Goal: Task Accomplishment & Management: Manage account settings

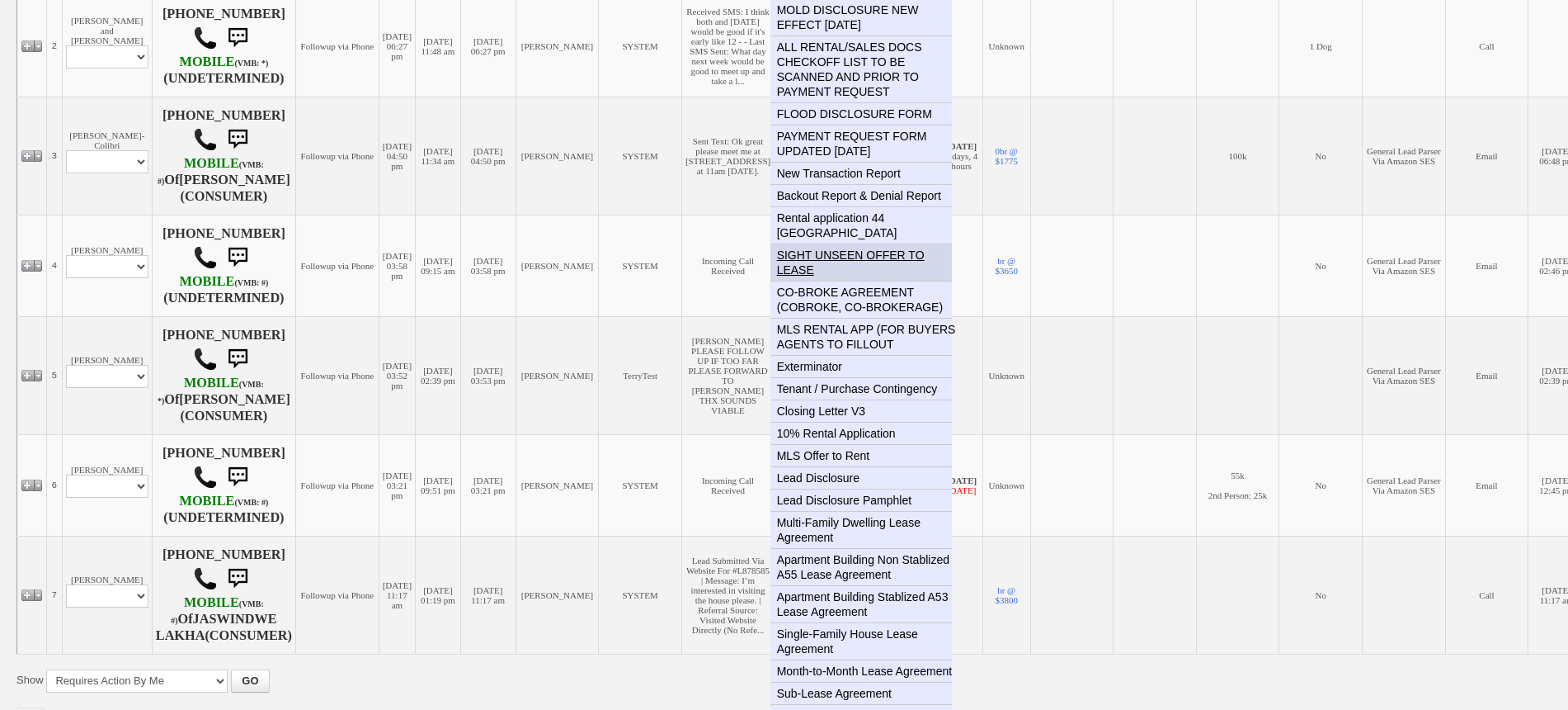
scroll to position [619, 0]
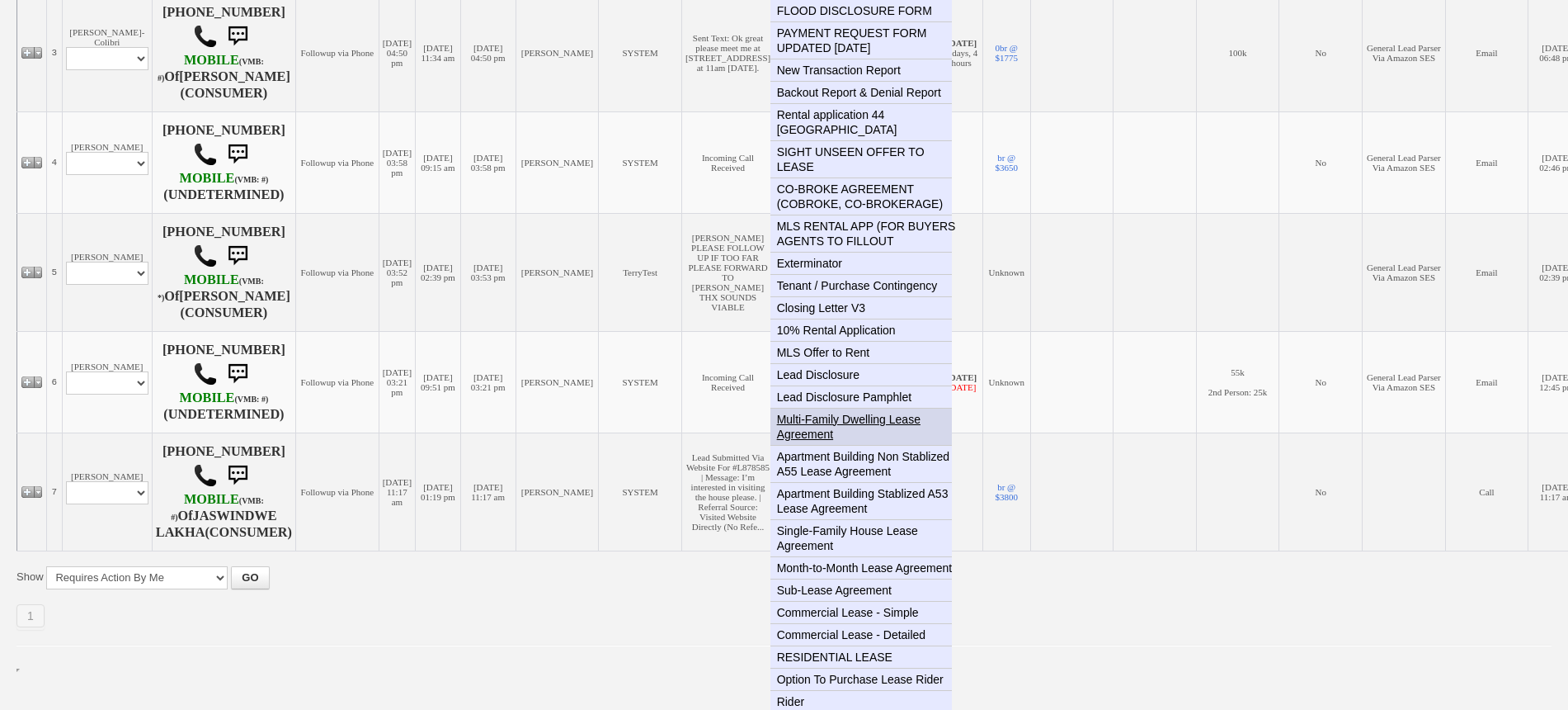
click at [805, 416] on link "Multi-Family Dwelling Lease Agreement" at bounding box center [867, 427] width 195 height 36
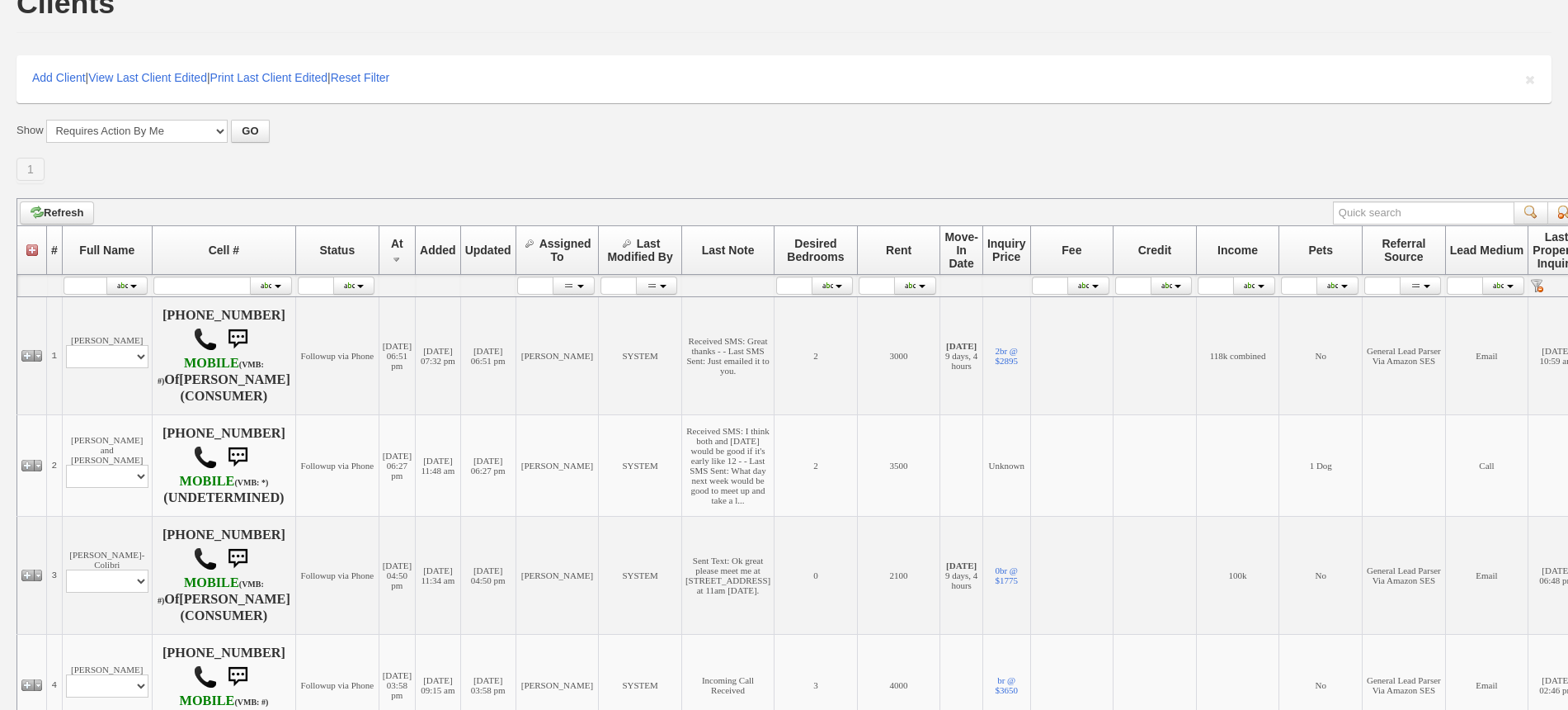
scroll to position [0, 0]
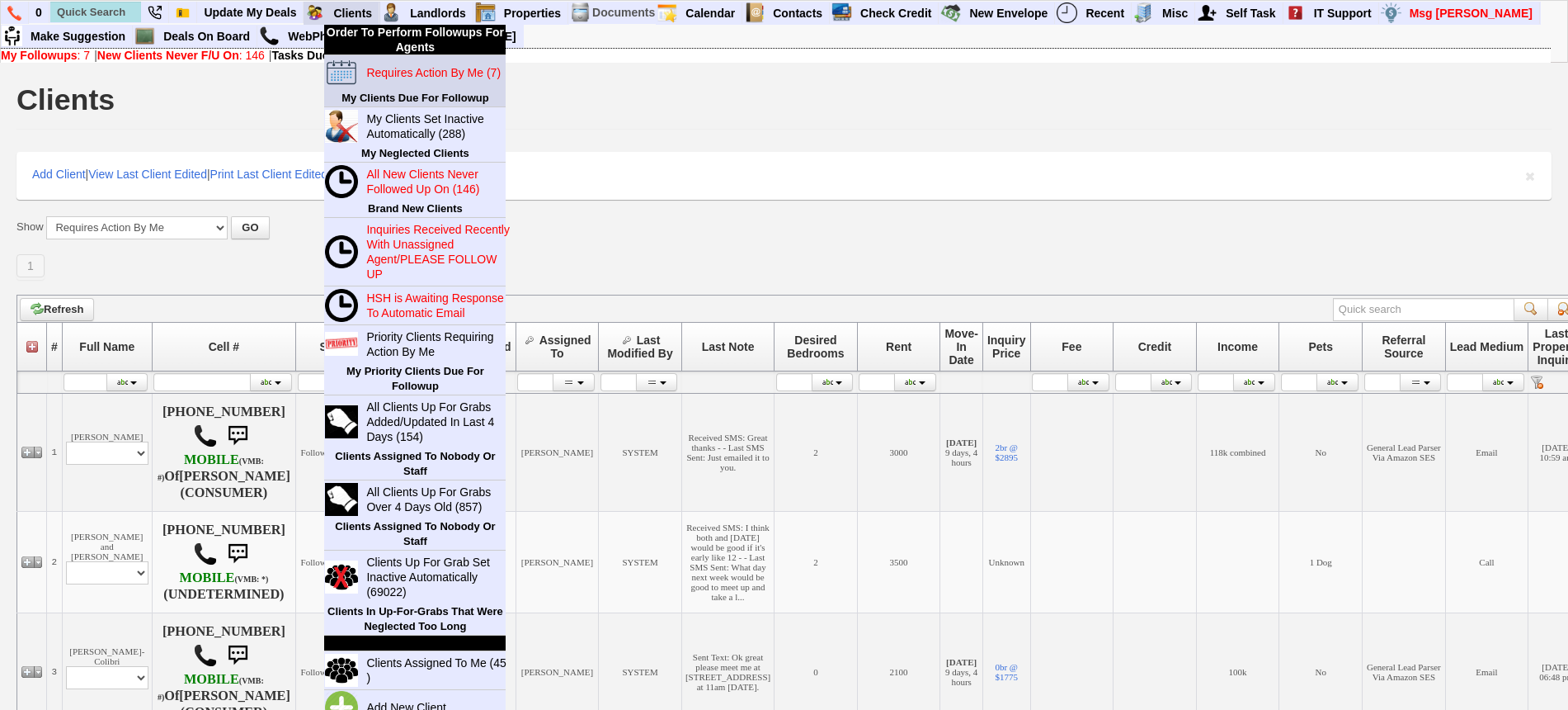
click at [410, 80] on link "Requires Action By Me (7)" at bounding box center [438, 73] width 158 height 21
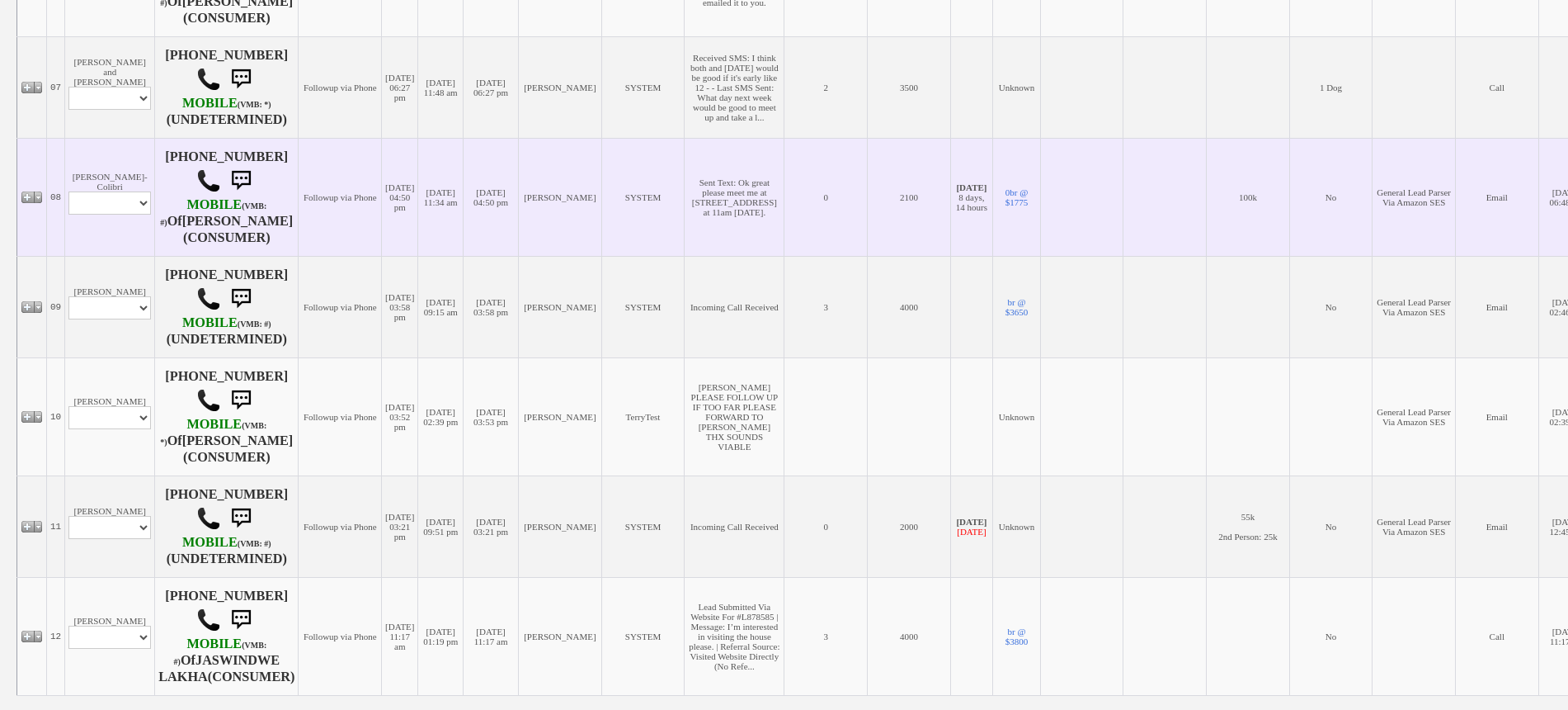
scroll to position [973, 0]
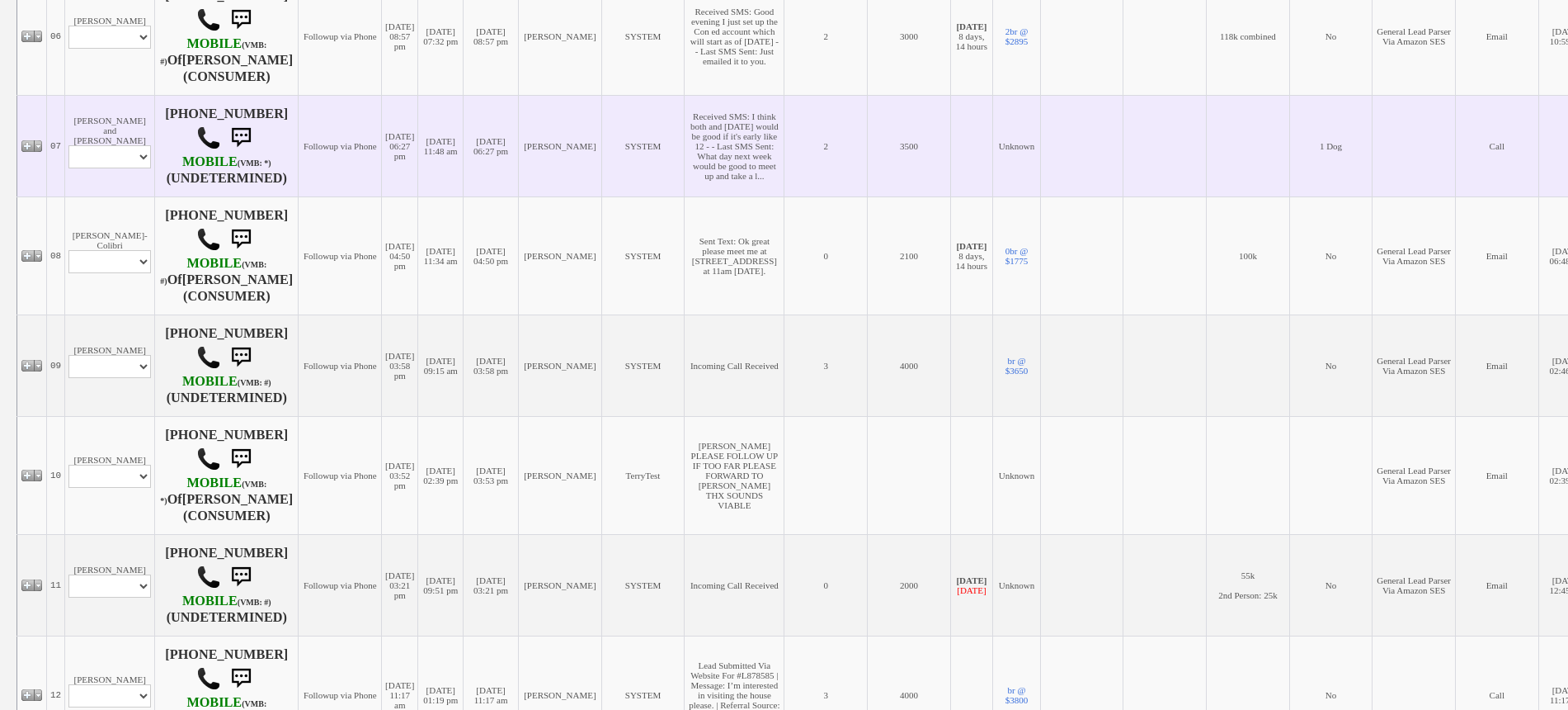
click at [107, 197] on td "Jennifer and Elvis Kolenovic Profile Edit Print Email Externally (Will Not Be T…" at bounding box center [110, 146] width 90 height 102
click at [104, 168] on select "Profile Edit Print Email Externally (Will Not Be Tracked In CRM) Closed Deals" at bounding box center [109, 156] width 82 height 23
select select "ChangeURL,/crm/custom/edit_client_form.php?redirect=%2Fcrm%2Fclients.php&id=165…"
click at [68, 168] on select "Profile Edit Print Email Externally (Will Not Be Tracked In CRM) Closed Deals" at bounding box center [109, 156] width 82 height 23
select select
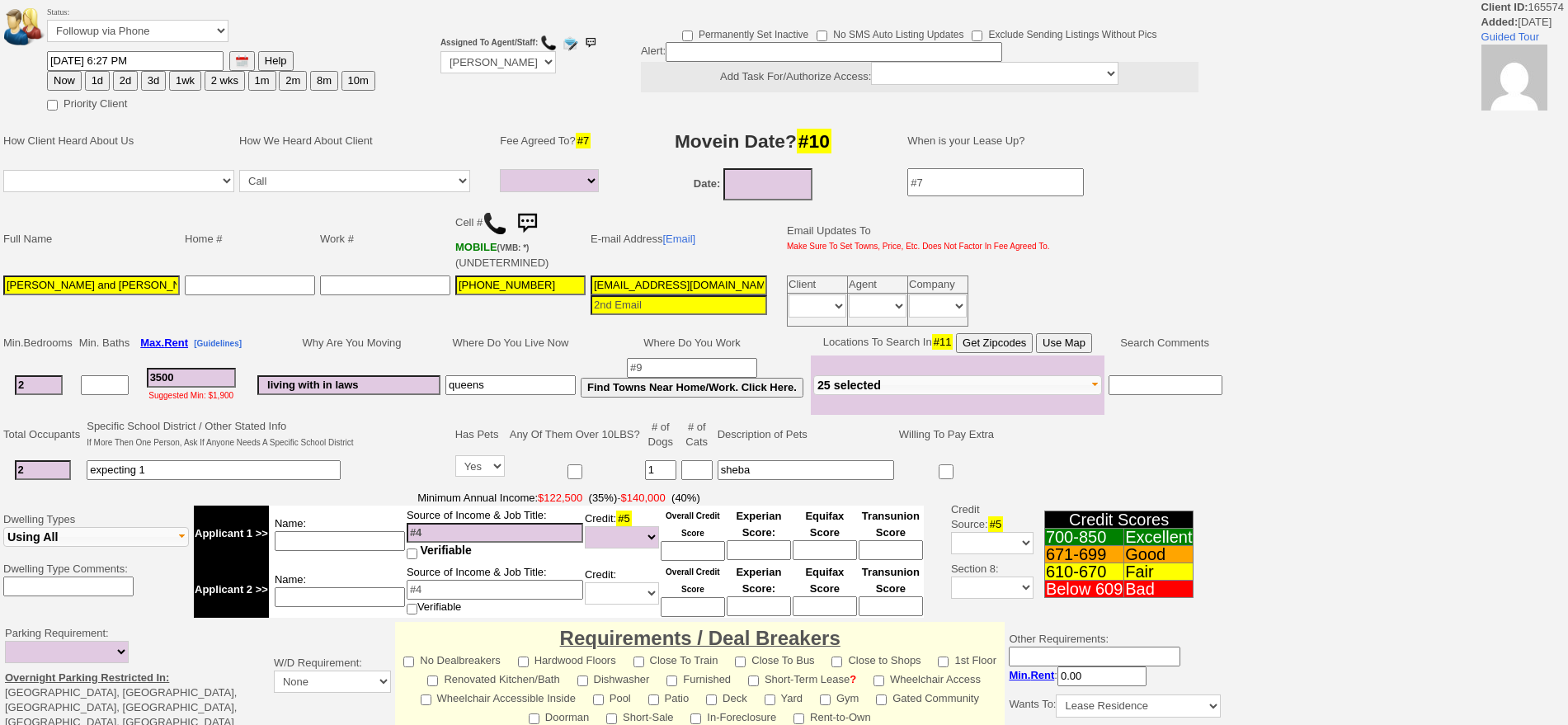
select select
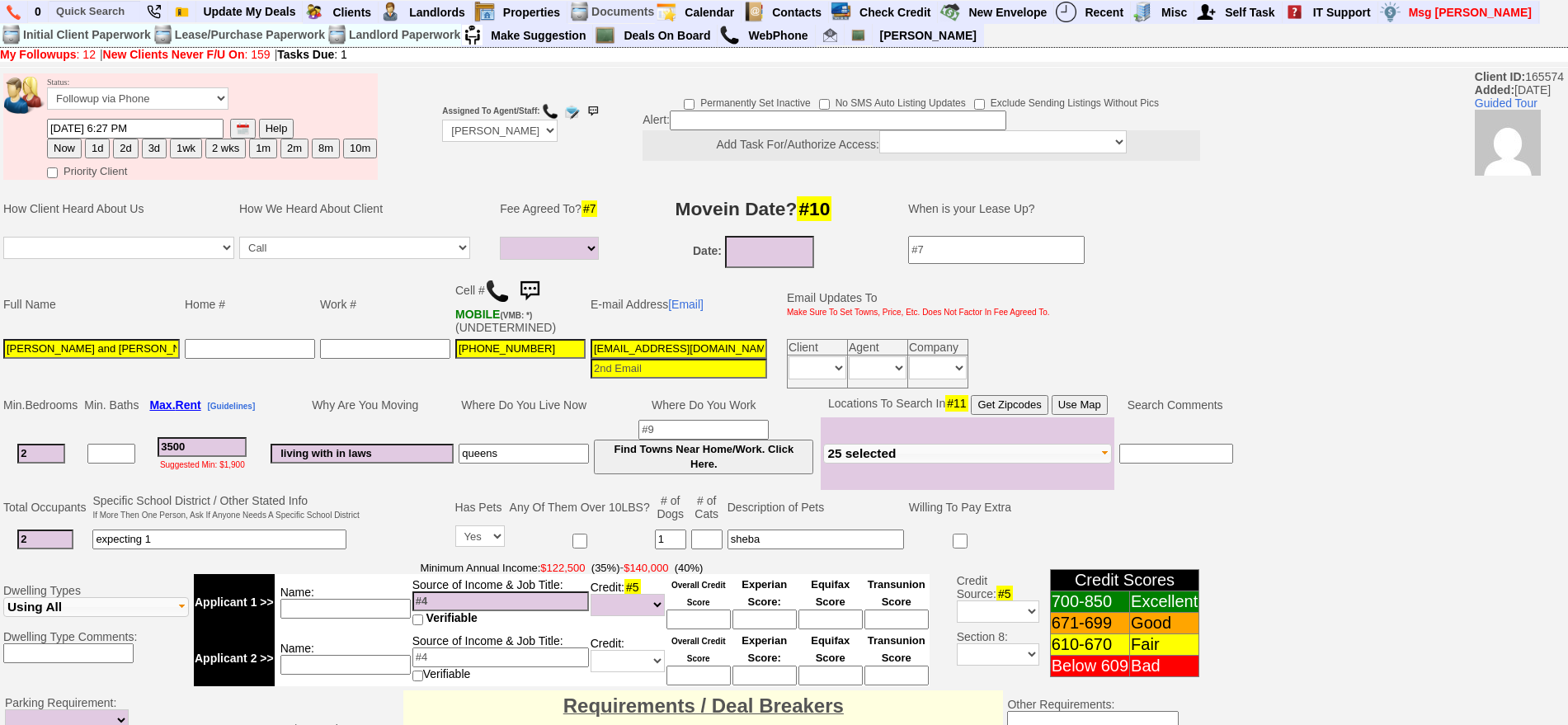
click at [538, 291] on img at bounding box center [529, 291] width 33 height 33
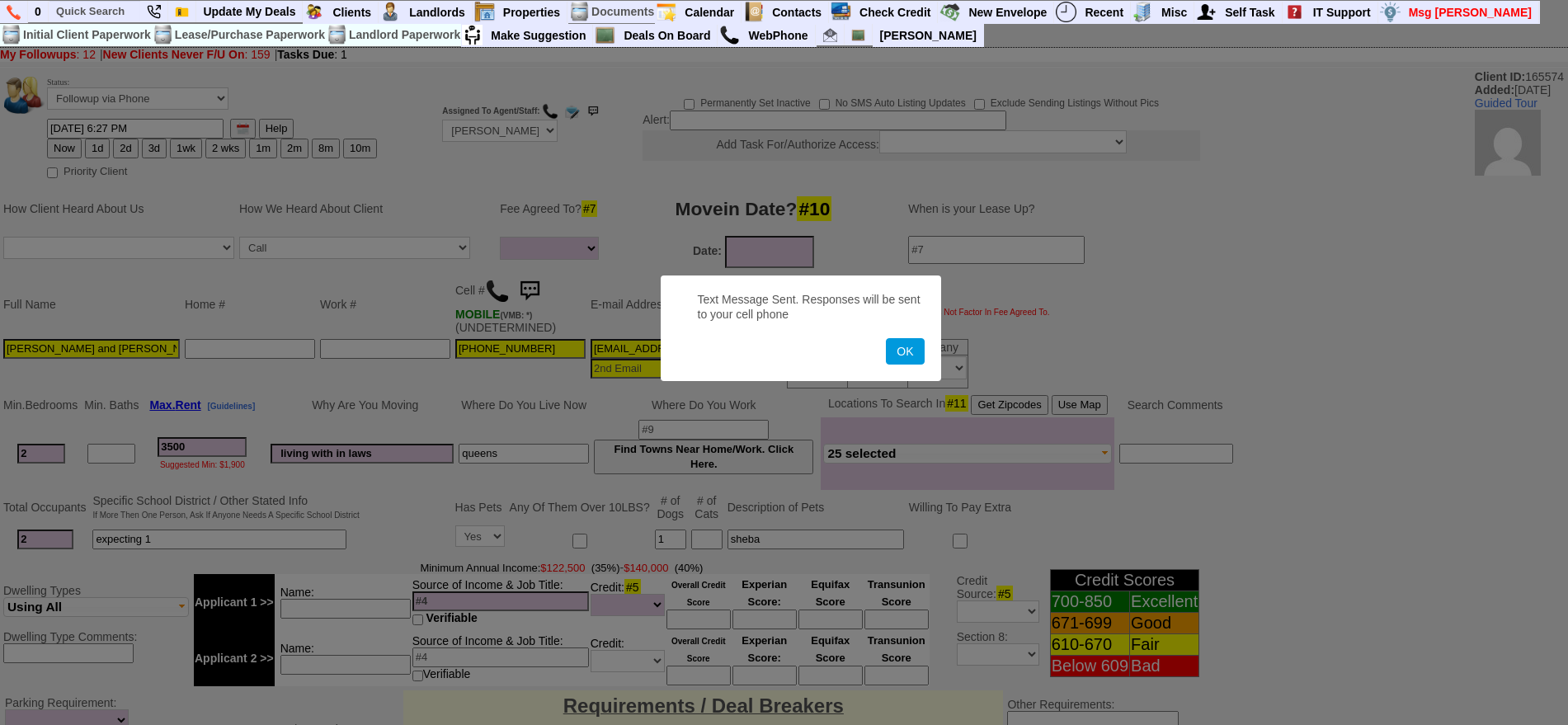
click at [886, 339] on button "OK" at bounding box center [905, 352] width 38 height 27
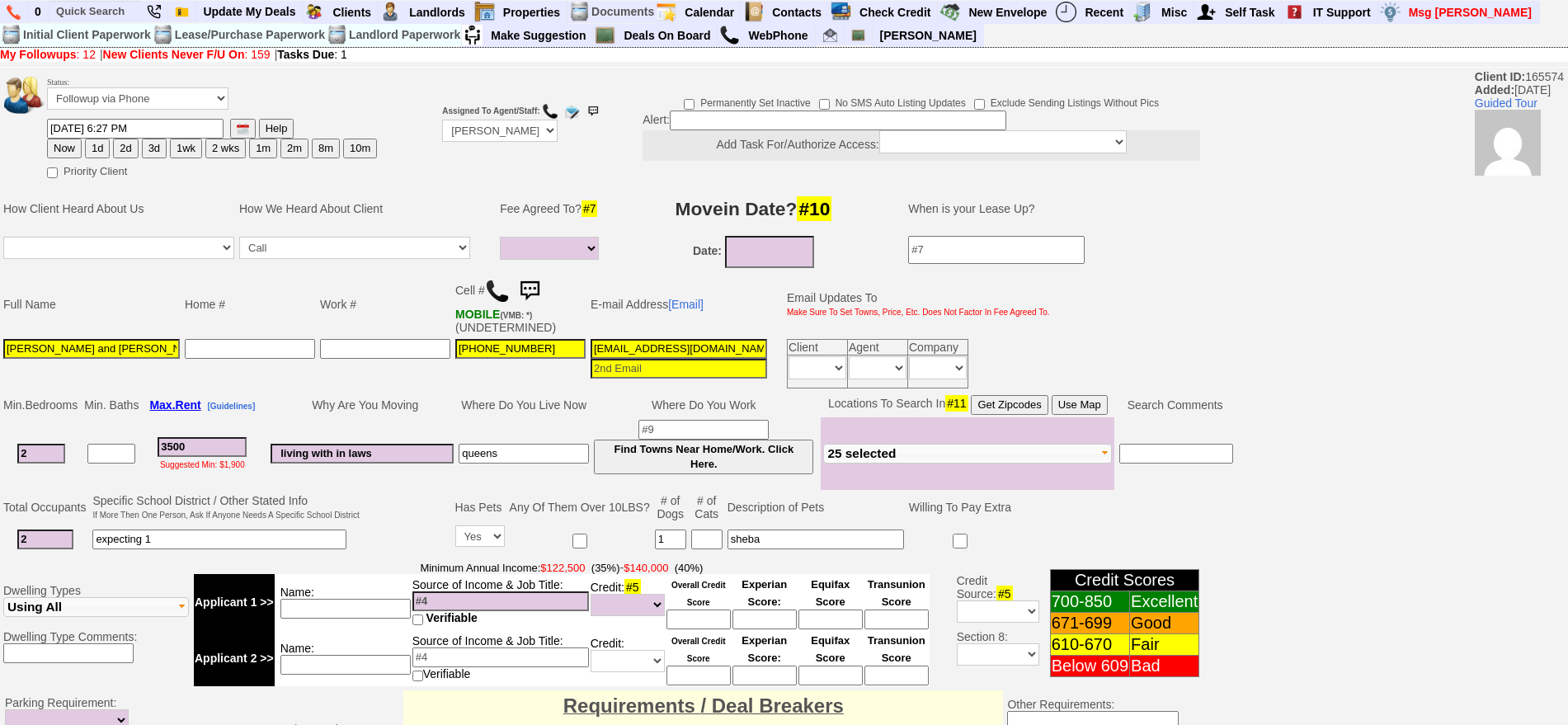
click at [168, 149] on td "08/22/2025 6:27 PM Help Now 1d 2d 3d 1wk 2 wks" at bounding box center [212, 138] width 332 height 41
click at [157, 144] on button "3d" at bounding box center [154, 148] width 25 height 20
click at [75, 125] on input "08/26/2025 09:32 AM" at bounding box center [135, 129] width 176 height 20
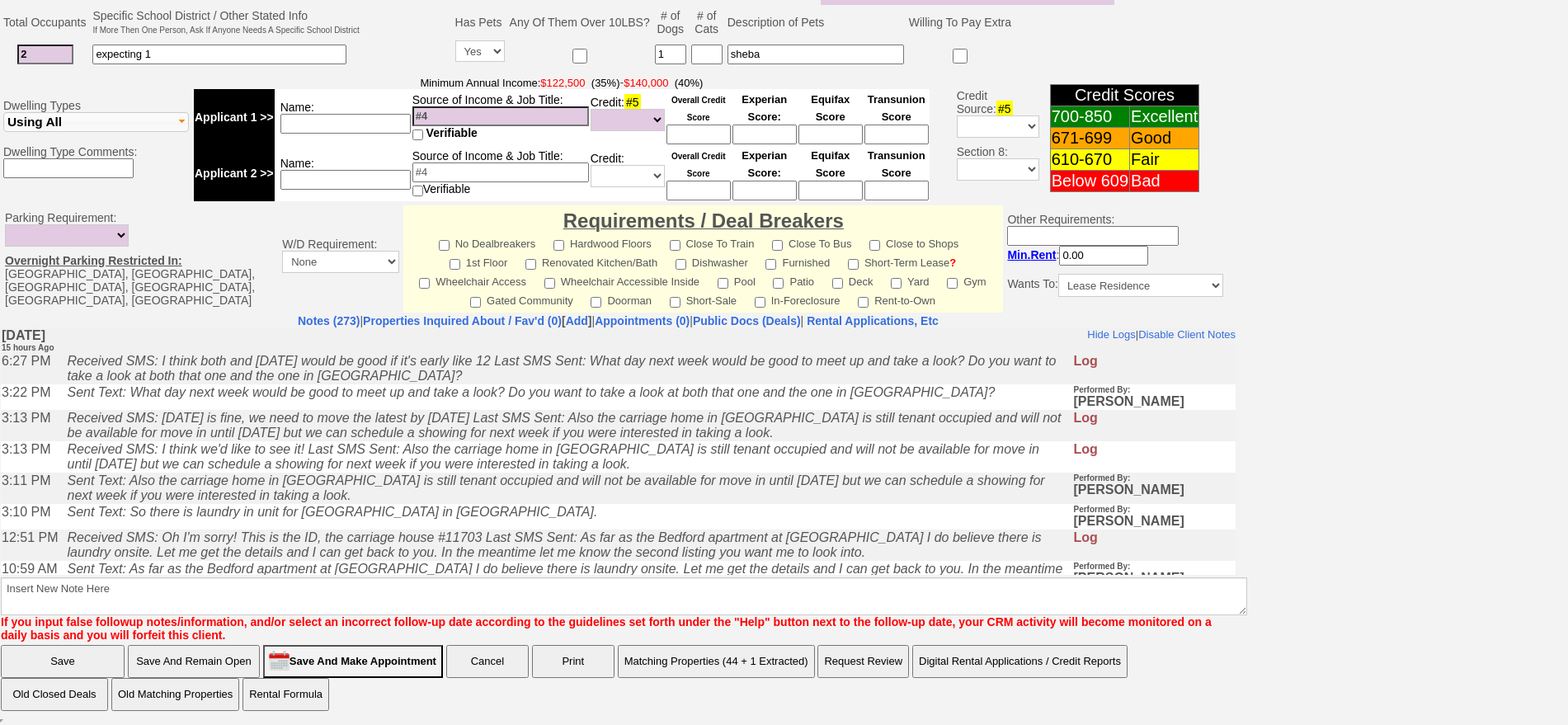
type input "08/27/2025 09:32 AM"
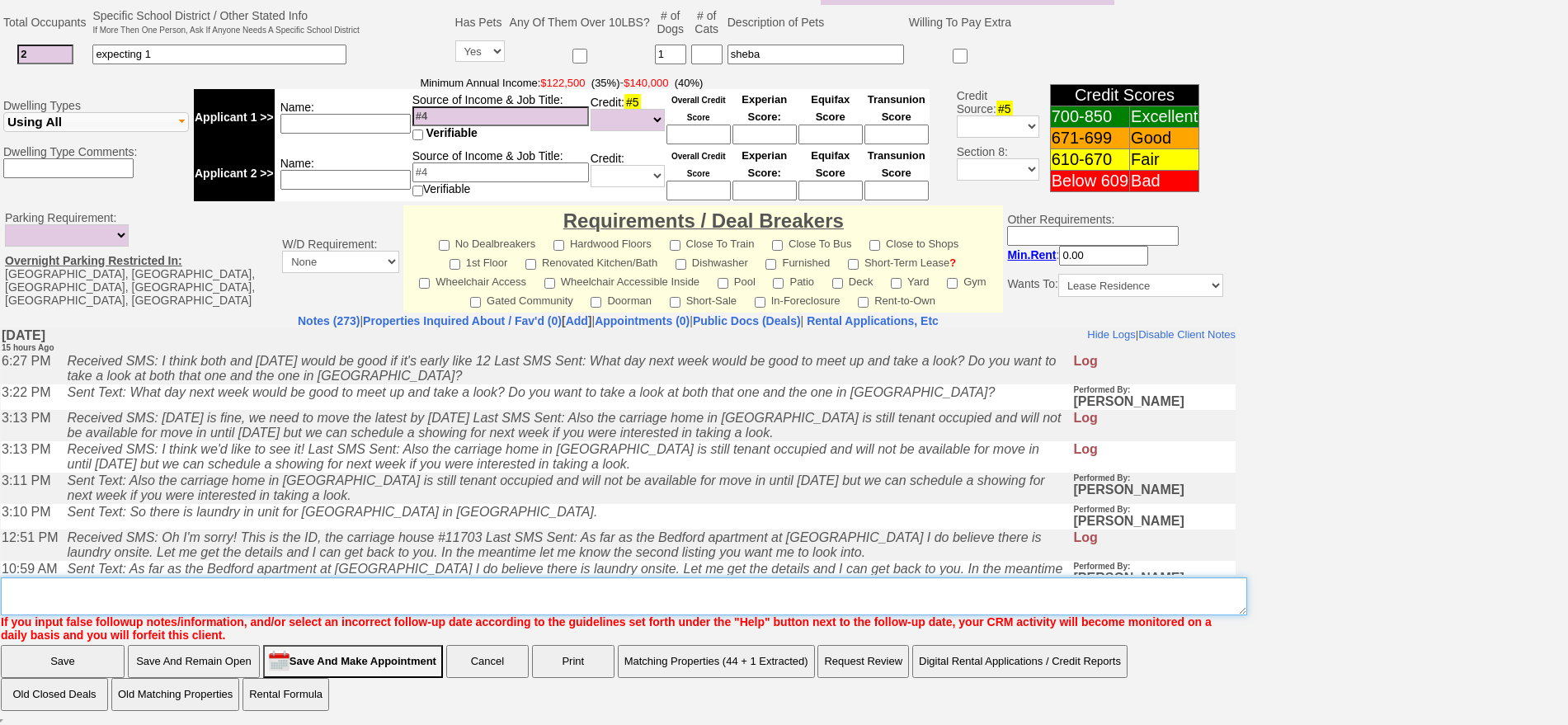
click at [915, 595] on textarea "Insert New Note Here" at bounding box center [623, 596] width 1246 height 38
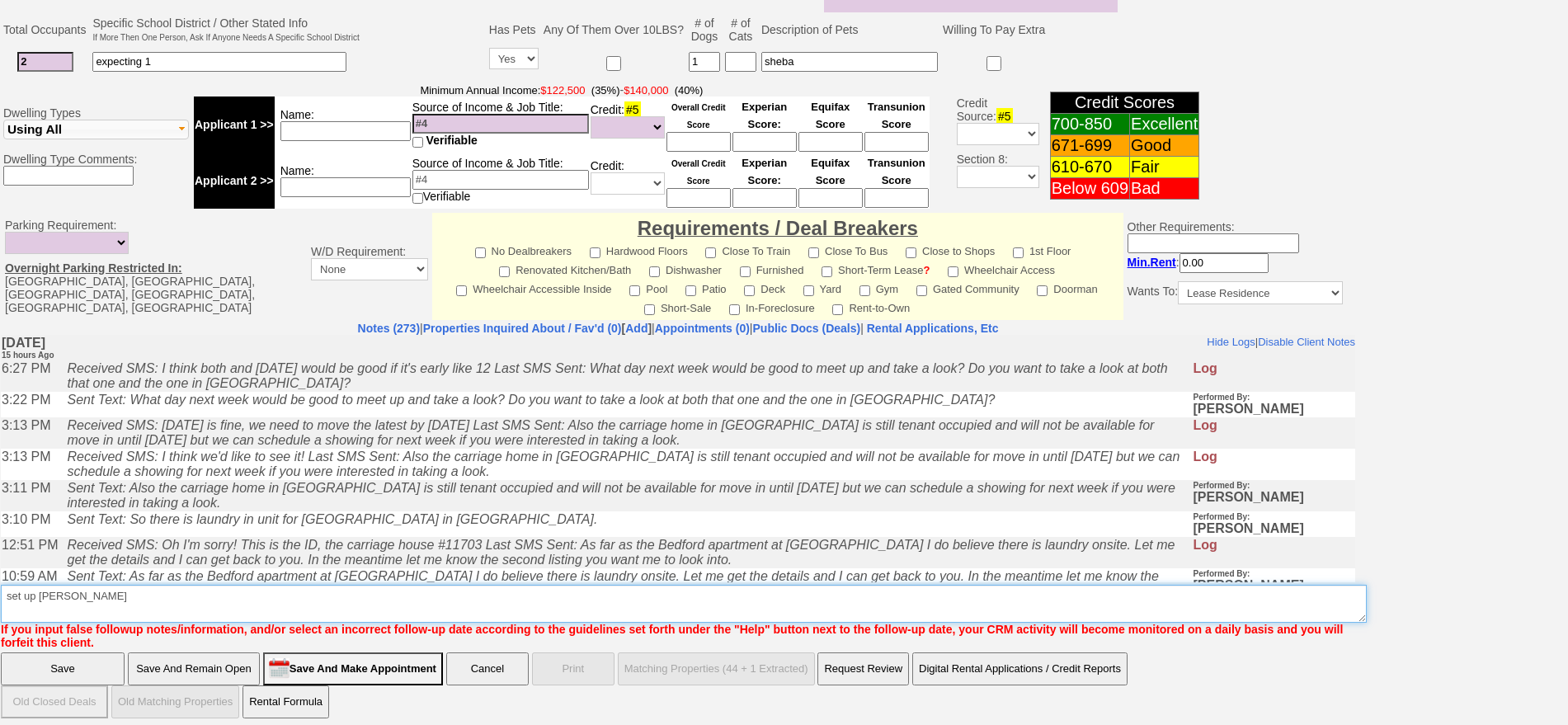
type textarea "set up frida"
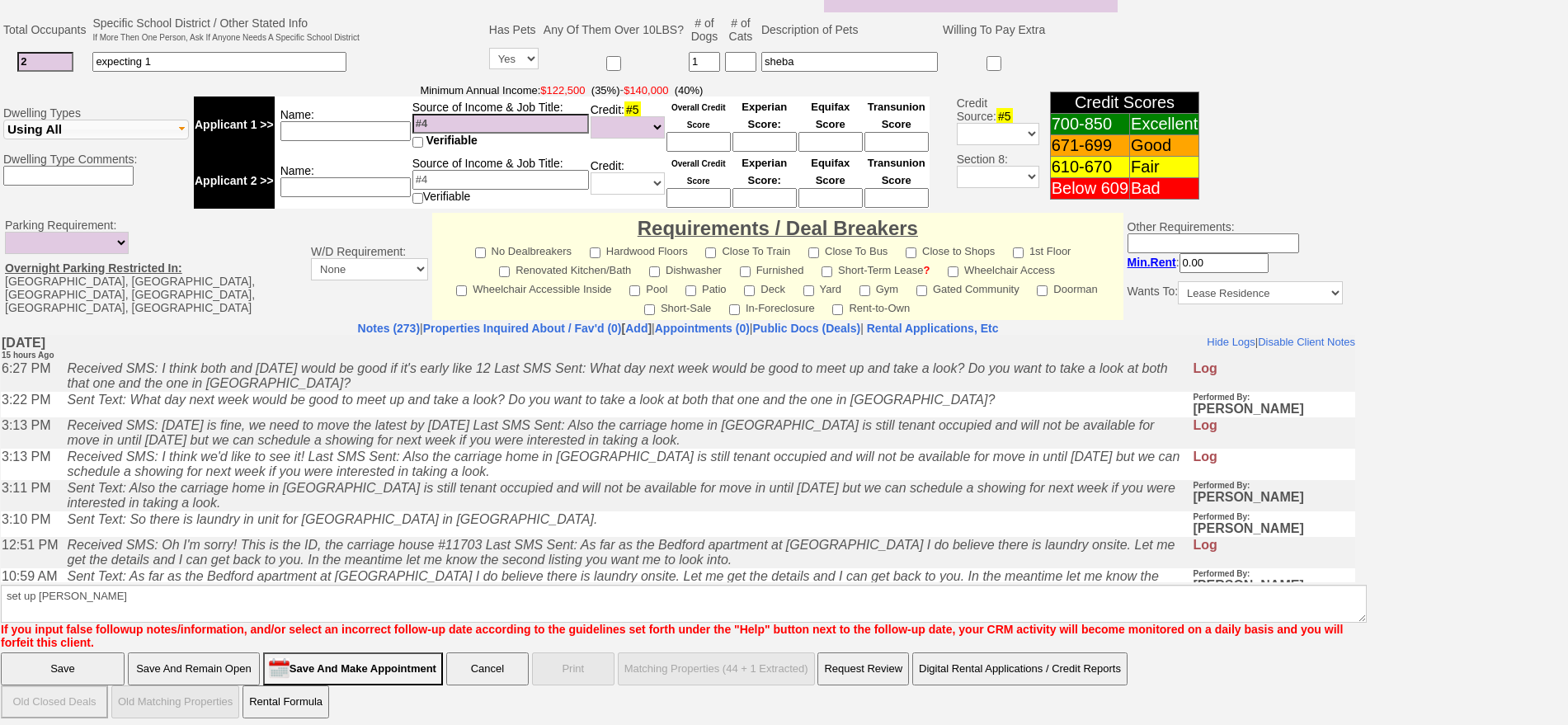
click input "Save" at bounding box center [62, 668] width 124 height 33
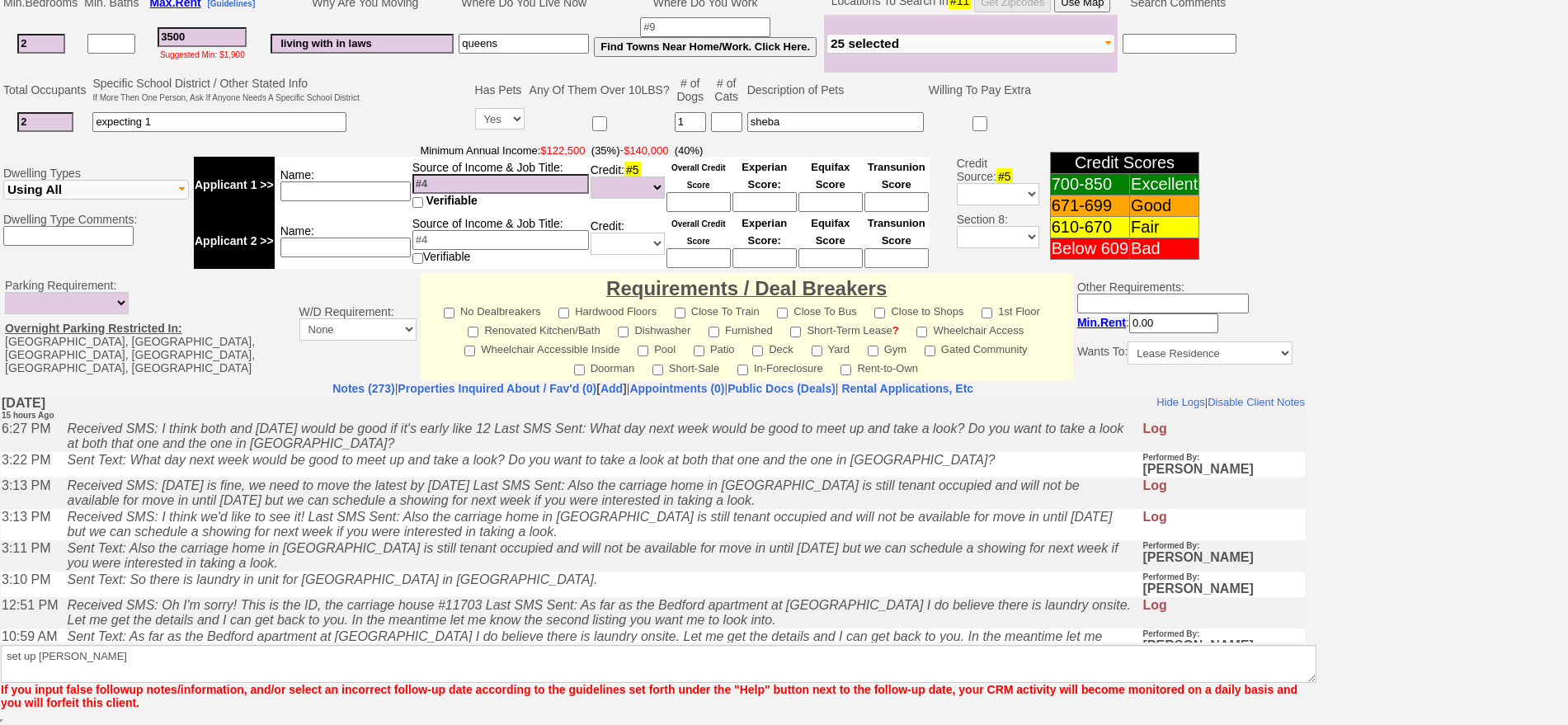
scroll to position [403, 0]
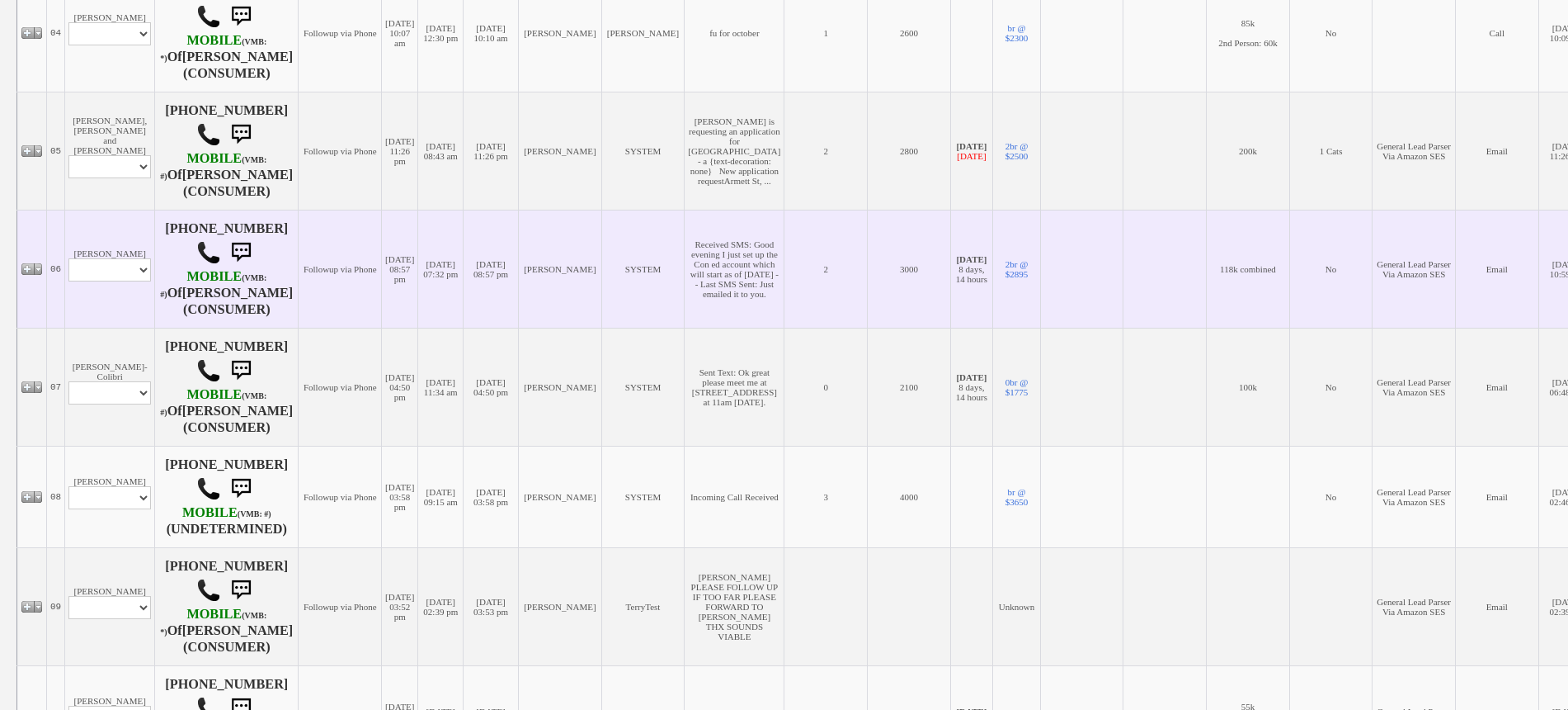
scroll to position [751, 0]
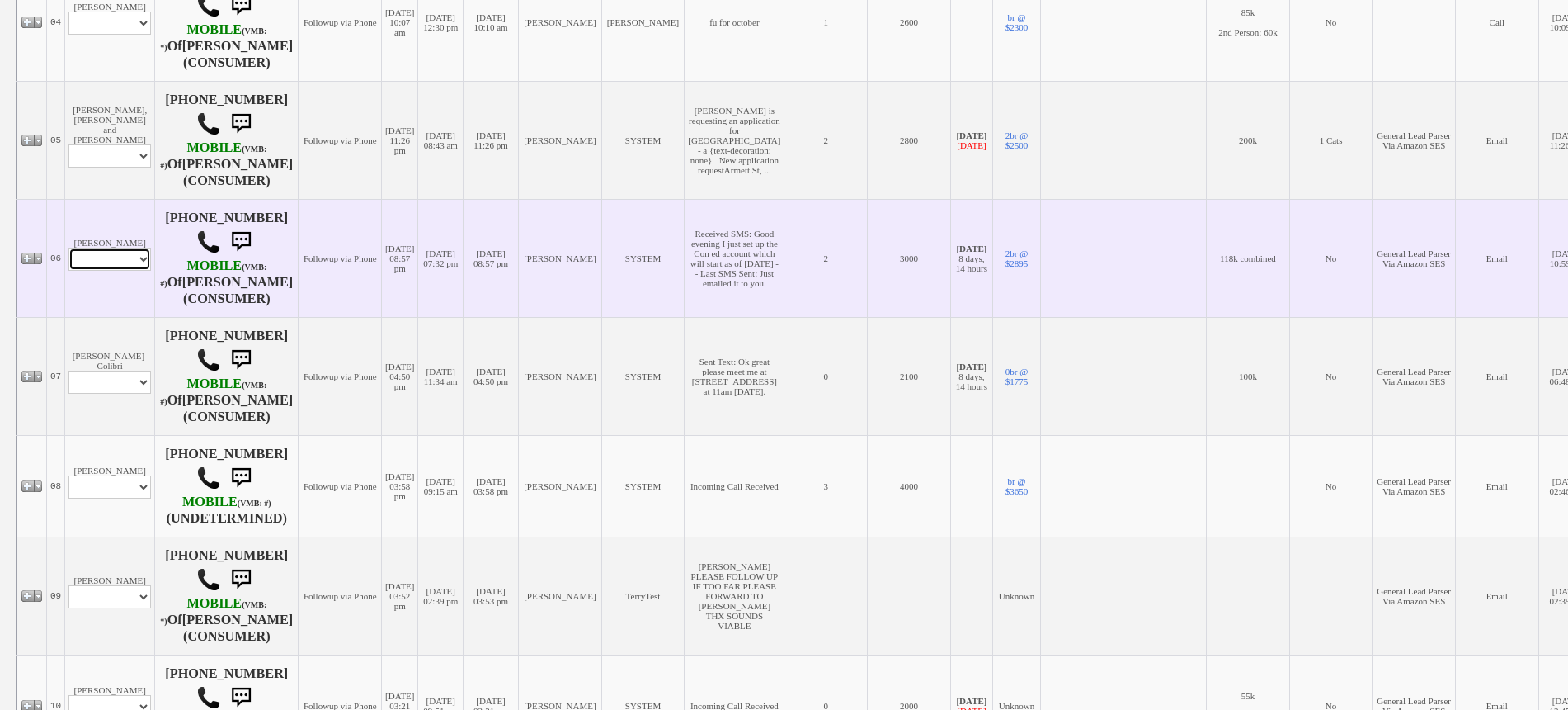
click at [134, 271] on select "Profile Edit Print Email Externally (Will Not Be Tracked In CRM) Closed Deals" at bounding box center [109, 259] width 82 height 23
select select "ChangeURL,/crm/custom/edit_client_form.php?redirect=%2Fcrm%2Fclients.php&id=167…"
click at [68, 271] on select "Profile Edit Print Email Externally (Will Not Be Tracked In CRM) Closed Deals" at bounding box center [109, 259] width 82 height 23
select select
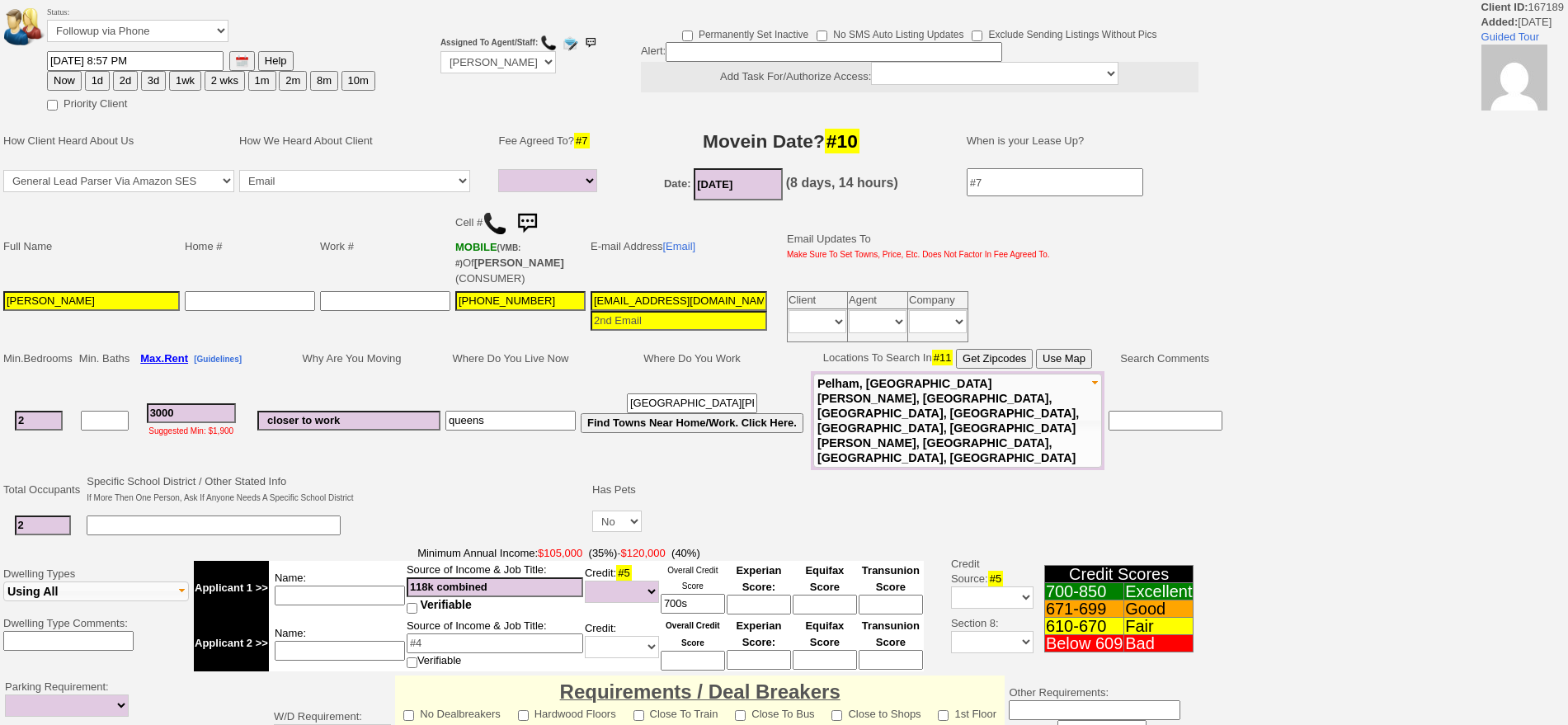
select select
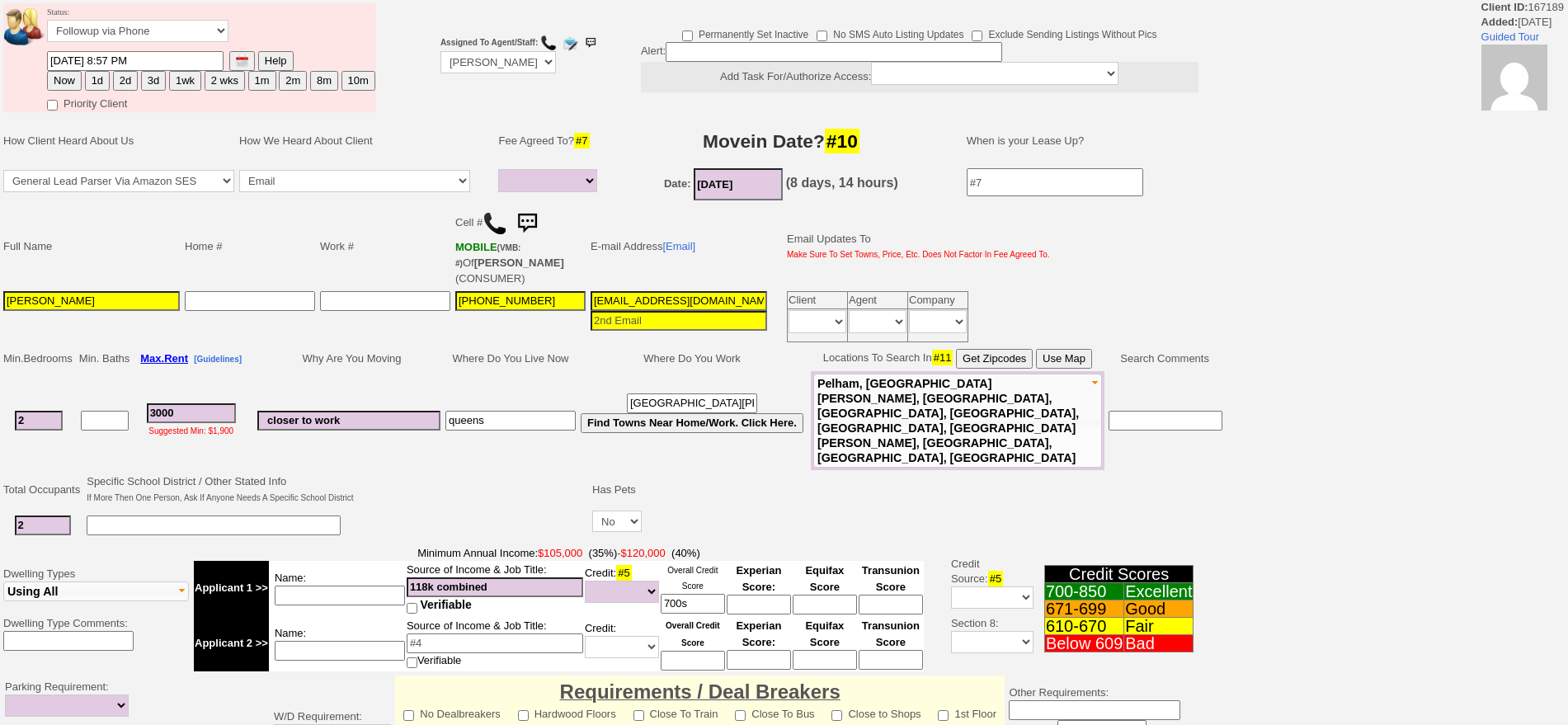
click at [527, 215] on img at bounding box center [527, 223] width 33 height 33
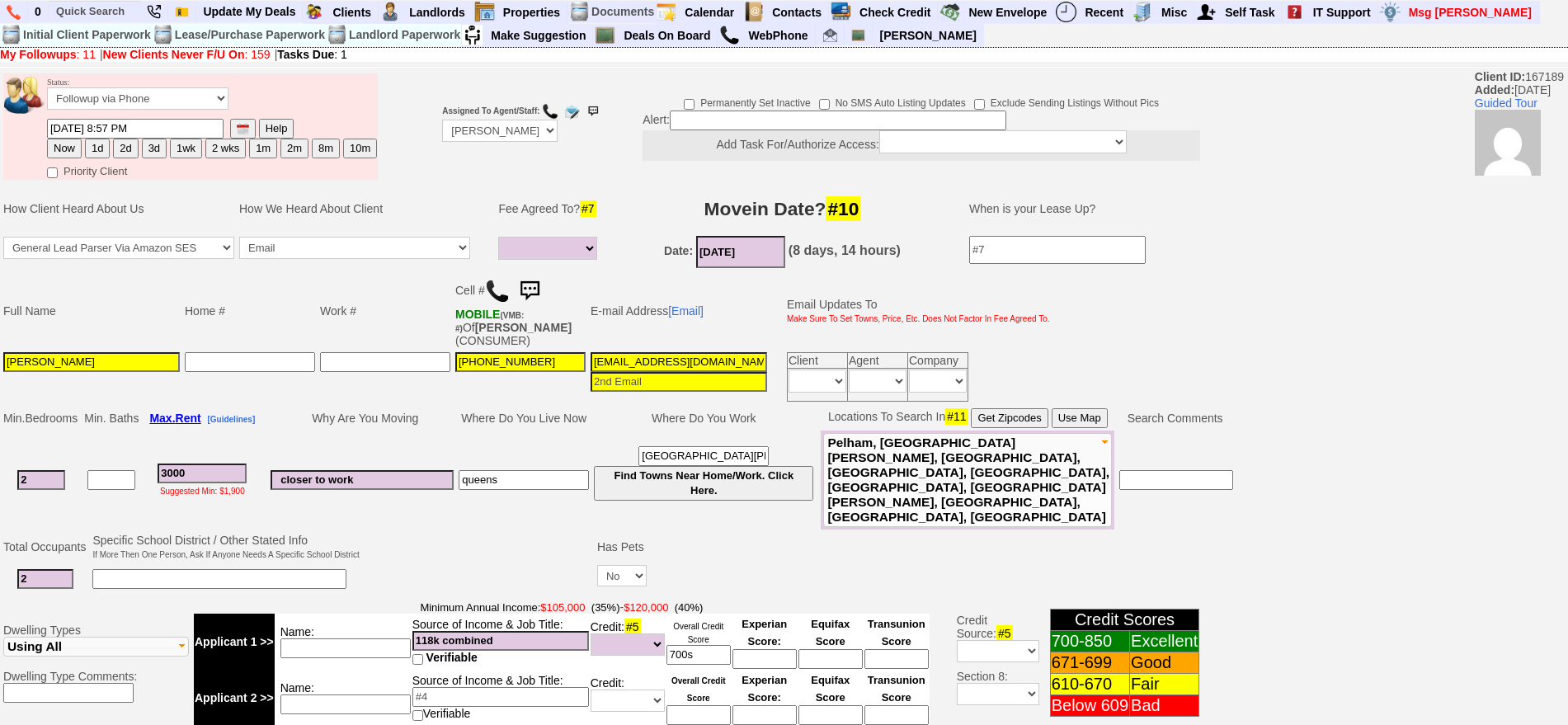
click at [162, 147] on button "3d" at bounding box center [154, 148] width 25 height 20
click at [76, 126] on input "08/26/2025 09:33 AM" at bounding box center [135, 129] width 176 height 20
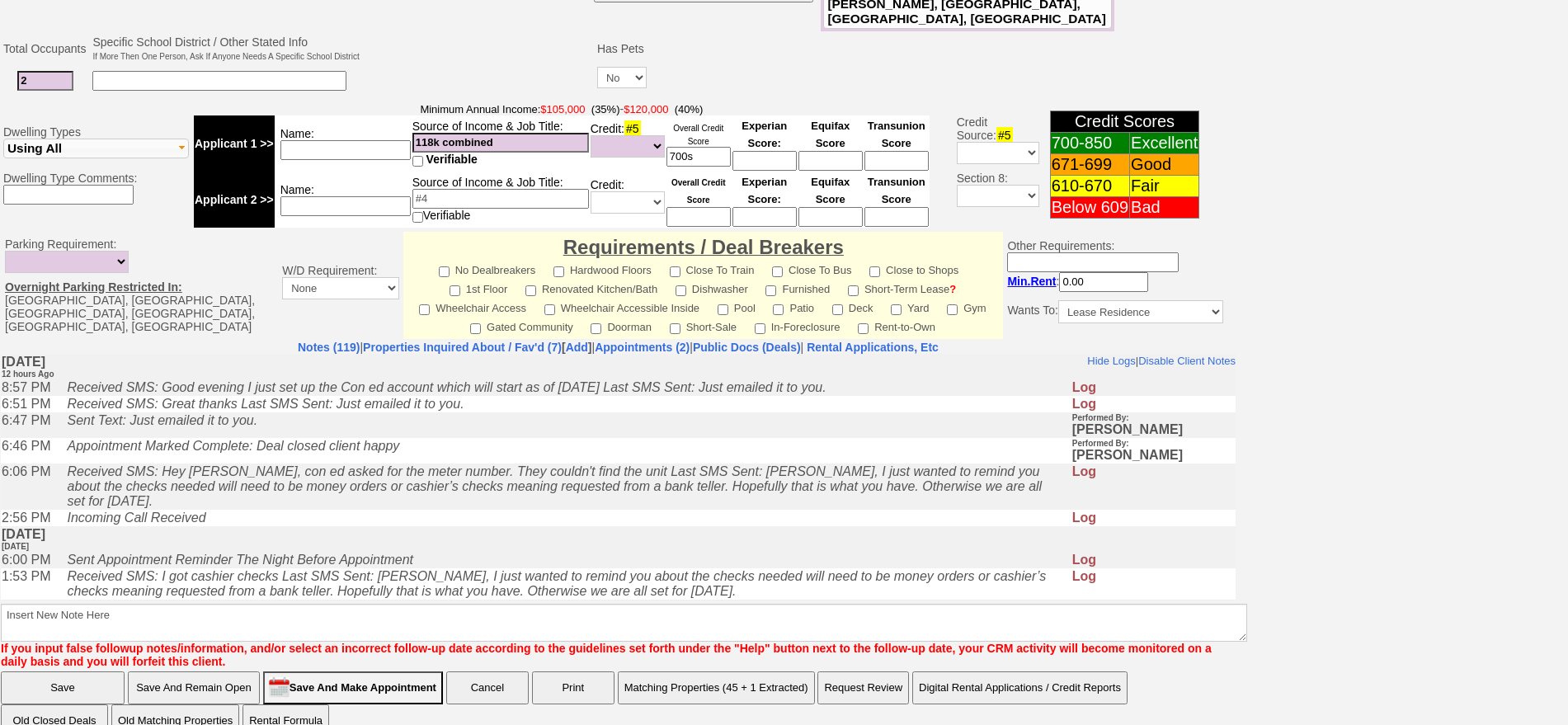
type input "08/27/2025 09:33 AM"
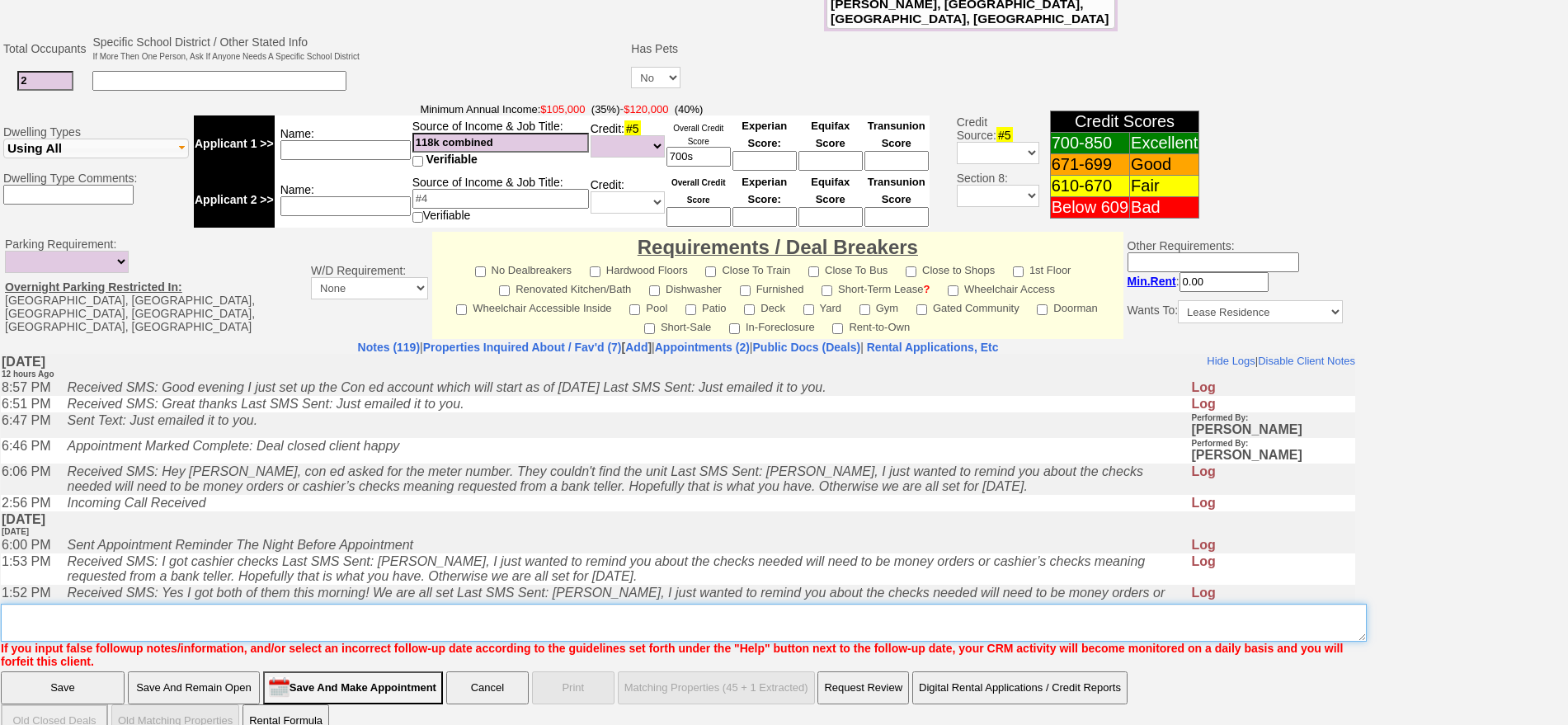
click at [1078, 604] on textarea "Insert New Note Here" at bounding box center [684, 623] width 1366 height 38
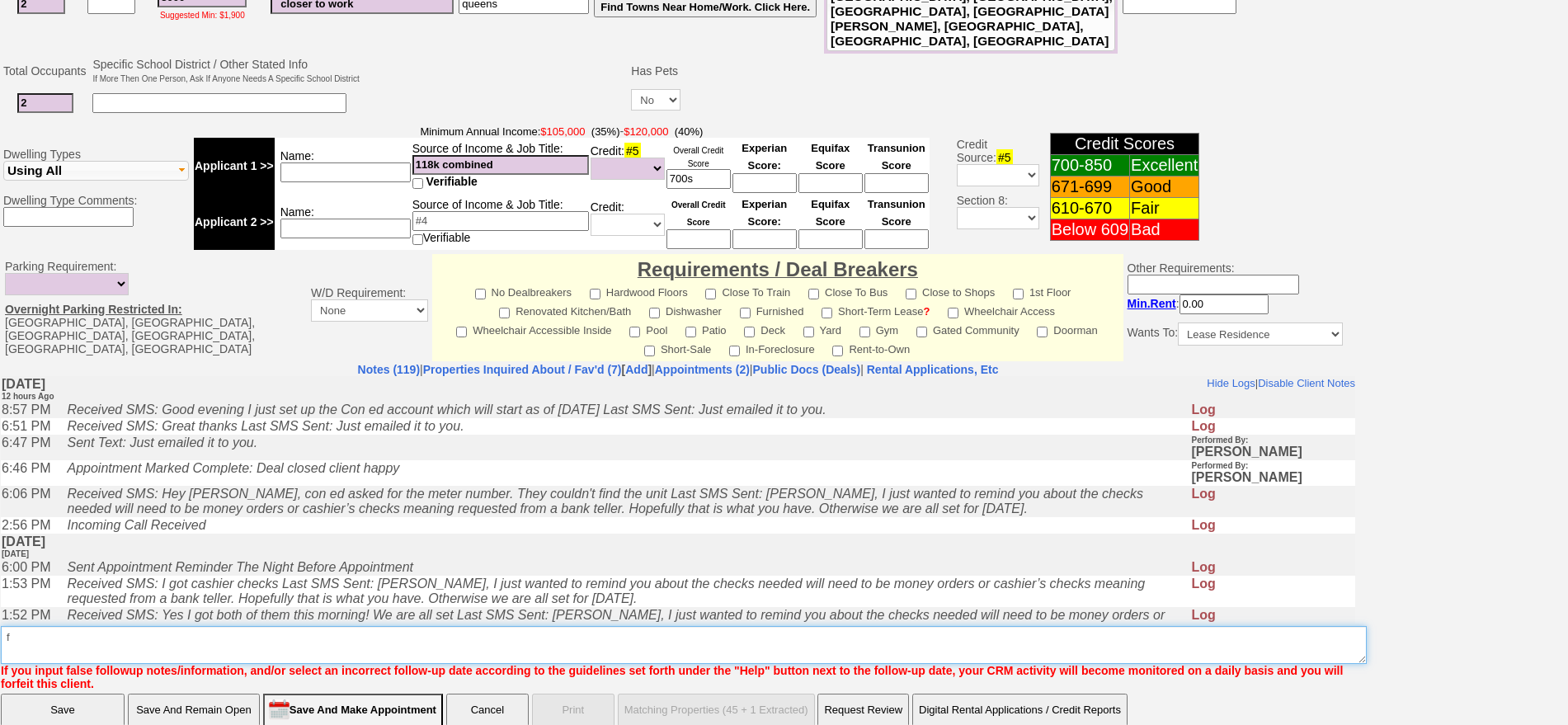
type textarea "f"
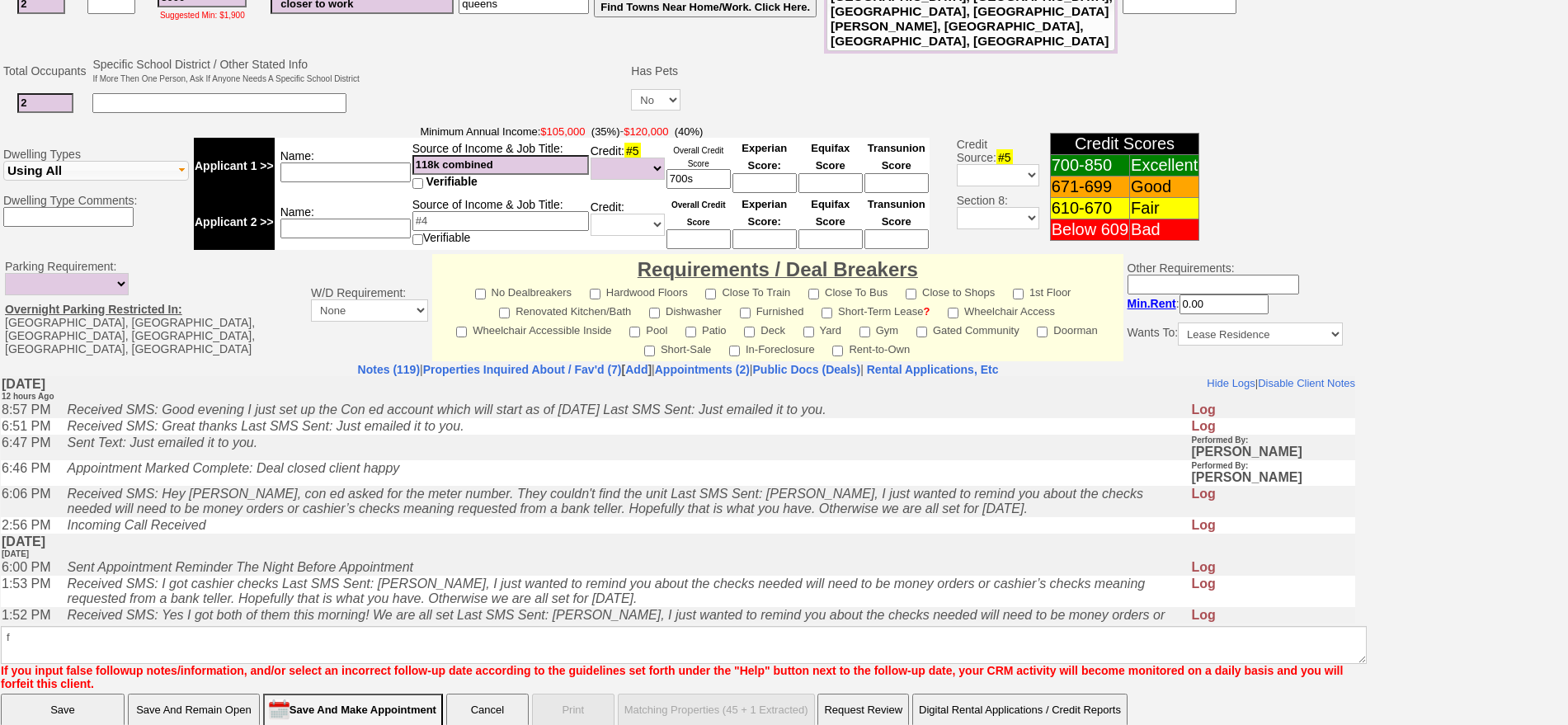
click input "Save And Remain Open" at bounding box center [194, 710] width 132 height 33
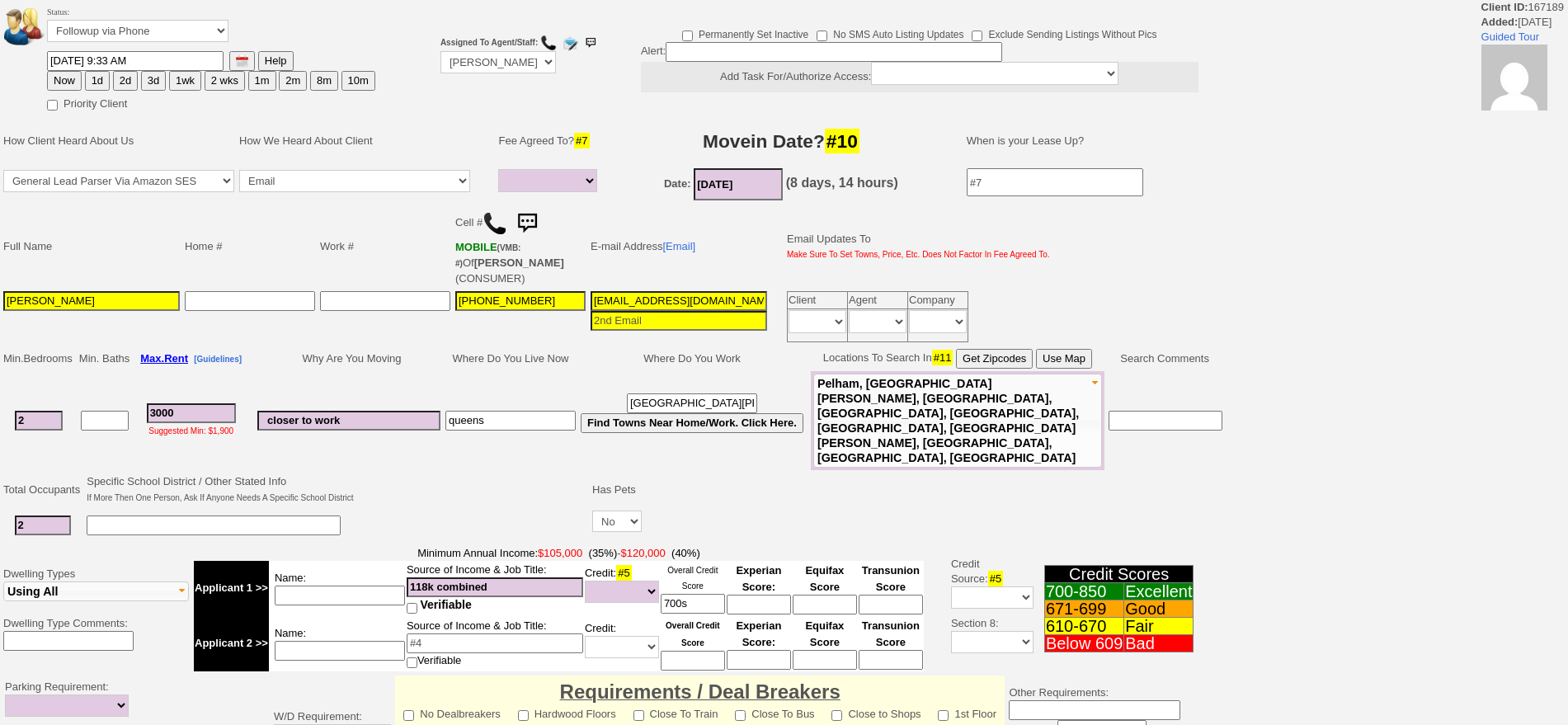
select select
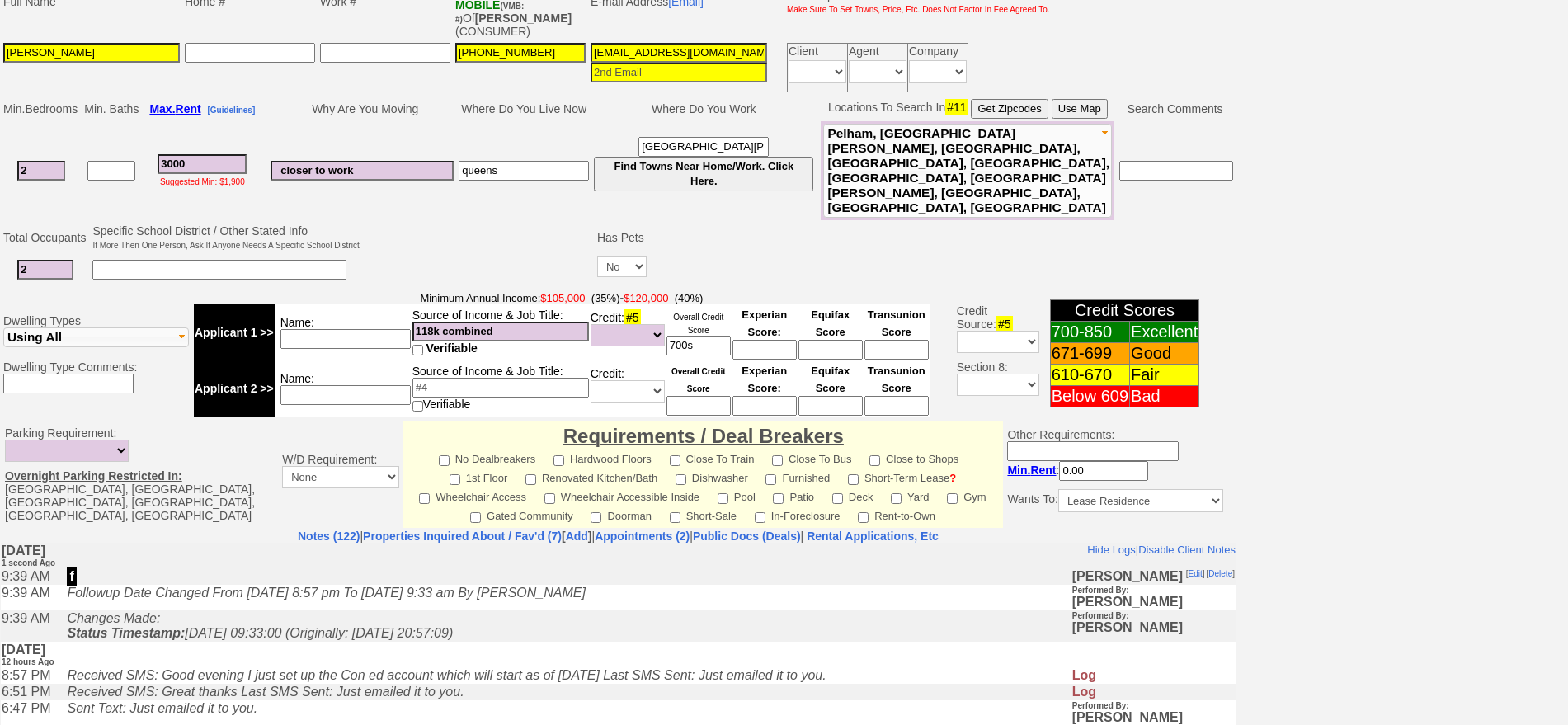
scroll to position [377, 0]
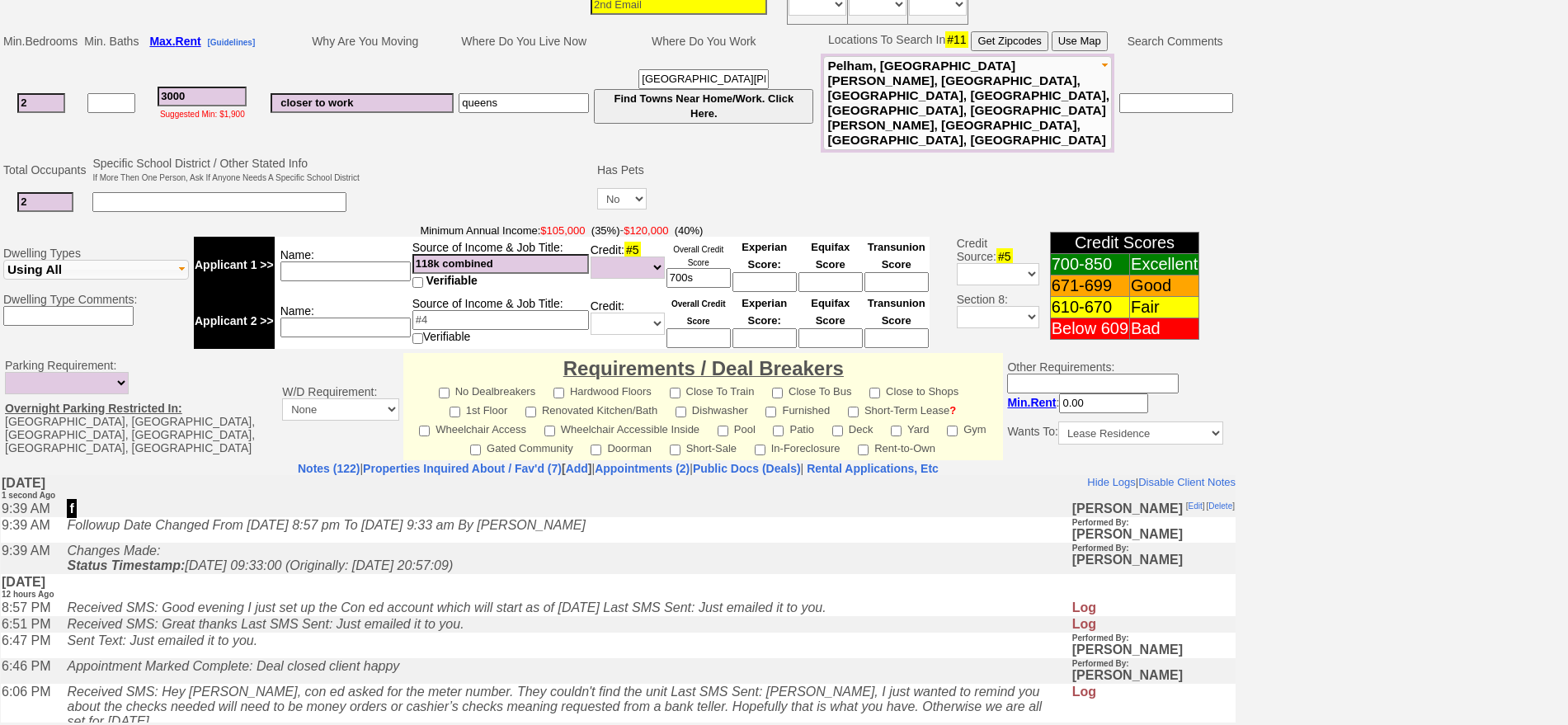
click at [888, 549] on td "Changes Made: Status Timestamp: 2025-08-27 09:33:00 (Originally: 2025-08-22 20:…" at bounding box center [564, 557] width 1012 height 32
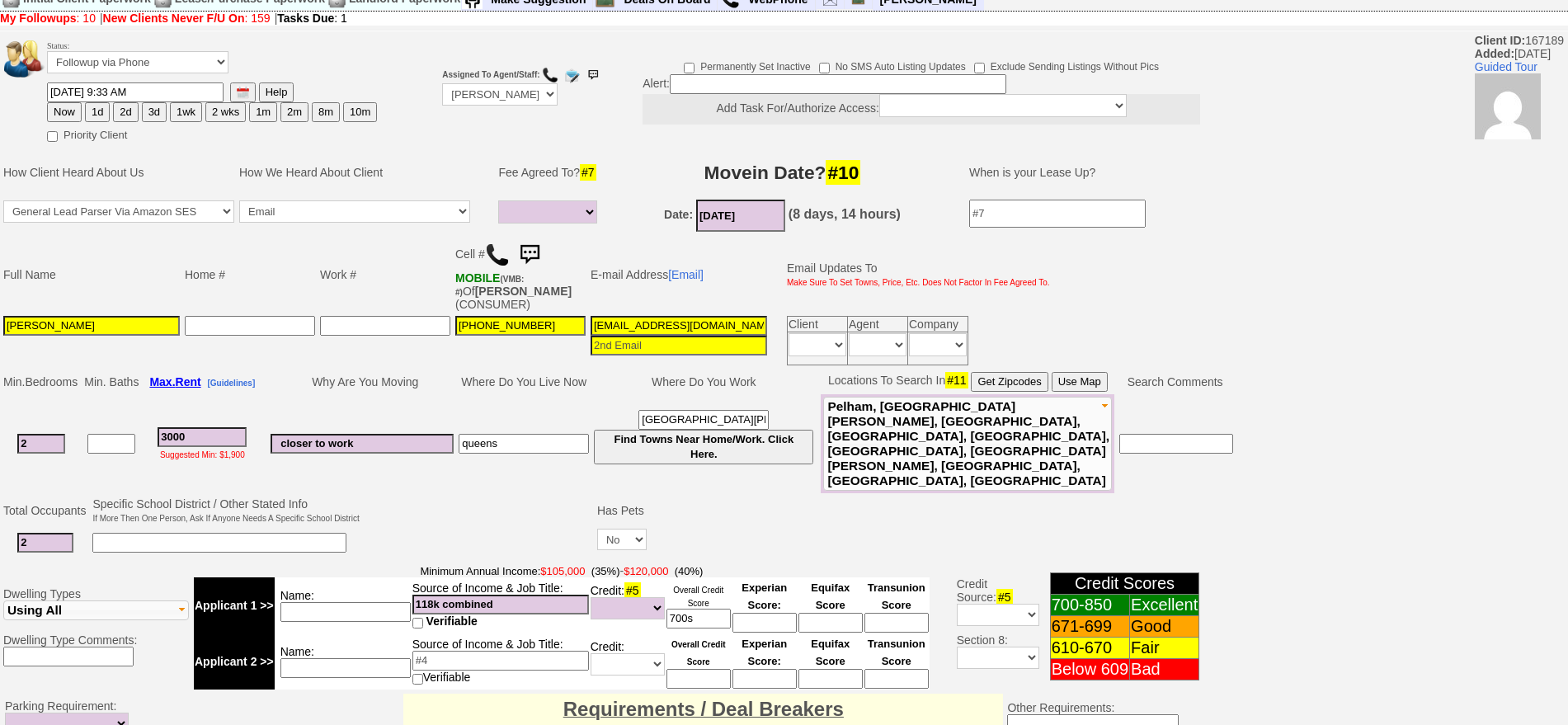
scroll to position [0, 0]
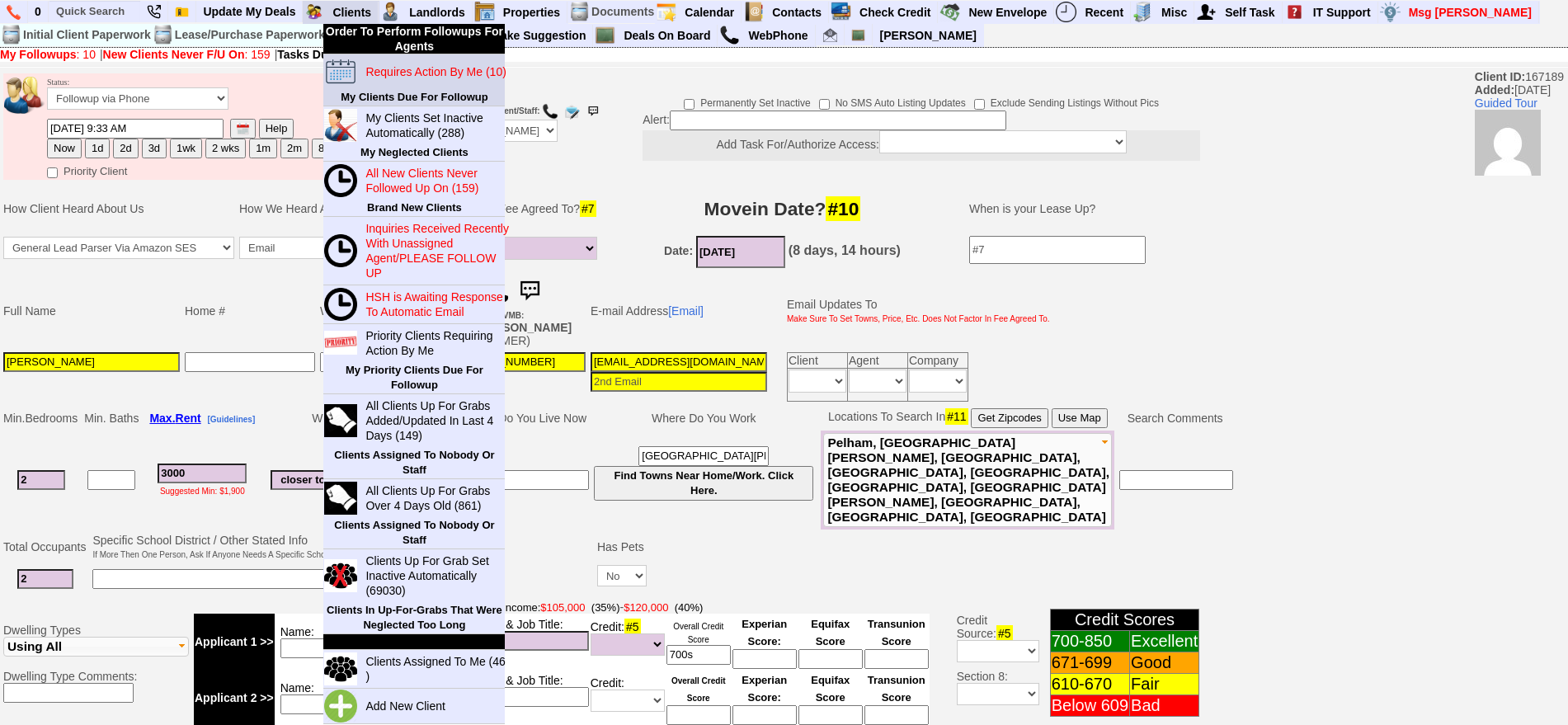
click at [392, 72] on blink "Requires Action By Me (10)" at bounding box center [435, 72] width 140 height 13
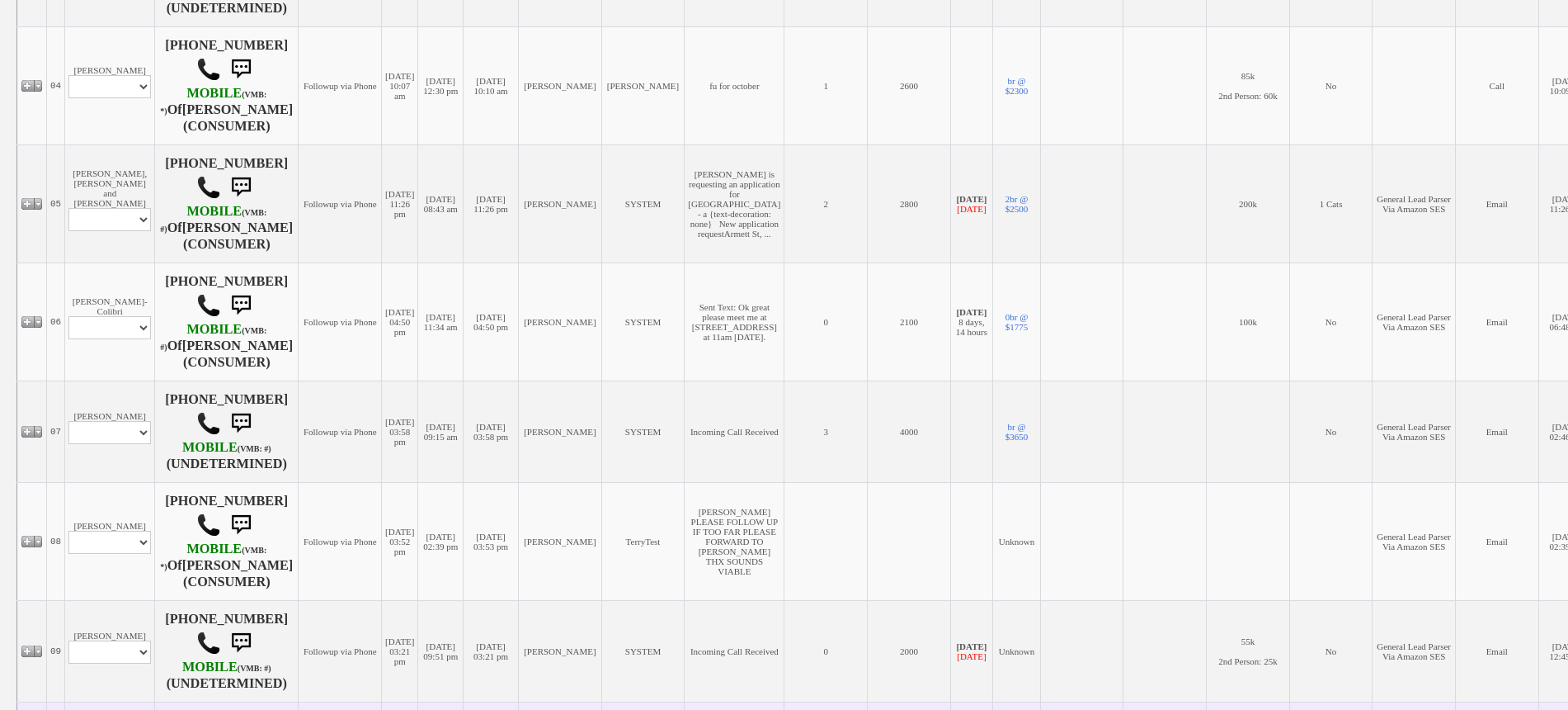
scroll to position [690, 0]
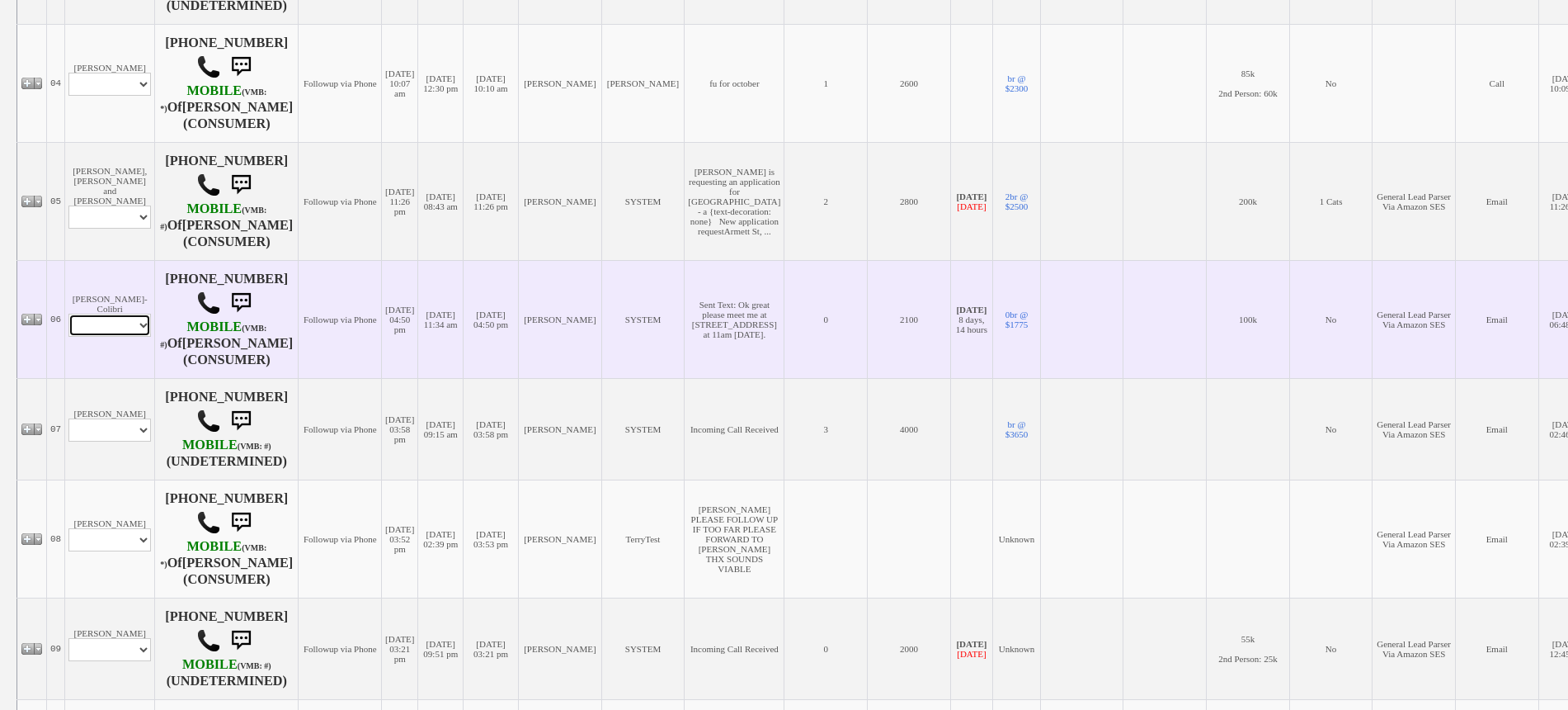
click at [130, 337] on select "Profile Edit Print Email Externally (Will Not Be Tracked In CRM) Closed Deals" at bounding box center [109, 325] width 82 height 23
select select "ChangeURL,/crm/custom/edit_client_form.php?redirect=%2Fcrm%2Fclients.php&id=165…"
click at [68, 337] on select "Profile Edit Print Email Externally (Will Not Be Tracked In CRM) Closed Deals" at bounding box center [109, 325] width 82 height 23
select select
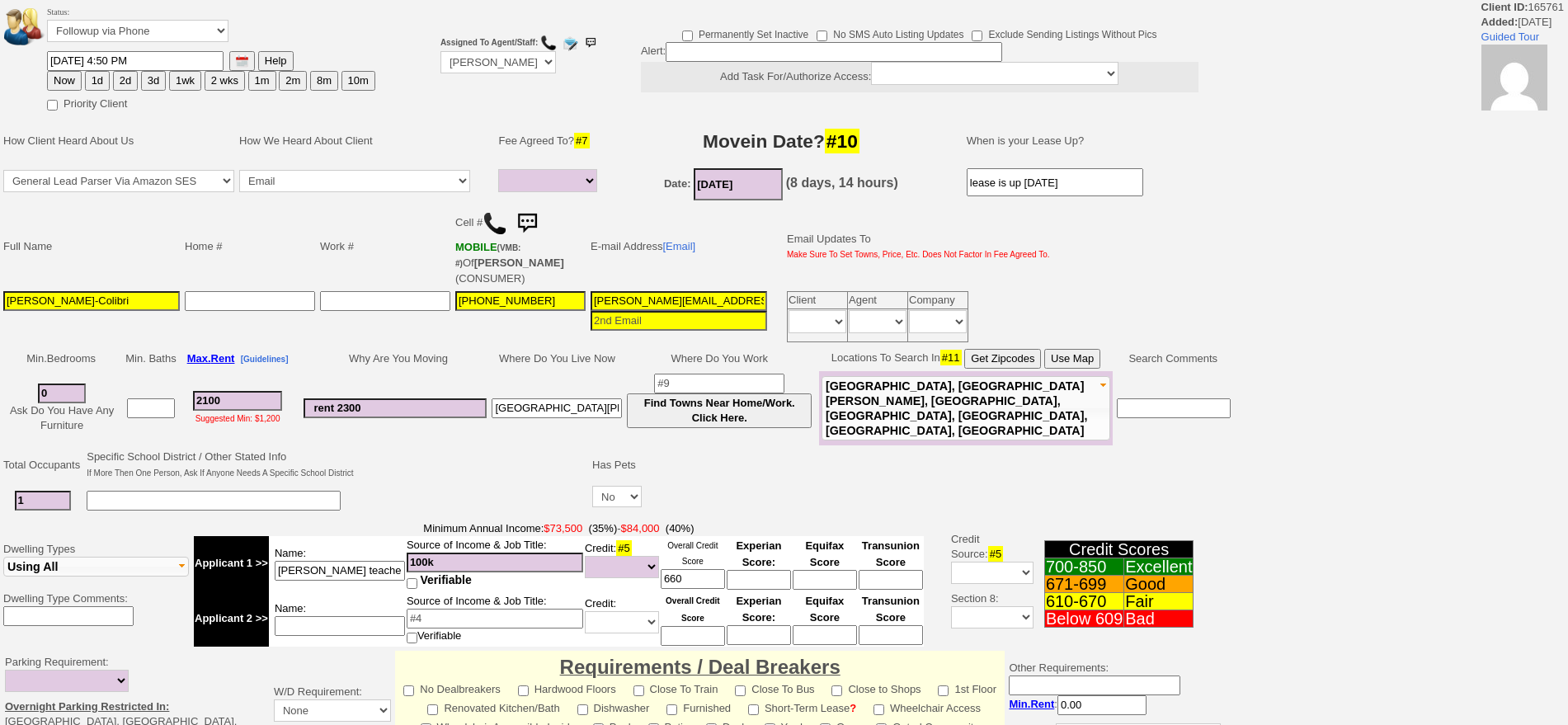
select select
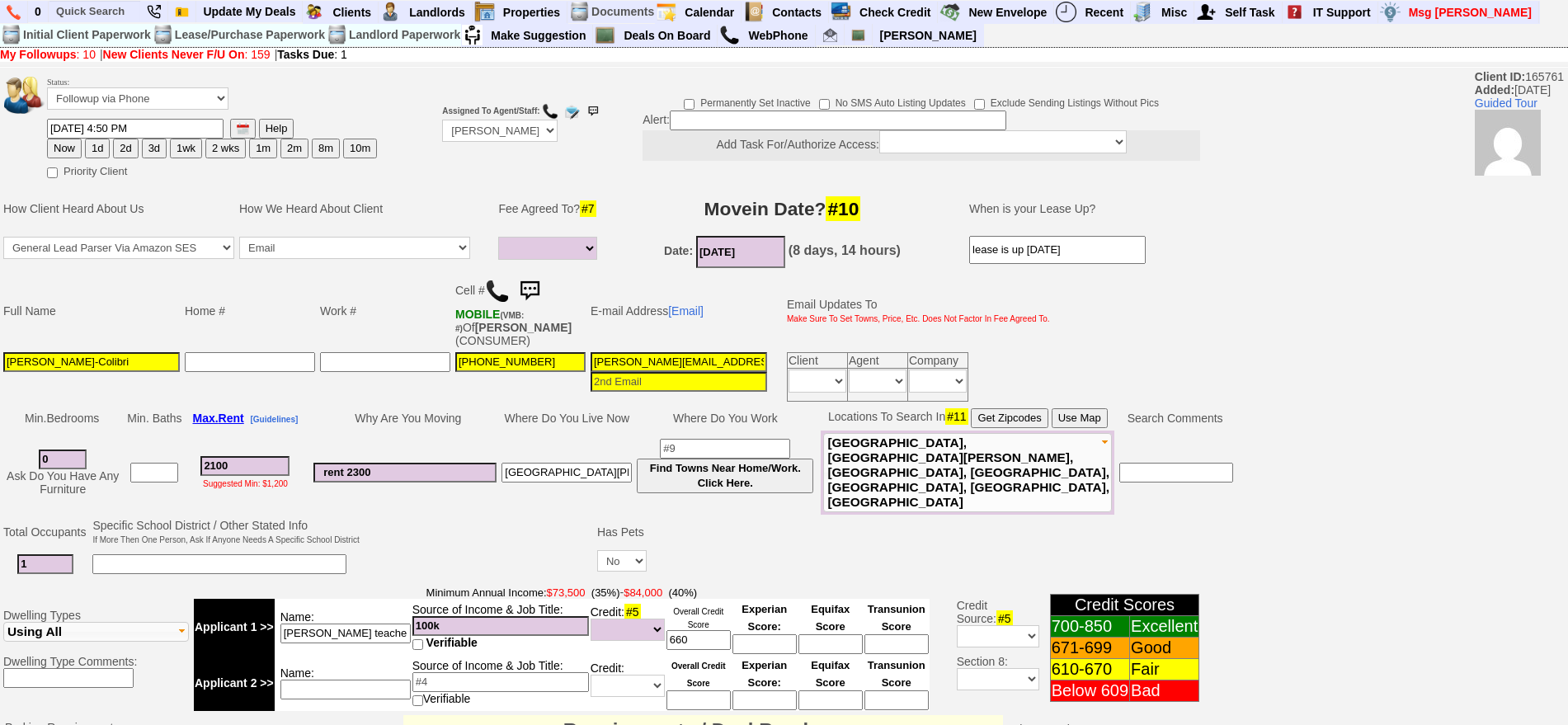
click at [539, 288] on img at bounding box center [529, 291] width 33 height 33
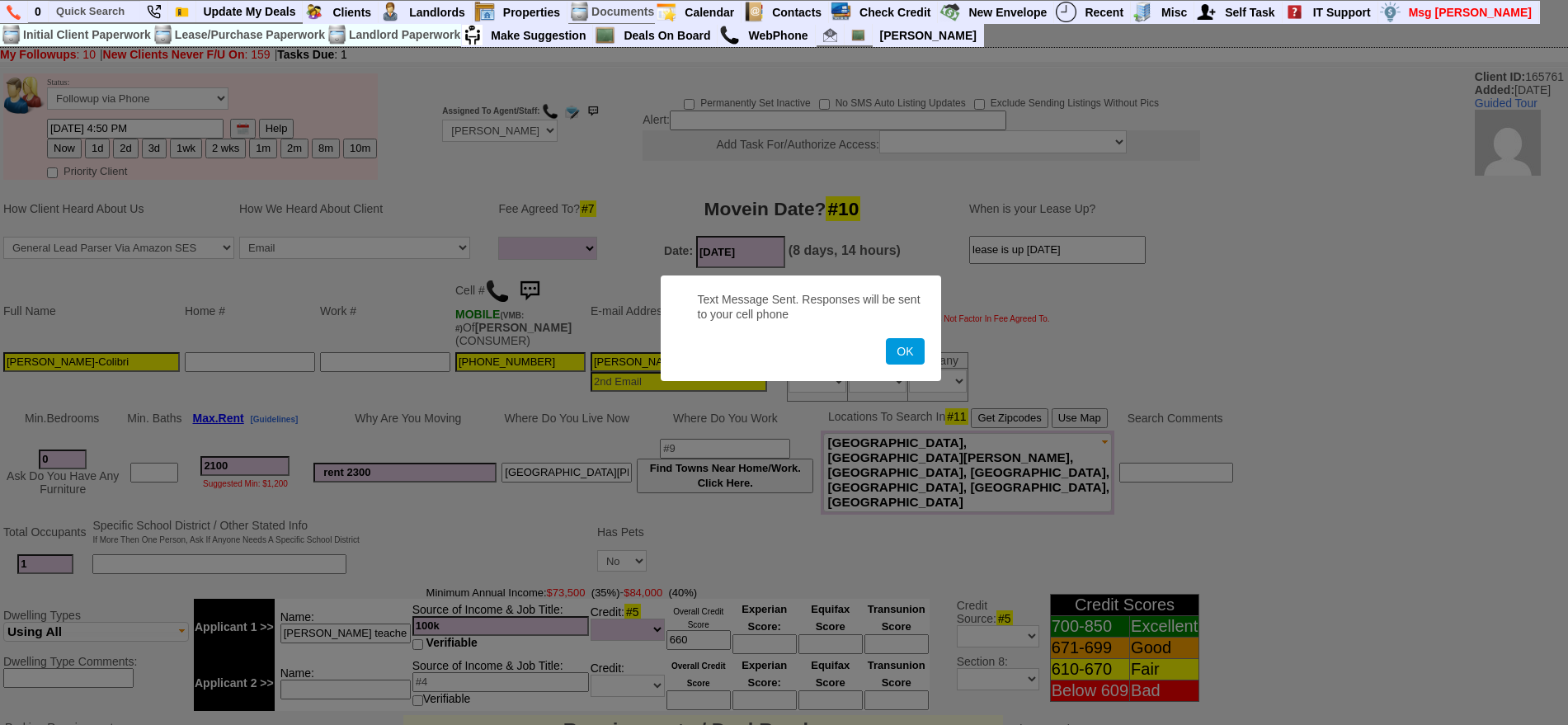
click at [886, 339] on button "OK" at bounding box center [905, 352] width 38 height 27
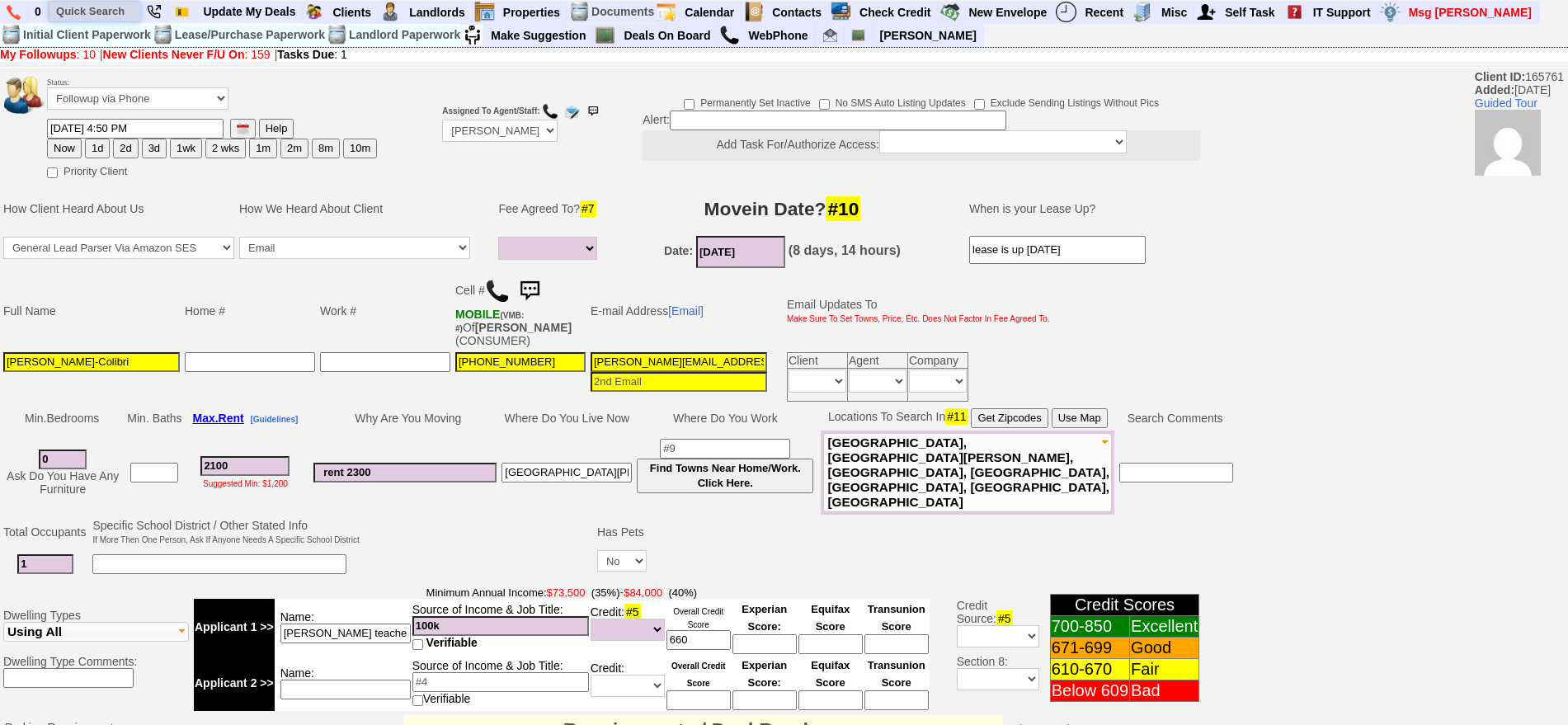
click at [115, 8] on input "text" at bounding box center [95, 12] width 91 height 21
paste input "[PHONE_NUMBER]"
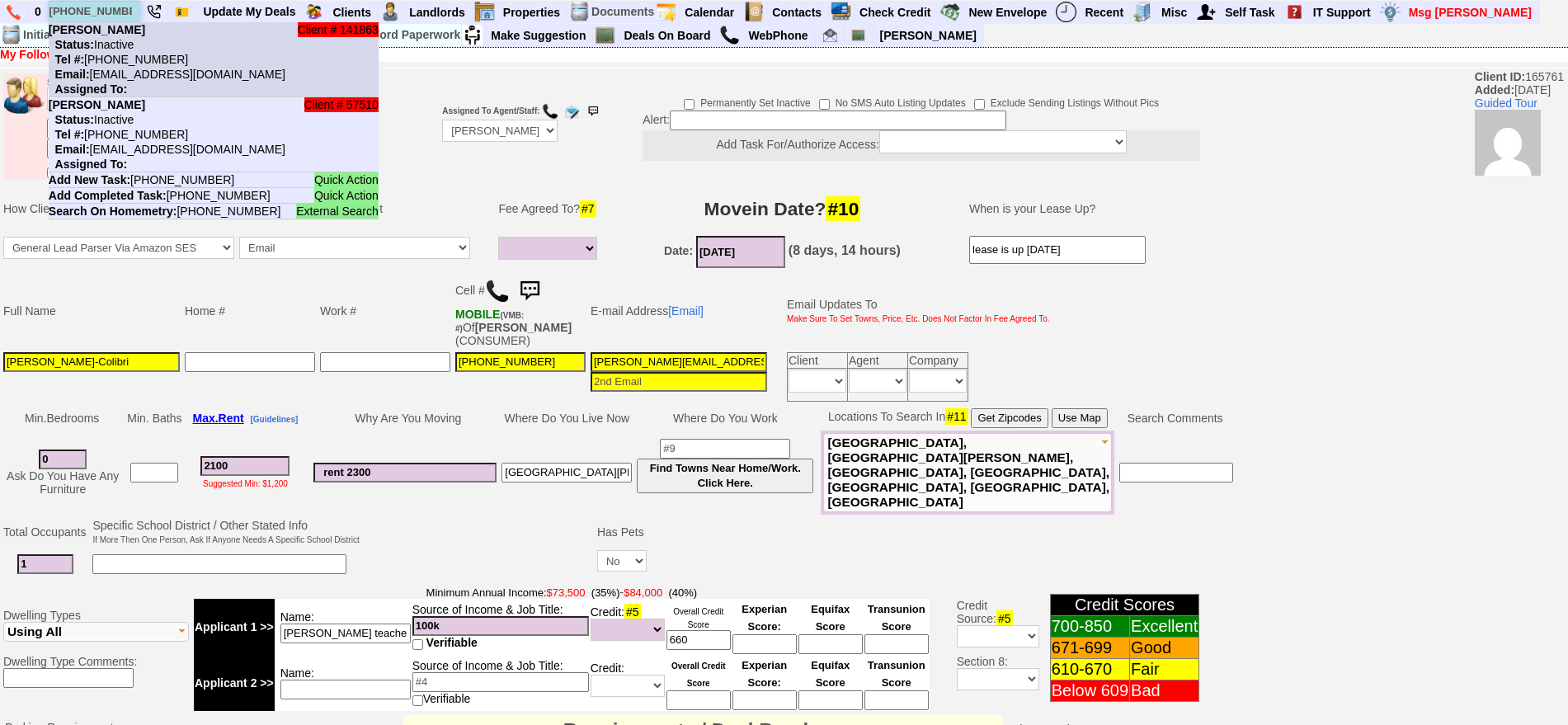
type input "914-306-4651"
click at [133, 43] on nobr "Status: Inactive" at bounding box center [91, 45] width 85 height 13
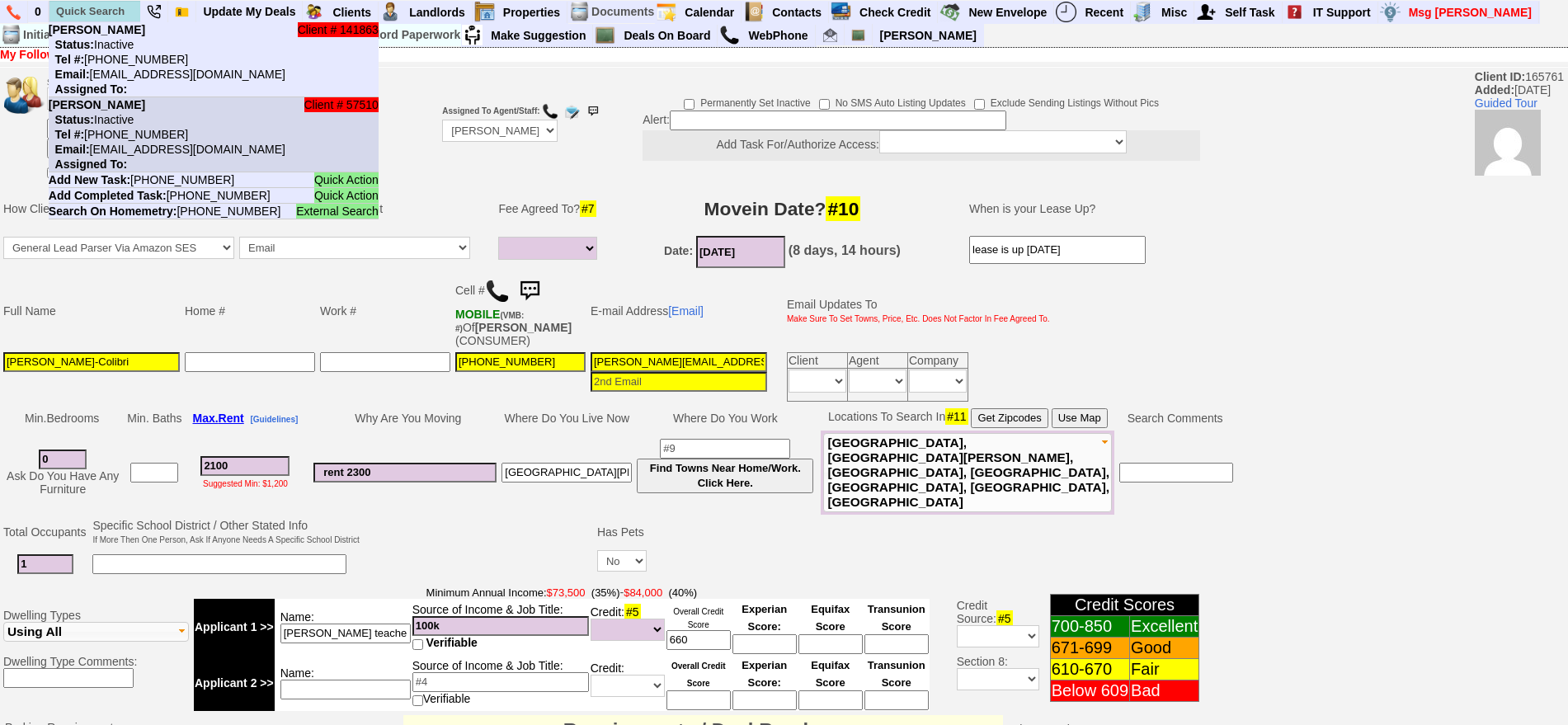
click at [111, 138] on nobr "Tel #: 646-712-3081" at bounding box center [118, 134] width 139 height 13
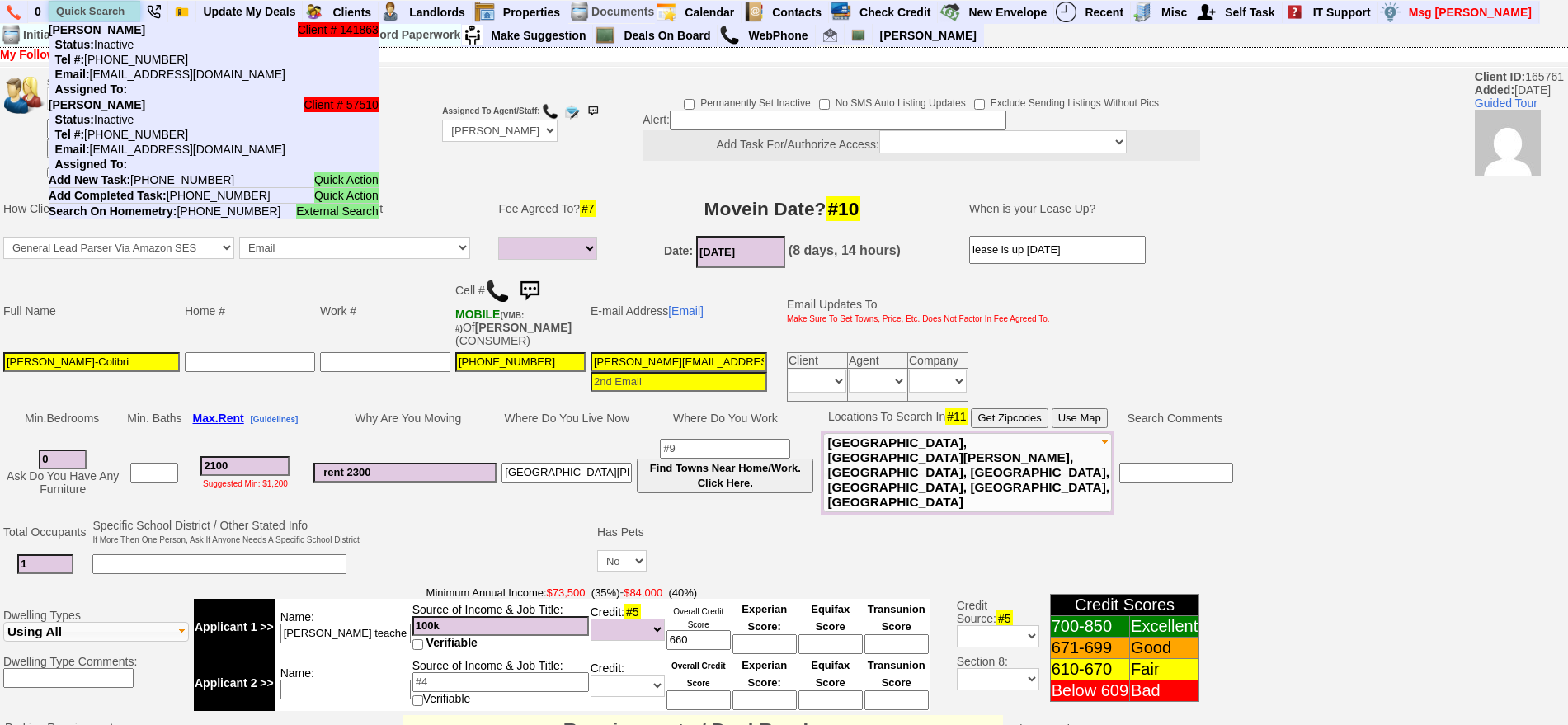
click at [95, 9] on input "text" at bounding box center [95, 12] width 91 height 21
paste input "929-632-7038"
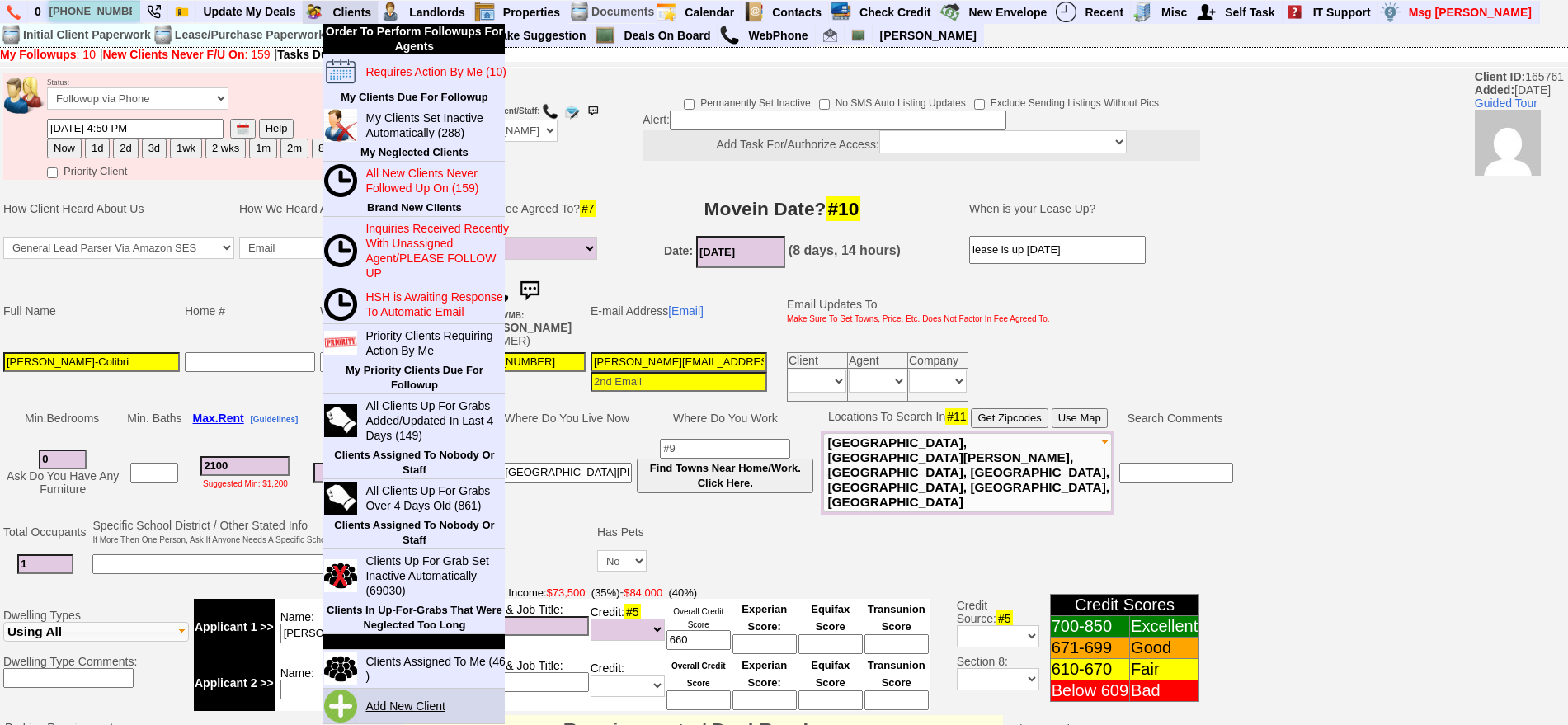
type input "929-632-7038"
click at [413, 696] on link "Add New Client" at bounding box center [411, 706] width 106 height 21
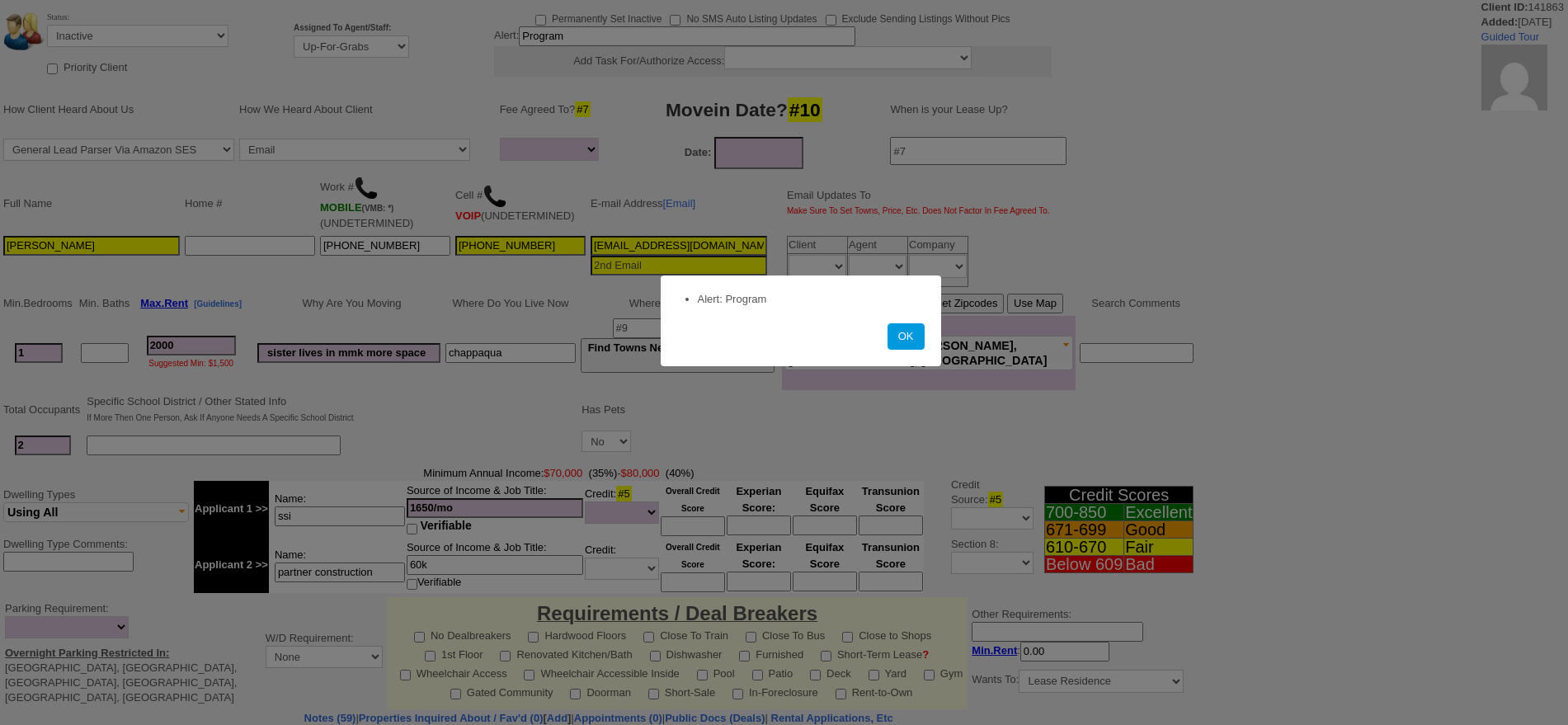
select select
click at [901, 338] on button "OK" at bounding box center [905, 337] width 37 height 27
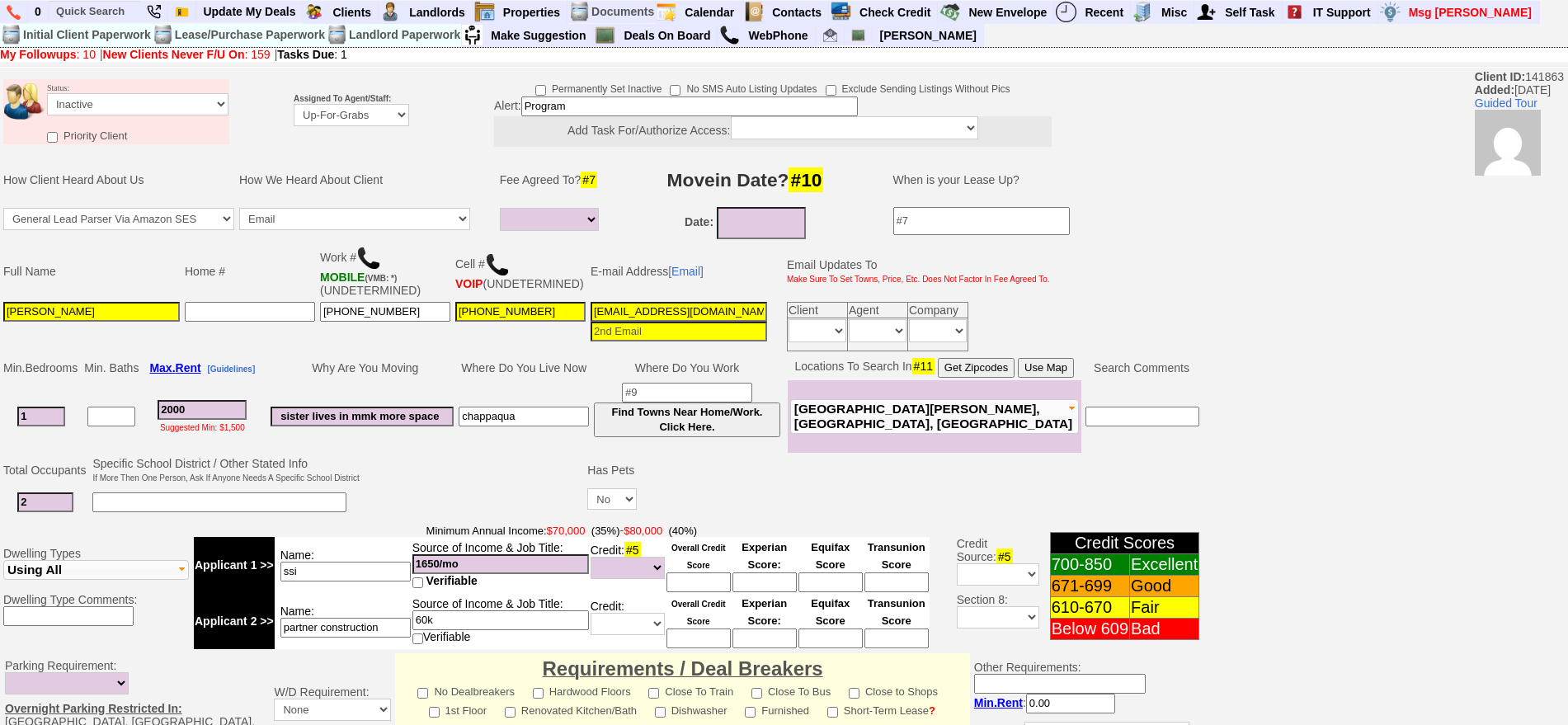
click at [398, 239] on td "Call Email Other Text Walk-in Website" at bounding box center [363, 222] width 252 height 37
click at [420, 316] on input "914-306-4651" at bounding box center [386, 312] width 130 height 20
click at [89, 18] on input "text" at bounding box center [95, 12] width 91 height 21
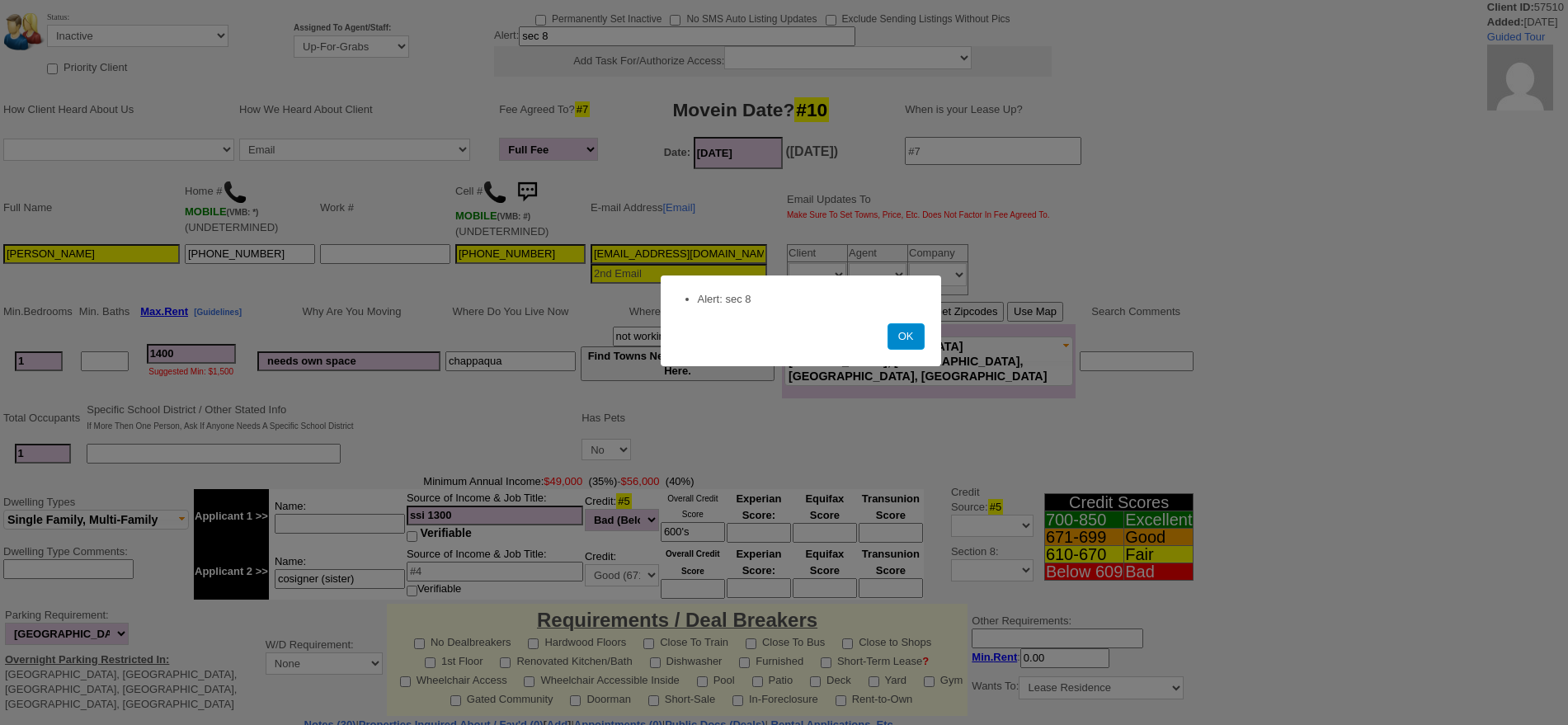
click at [908, 334] on button "OK" at bounding box center [905, 337] width 37 height 27
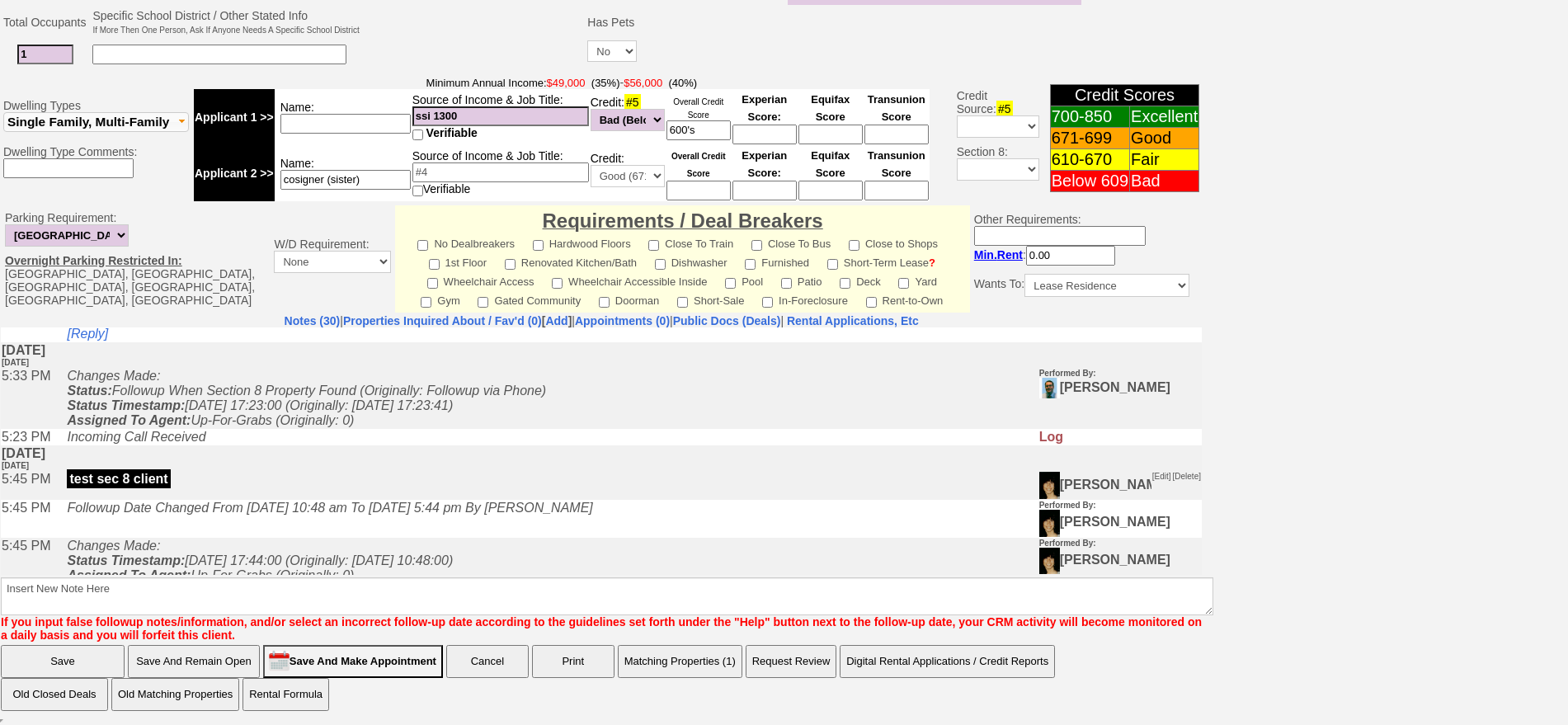
scroll to position [3232, 0]
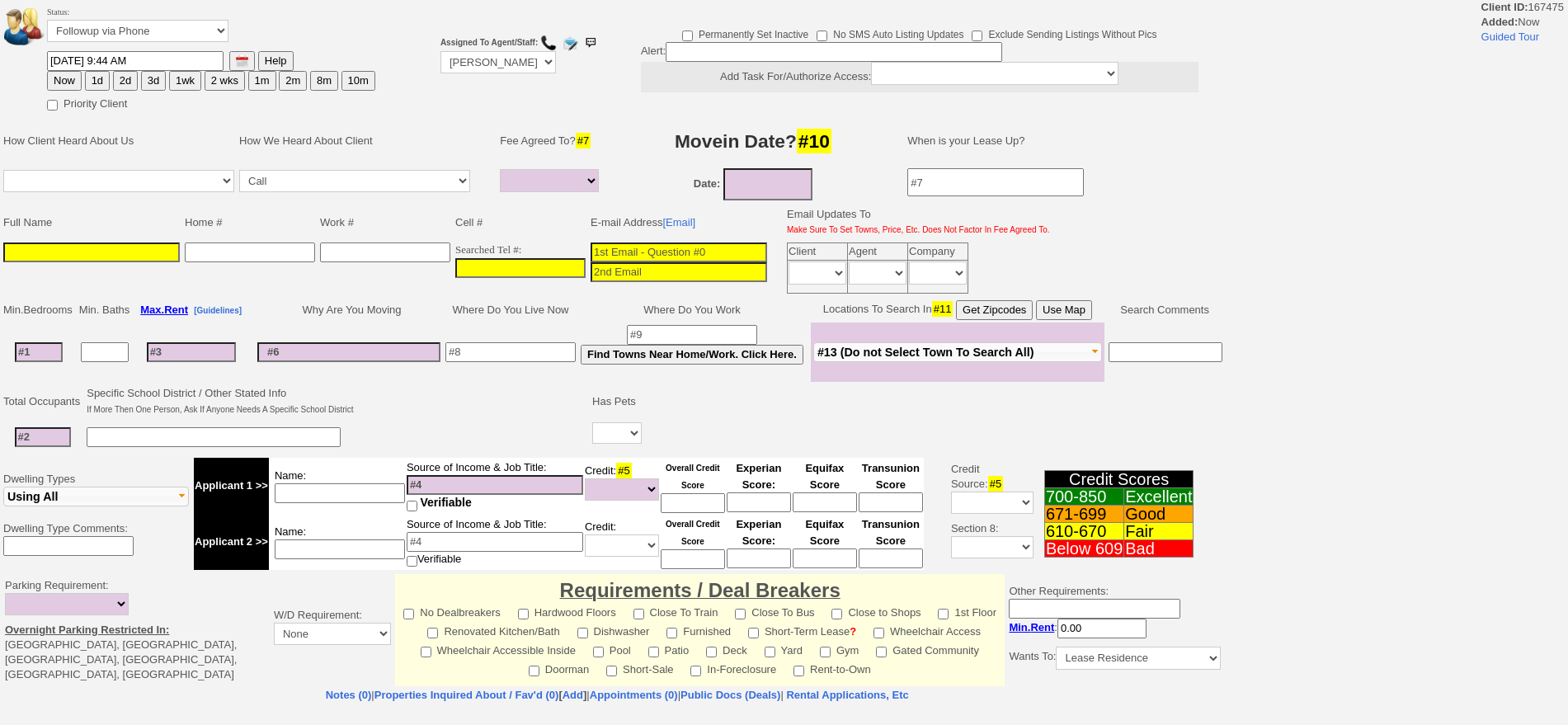
select select
click at [535, 262] on input "___-___-____" at bounding box center [521, 268] width 130 height 20
paste input "929-632-7038"
type input "929-632-7038"
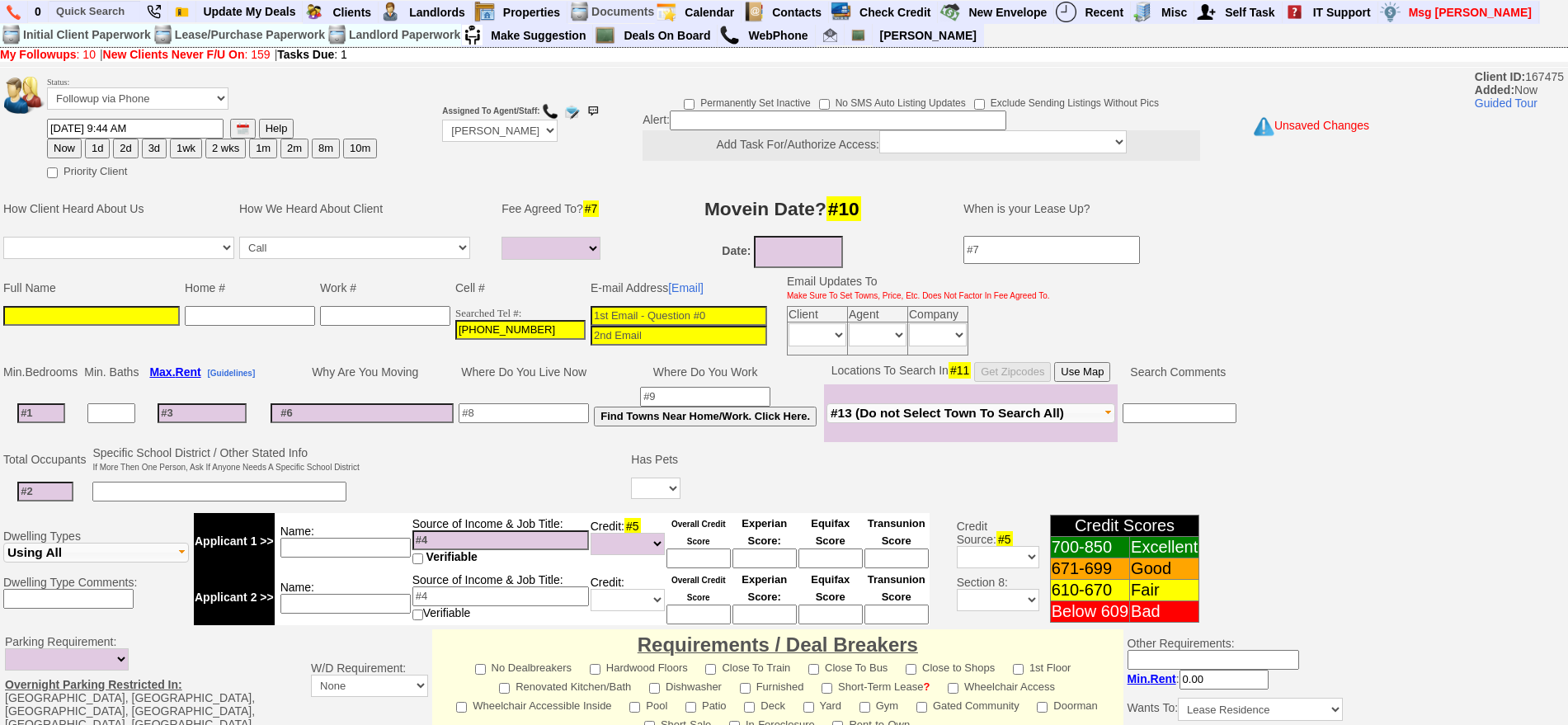
click at [170, 316] on input at bounding box center [91, 316] width 176 height 20
paste input "Alice Kpetigo"
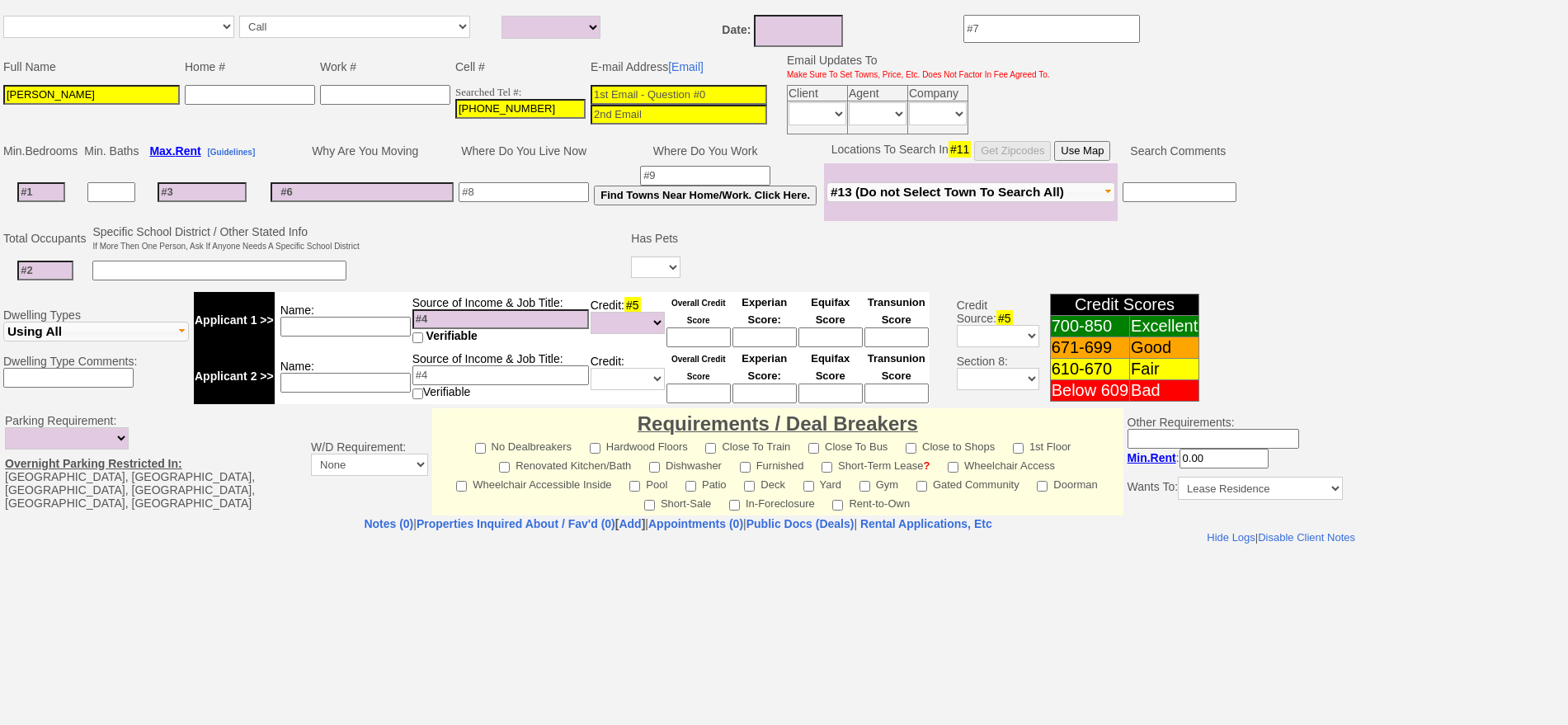
scroll to position [416, 0]
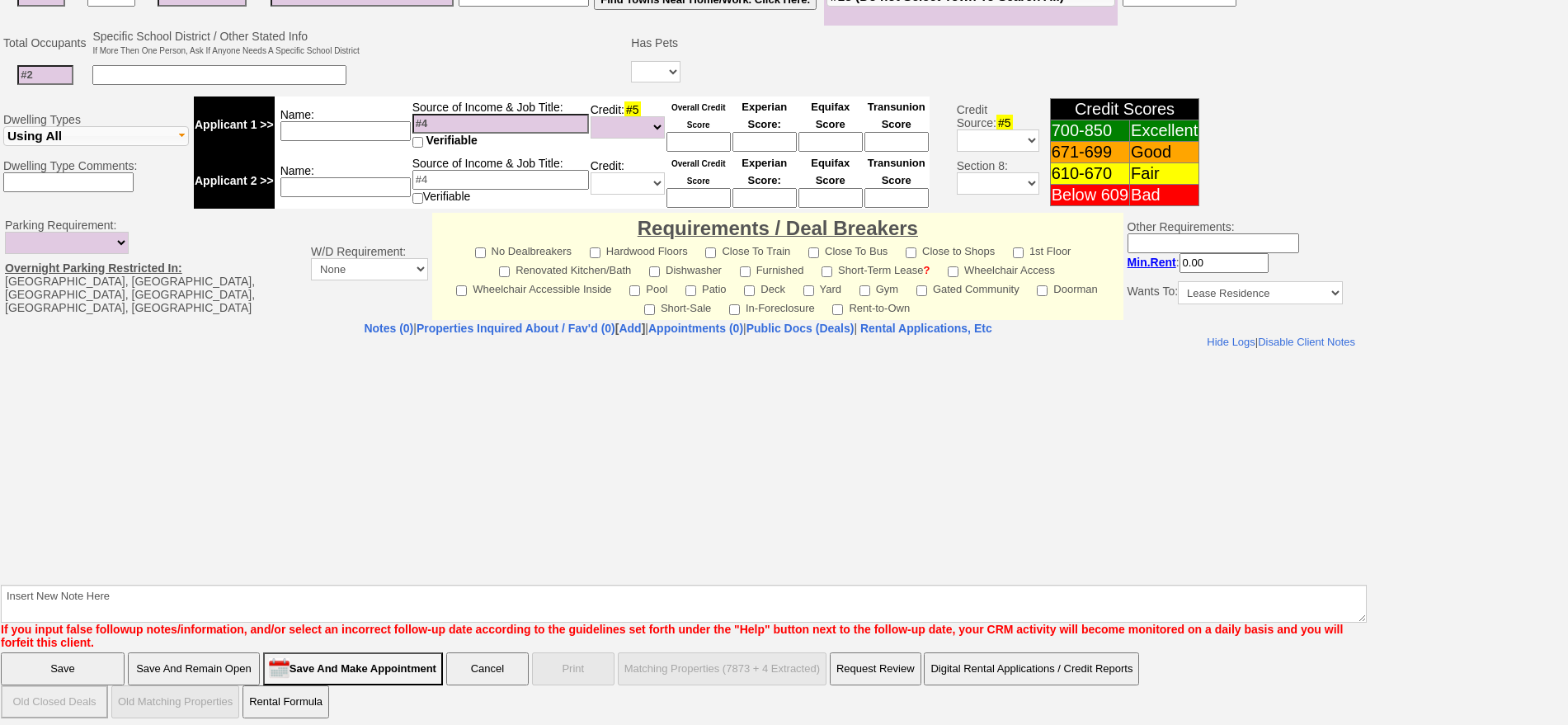
type input "Alice Kpetigo"
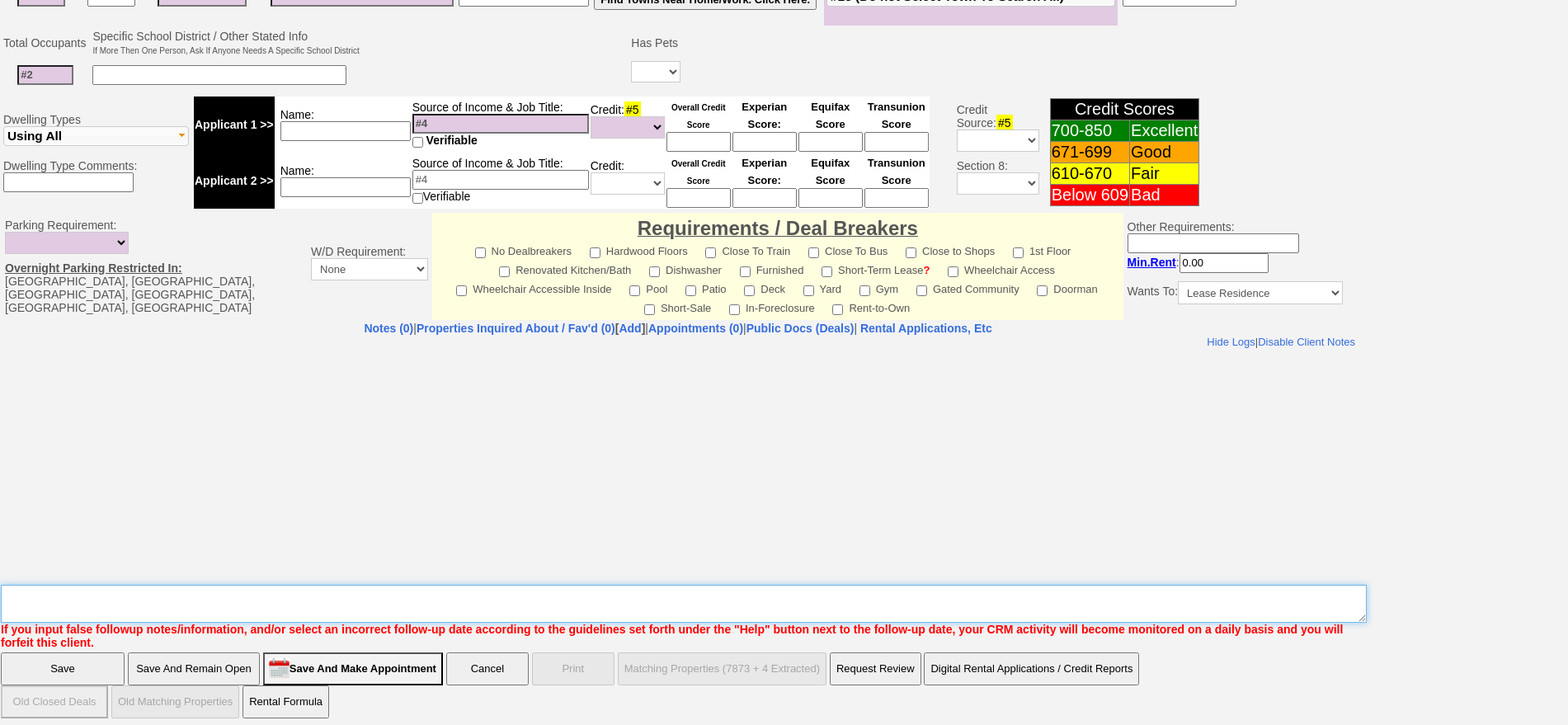
click at [952, 590] on textarea "Insert New Note Here" at bounding box center [684, 604] width 1366 height 38
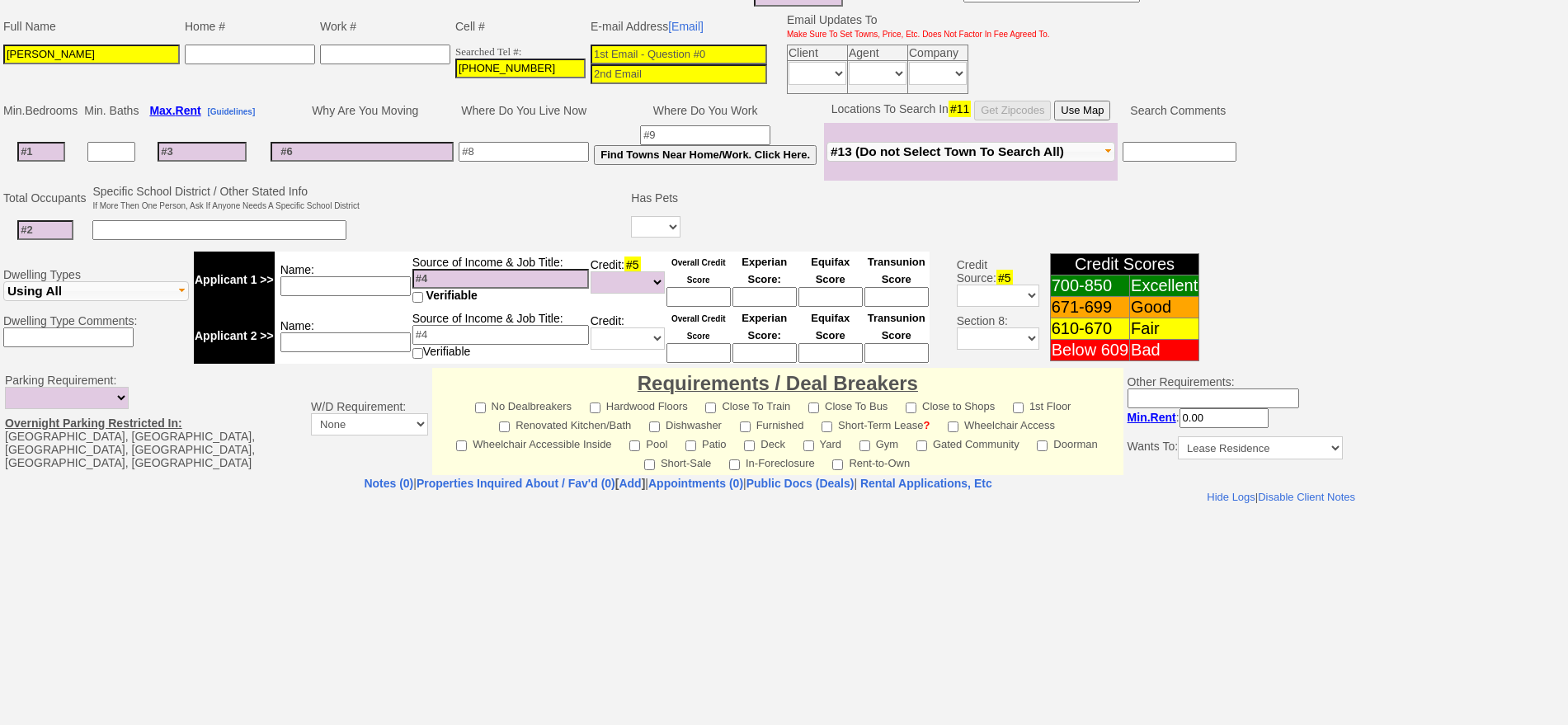
scroll to position [0, 0]
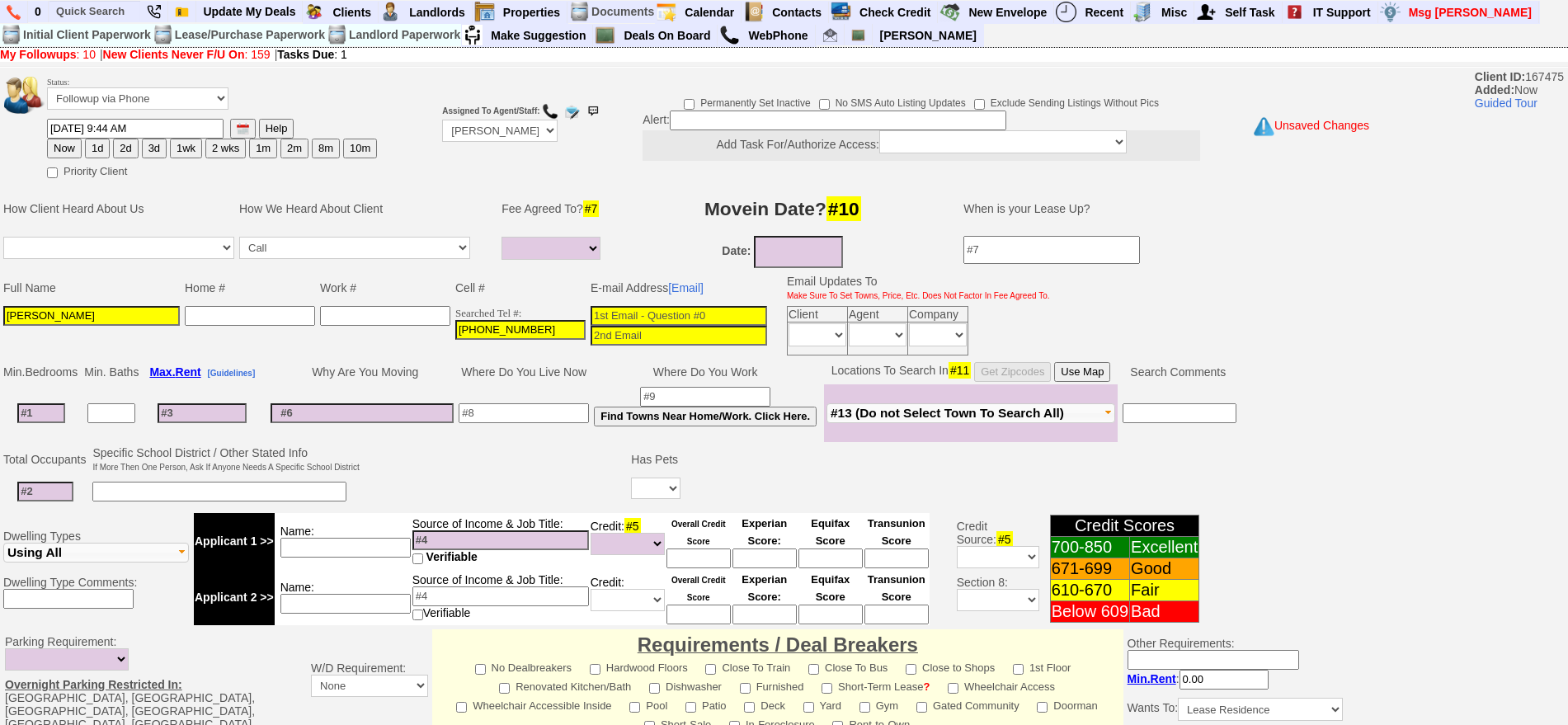
type textarea "stonelea ld fu"
click at [118, 149] on button "2d" at bounding box center [126, 148] width 25 height 20
type input "08/25/2025 09:44 AM"
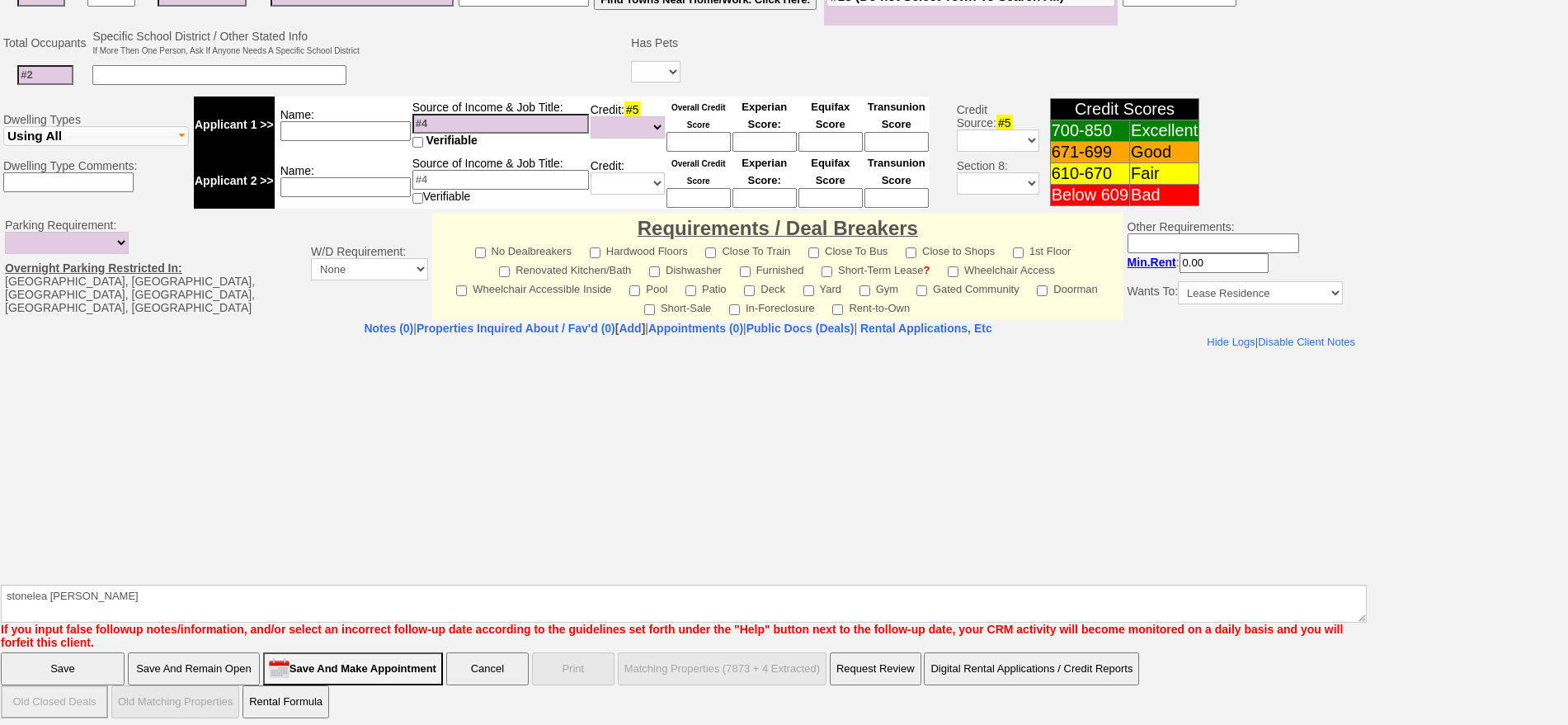
click at [91, 656] on input "Save" at bounding box center [62, 668] width 124 height 33
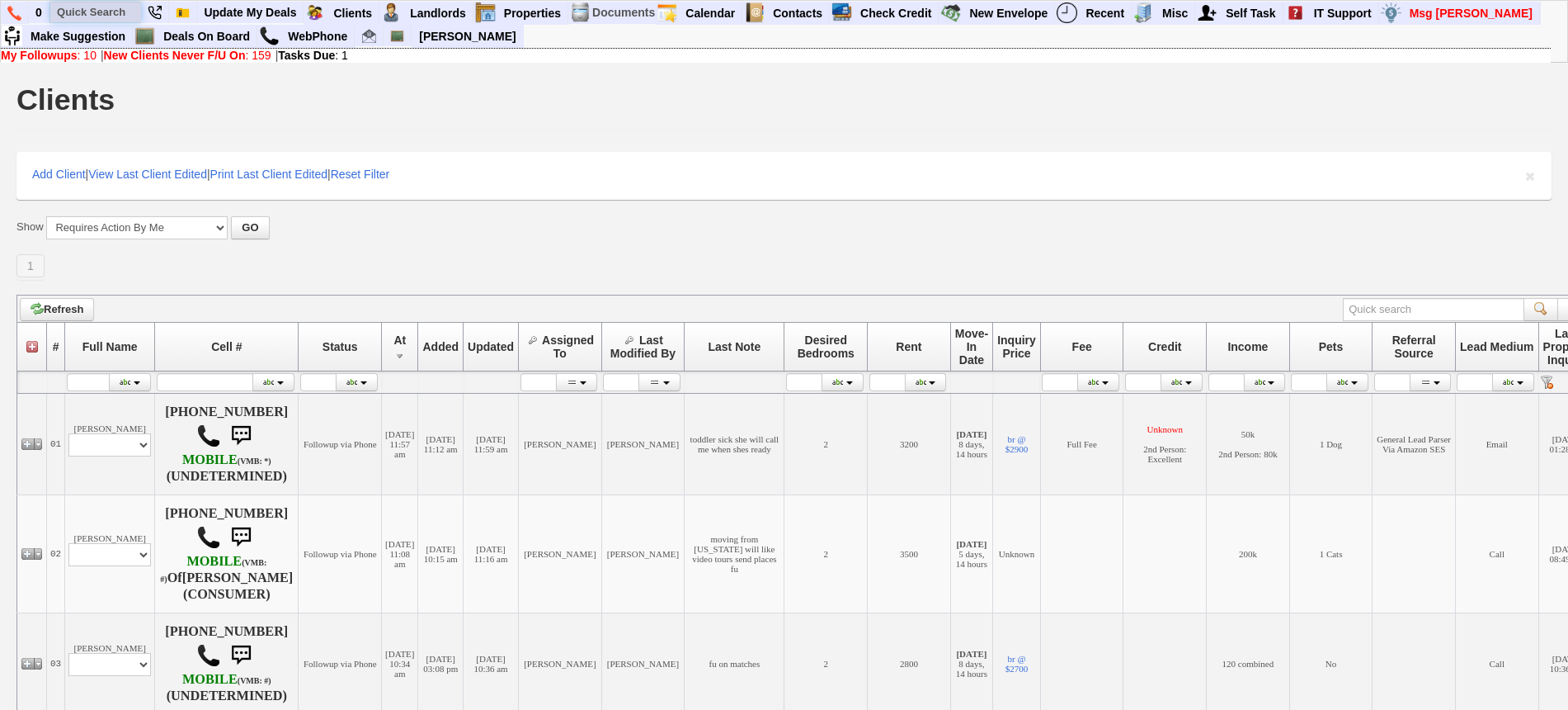
click at [120, 19] on input "text" at bounding box center [95, 12] width 91 height 21
paste input "914) 703-1987"
type input "914) 703-1987"
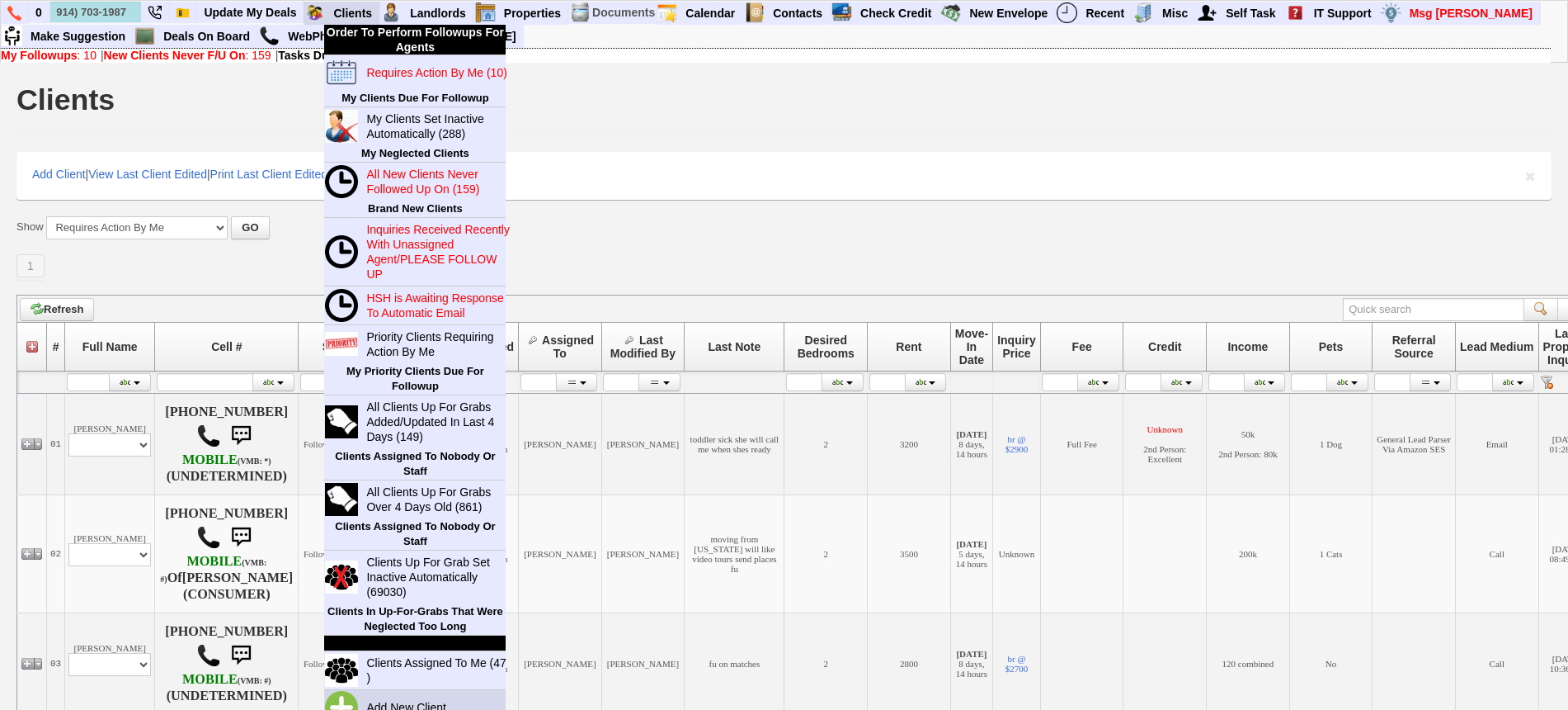
click at [394, 702] on link "Add New Client" at bounding box center [412, 707] width 106 height 21
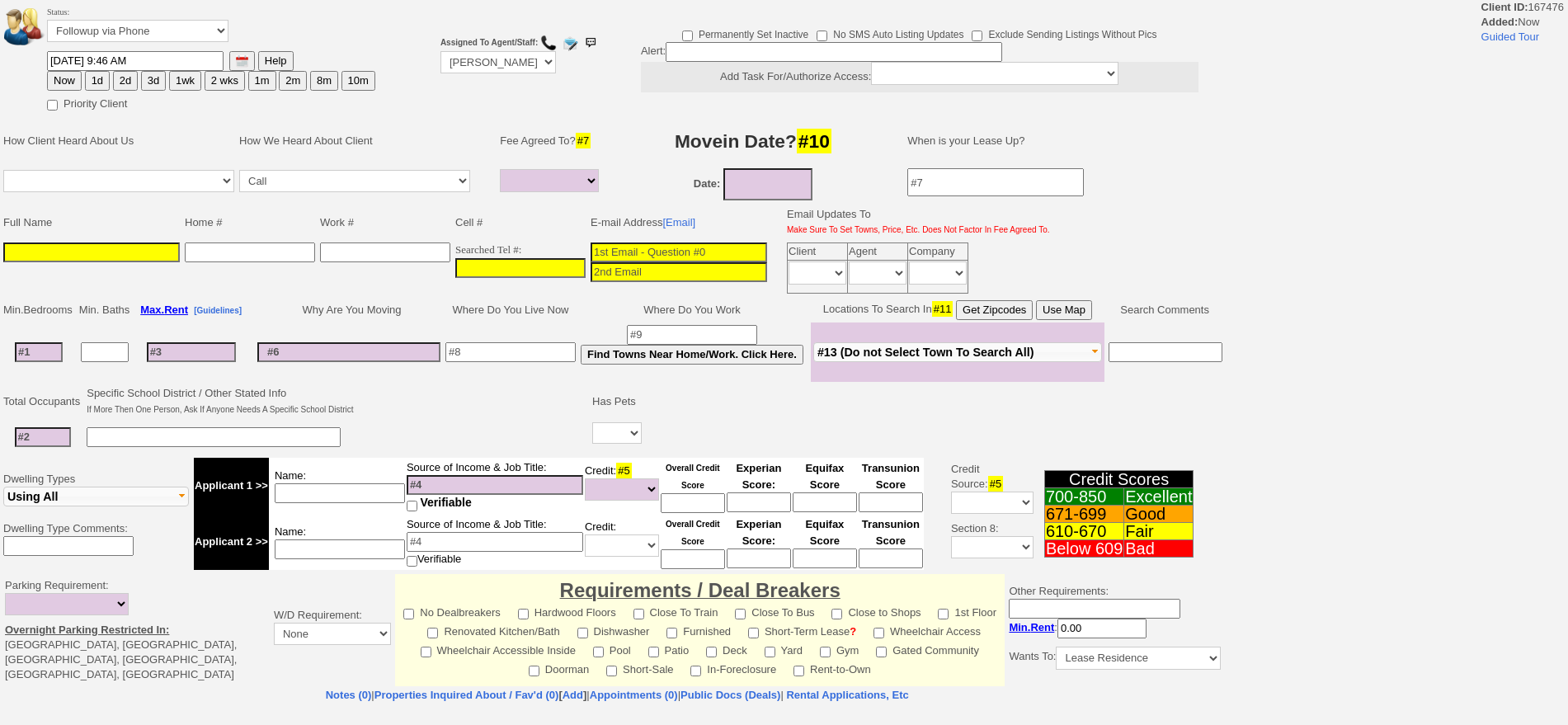
select select
click at [533, 264] on input "___-___-____" at bounding box center [521, 268] width 130 height 20
paste input "914-703-1987"
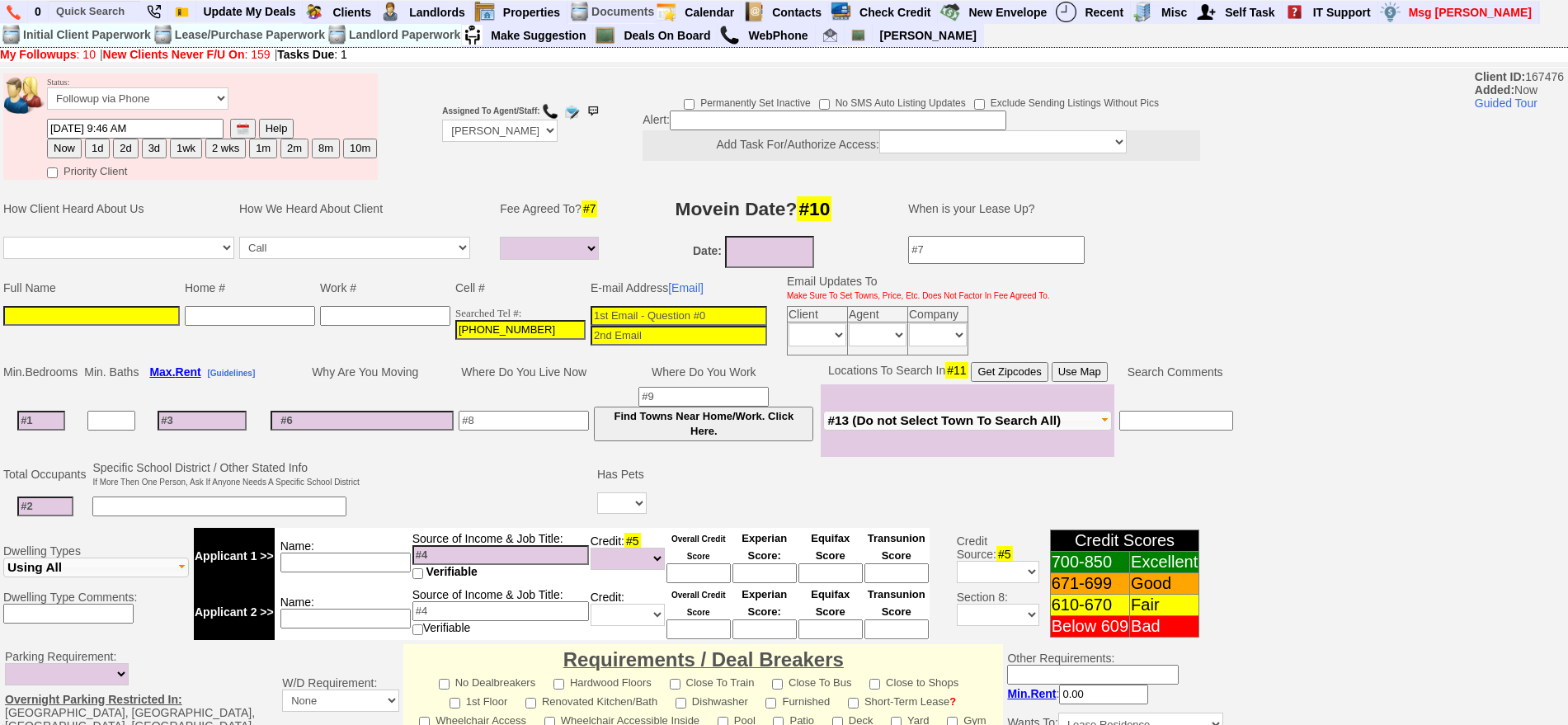
type input "914-703-1987"
click at [147, 316] on input at bounding box center [91, 316] width 176 height 20
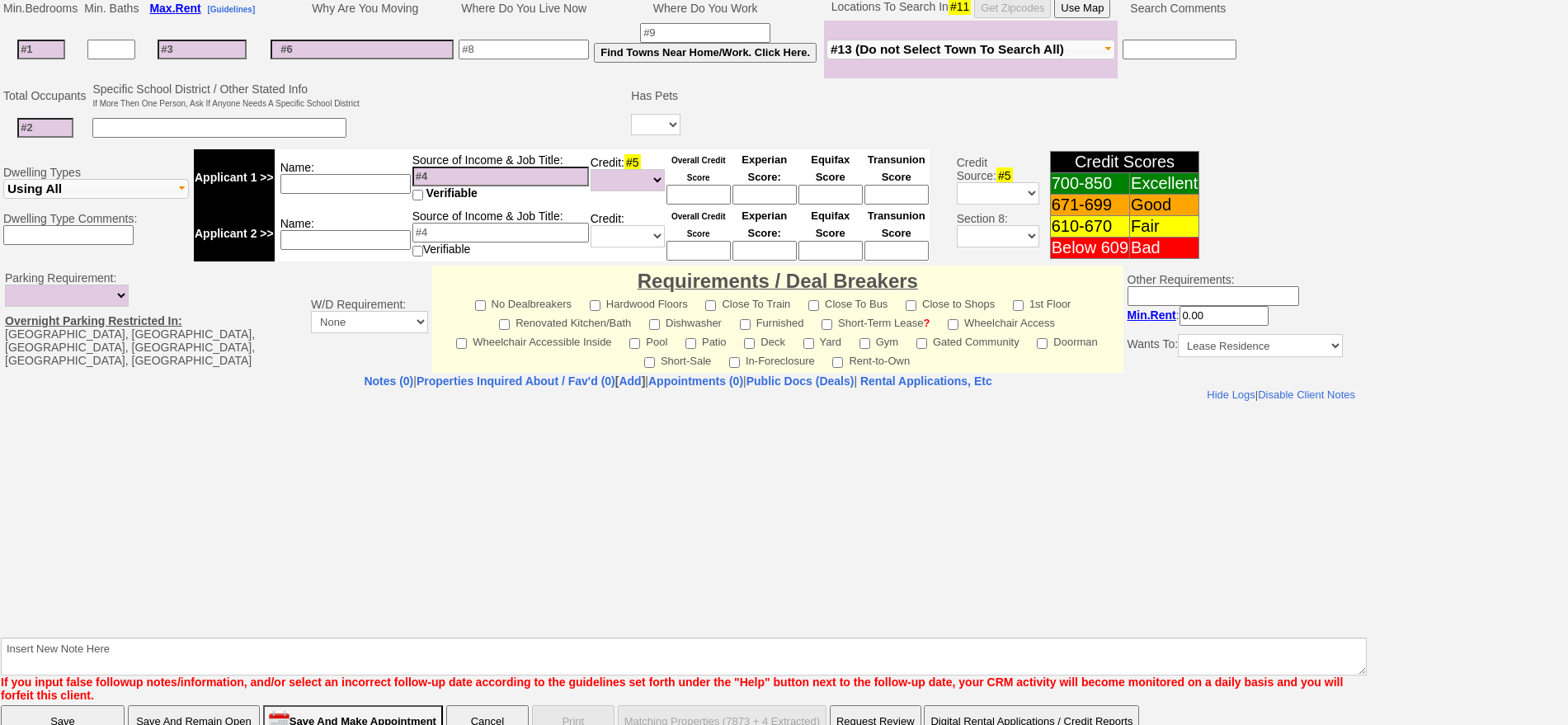
scroll to position [416, 0]
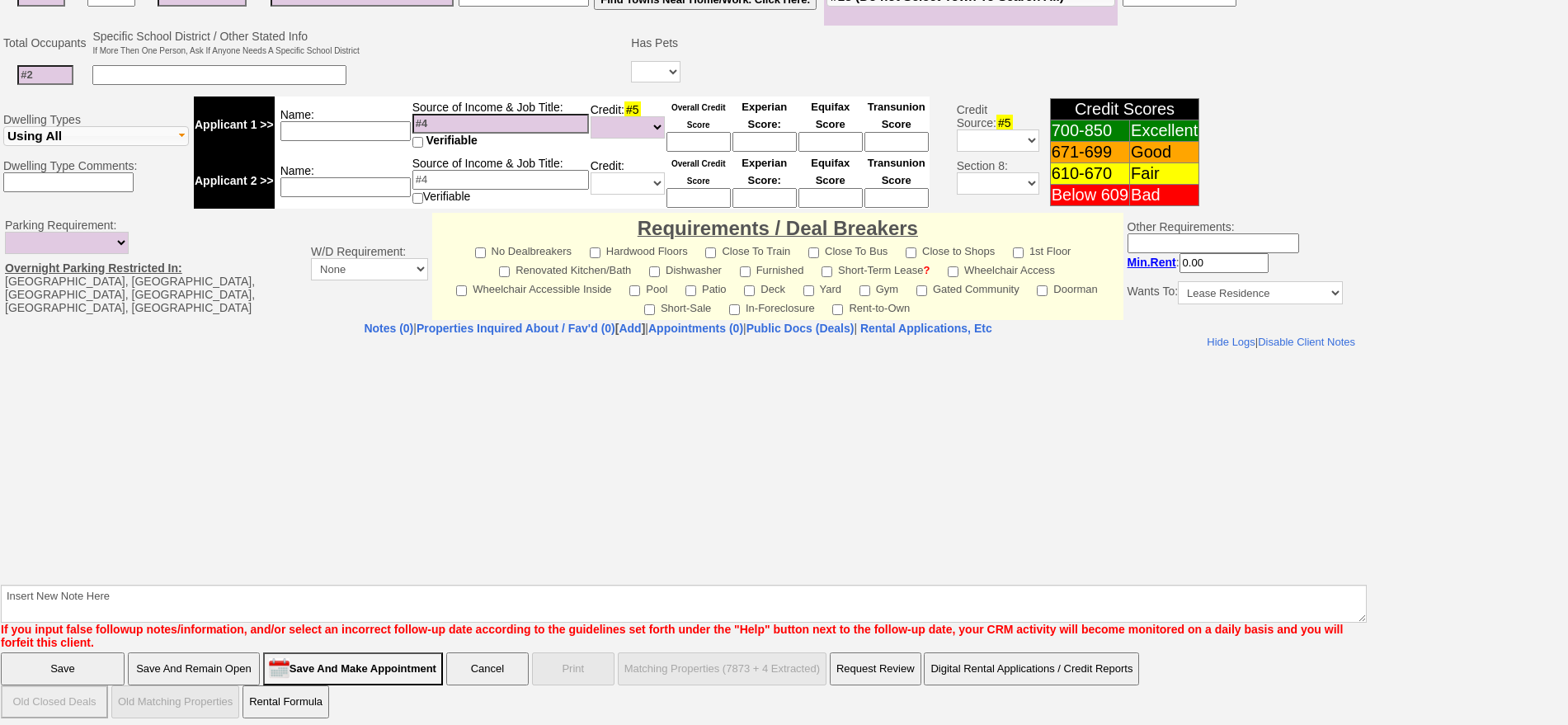
type input "Joseph"
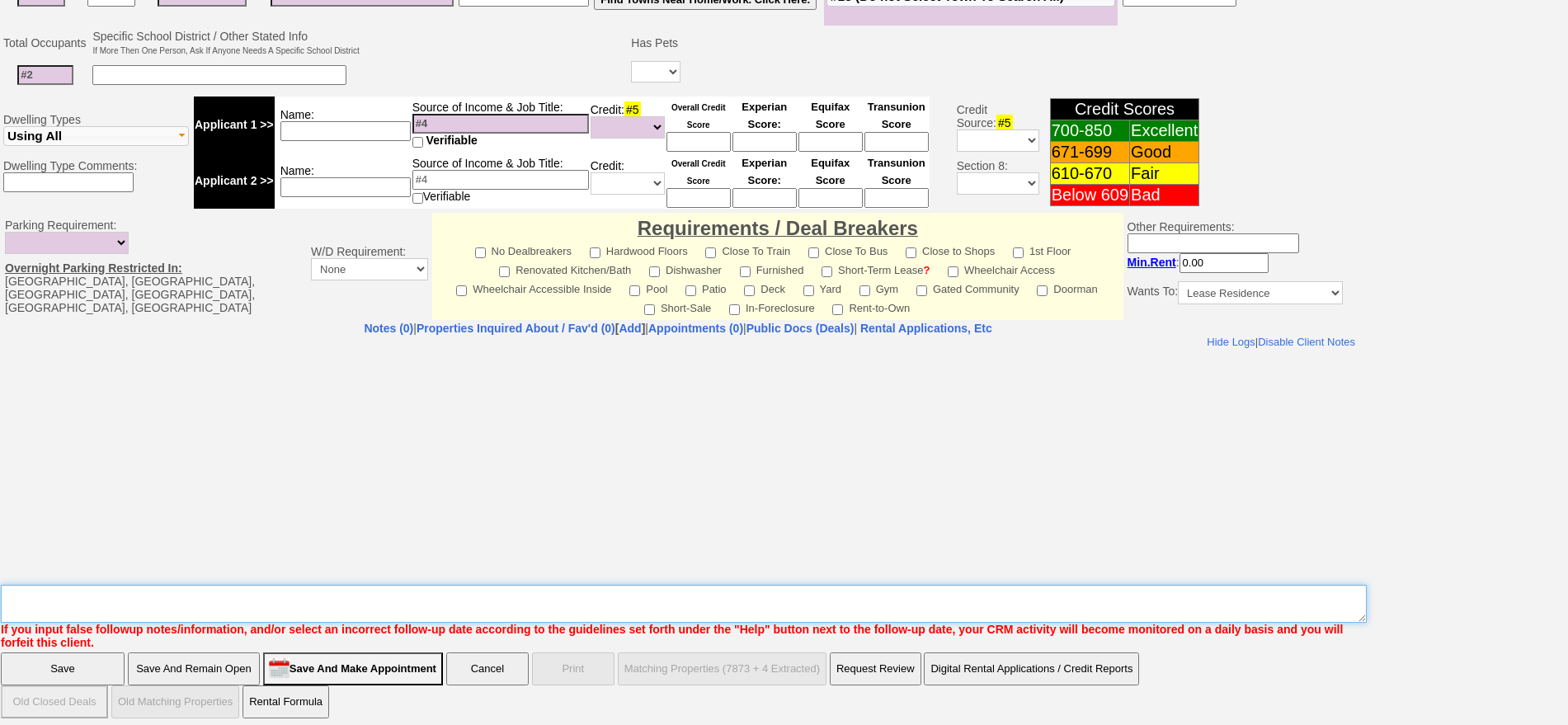
click at [545, 591] on textarea "Insert New Note Here" at bounding box center [684, 604] width 1366 height 38
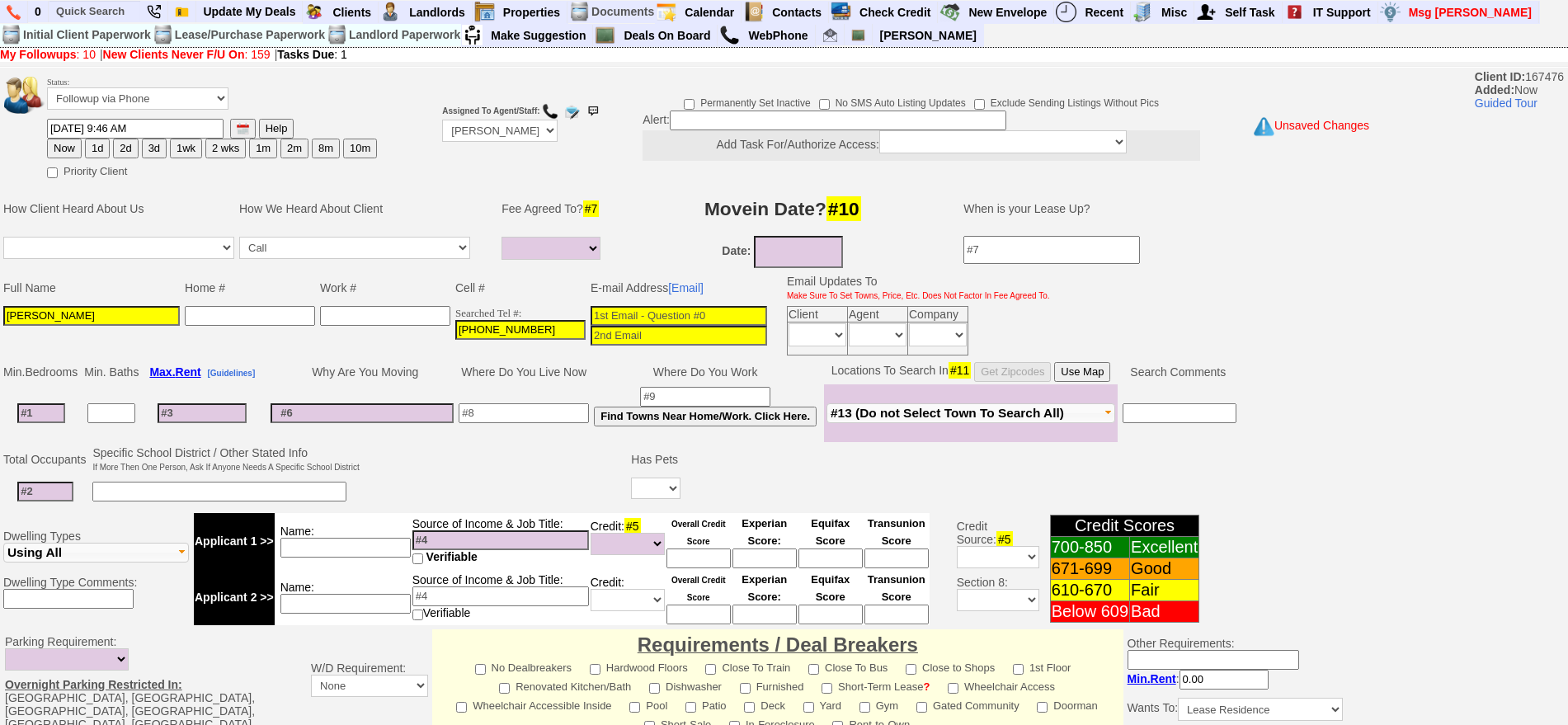
type textarea "called about 4th st will fu"
click at [127, 150] on button "2d" at bounding box center [126, 148] width 25 height 20
type input "08/25/2025 09:46 AM"
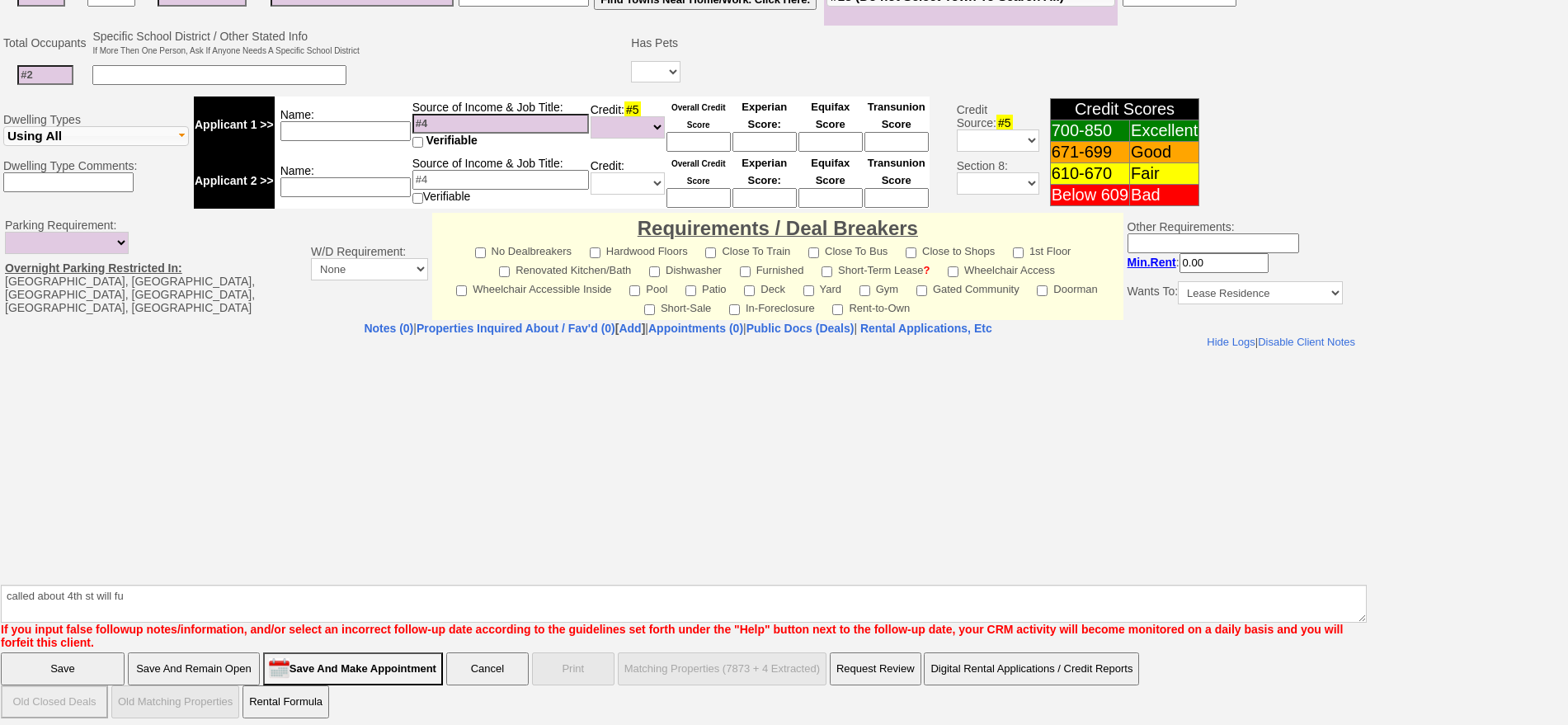
drag, startPoint x: 68, startPoint y: 663, endPoint x: 251, endPoint y: 85, distance: 606.3
click at [68, 663] on input "Save" at bounding box center [62, 668] width 124 height 33
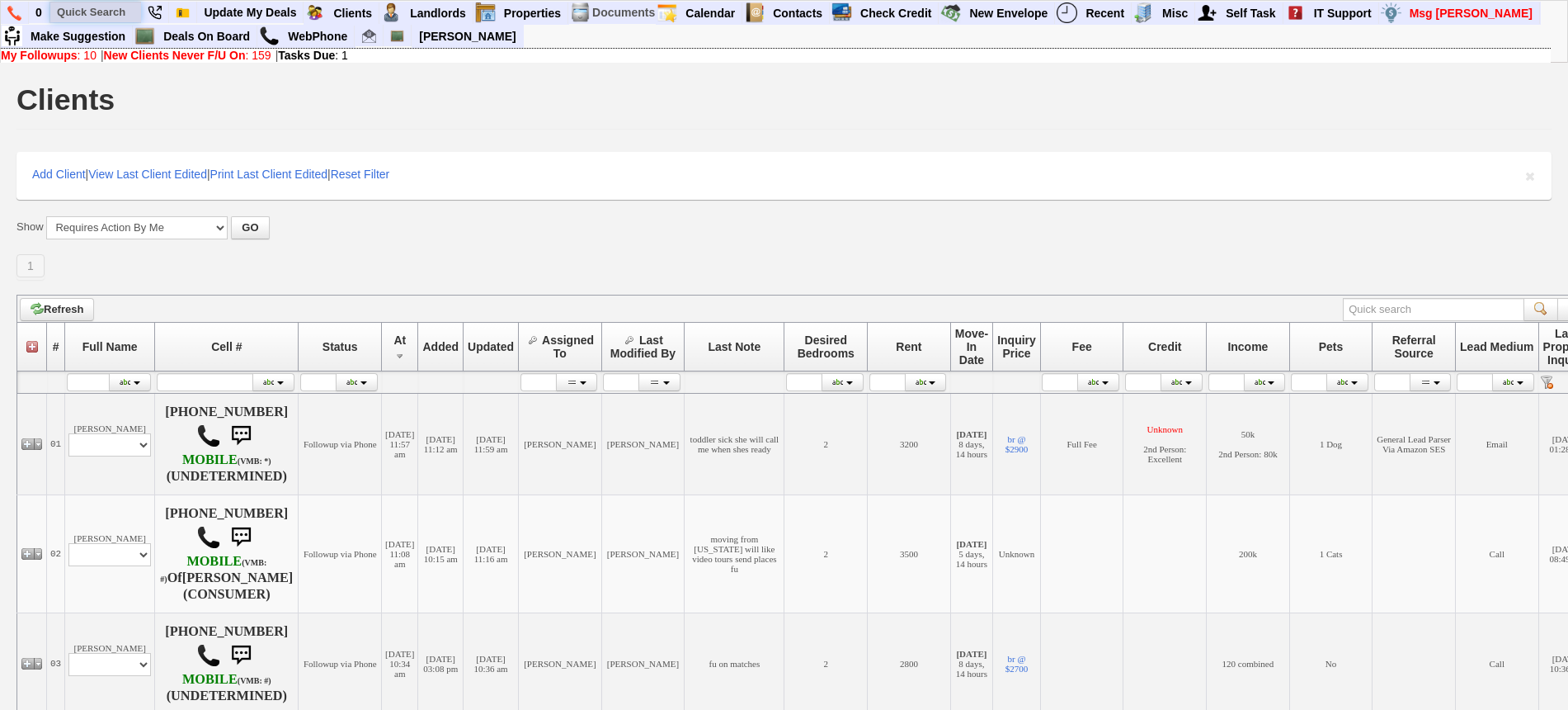
click at [85, 6] on input "text" at bounding box center [95, 12] width 91 height 21
paste input "845) 764-0485"
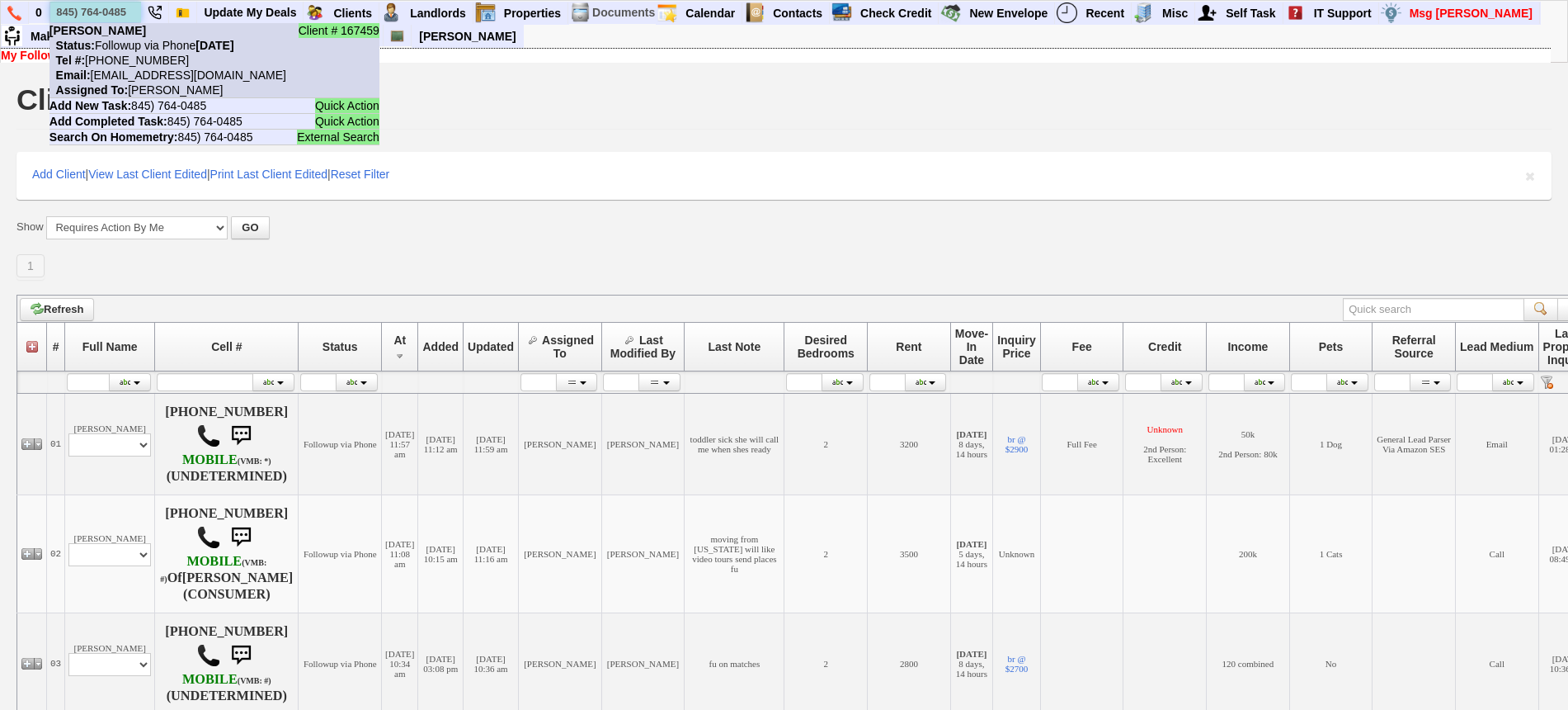
type input "845) 764-0485"
click at [134, 36] on b "[PERSON_NAME]" at bounding box center [98, 31] width 97 height 13
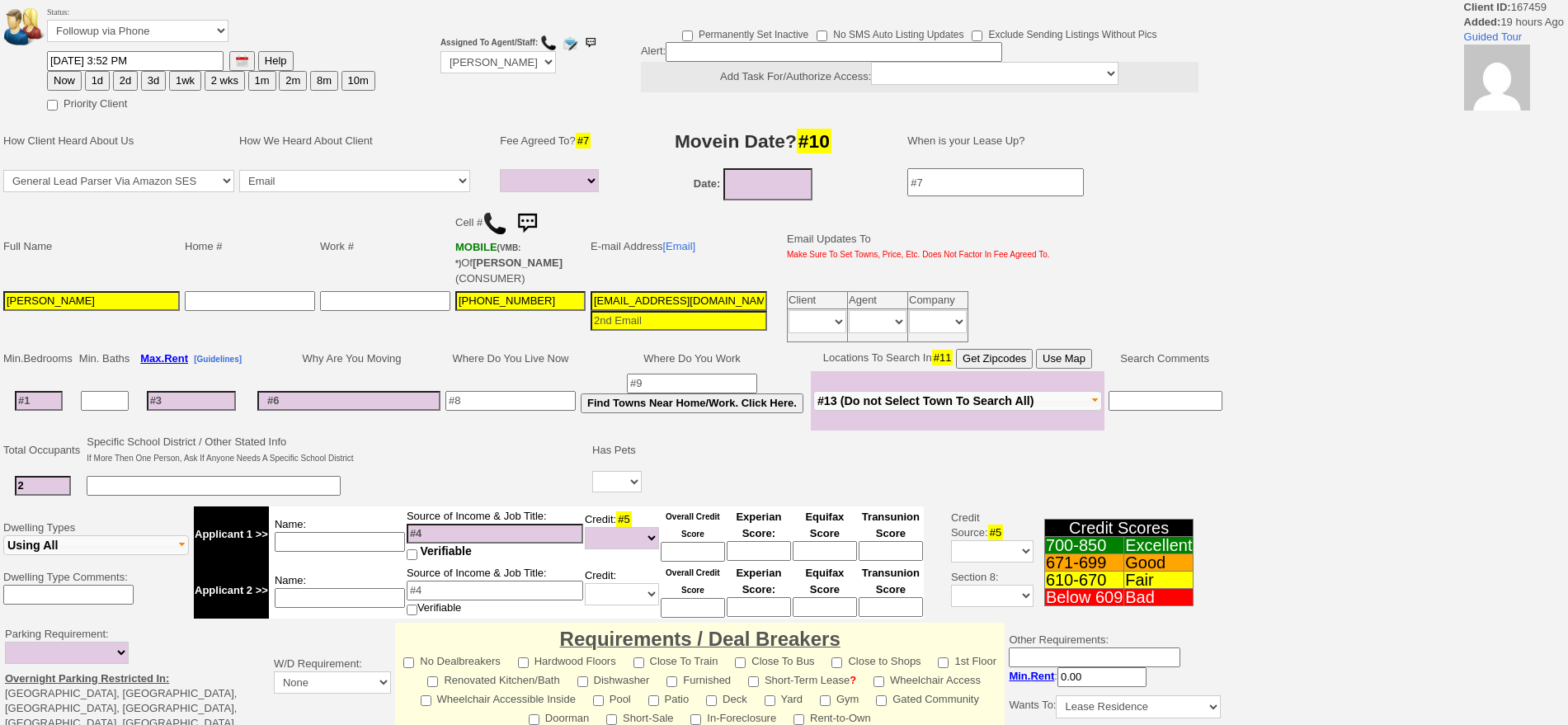
select select
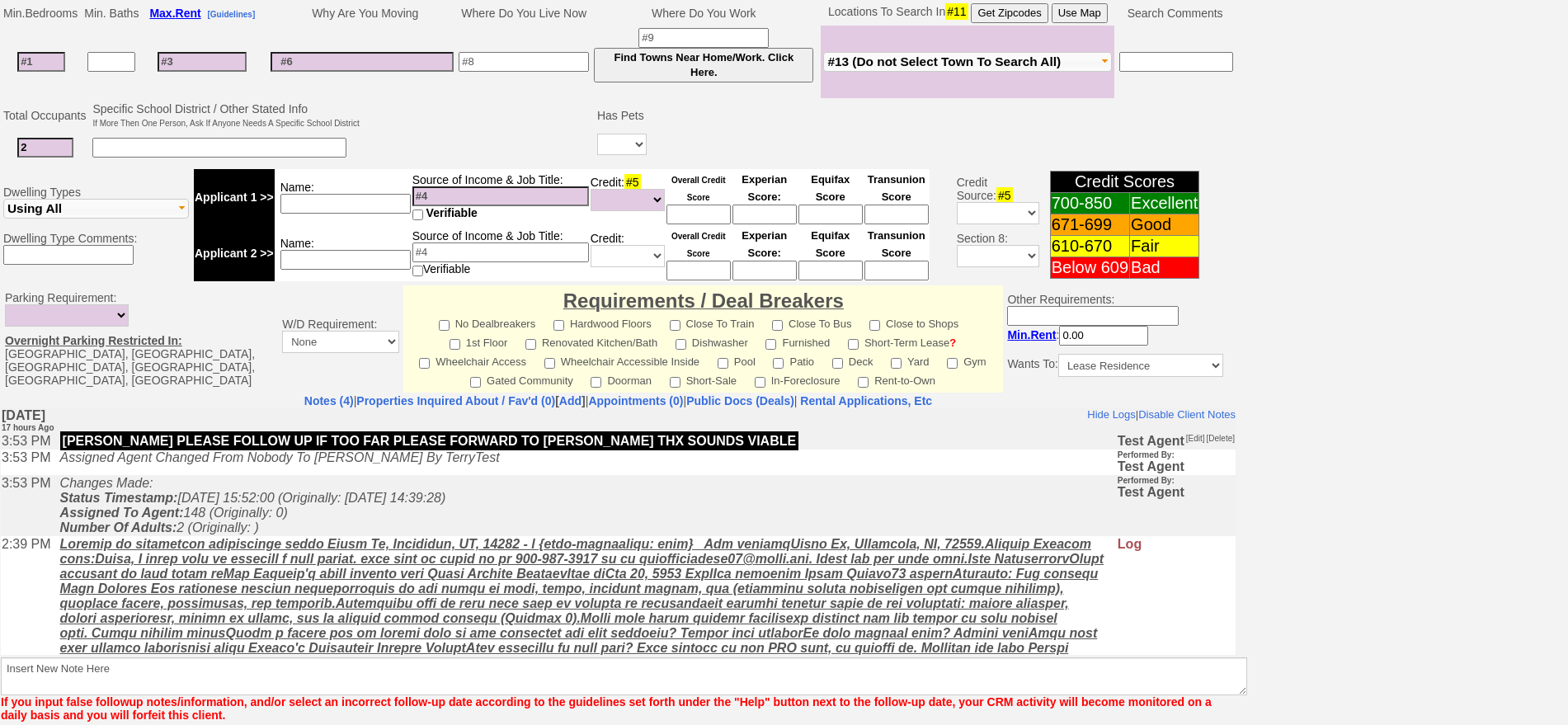
scroll to position [480, 0]
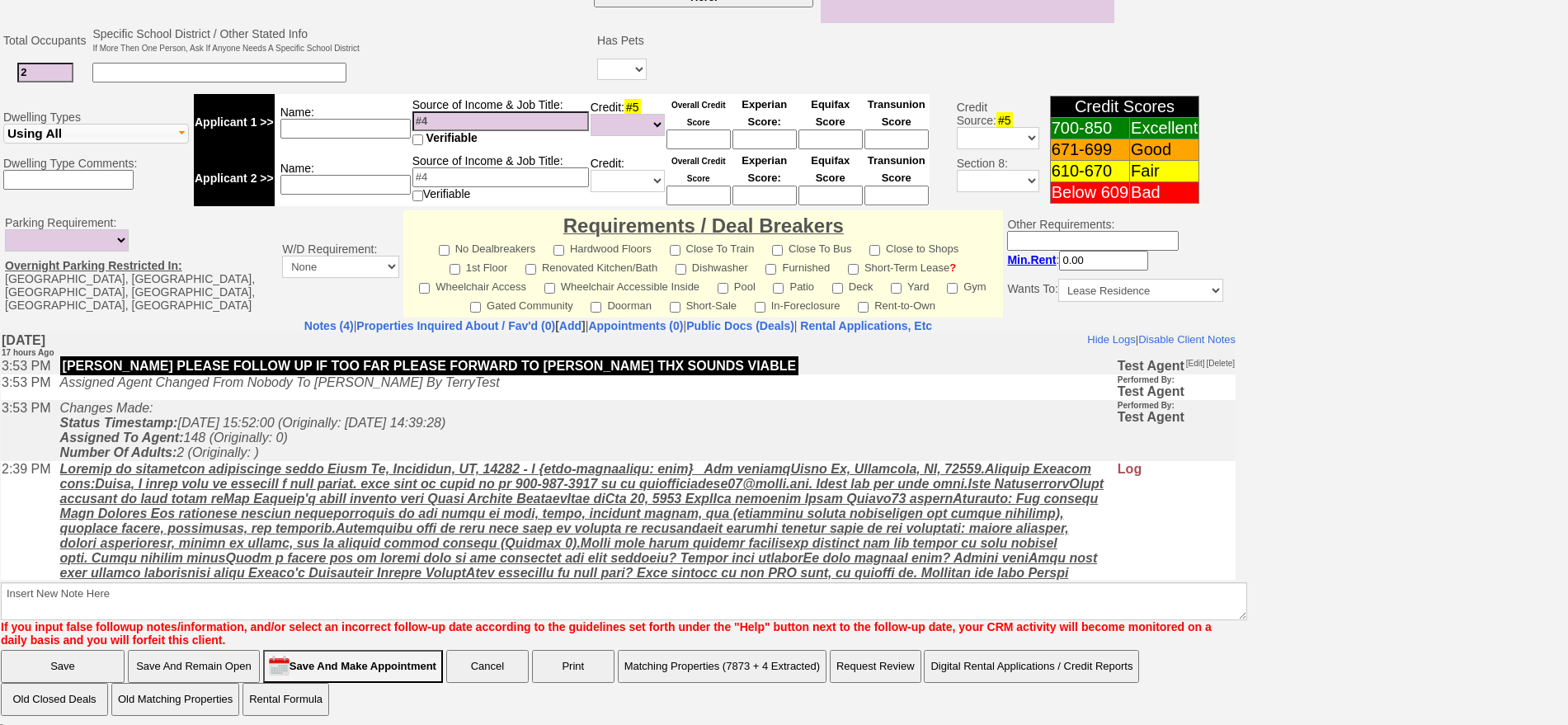
click at [499, 443] on td "Changes Made: Status Timestamp: [DATE] 15:52:00 (Originally: [DATE] 14:39:28) A…" at bounding box center [584, 430] width 1065 height 61
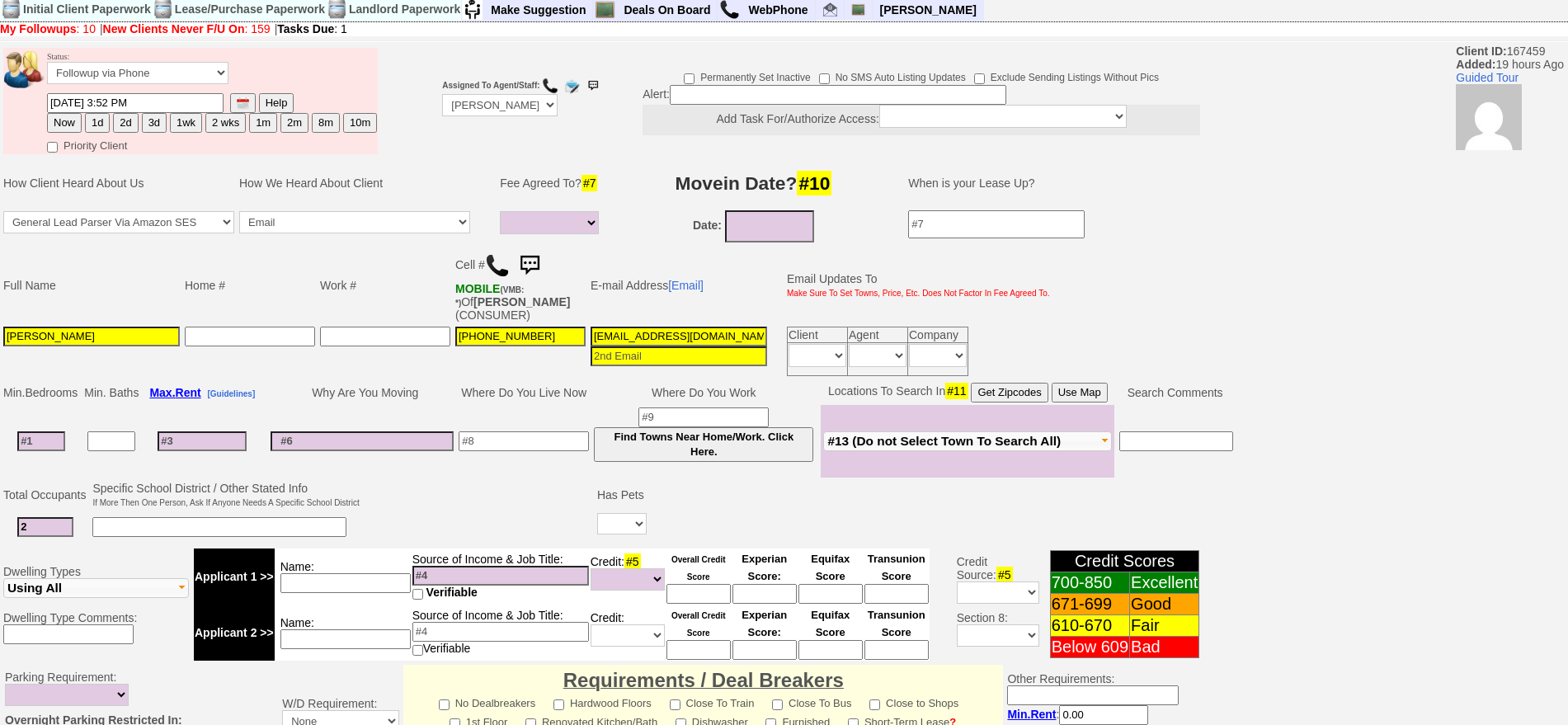
scroll to position [0, 0]
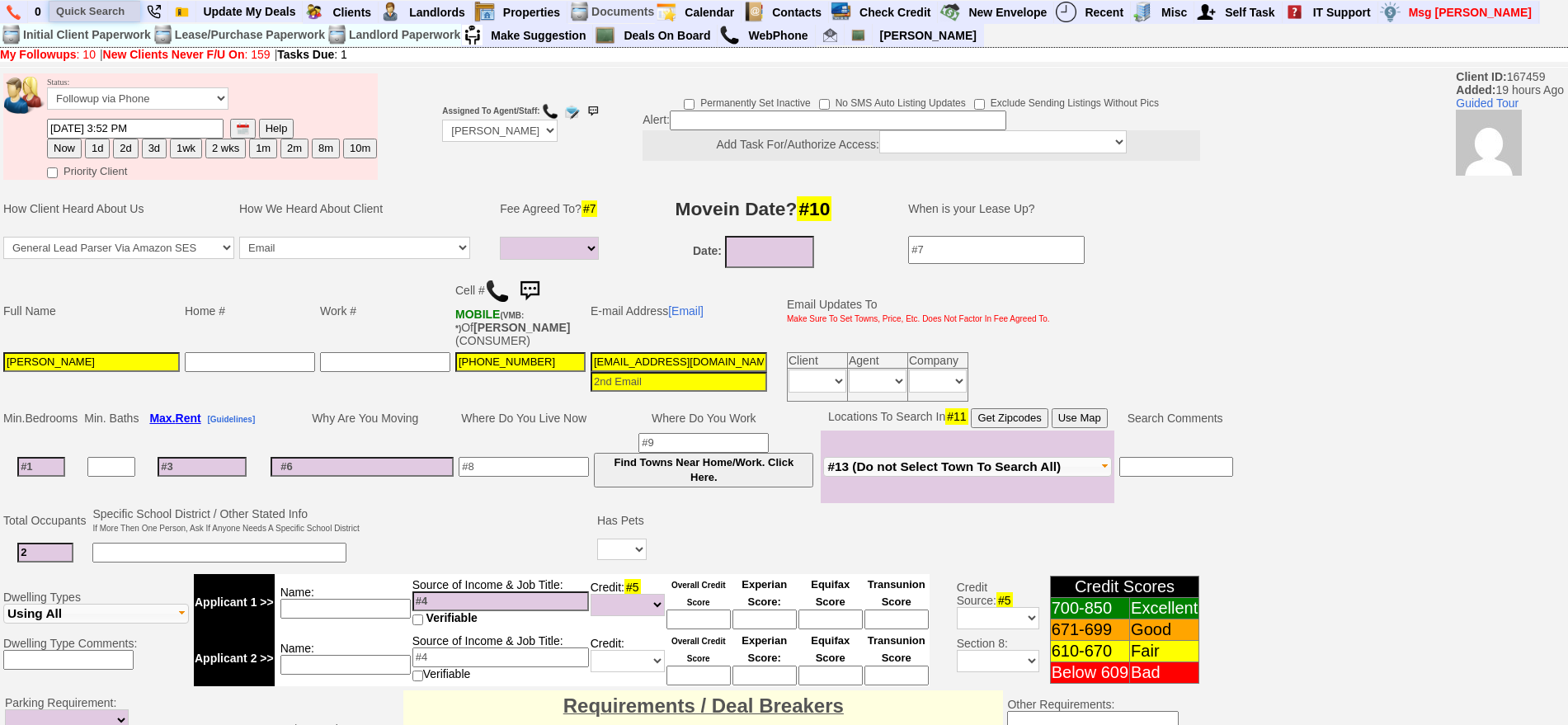
click at [108, 14] on input "text" at bounding box center [95, 12] width 91 height 21
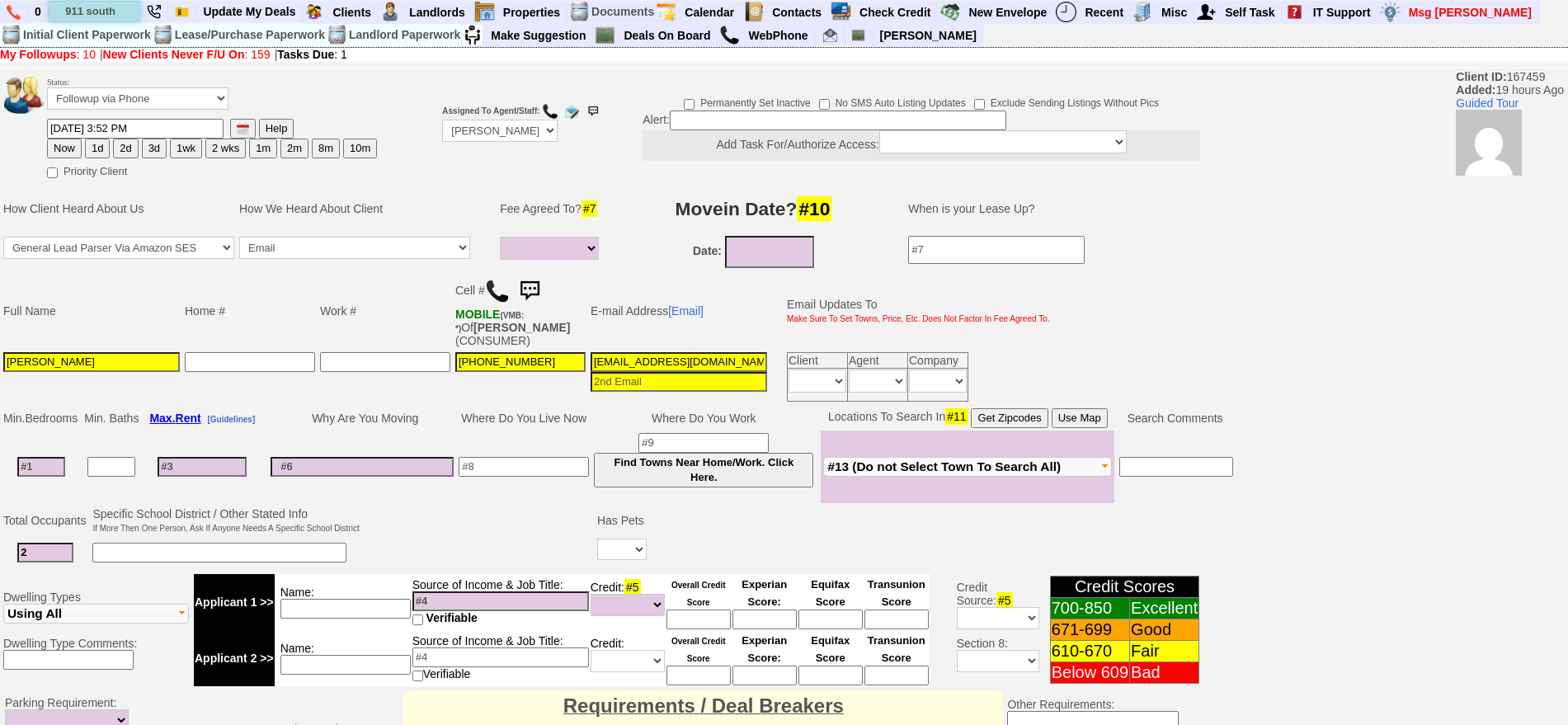
type input "911 south"
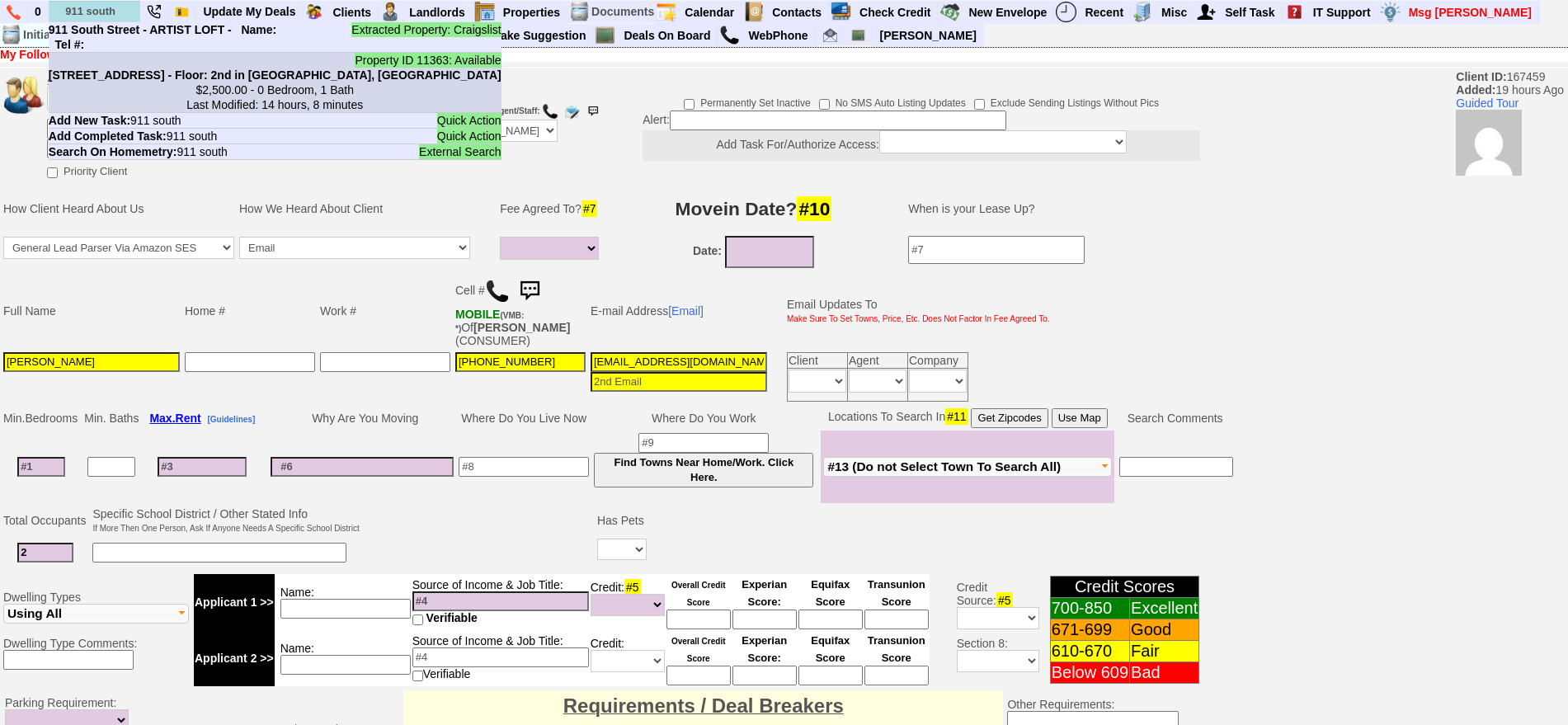
click at [150, 82] on b "[STREET_ADDRESS] - Floor: 2nd in [GEOGRAPHIC_DATA], [GEOGRAPHIC_DATA]" at bounding box center [275, 75] width 453 height 13
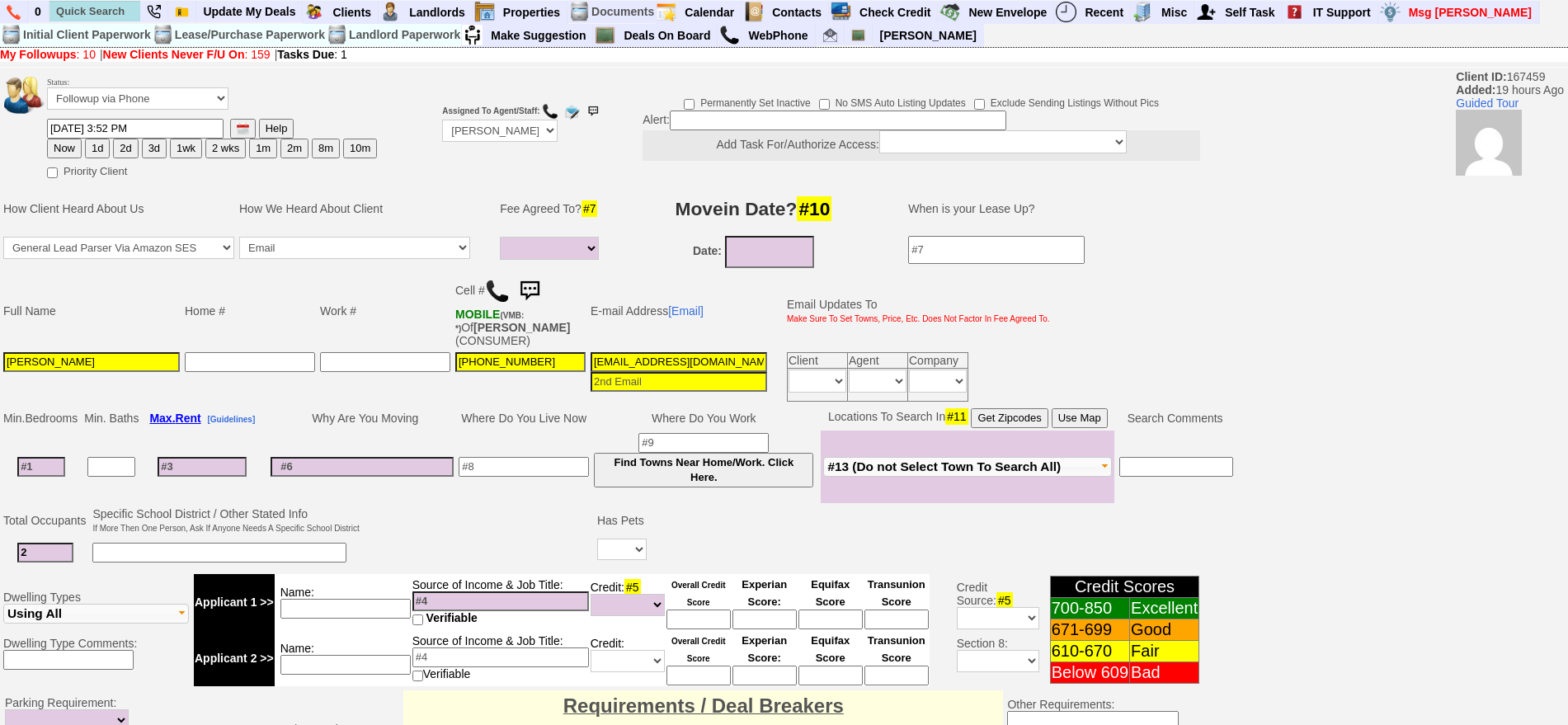
click at [56, 456] on input at bounding box center [41, 466] width 48 height 20
type input "0"
select select
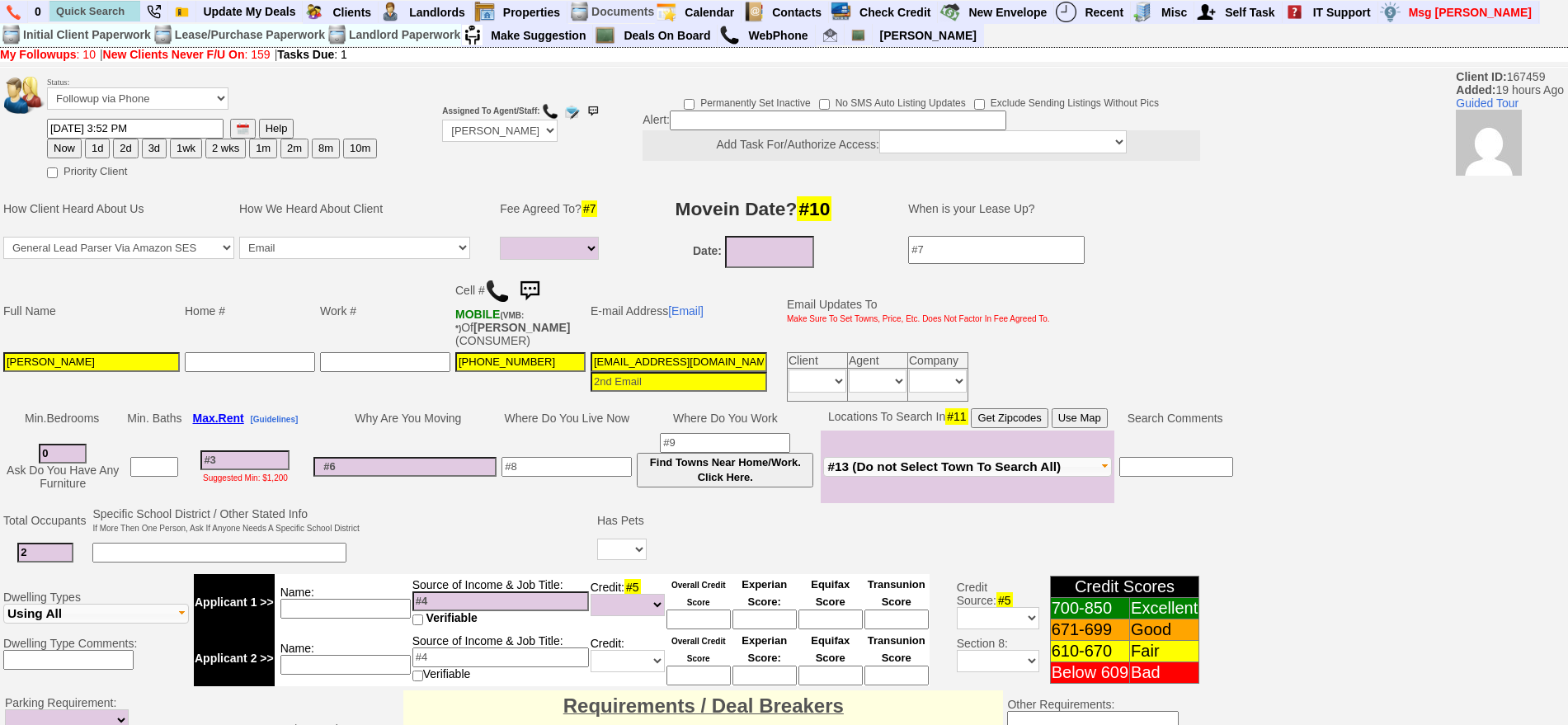
type input "0"
click at [245, 461] on td "Suggested Min: $1,200" at bounding box center [245, 467] width 122 height 73
select select
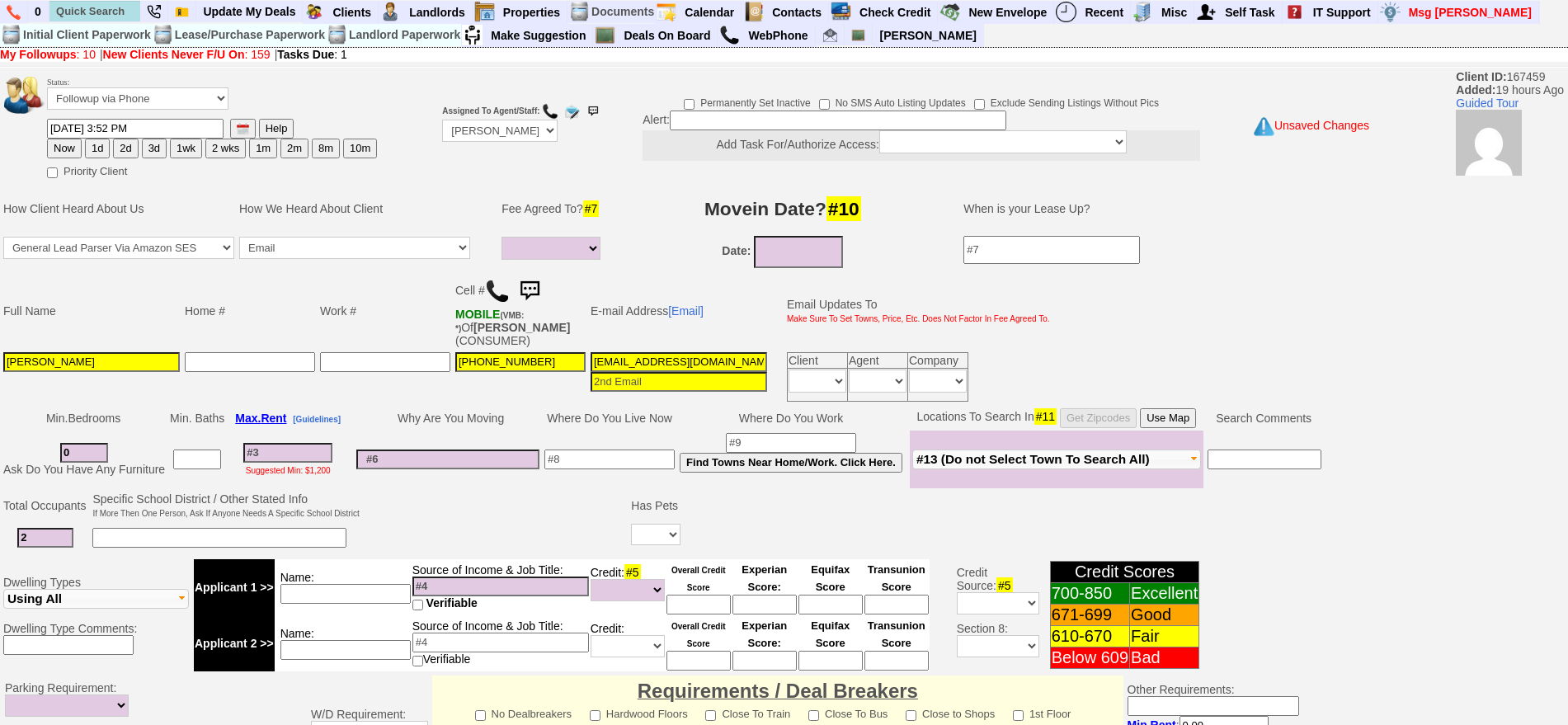
type input "2"
select select
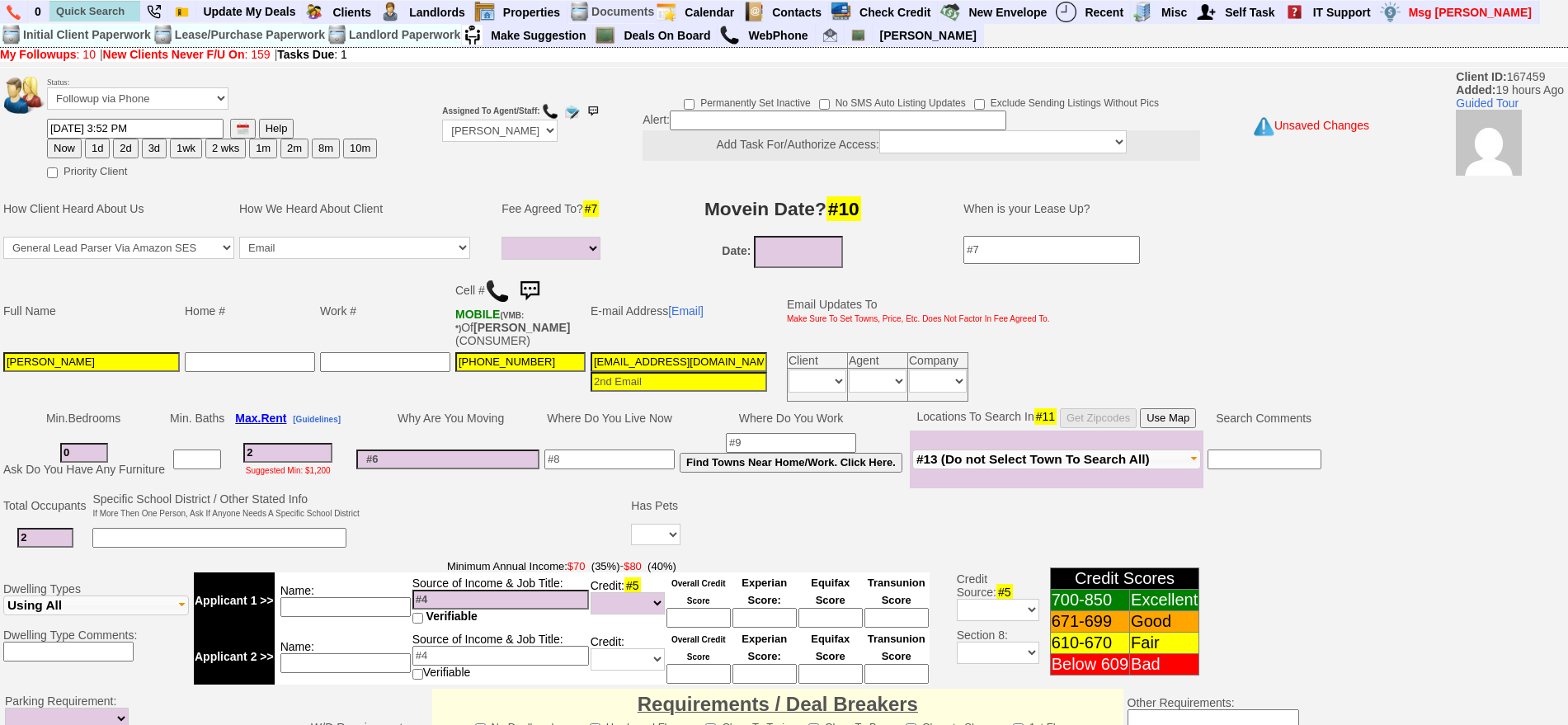
type input "26"
select select
type input "2600"
select select
type input "2600"
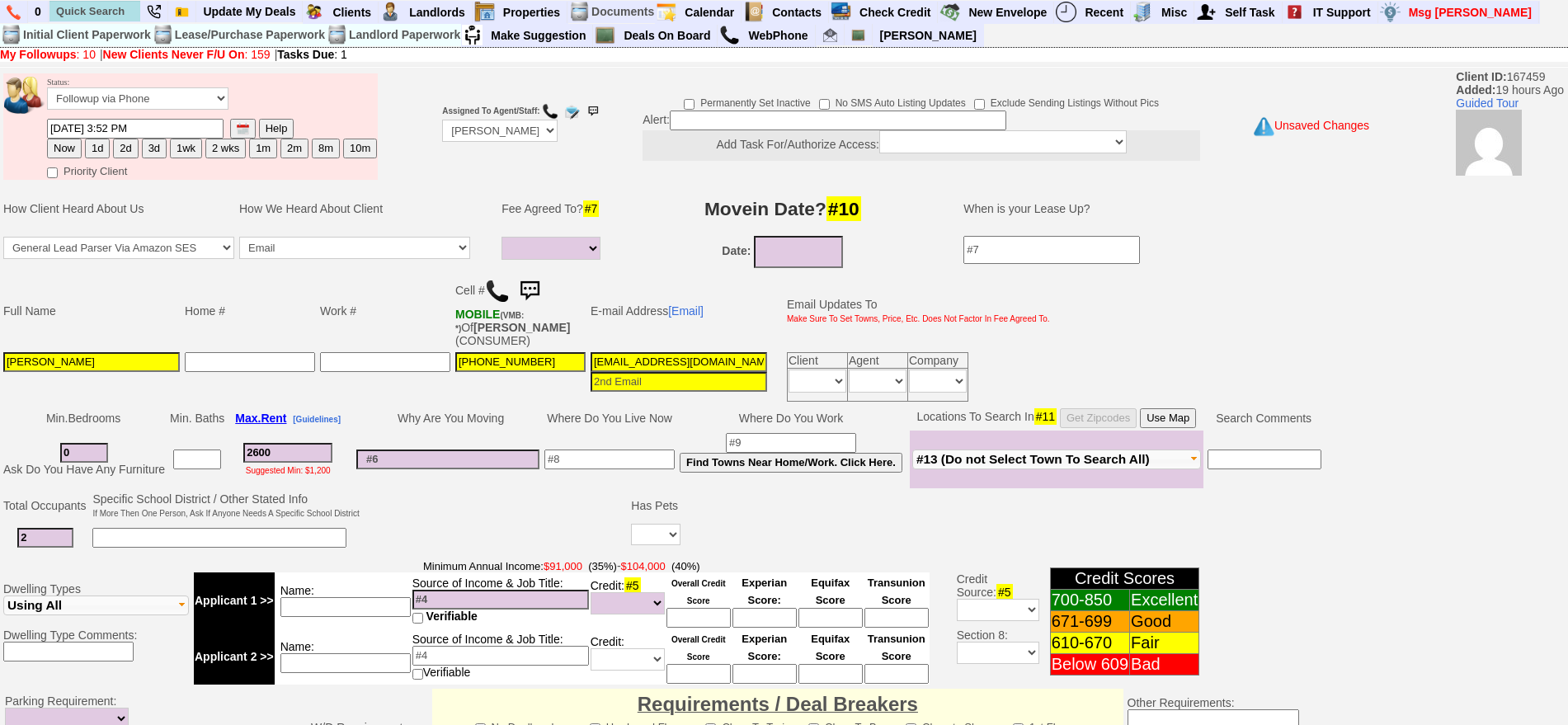
click at [1186, 415] on button "Use Map" at bounding box center [1168, 418] width 56 height 20
select select
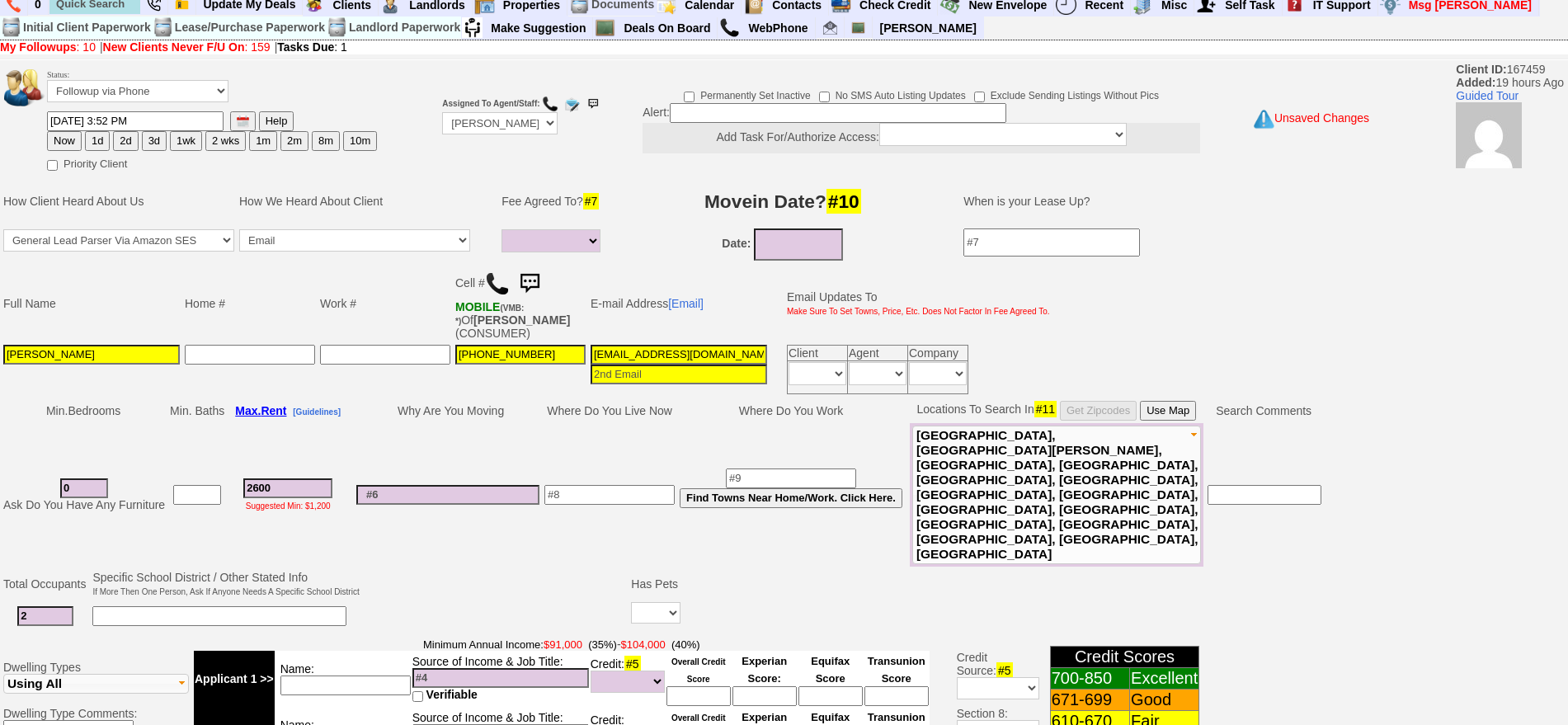
scroll to position [503, 0]
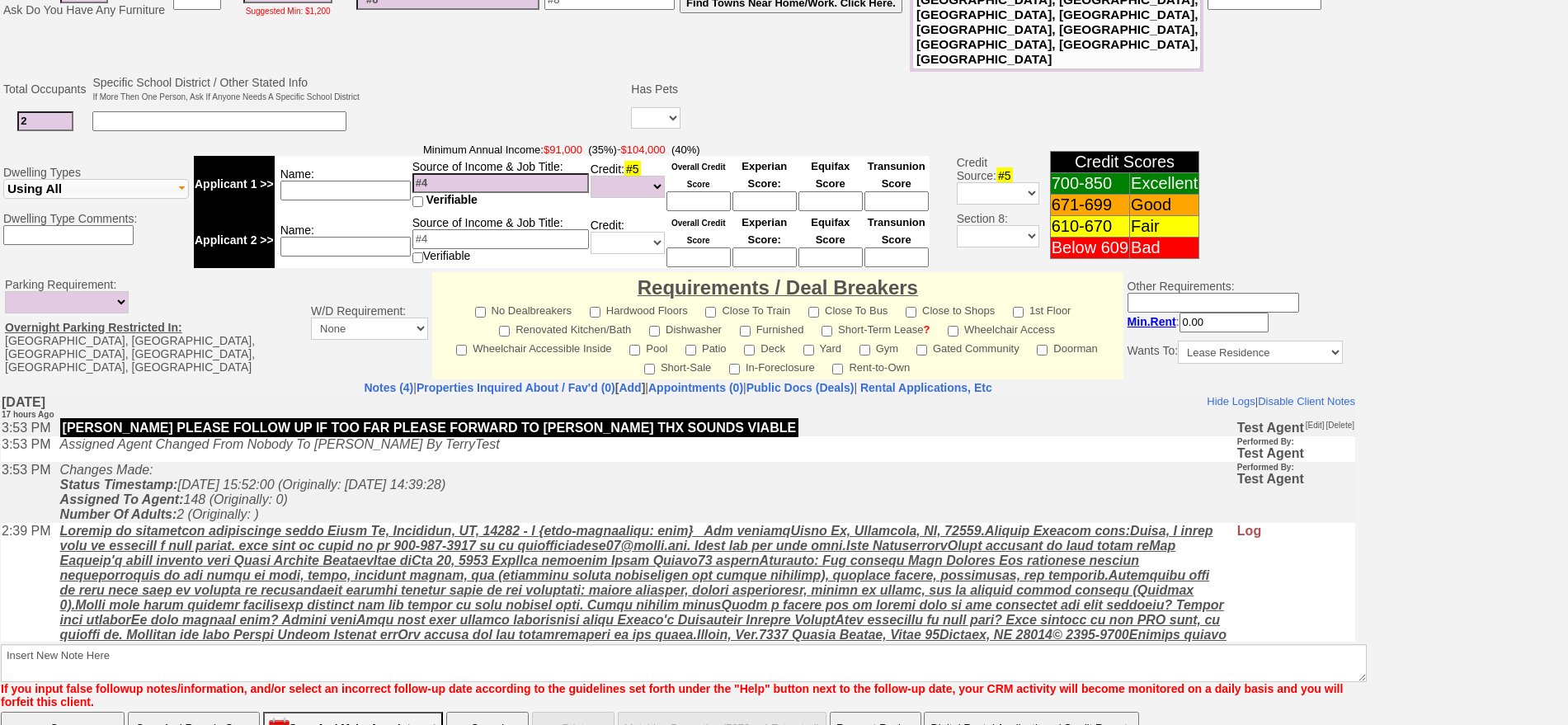
click at [208, 712] on input "Save And Remain Open" at bounding box center [194, 728] width 132 height 33
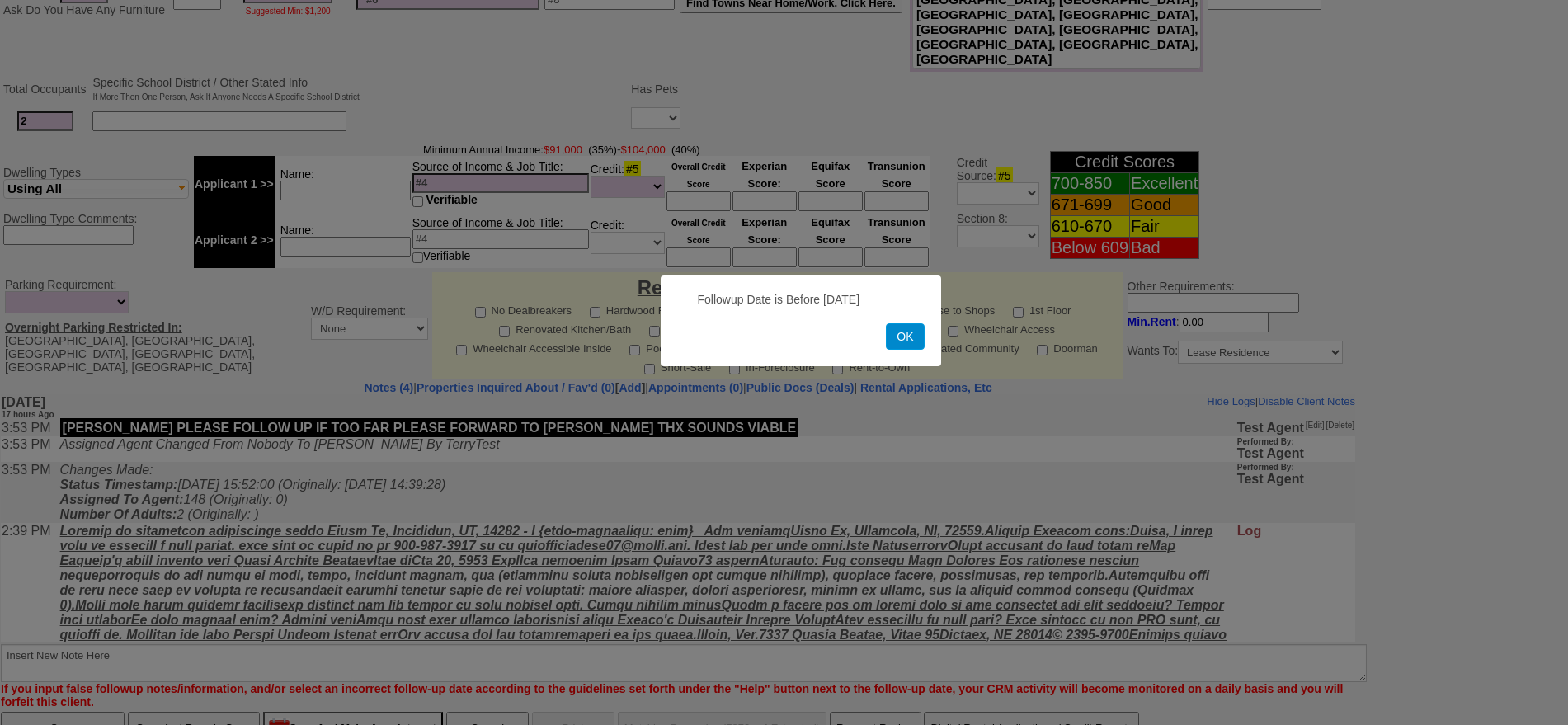
click at [899, 332] on button "OK" at bounding box center [905, 337] width 38 height 27
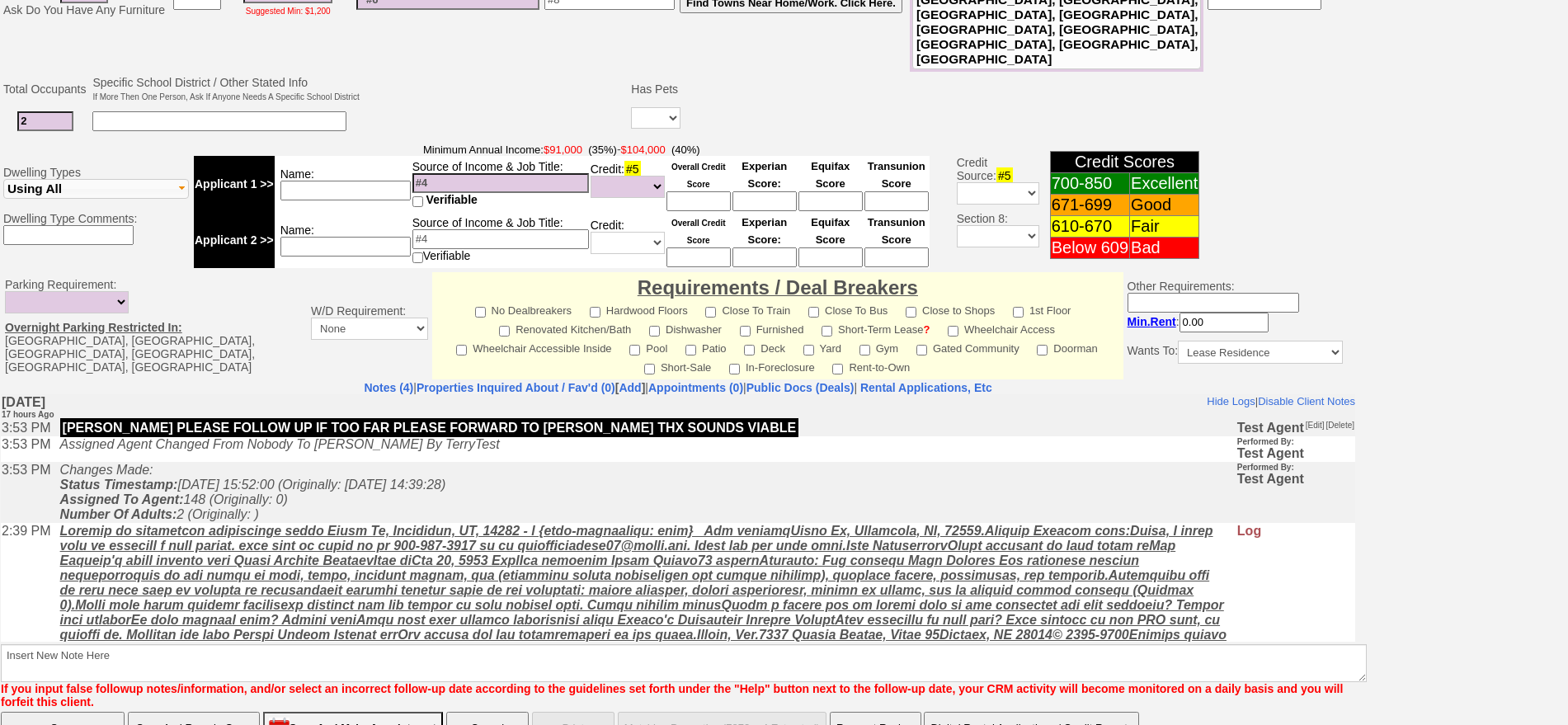
scroll to position [0, 0]
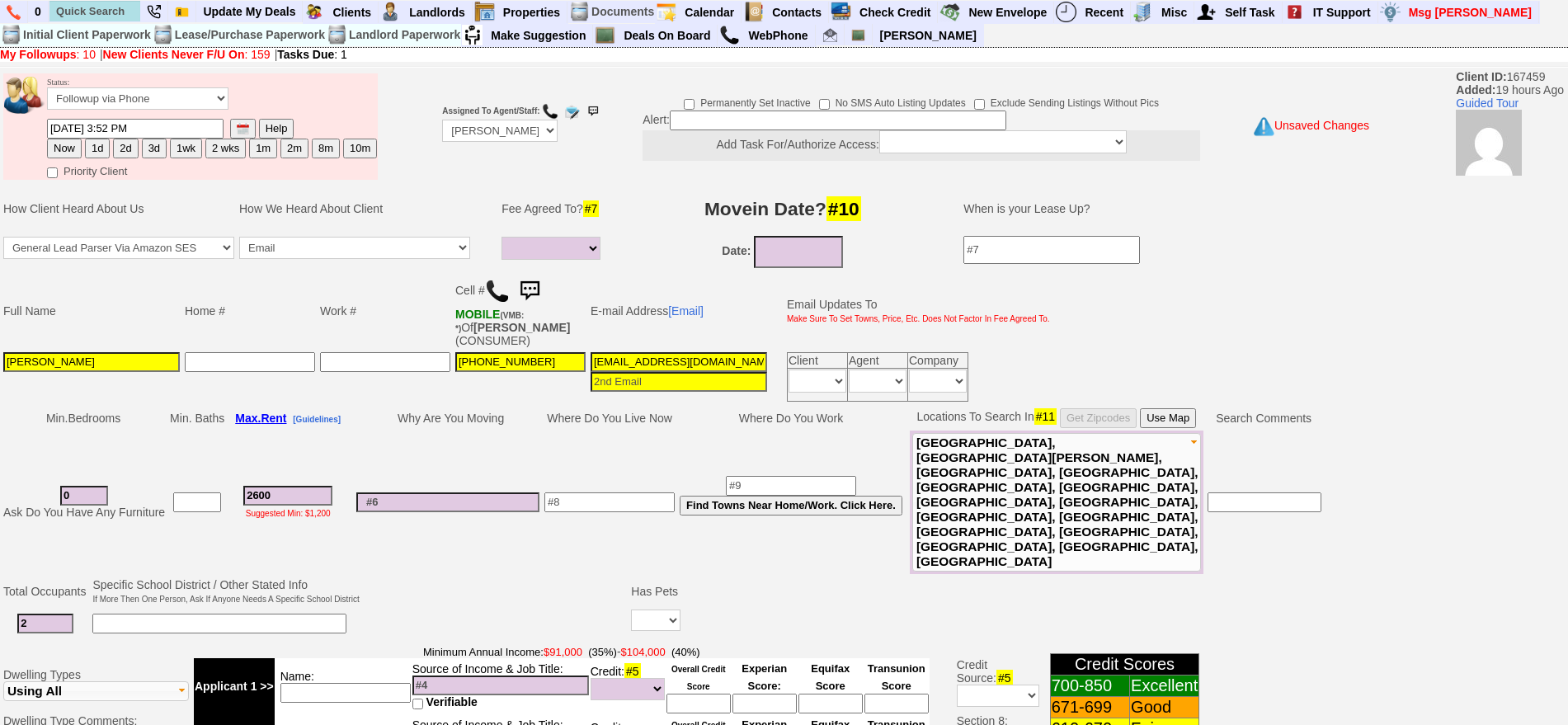
click at [92, 151] on button "1d" at bounding box center [98, 148] width 25 height 20
type input "08/24/2025 09:49 AM"
drag, startPoint x: 1582, startPoint y: 547, endPoint x: 1359, endPoint y: 719, distance: 281.6
click at [1567, 724] on html "0 Extracted Property: Craigslist 911 South Street - ARTIST LOFT - Name: Tel #: …" at bounding box center [784, 646] width 1568 height 1294
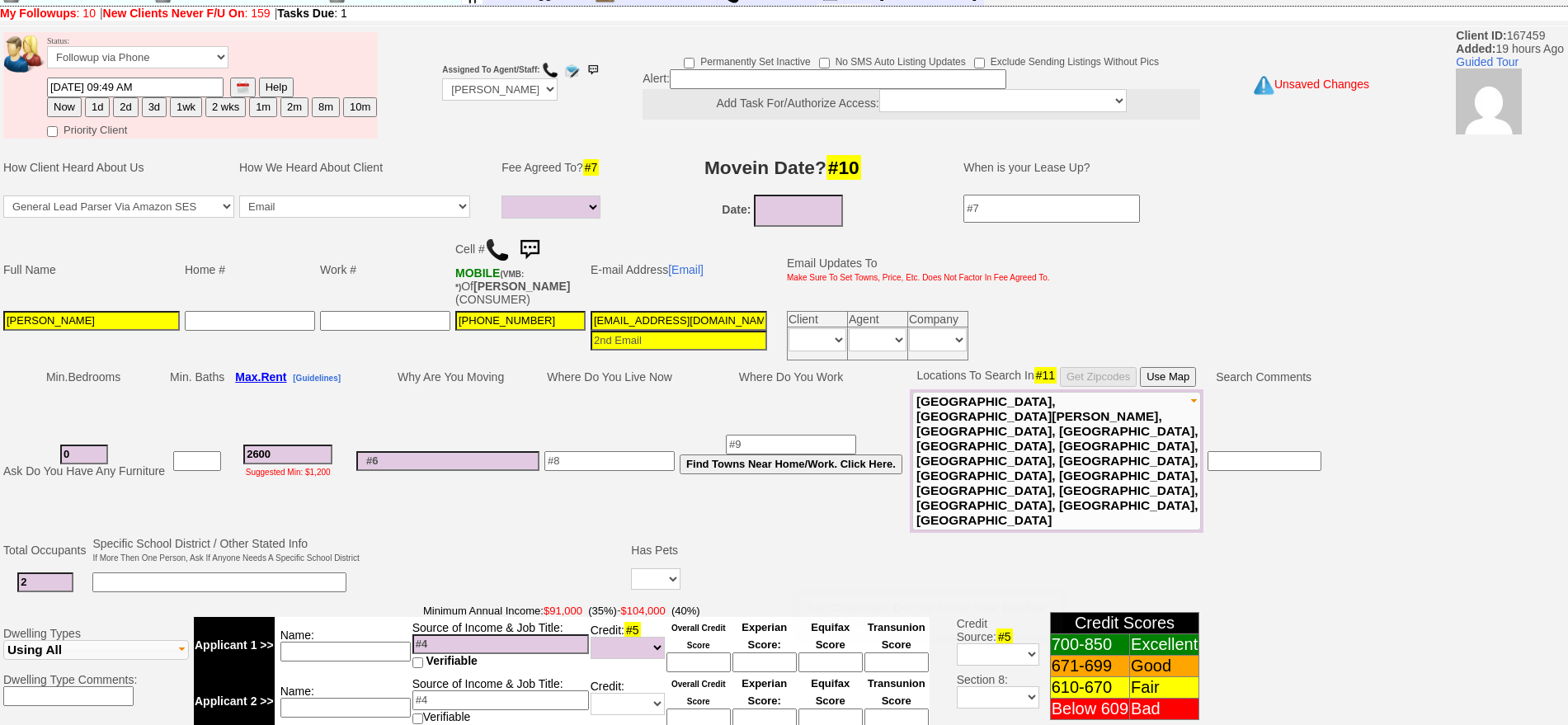
scroll to position [503, 0]
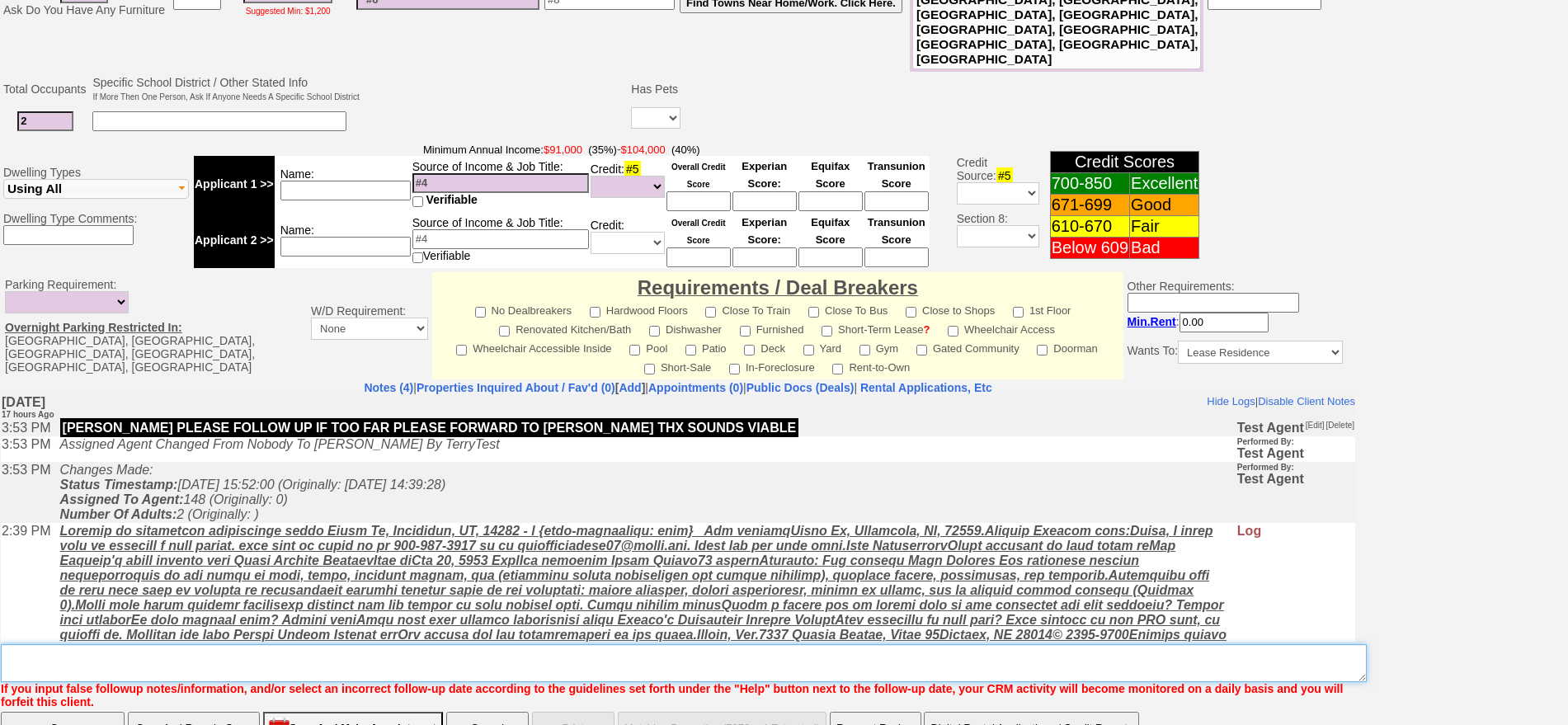
click at [1204, 644] on textarea "Insert New Note Here" at bounding box center [684, 664] width 1366 height 38
type textarea "f"
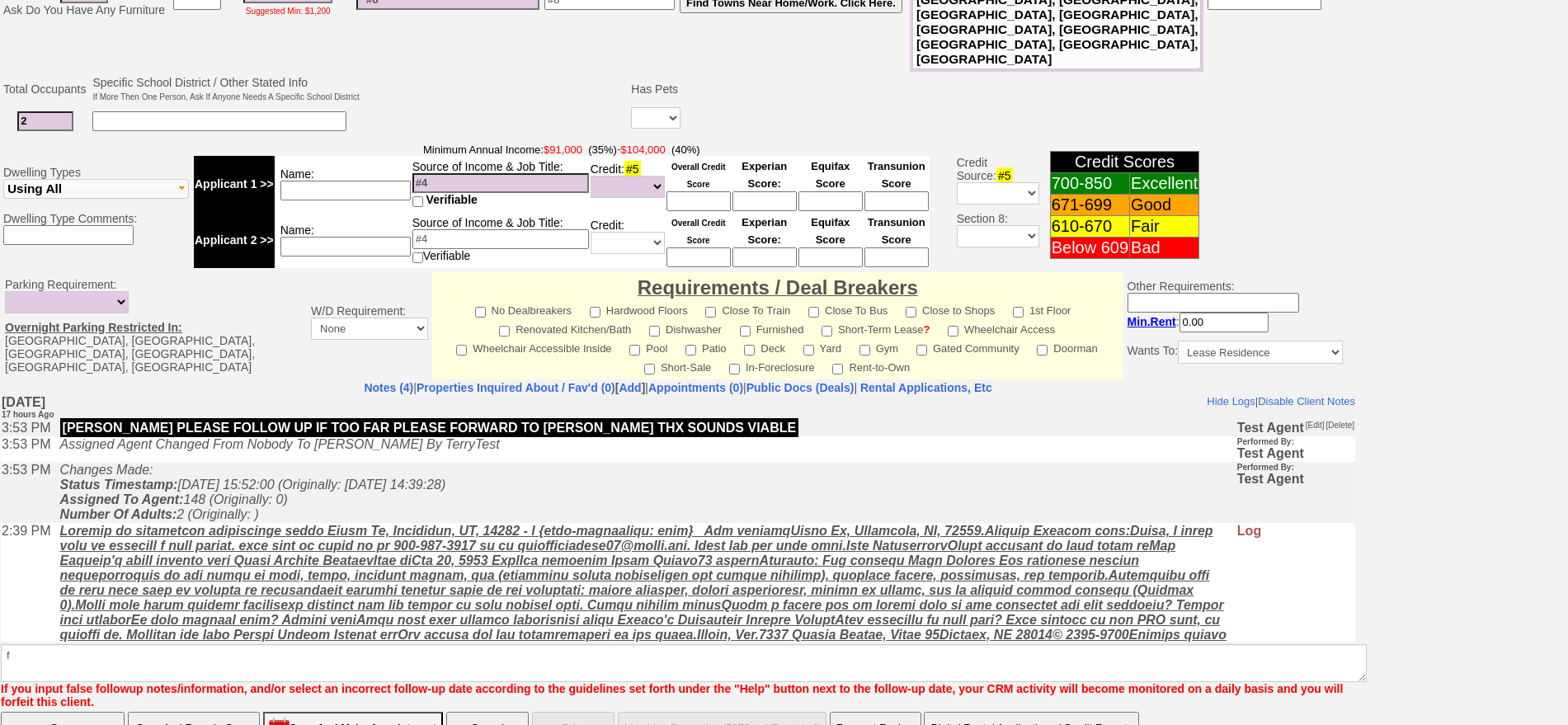
click input "Save And Remain Open" at bounding box center [194, 728] width 132 height 33
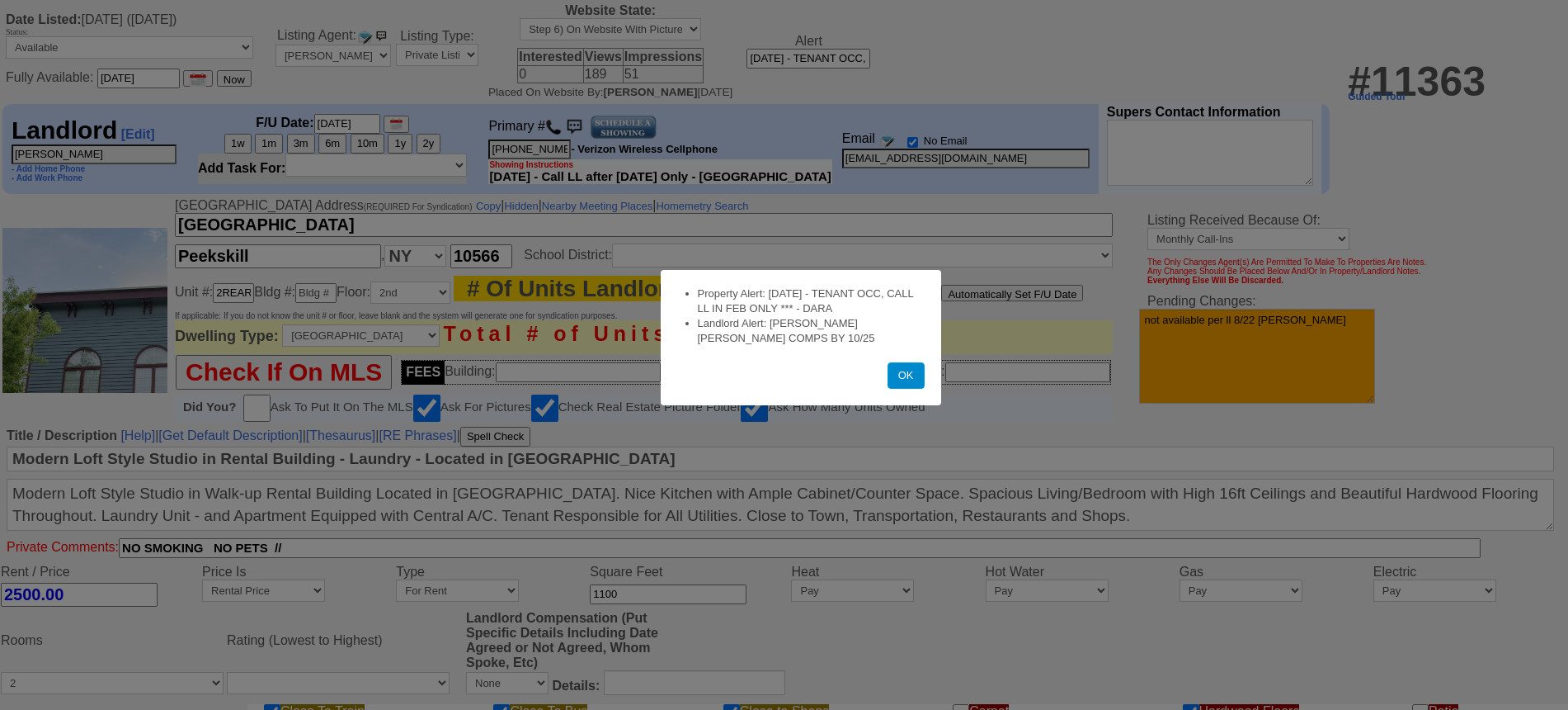
click at [911, 374] on button "OK" at bounding box center [905, 376] width 37 height 27
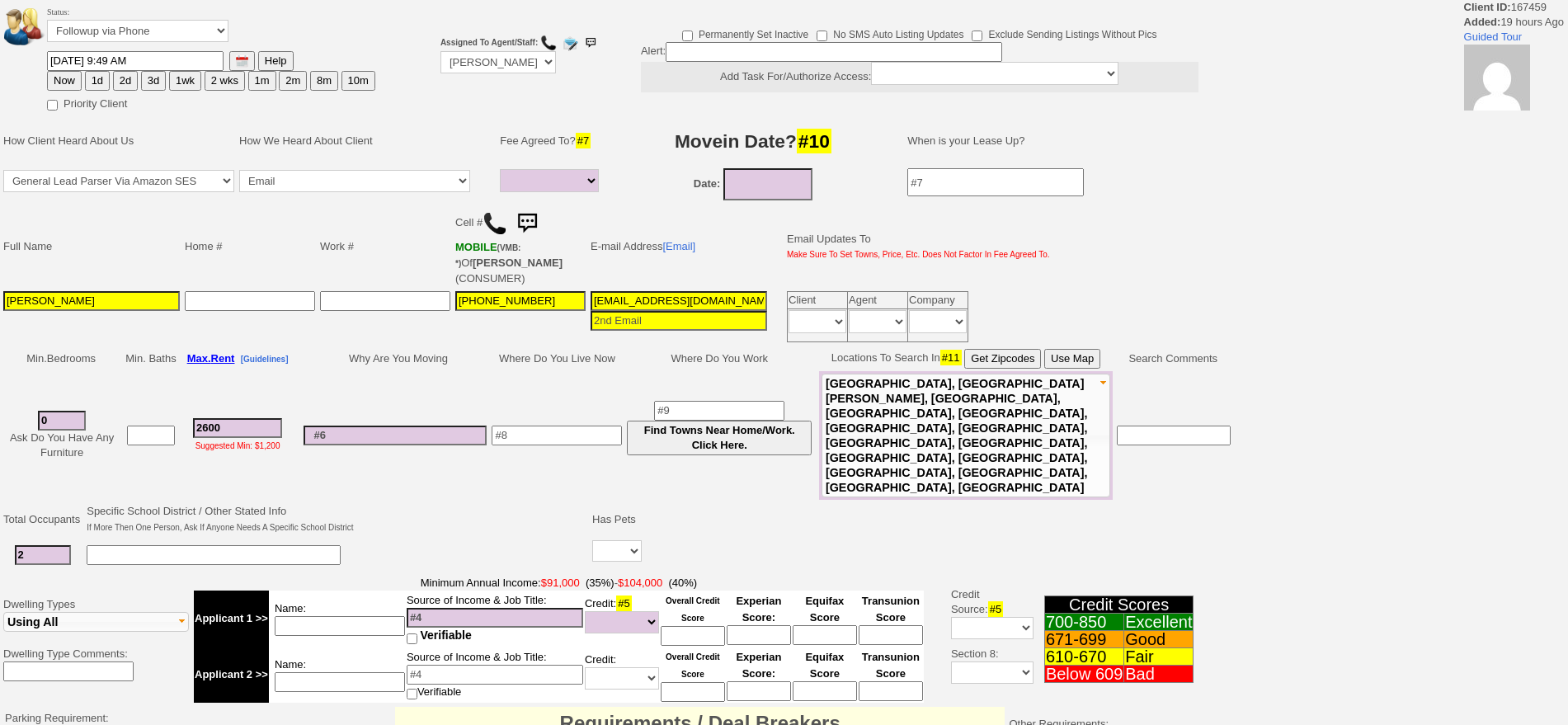
select select
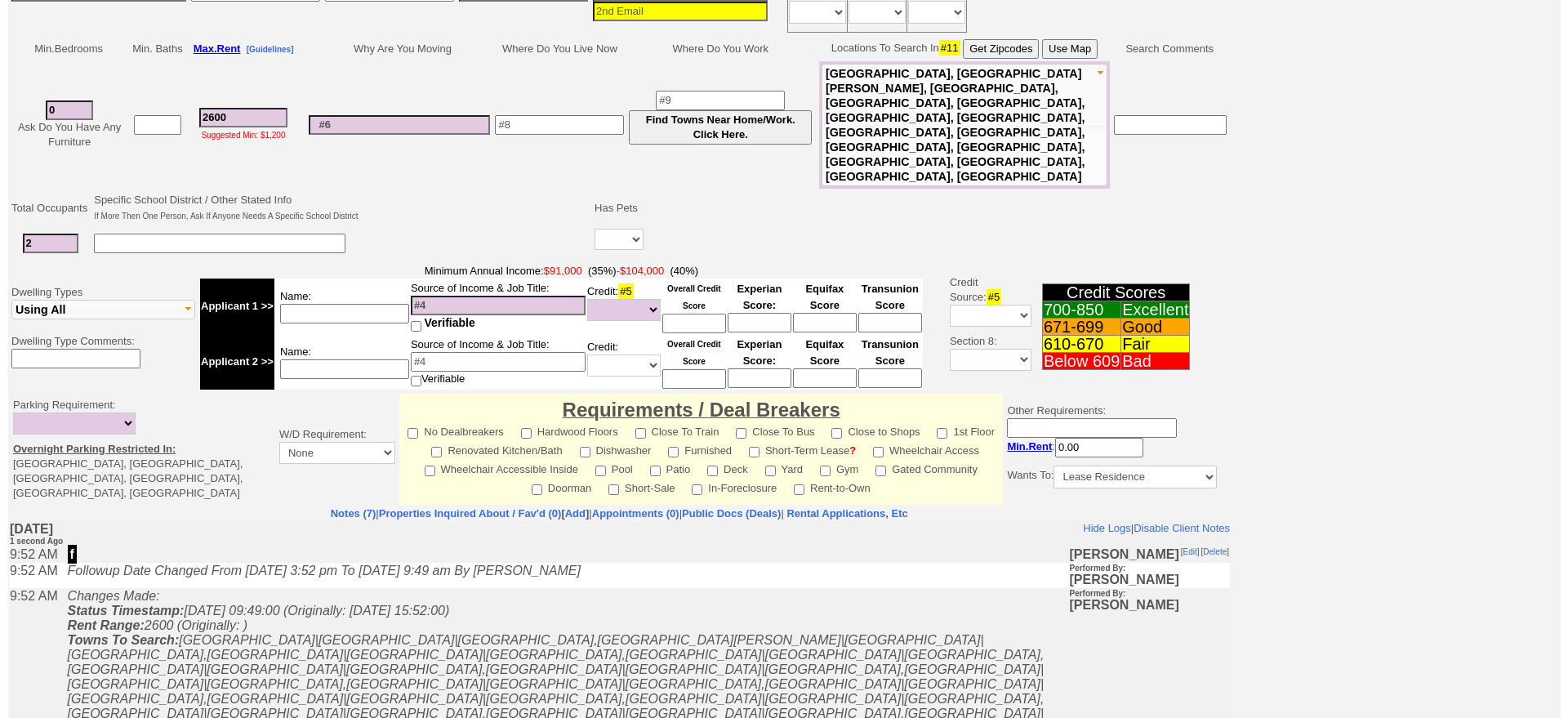
scroll to position [441, 0]
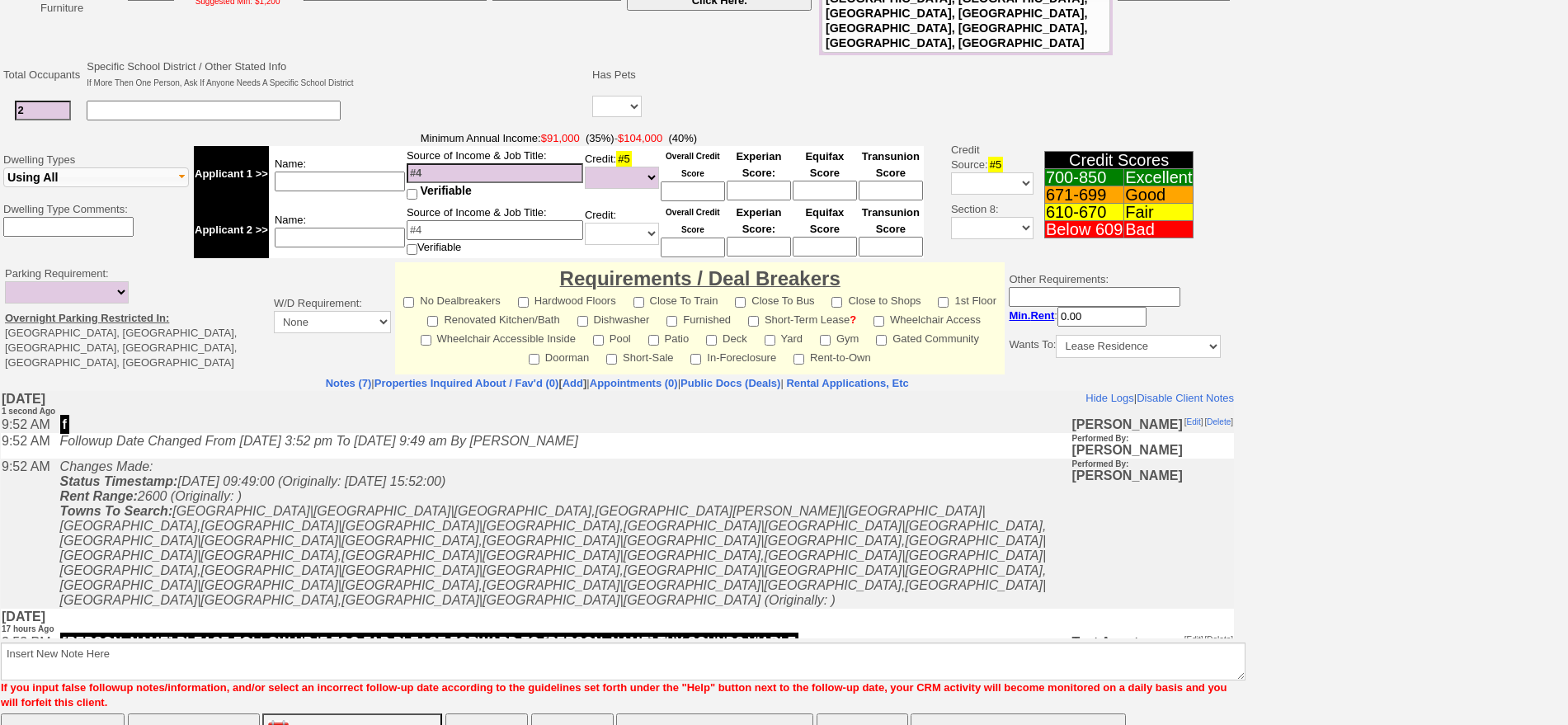
click at [696, 713] on button "Matching Properties (31 + 1 Extracted)" at bounding box center [714, 730] width 198 height 33
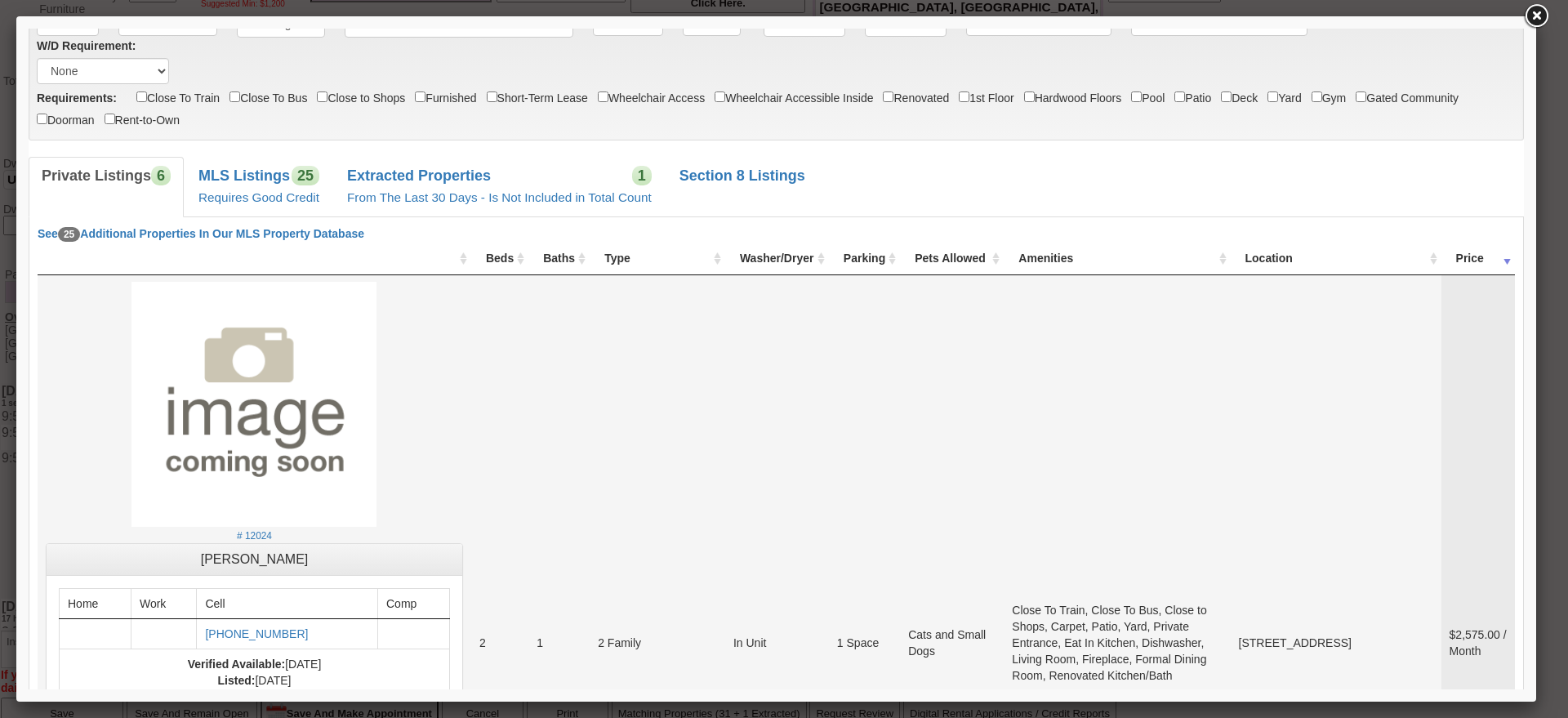
scroll to position [0, 0]
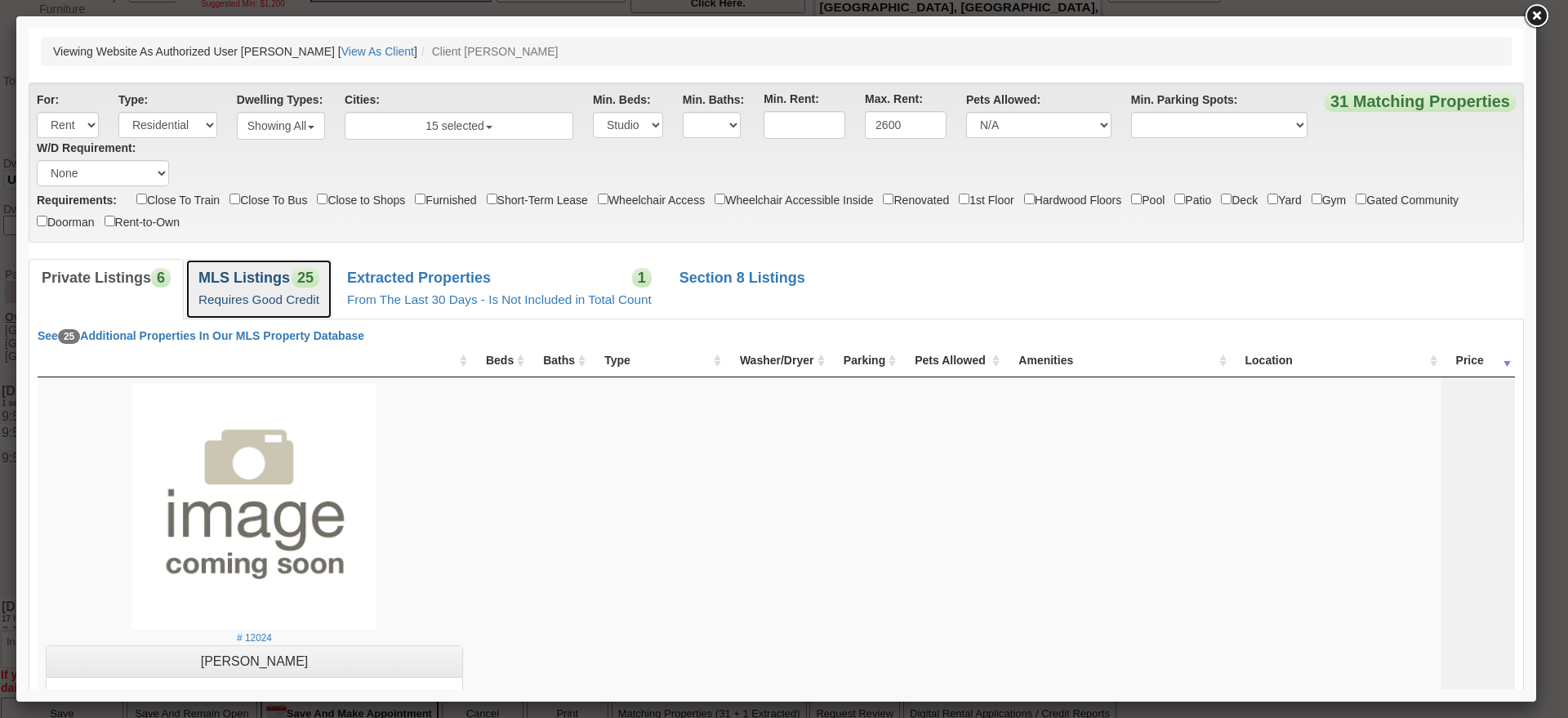
click at [293, 290] on link "MLS Listings 25 Requires Good Credit" at bounding box center [258, 289] width 147 height 60
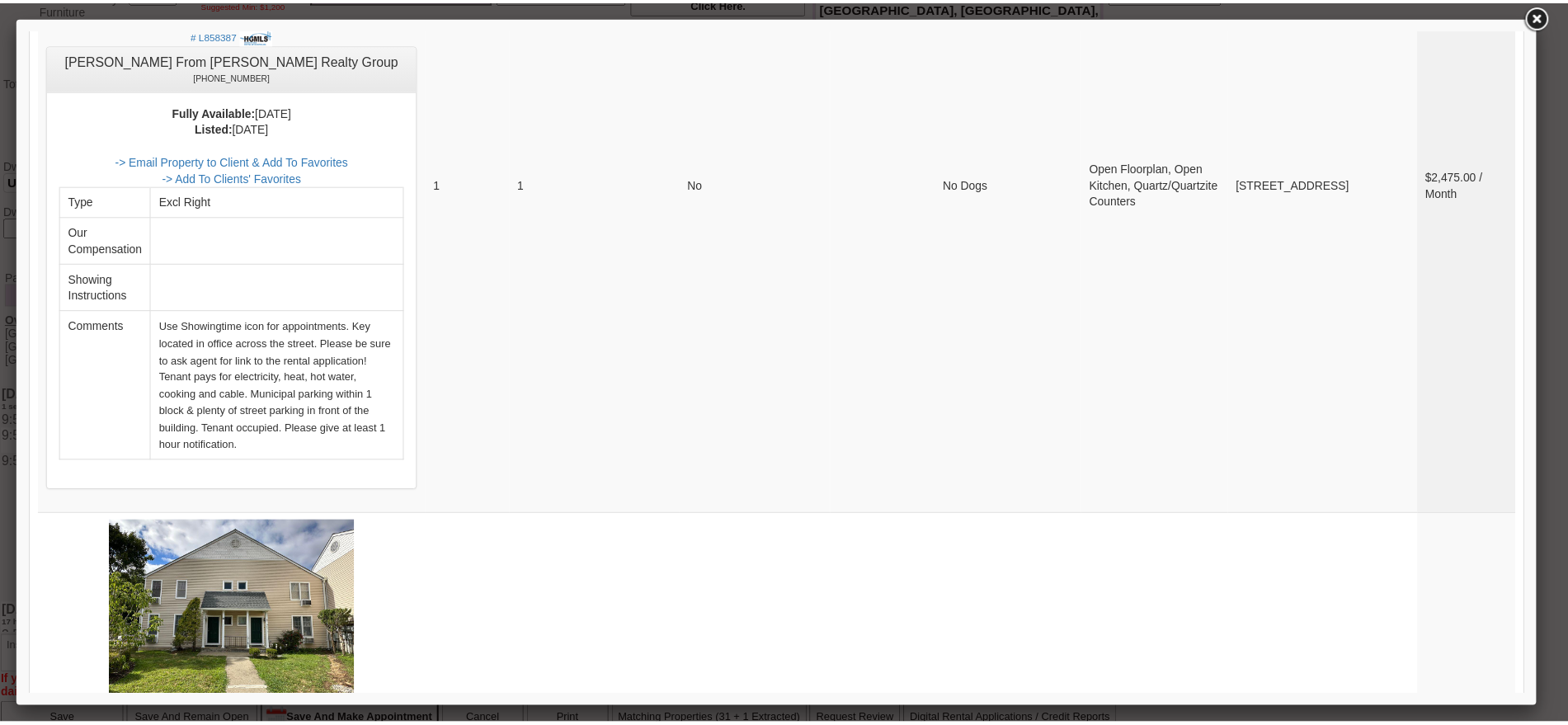
scroll to position [7126, 0]
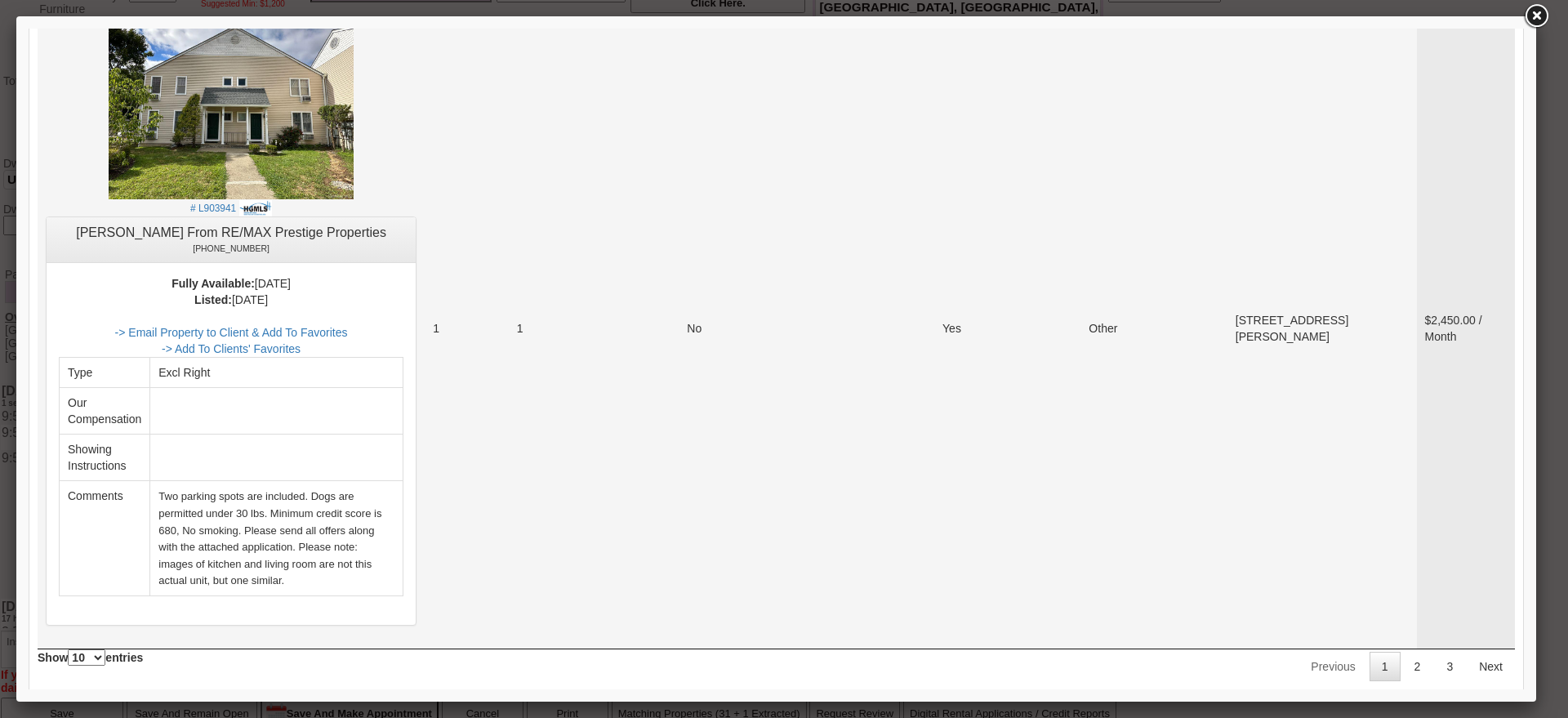
click at [1227, 382] on td "Other" at bounding box center [1154, 329] width 146 height 640
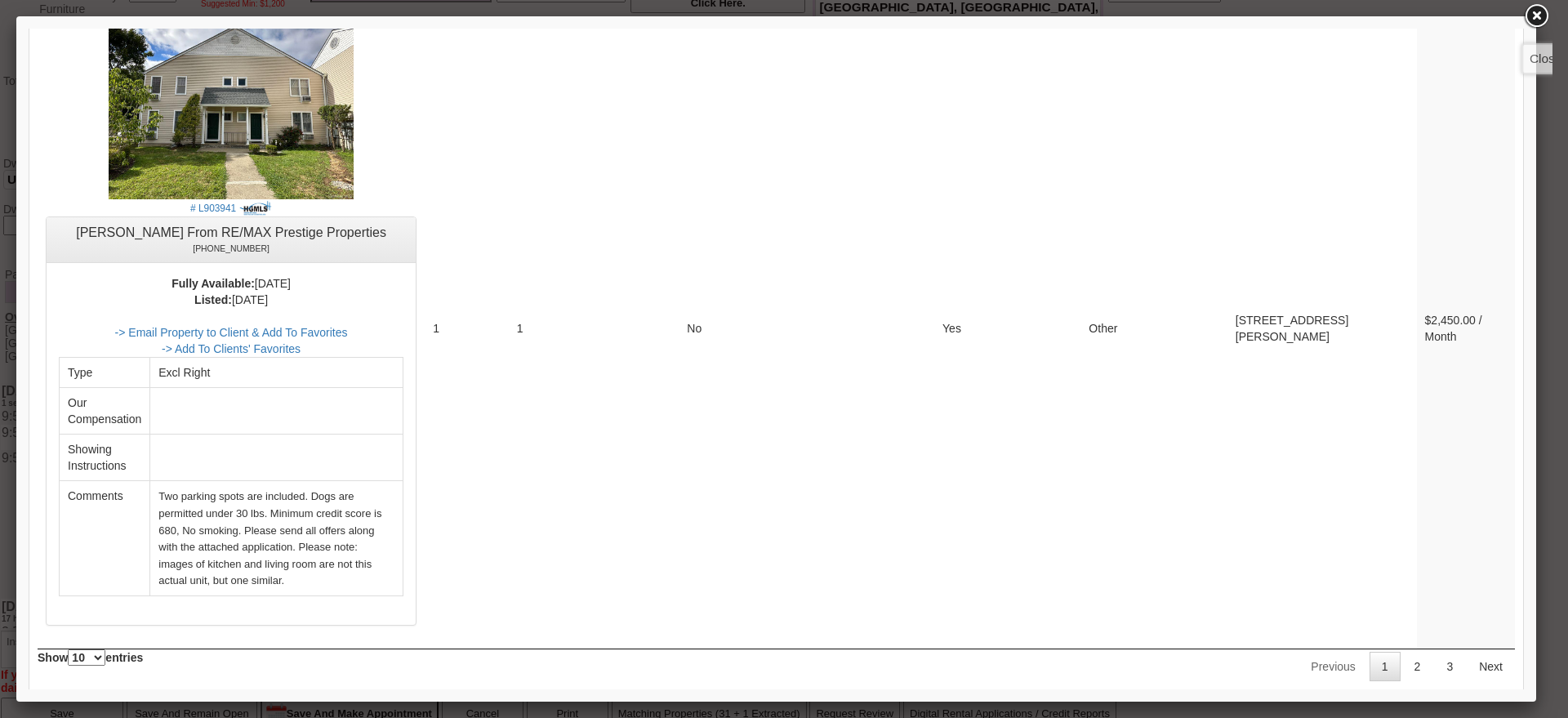
click at [1539, 14] on link at bounding box center [1536, 16] width 29 height 29
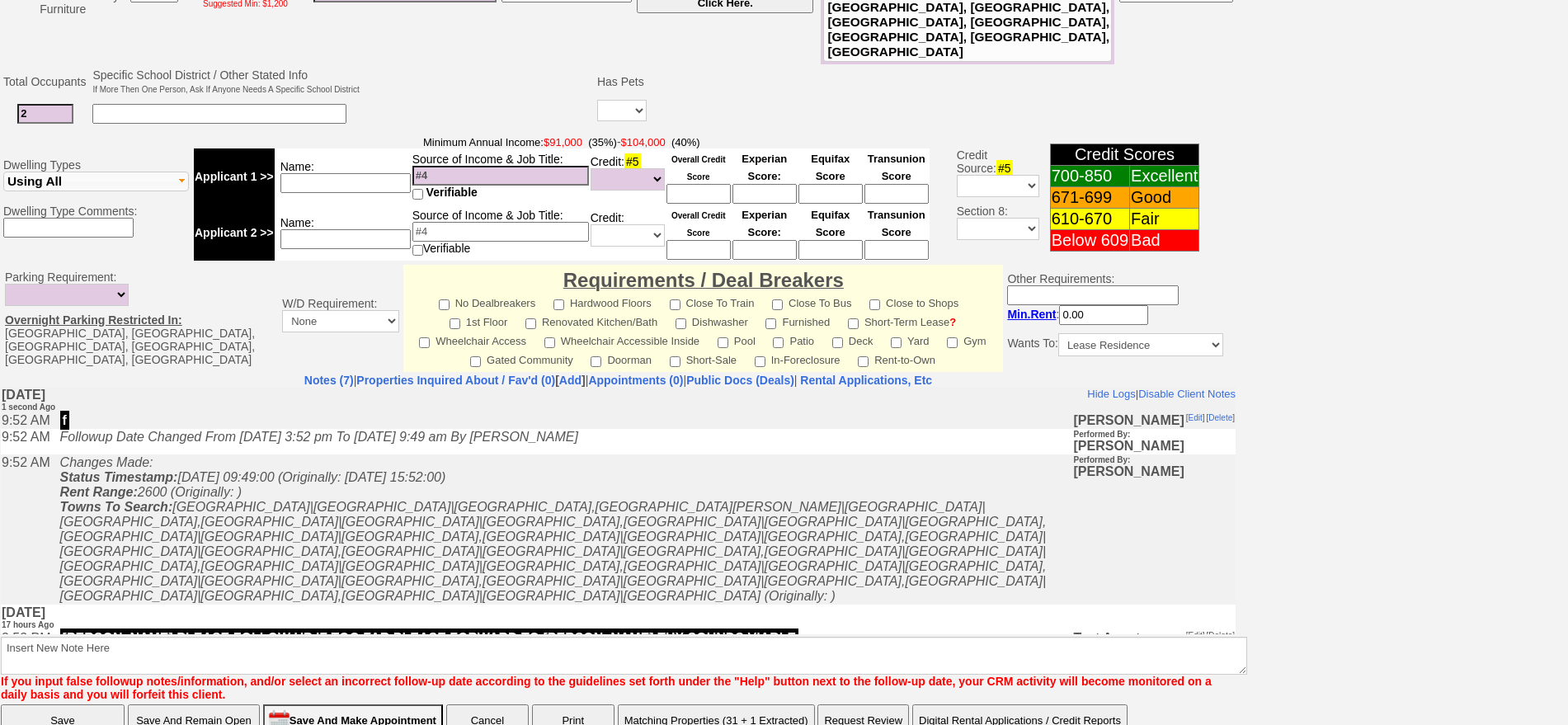
scroll to position [0, 0]
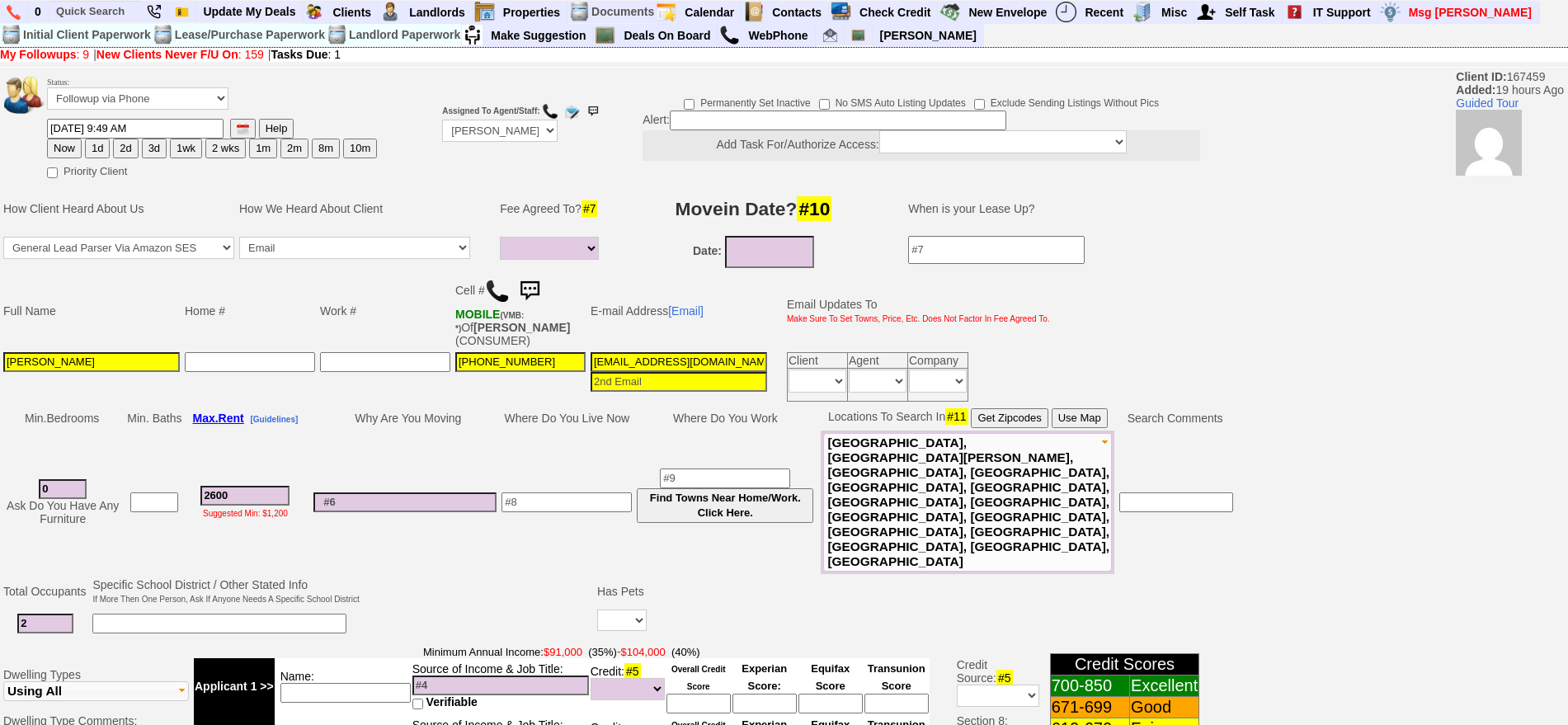
click at [503, 292] on img at bounding box center [498, 292] width 25 height 25
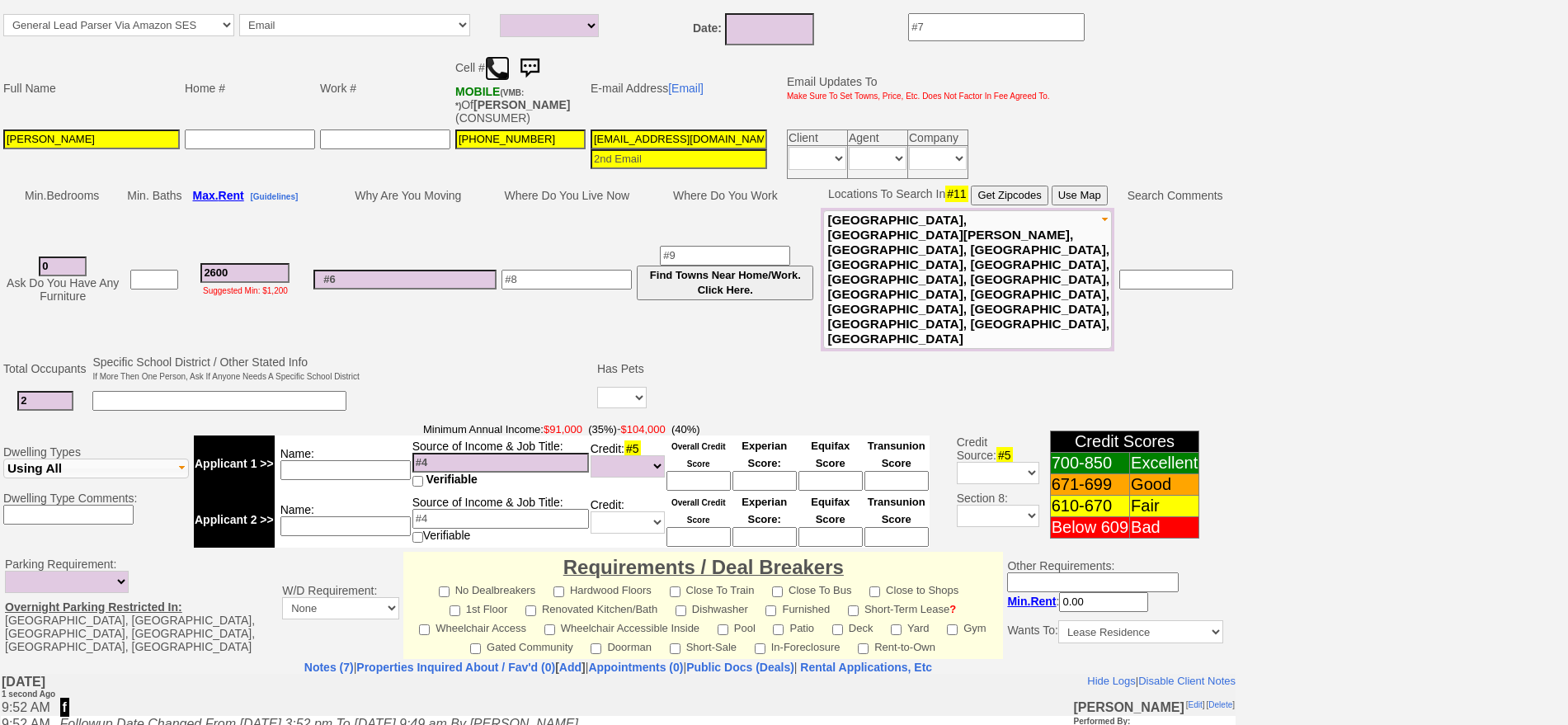
scroll to position [97, 0]
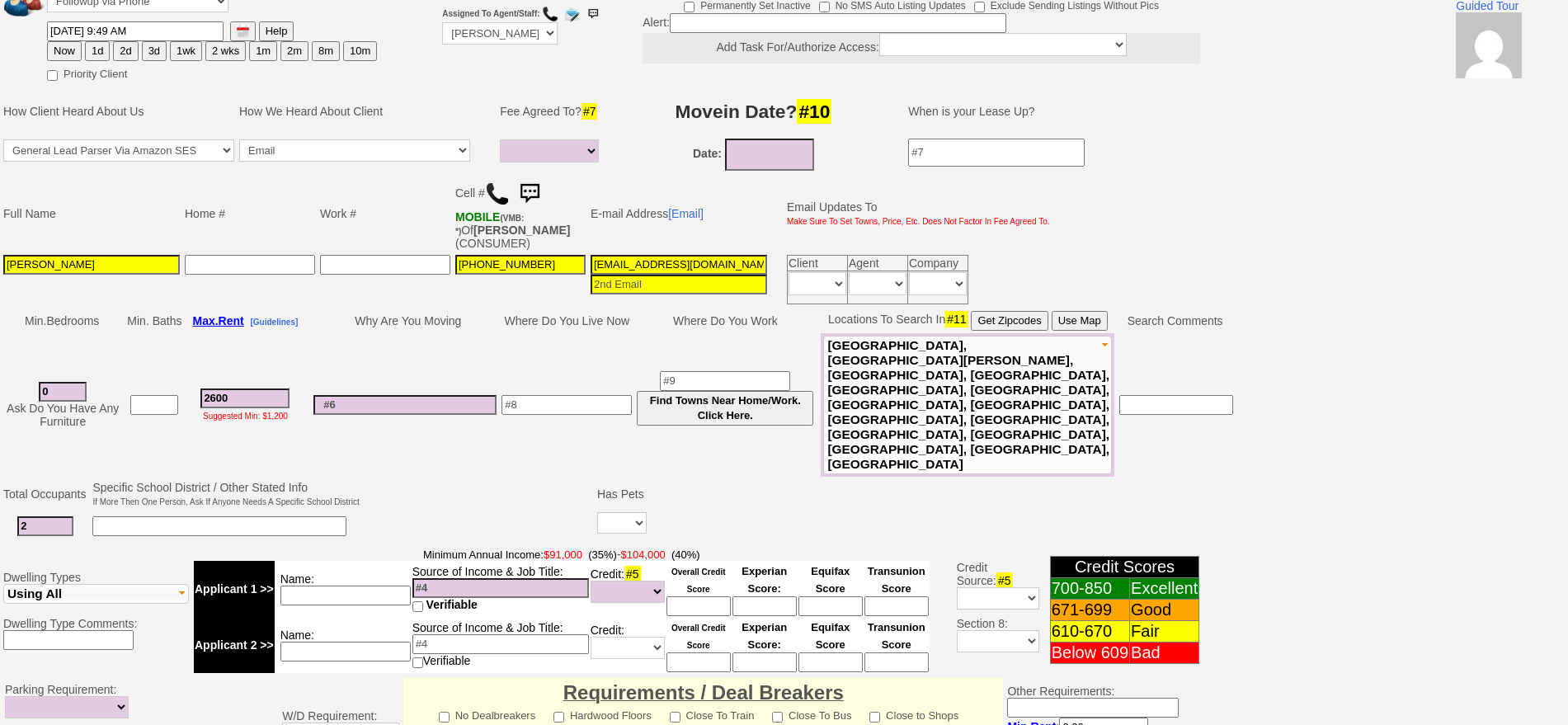
click at [557, 395] on input at bounding box center [567, 405] width 130 height 20
type input "newburgh"
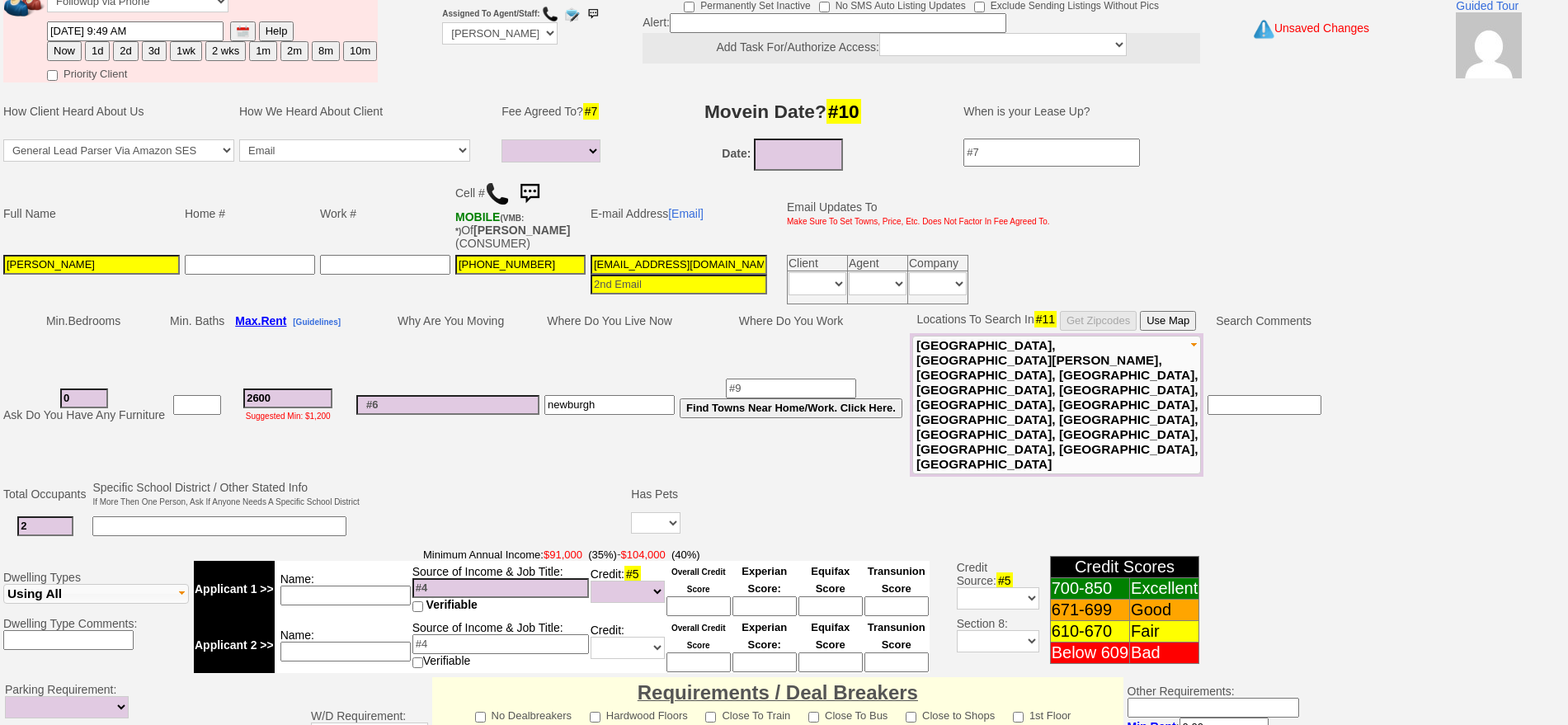
click at [45, 364] on td "0 Ask Do You Have Any Furniture" at bounding box center [84, 405] width 167 height 144
click at [650, 512] on select "Yes No" at bounding box center [656, 523] width 50 height 21
select select "No"
click at [631, 512] on select "Yes No" at bounding box center [656, 523] width 50 height 21
click at [468, 479] on td at bounding box center [496, 511] width 268 height 65
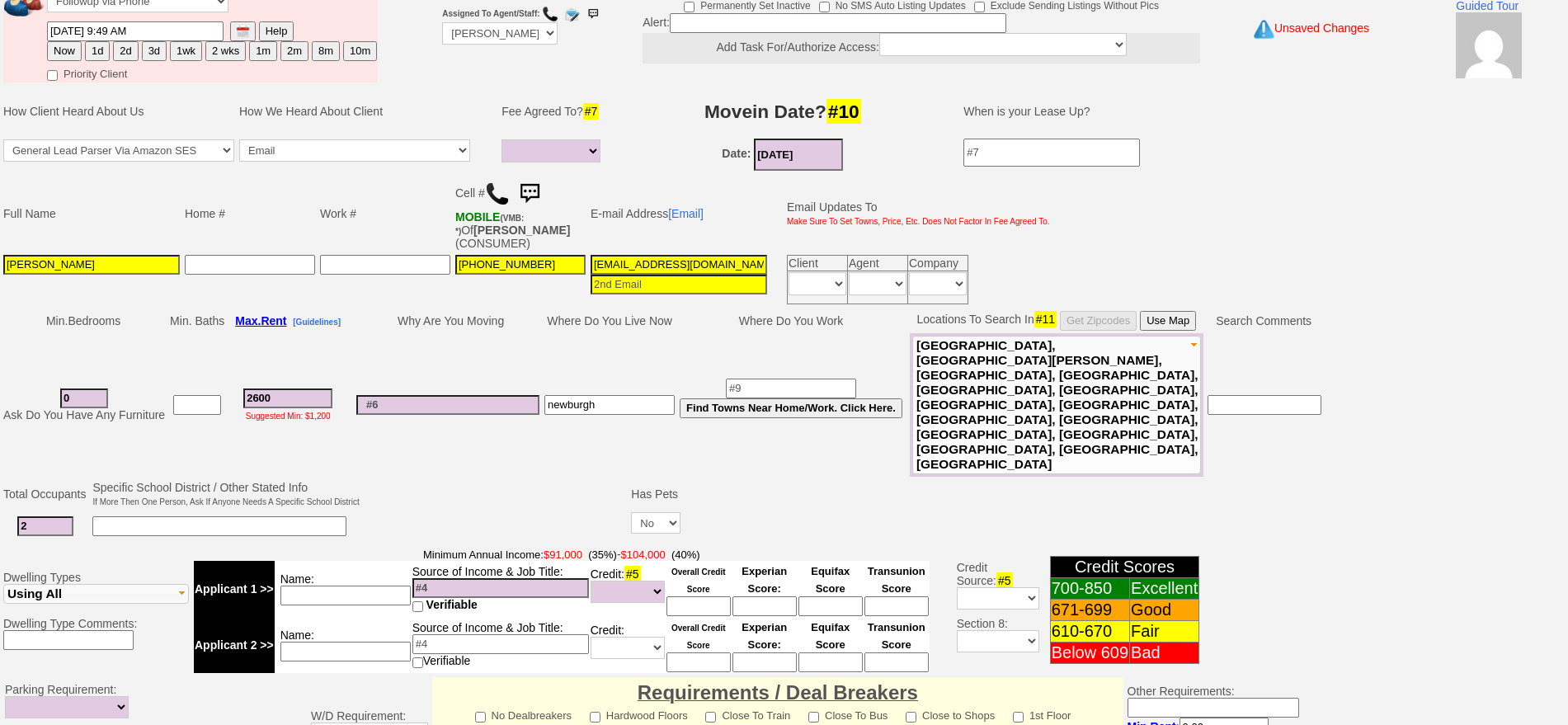
click at [766, 144] on input "08/23/2025" at bounding box center [798, 154] width 89 height 33
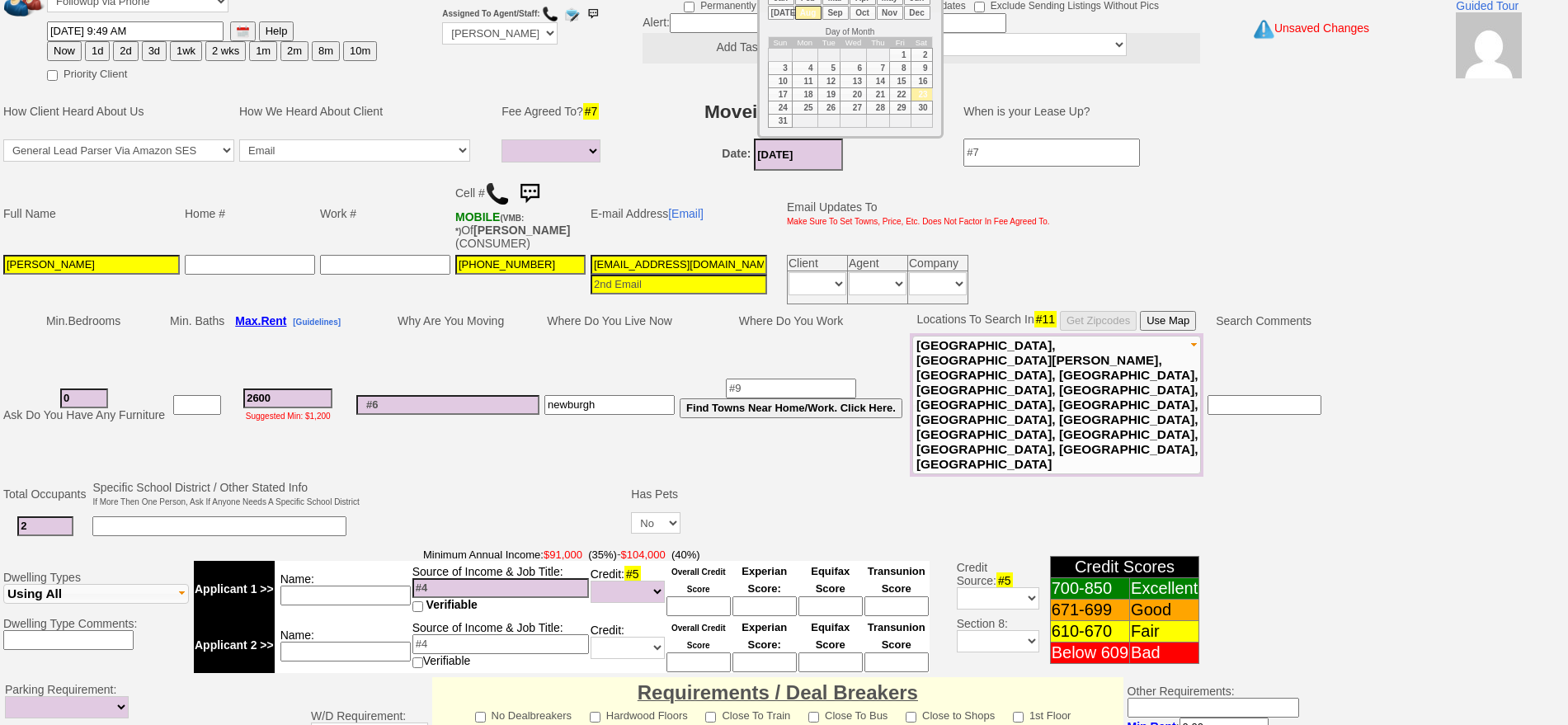
scroll to position [0, 0]
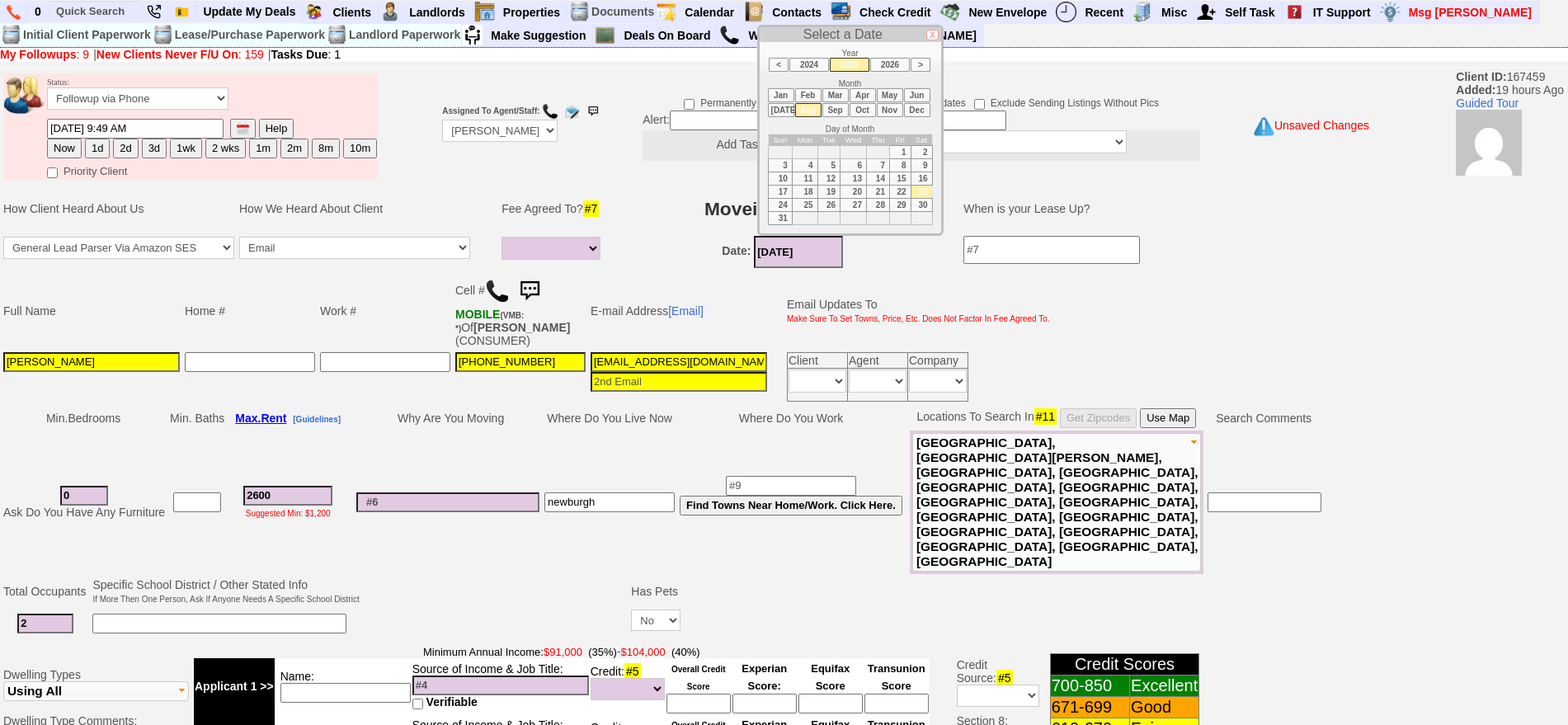
click at [838, 105] on li "Sep" at bounding box center [835, 110] width 27 height 14
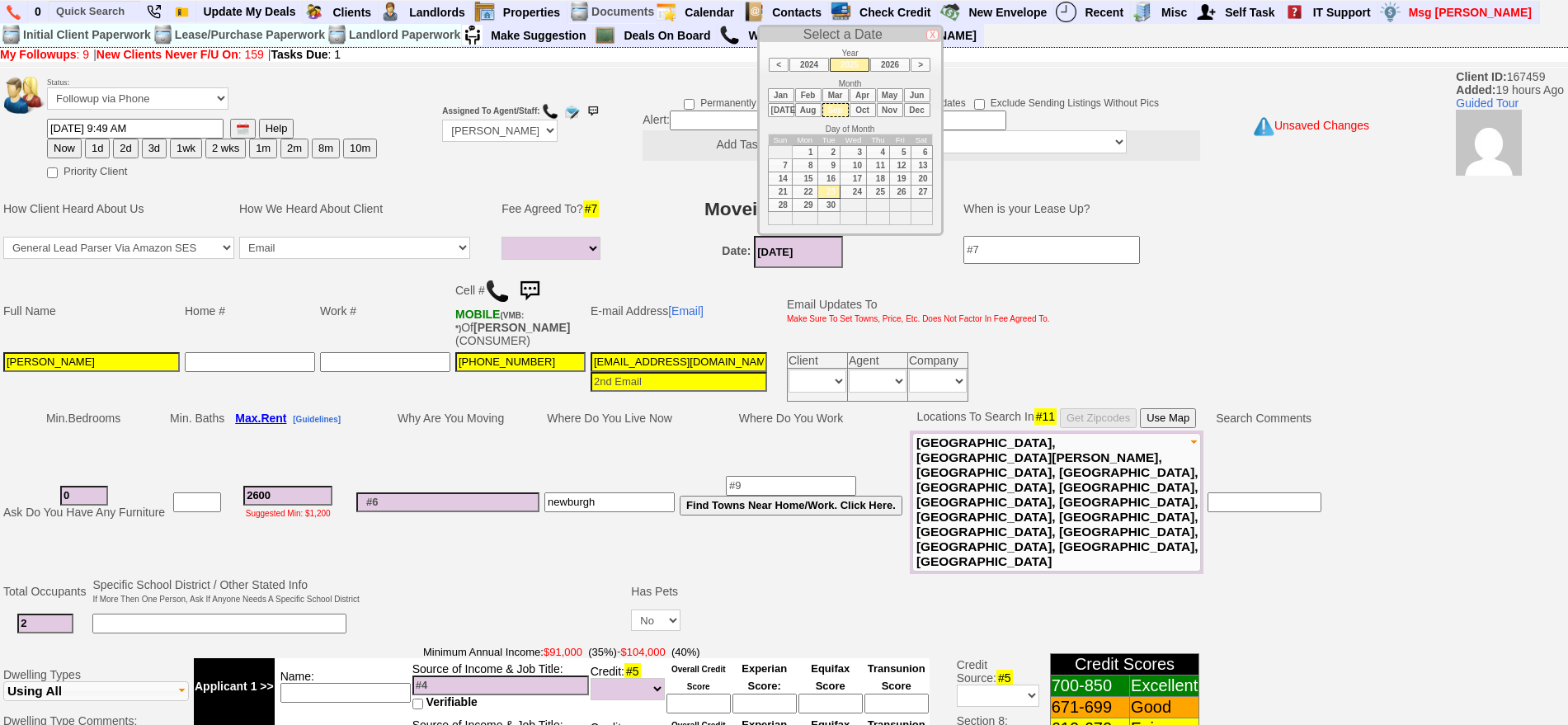
click at [808, 179] on td "15" at bounding box center [805, 178] width 26 height 13
type input "[DATE]"
click at [706, 247] on td "Date: 09/15/2025" at bounding box center [782, 251] width 329 height 37
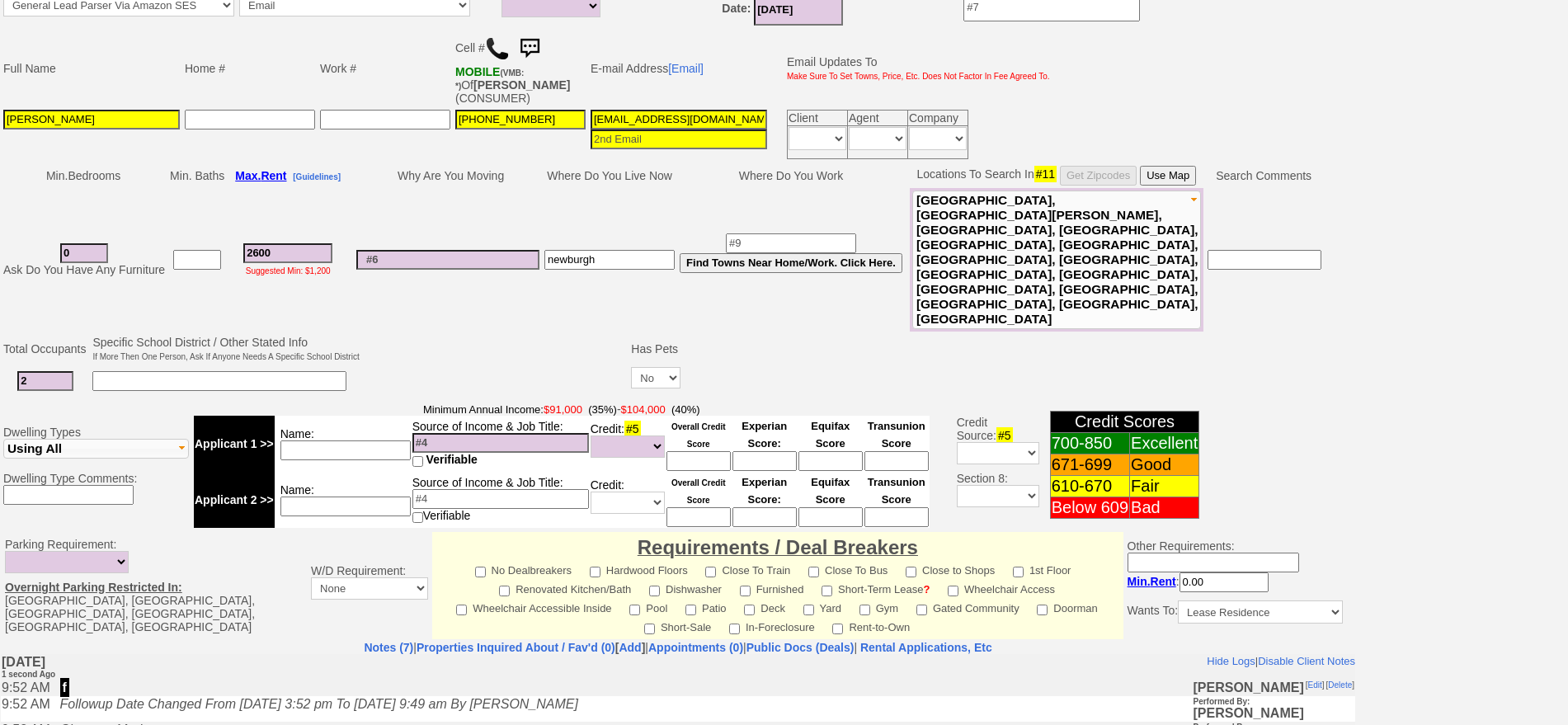
scroll to position [206, 0]
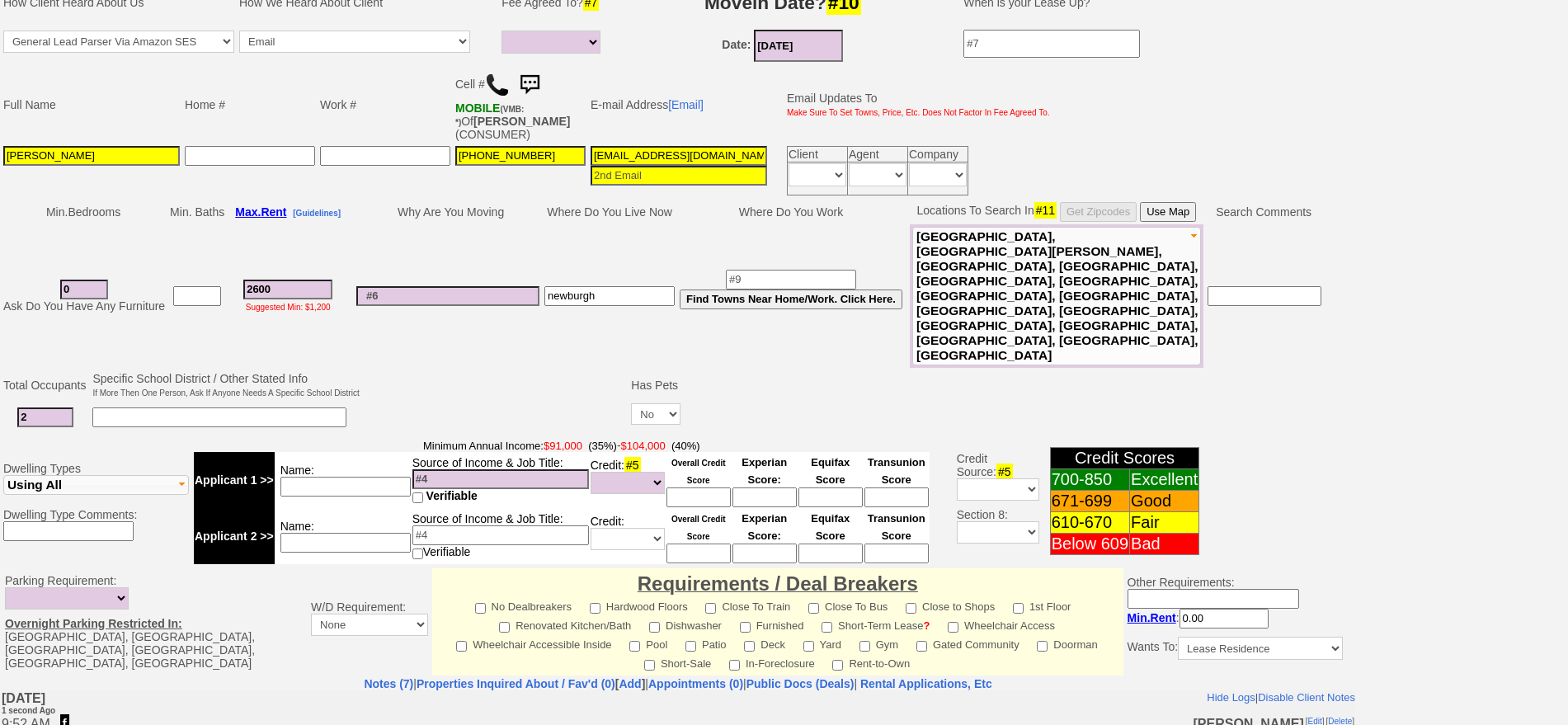
click at [489, 286] on input at bounding box center [448, 295] width 183 height 20
click at [662, 152] on input "3ucw2k14nytehi5499pf2kudhs7@convo.zillow.com" at bounding box center [679, 155] width 176 height 20
drag, startPoint x: 293, startPoint y: 252, endPoint x: 194, endPoint y: 250, distance: 99.0
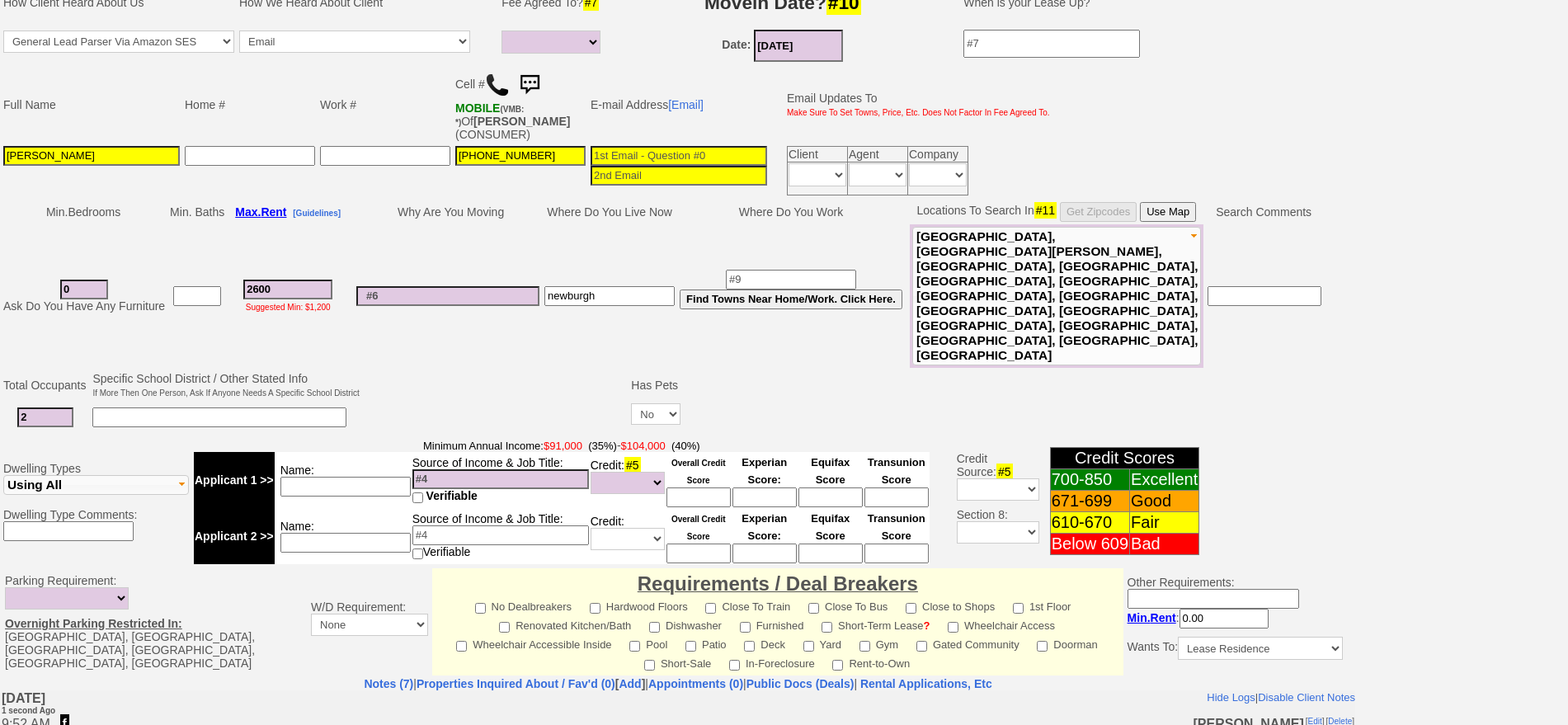
click at [192, 259] on tr "0 Ask Do You Have Any Furniture 2600 Suggested Min: $1,200 newburgh Find Towns …" at bounding box center [662, 296] width 1322 height 144
type input "3"
select select
type input "300"
select select
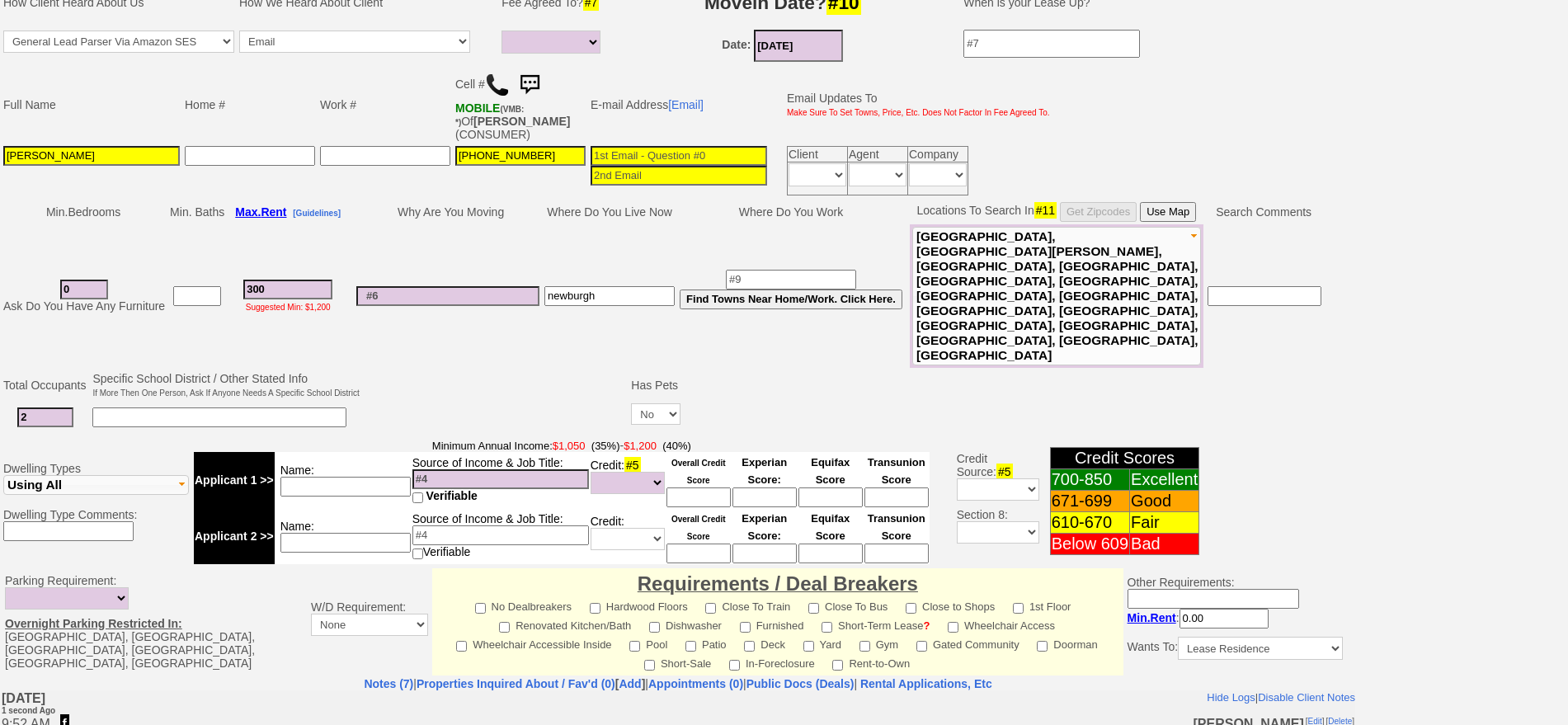
type input "3000"
select select
type input "3000"
click at [336, 477] on input at bounding box center [345, 486] width 130 height 20
select select
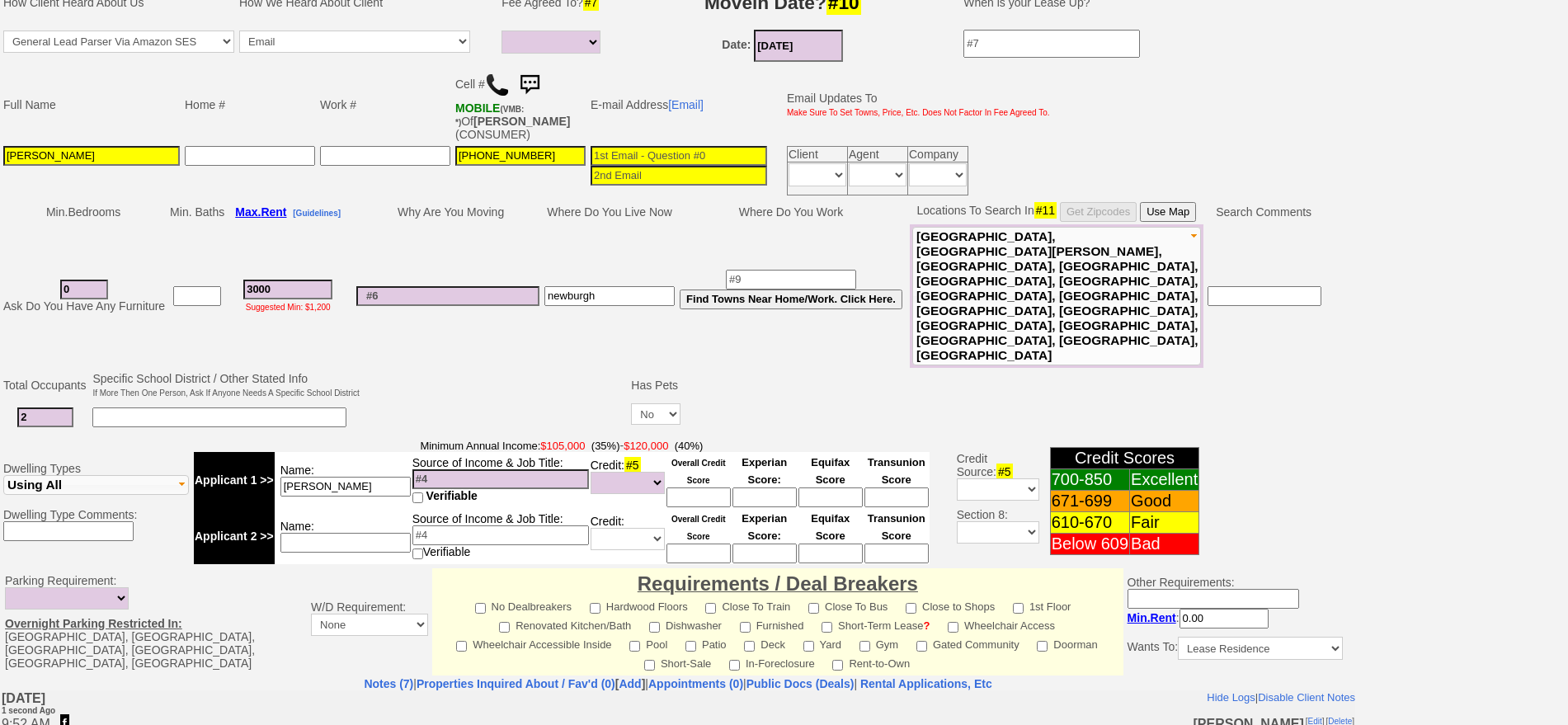
type input "bridget"
click at [376, 286] on input at bounding box center [448, 295] width 183 height 20
type input "wa"
click at [456, 469] on input at bounding box center [501, 479] width 176 height 20
type input "180k combined"
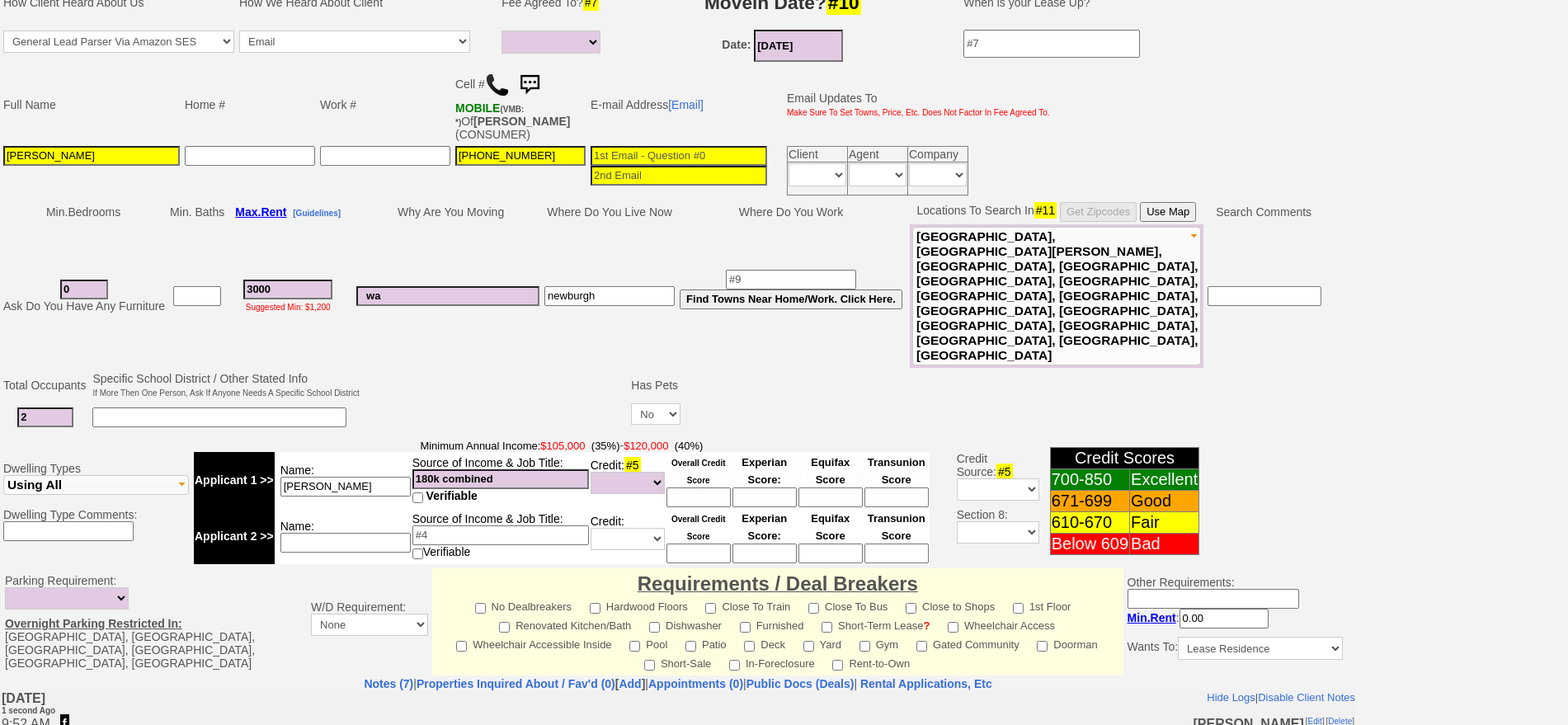
click at [704, 487] on input at bounding box center [698, 497] width 64 height 20
click at [694, 487] on input at bounding box center [698, 497] width 64 height 20
type input "750"
click at [751, 401] on td at bounding box center [1017, 417] width 667 height 34
click at [441, 286] on input "wa" at bounding box center [448, 295] width 183 height 20
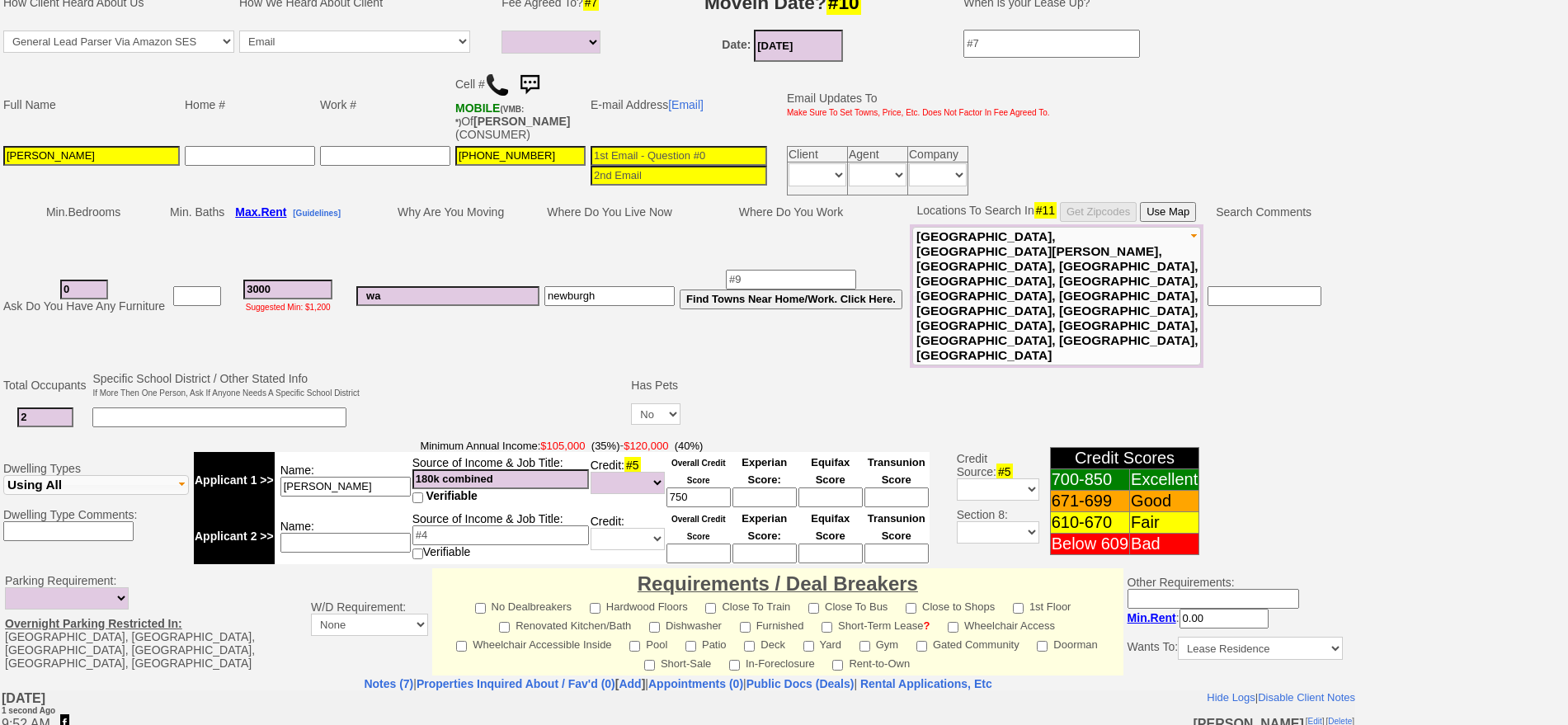
type input "w"
type input "m"
type input "closer to work newlyweds"
click at [690, 149] on input at bounding box center [679, 155] width 176 height 20
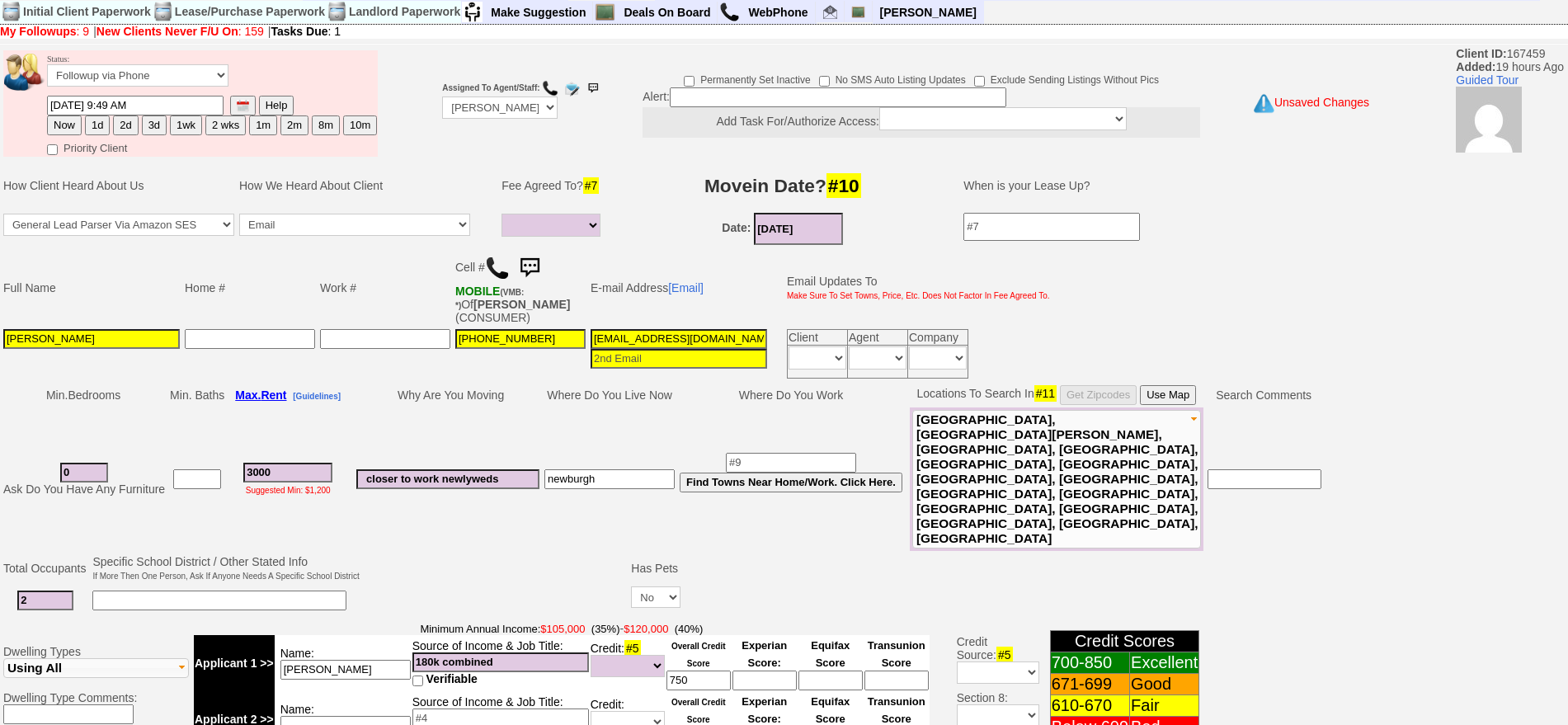
scroll to position [0, 0]
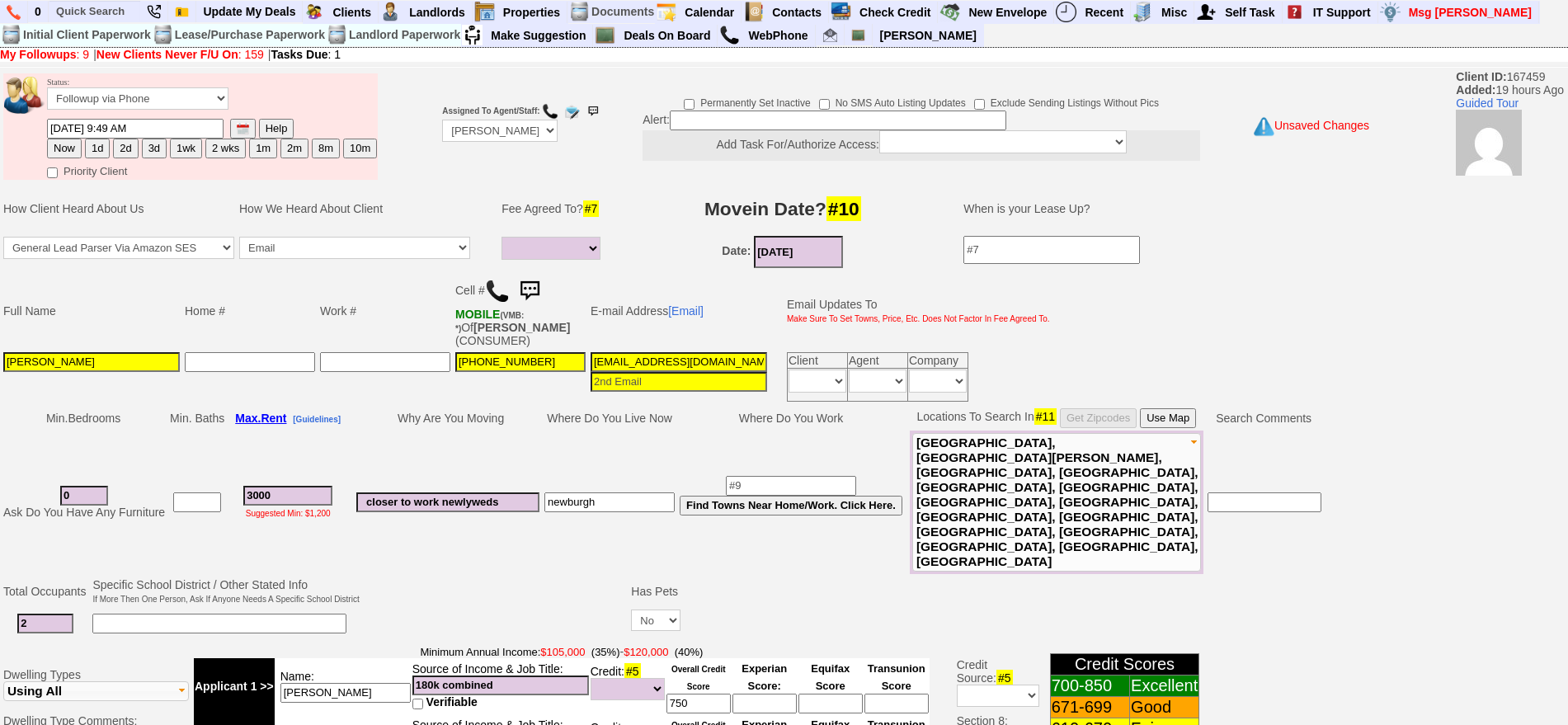
type input "bridgetvasquez17@gmail.com"
click at [126, 150] on button "2d" at bounding box center [126, 148] width 25 height 20
type input "08/25/2025 09:52 AM"
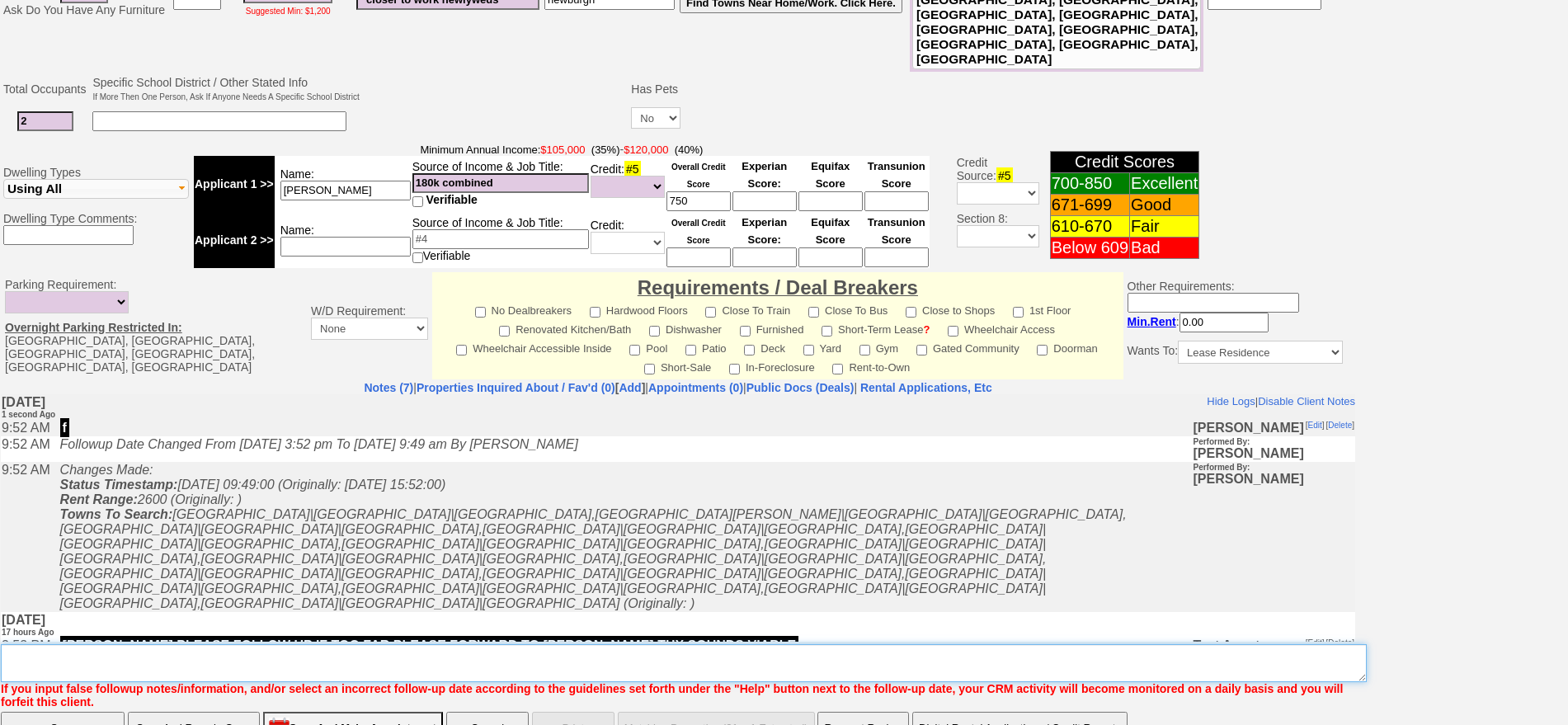
click at [707, 644] on textarea "Insert New Note Here" at bounding box center [684, 664] width 1366 height 38
type textarea "n"
type textarea "l"
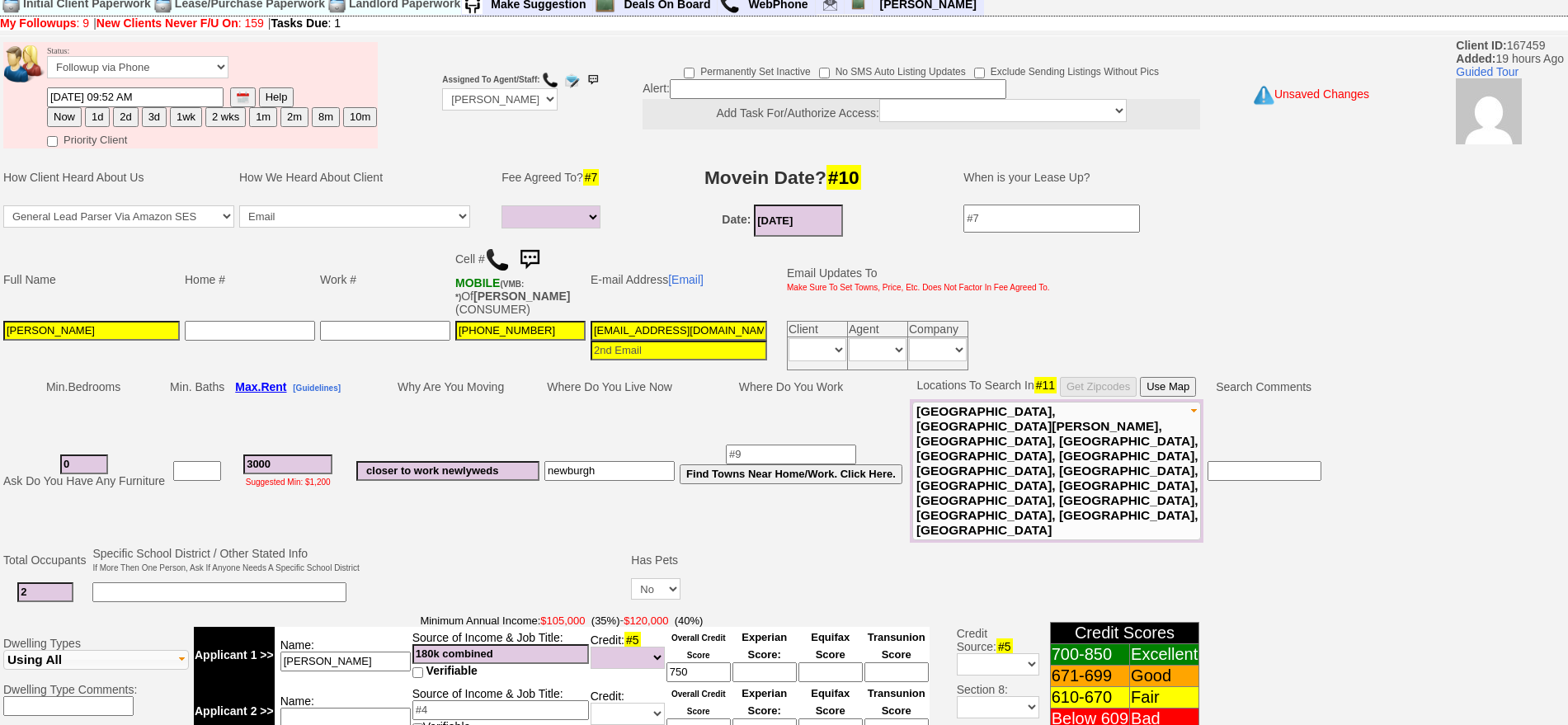
scroll to position [0, 0]
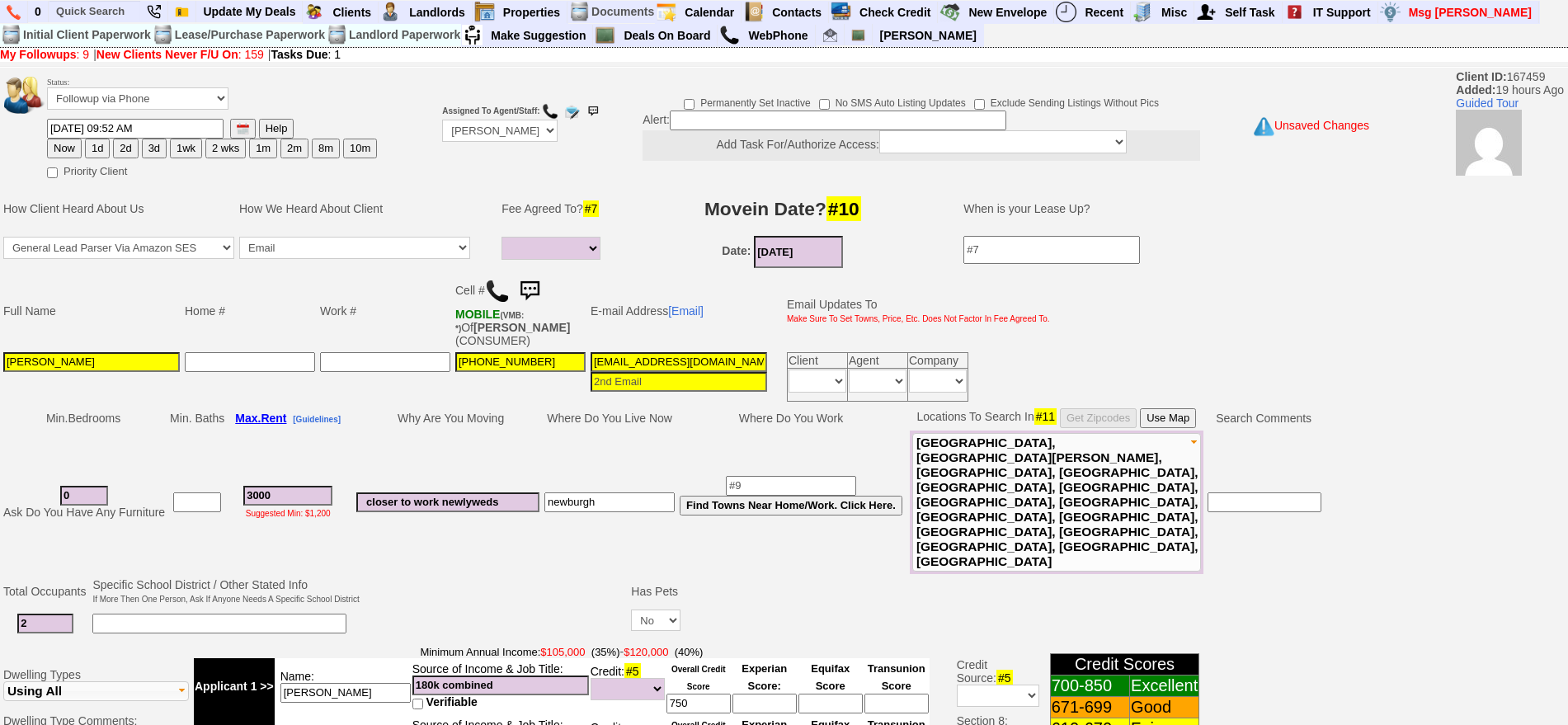
type textarea "working with other realtors - will send places"
click at [109, 145] on td "08/25/2025 09:52 AM Help Now 1d 2d 3d 1wk 2 wks" at bounding box center [212, 138] width 332 height 41
click at [119, 145] on button "2d" at bounding box center [126, 148] width 25 height 20
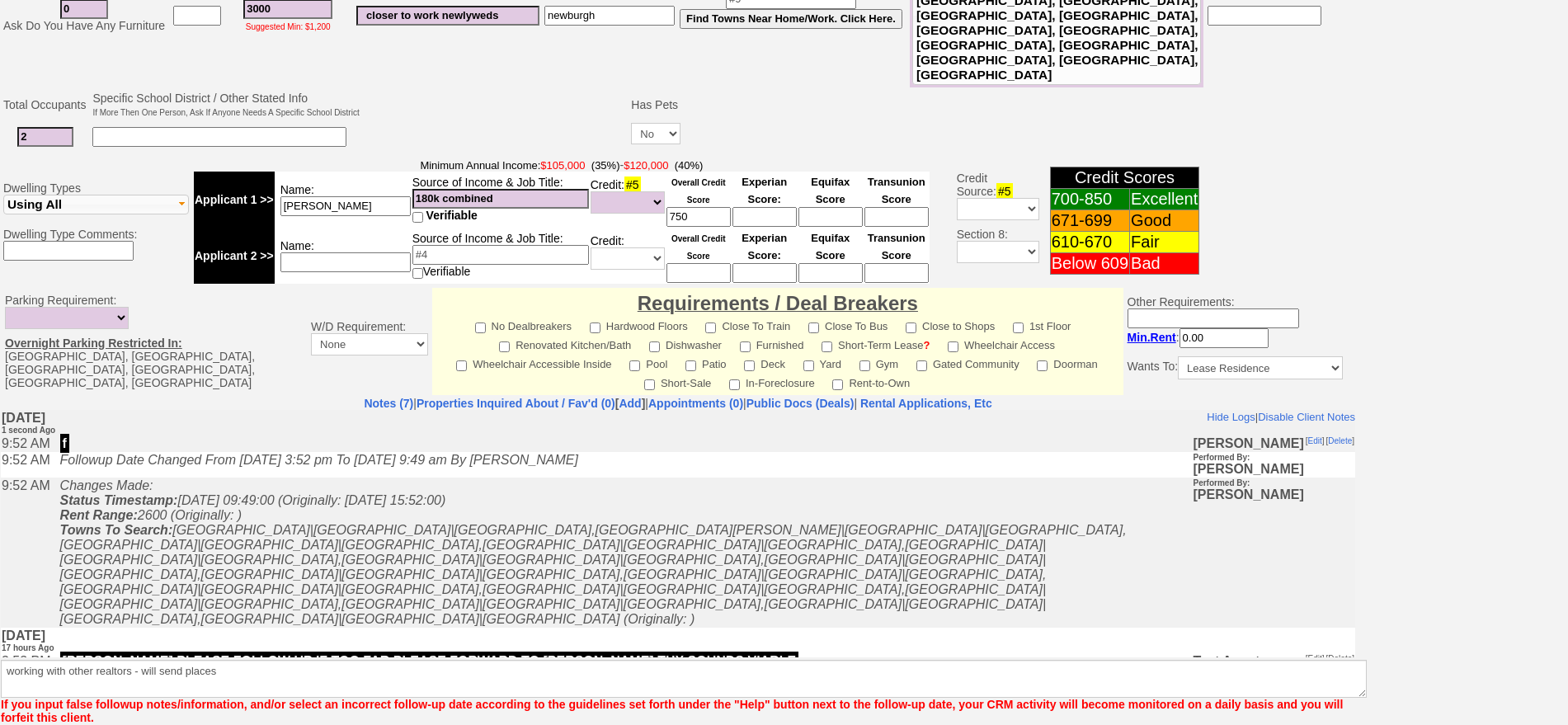
scroll to position [503, 0]
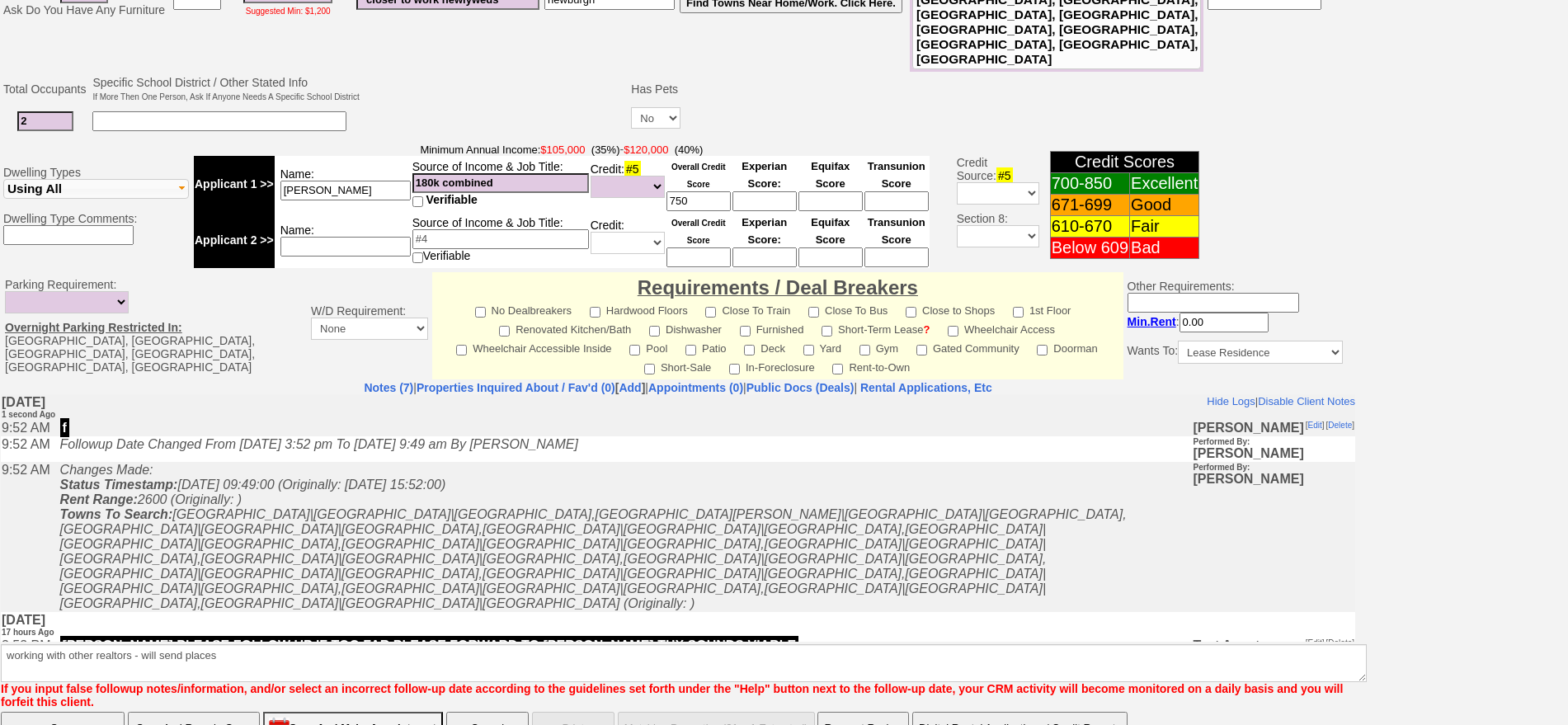
click at [112, 712] on input "Save" at bounding box center [62, 728] width 124 height 33
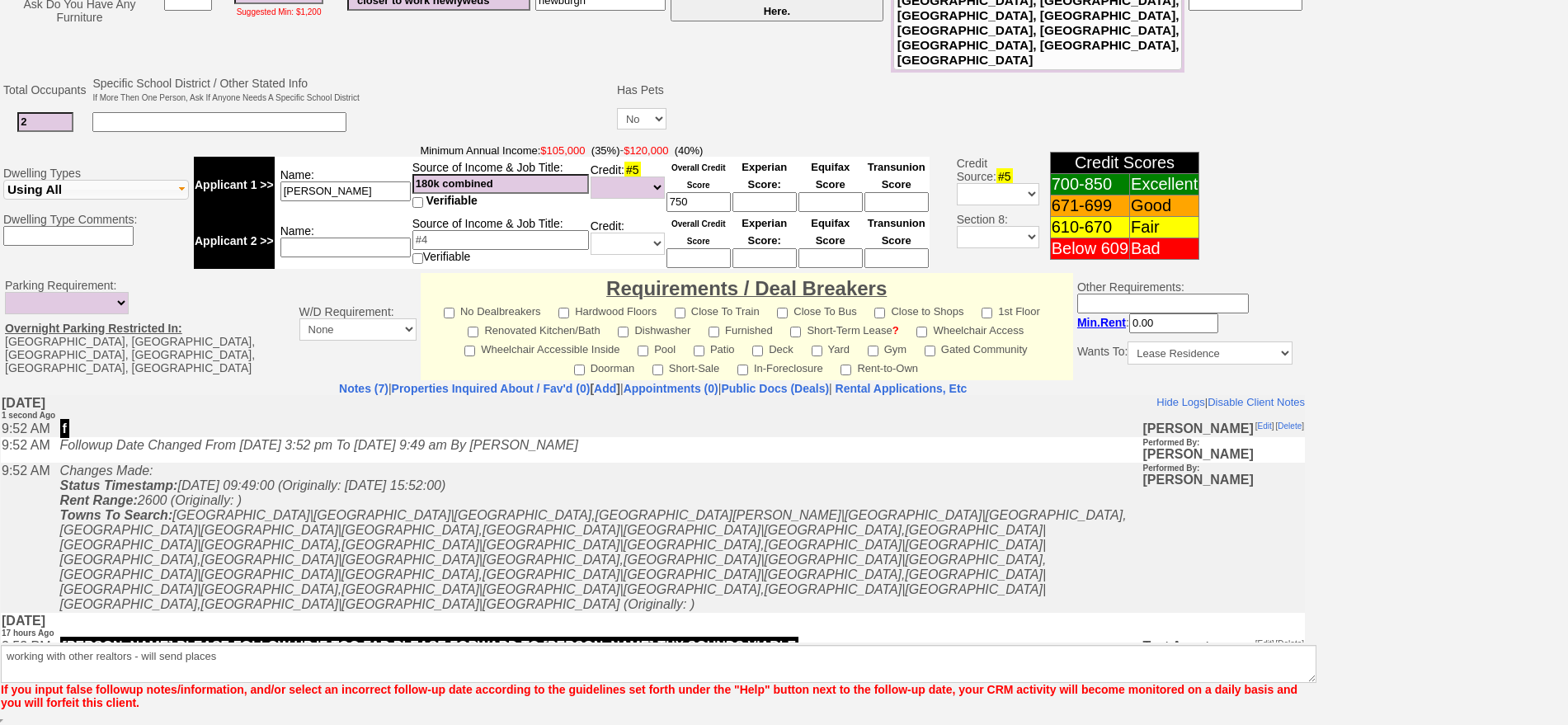
scroll to position [442, 0]
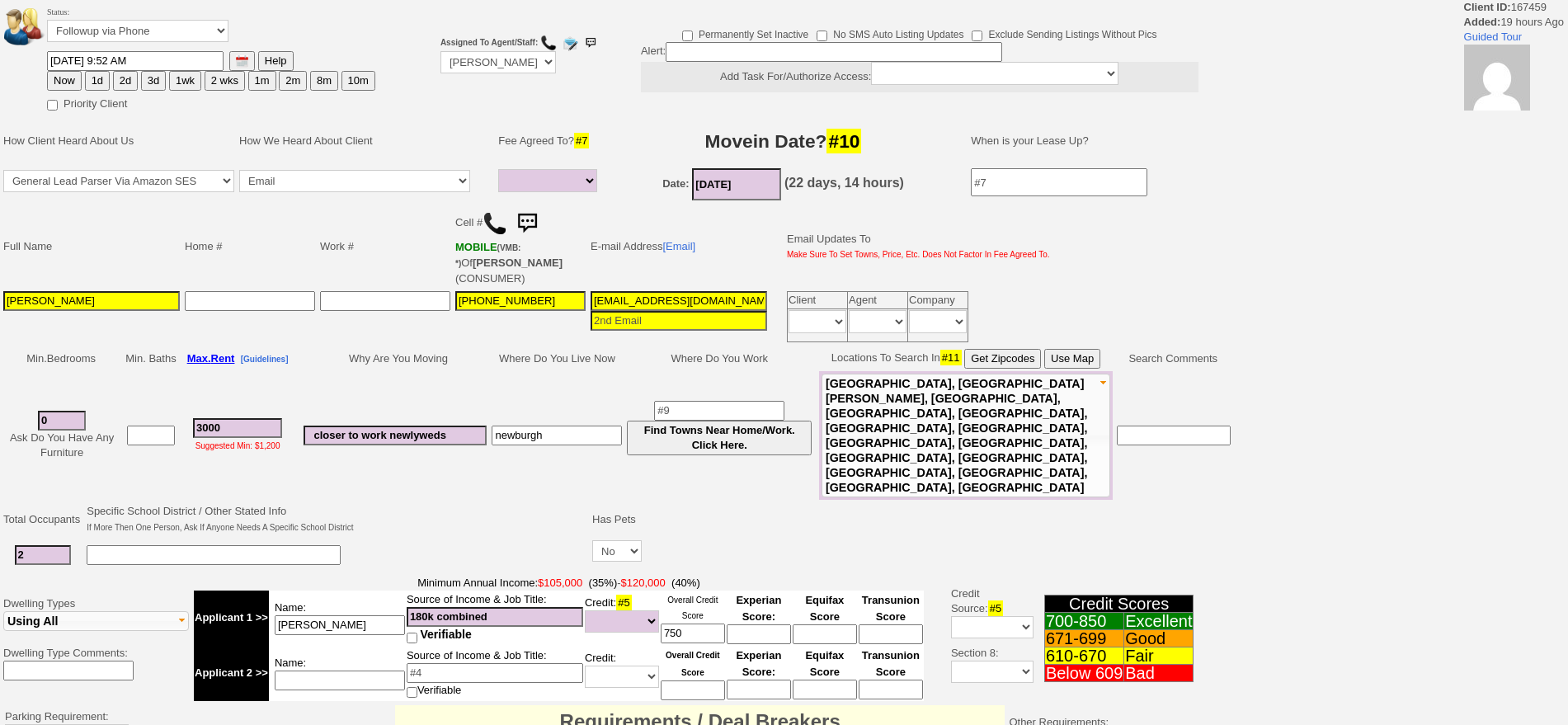
select select
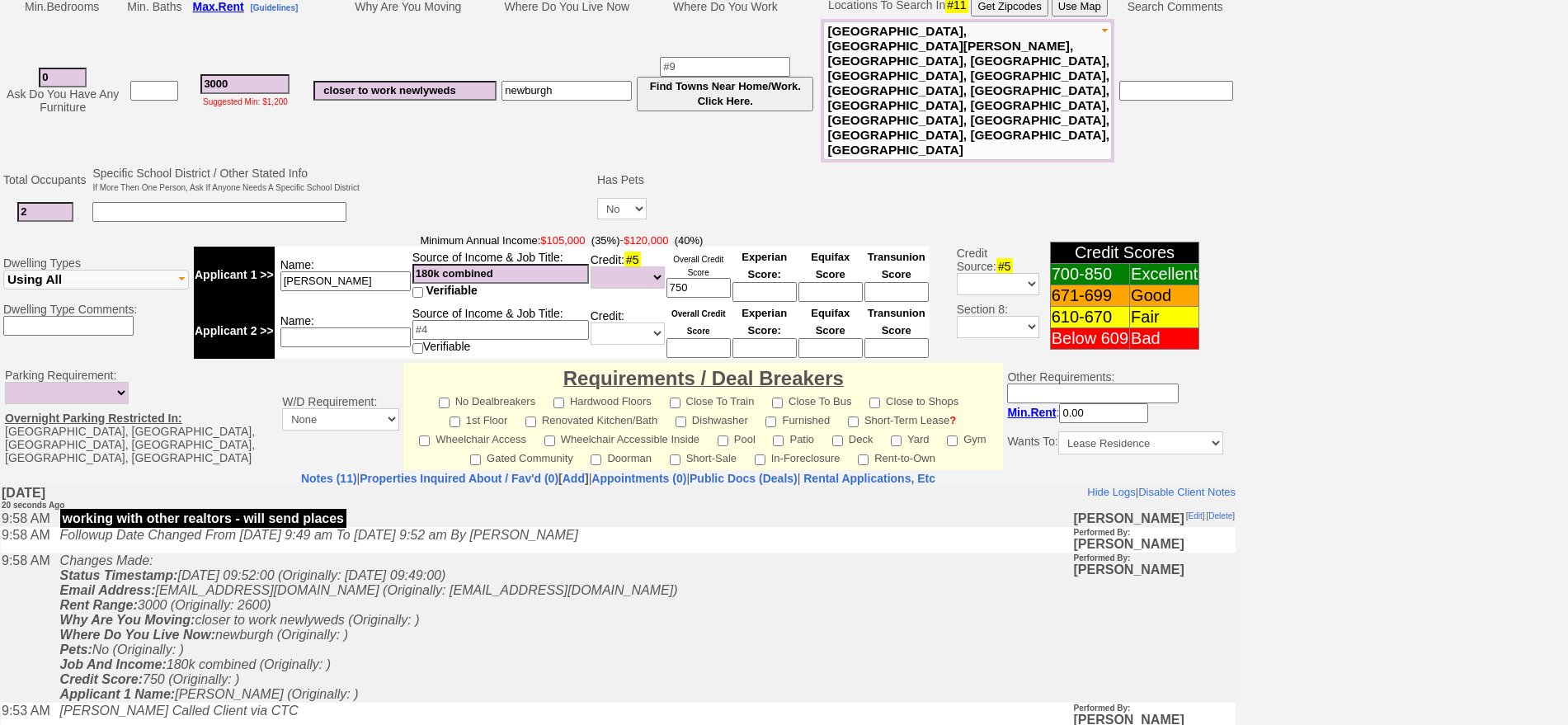
scroll to position [412, 0]
click at [492, 616] on td "Changes Made: Status Timestamp: [DATE] 09:52:00 (Originally: [DATE] 09:49:00) E…" at bounding box center [562, 625] width 1021 height 151
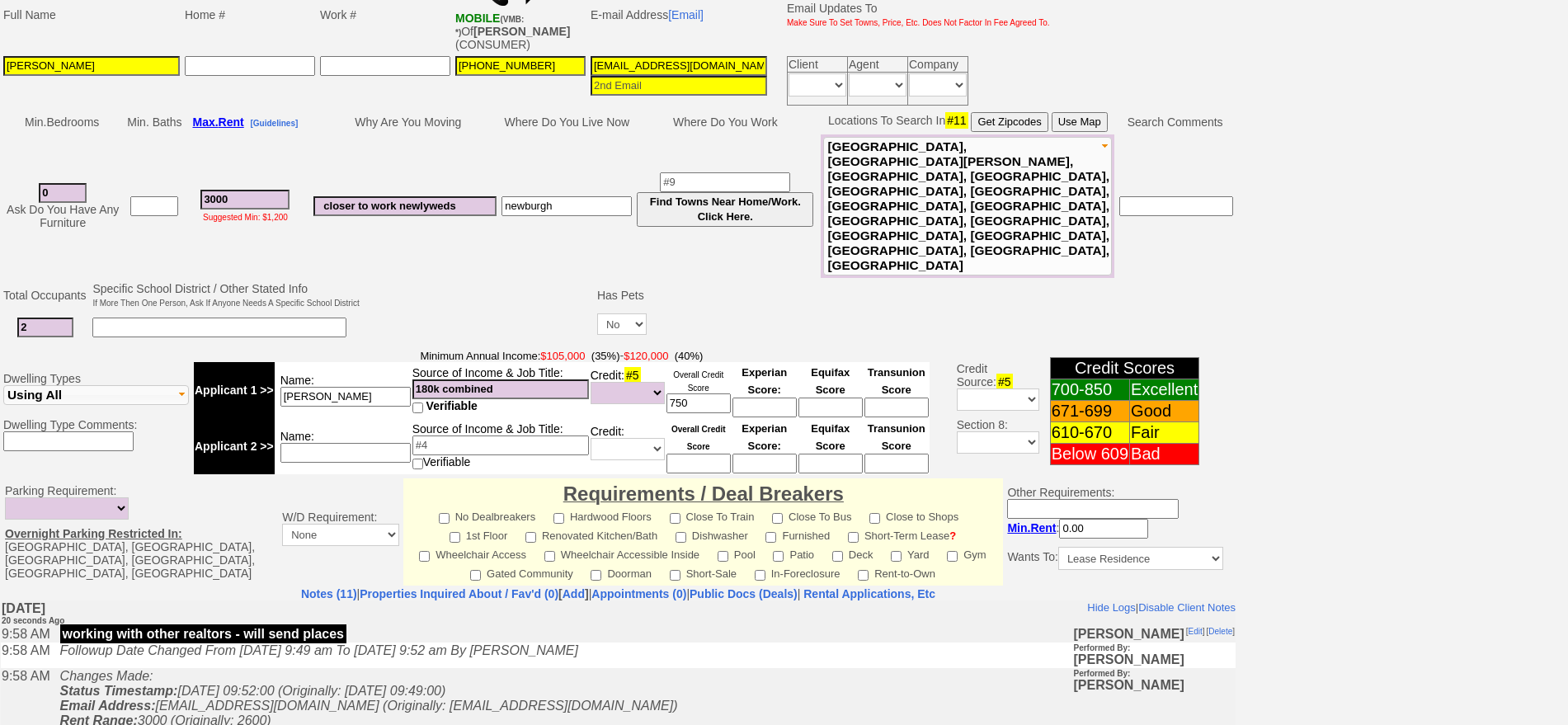
scroll to position [0, 0]
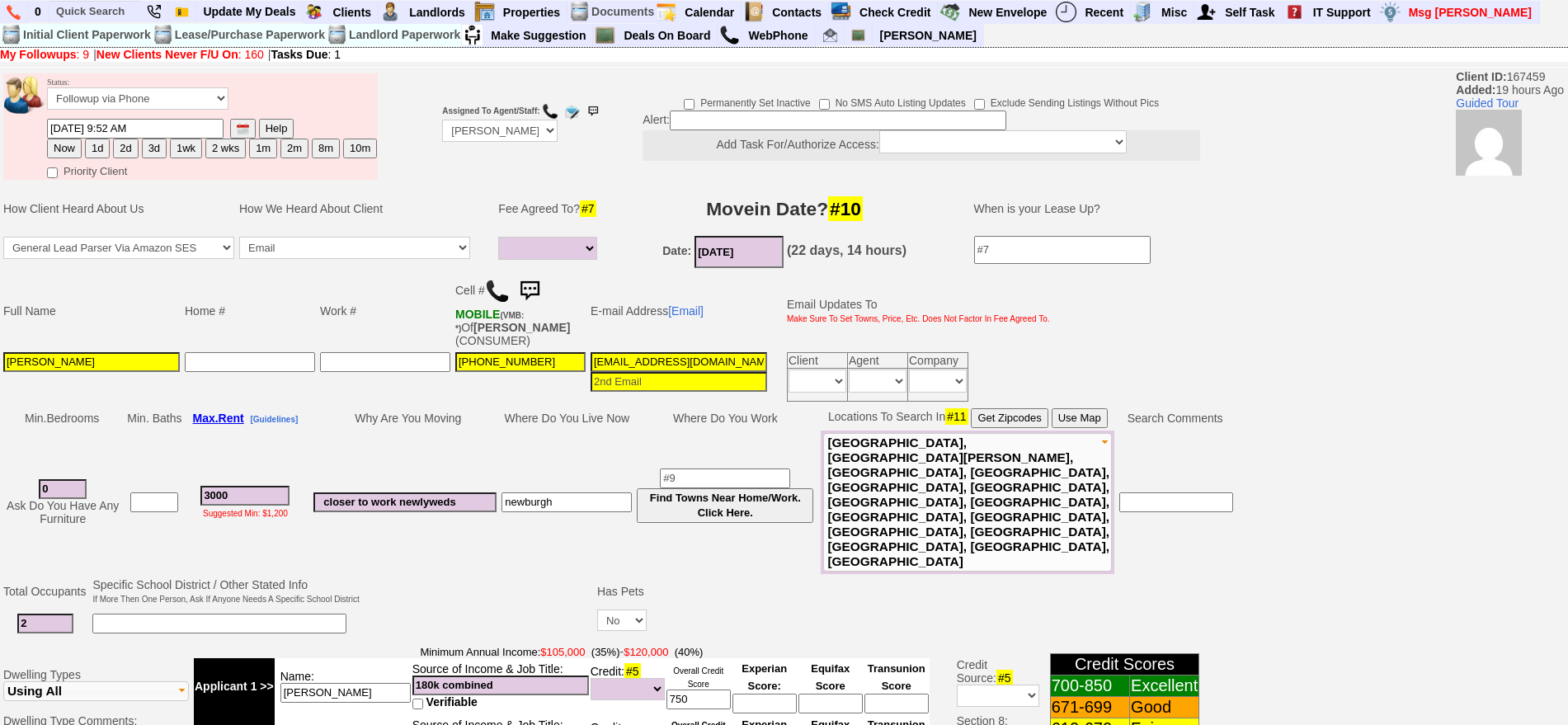
click at [94, 141] on button "1d" at bounding box center [98, 148] width 25 height 20
type input "[DATE] 09:59 AM"
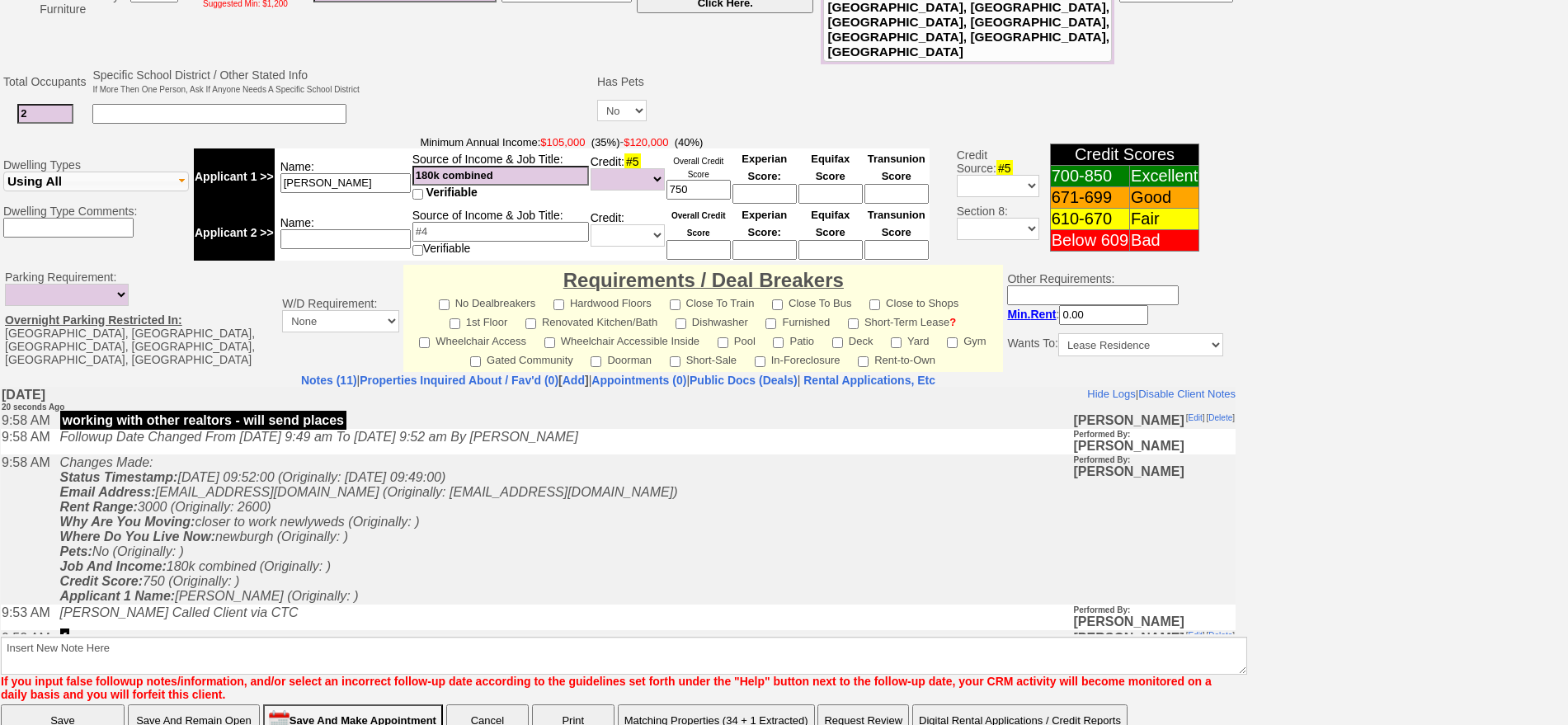
click at [198, 704] on input "Save And Remain Open" at bounding box center [194, 720] width 132 height 33
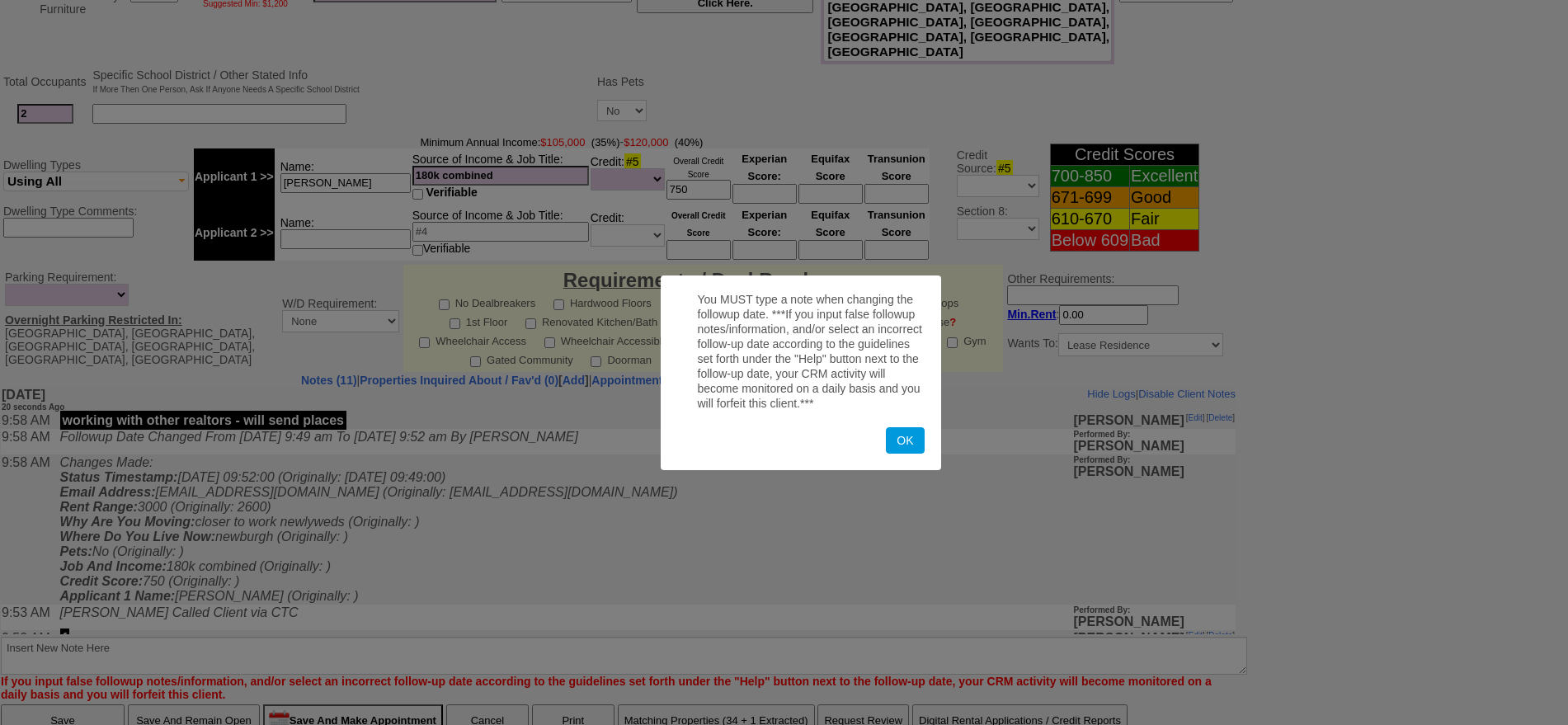
click at [927, 435] on form "You MUST type a note when changing the followup date. ***If you input false fol…" at bounding box center [801, 372] width 280 height 195
drag, startPoint x: 853, startPoint y: 449, endPoint x: 881, endPoint y: 450, distance: 28.0
click at [857, 449] on div "OK" at bounding box center [801, 440] width 247 height 27
click at [902, 447] on button "OK" at bounding box center [905, 440] width 38 height 27
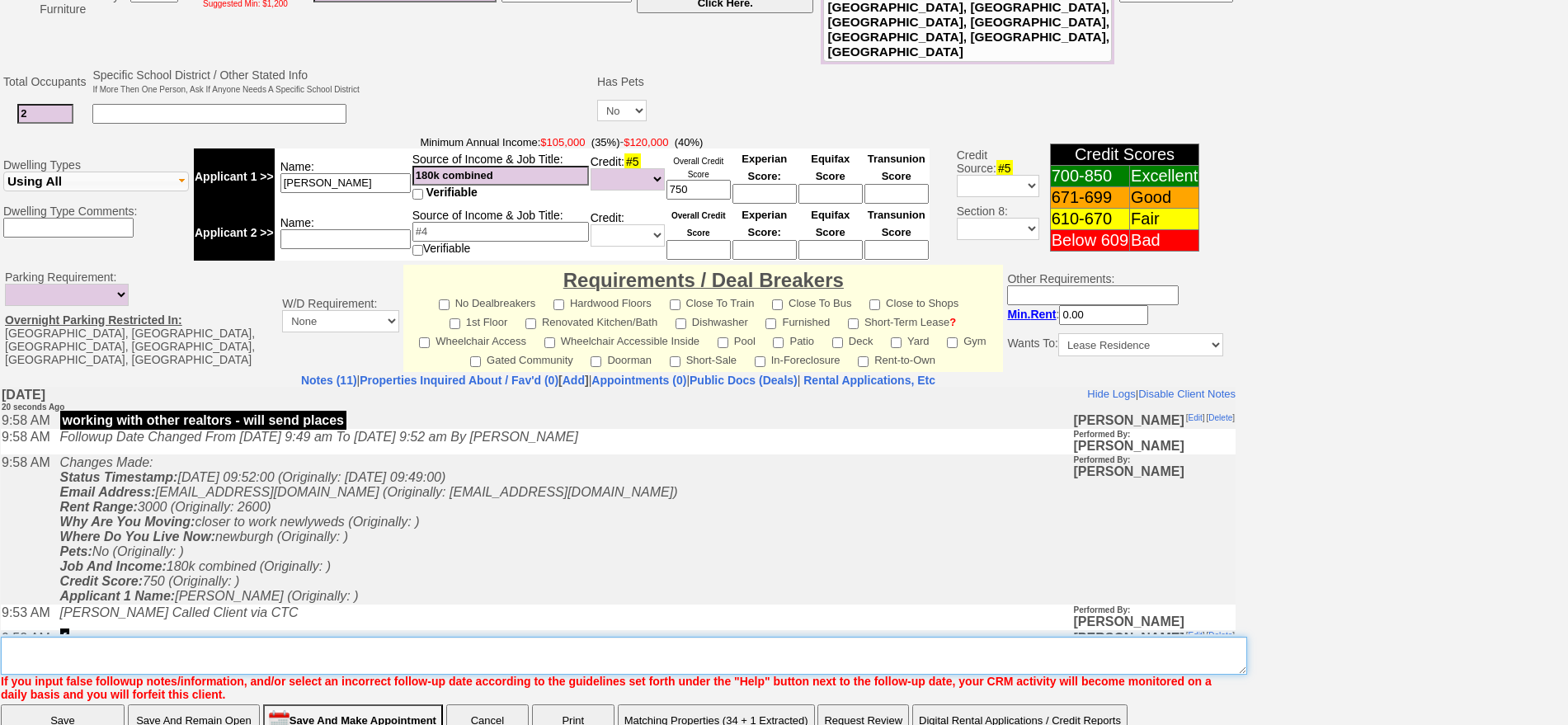
click at [769, 637] on textarea "Insert New Note Here" at bounding box center [623, 656] width 1246 height 38
type textarea "f"
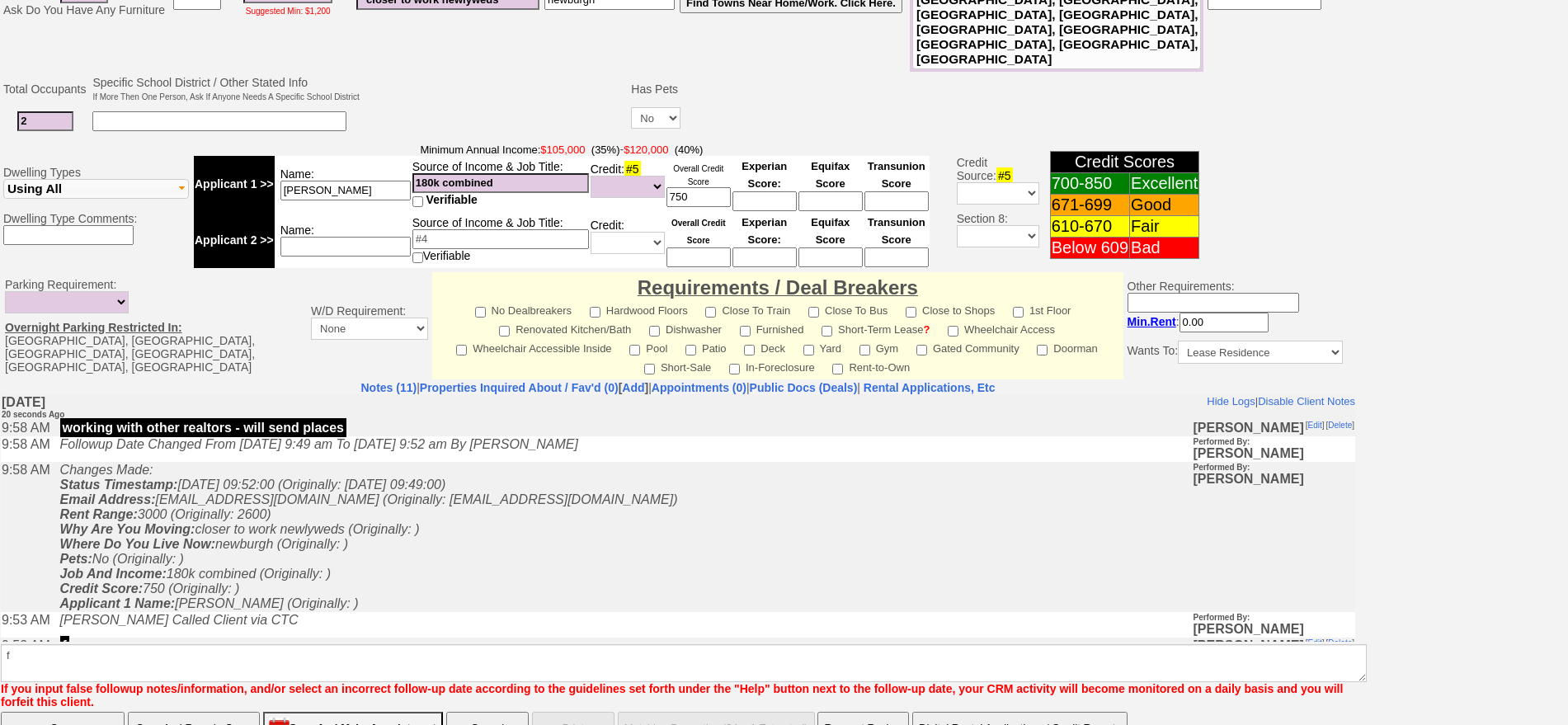
click input "Save And Remain Open" at bounding box center [194, 728] width 132 height 33
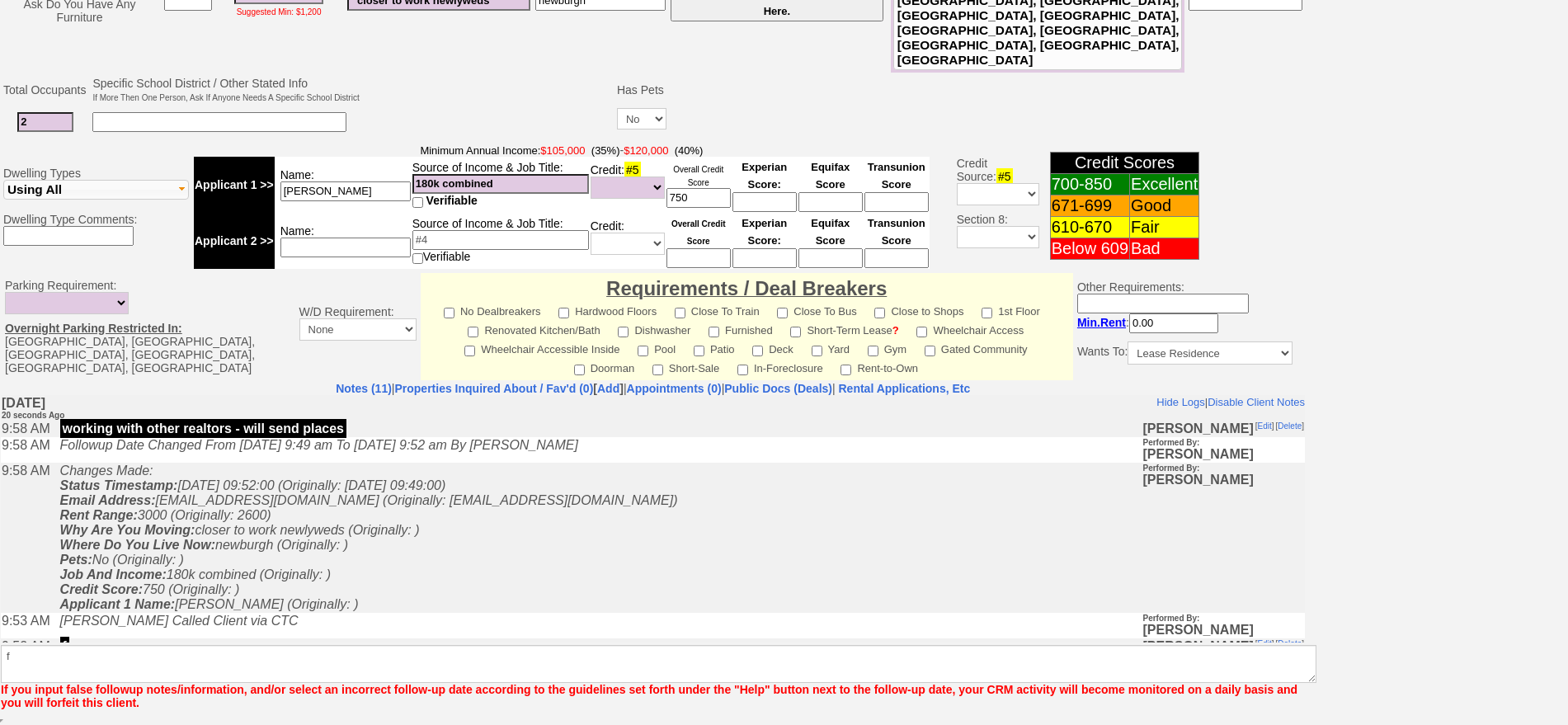
scroll to position [442, 0]
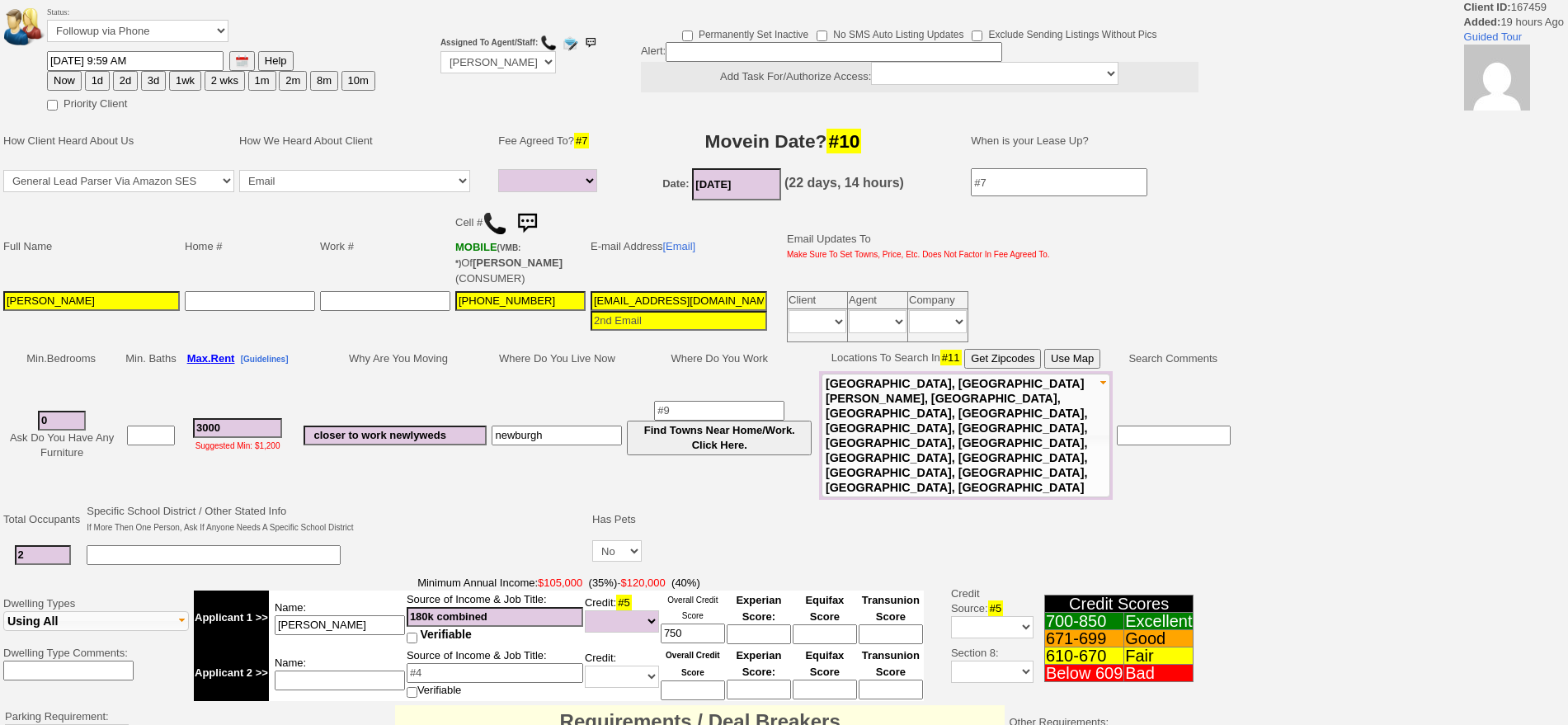
select select
